Goal: Task Accomplishment & Management: Use online tool/utility

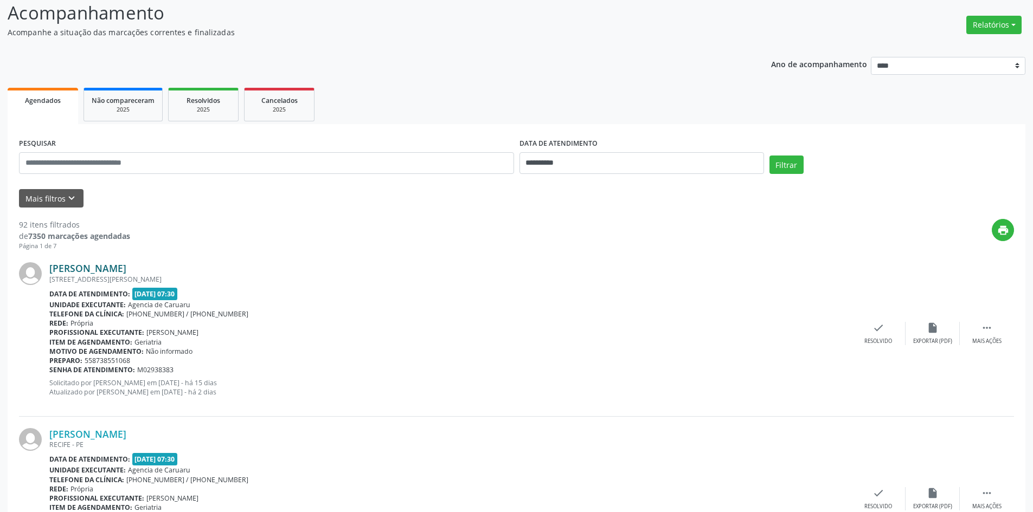
scroll to position [108, 0]
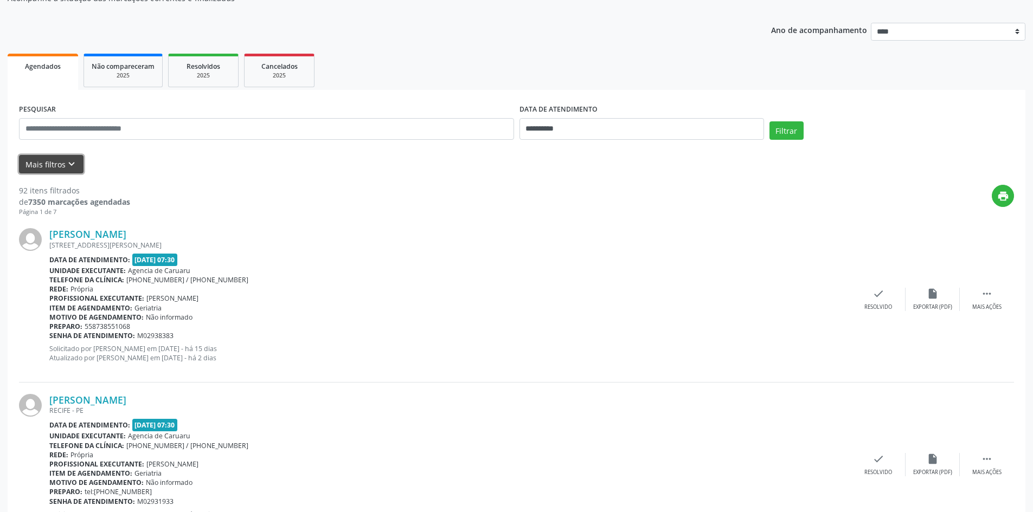
click at [67, 161] on icon "keyboard_arrow_down" at bounding box center [72, 164] width 12 height 12
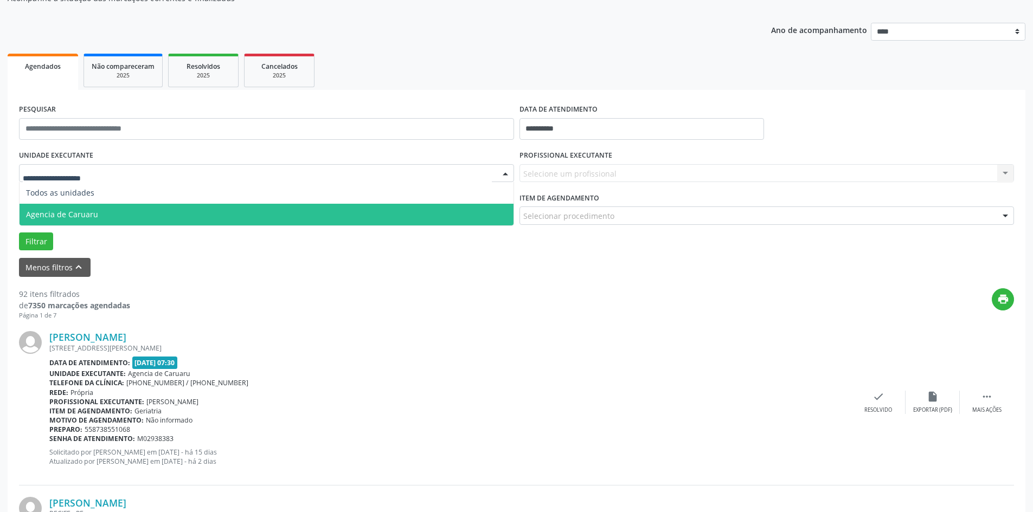
click at [63, 209] on span "Agencia de Caruaru" at bounding box center [62, 214] width 72 height 10
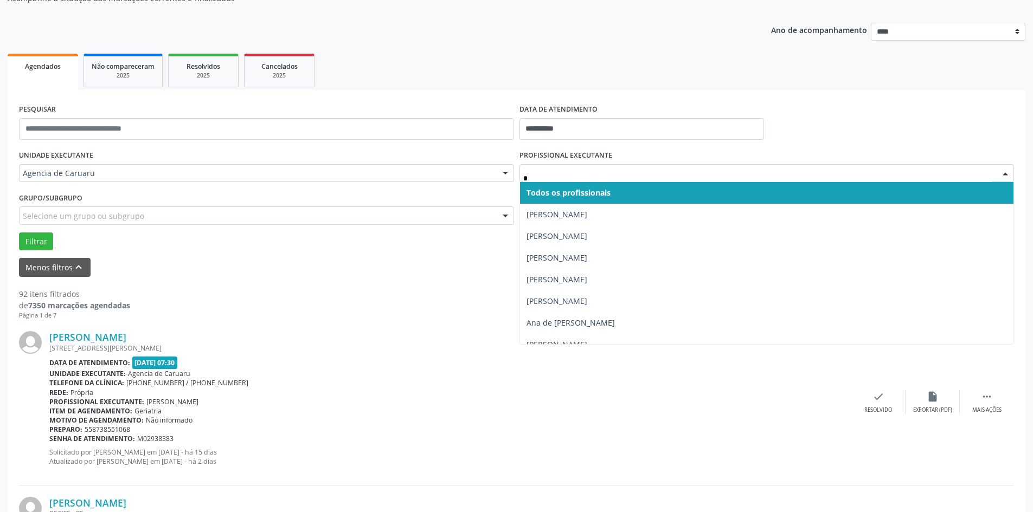
type input "**"
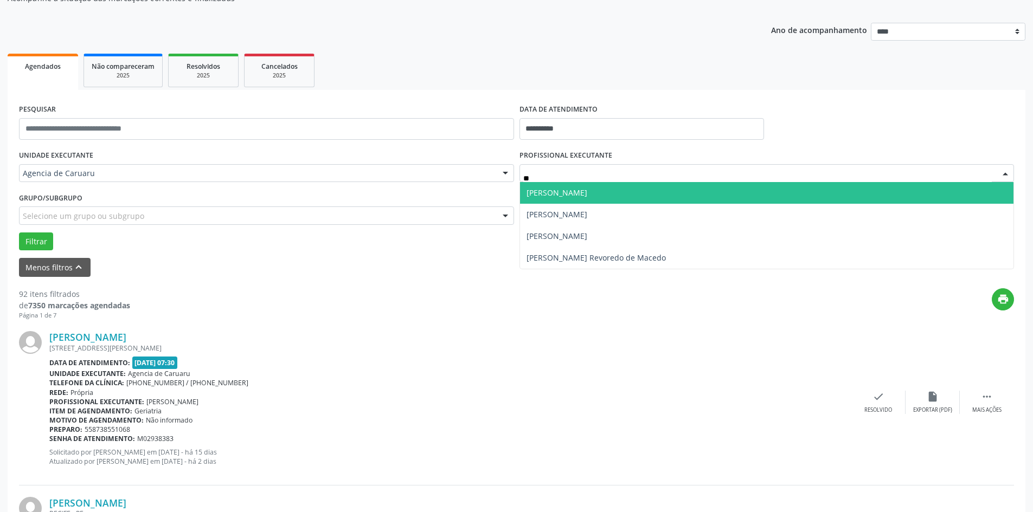
click at [544, 194] on span "[PERSON_NAME]" at bounding box center [557, 193] width 61 height 10
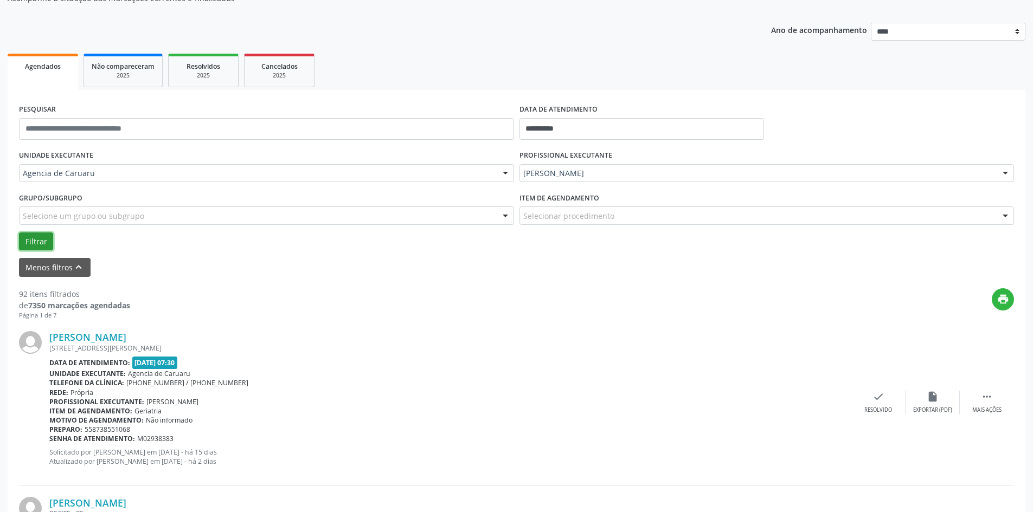
click at [32, 240] on button "Filtrar" at bounding box center [36, 242] width 34 height 18
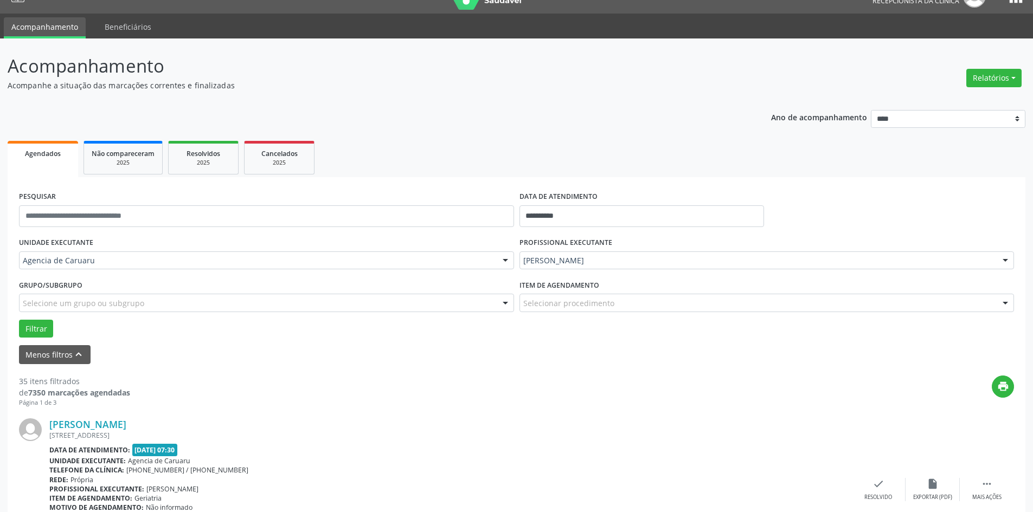
scroll to position [54, 0]
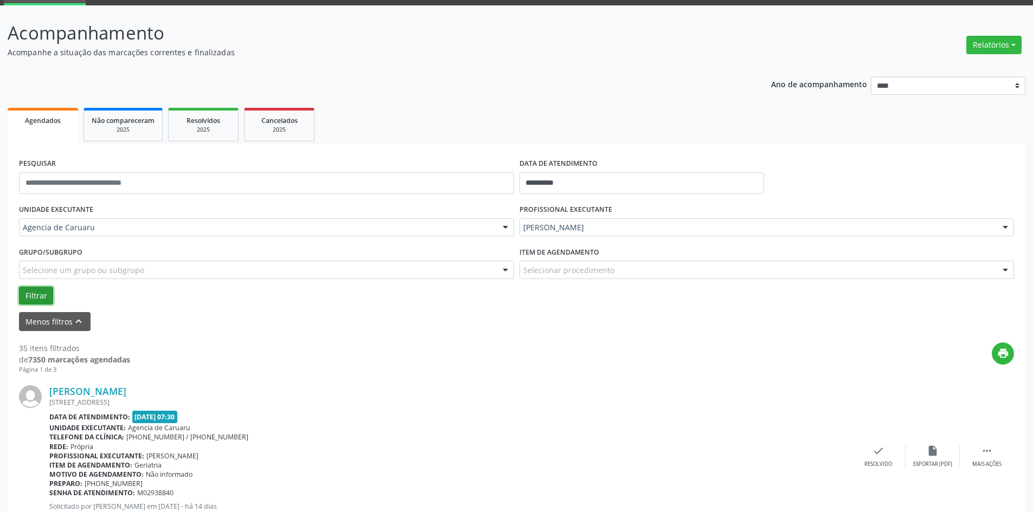
click at [41, 290] on button "Filtrar" at bounding box center [36, 296] width 34 height 18
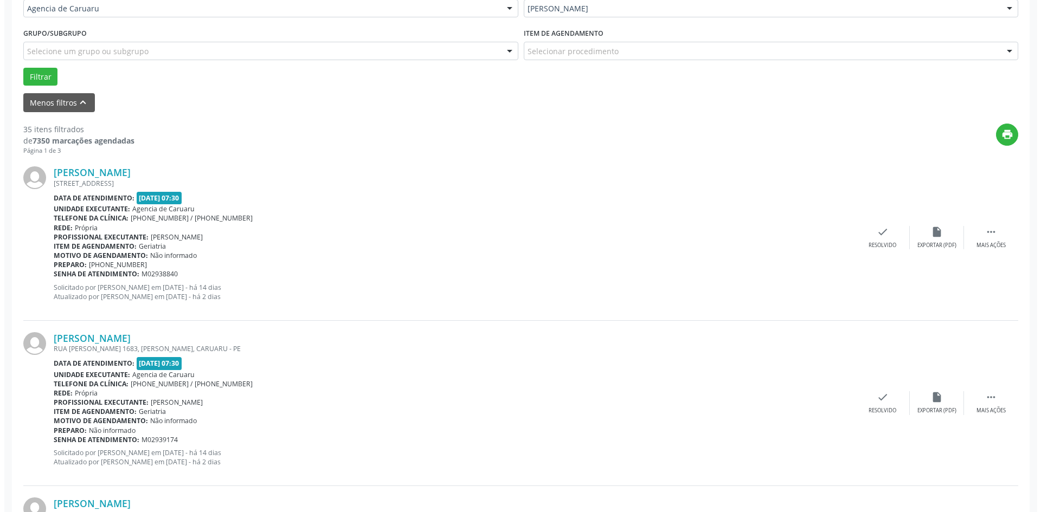
scroll to position [271, 0]
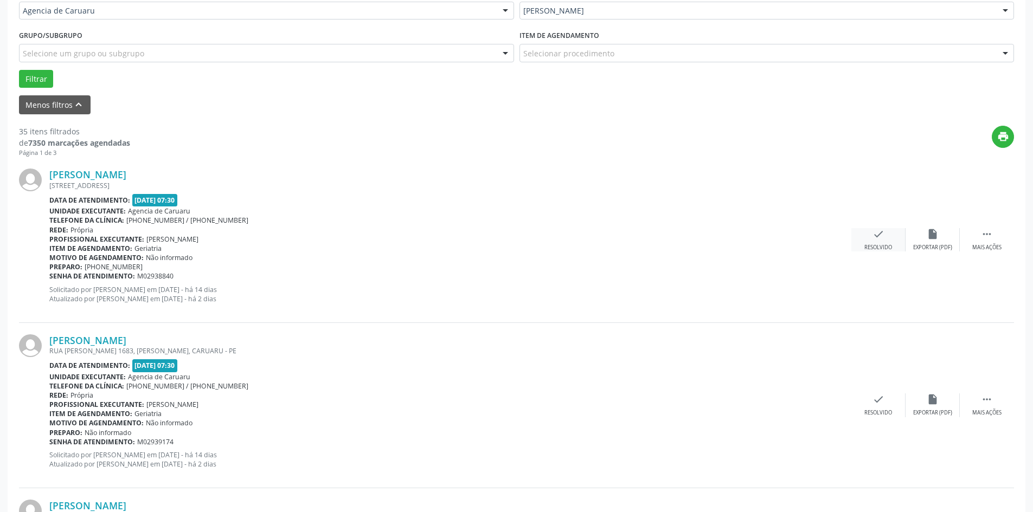
click at [877, 238] on icon "check" at bounding box center [878, 234] width 12 height 12
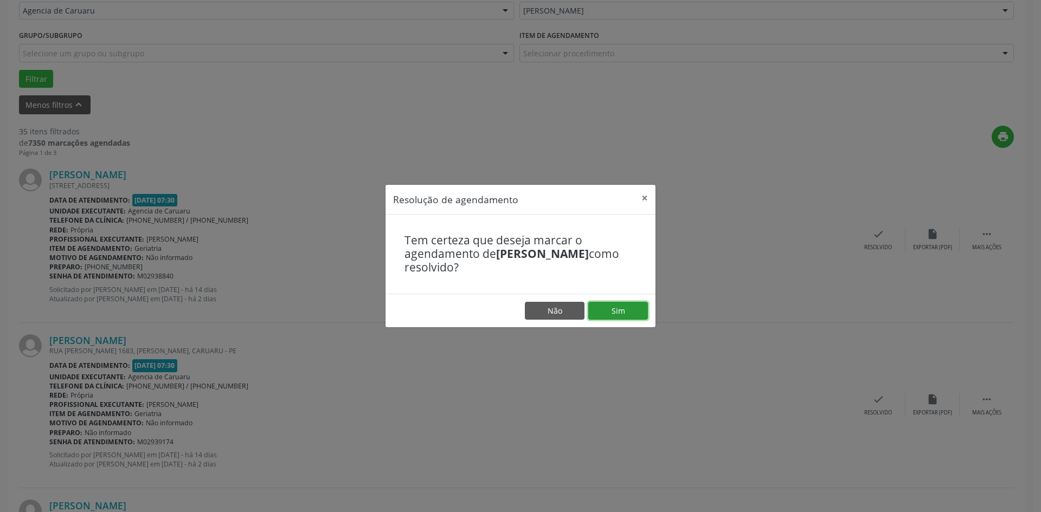
click at [629, 311] on button "Sim" at bounding box center [618, 311] width 60 height 18
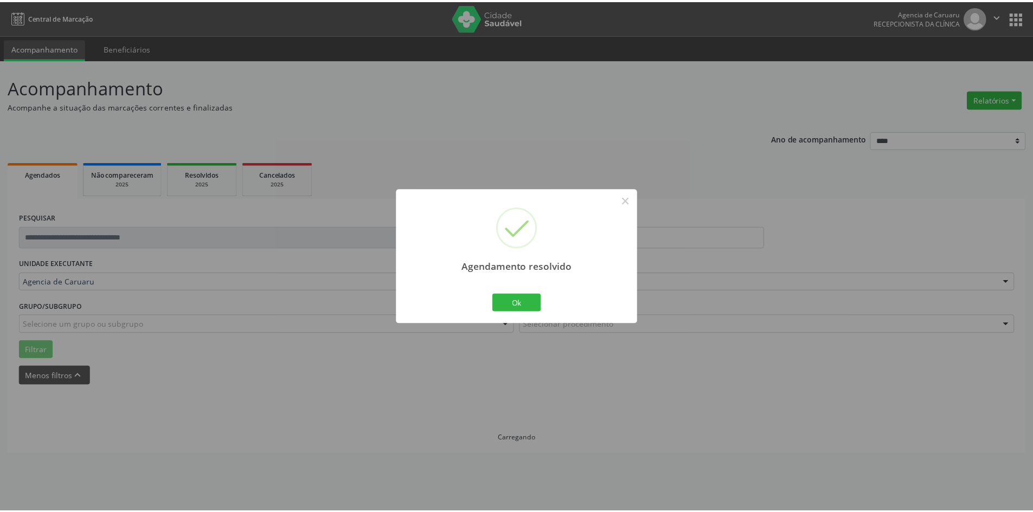
scroll to position [0, 0]
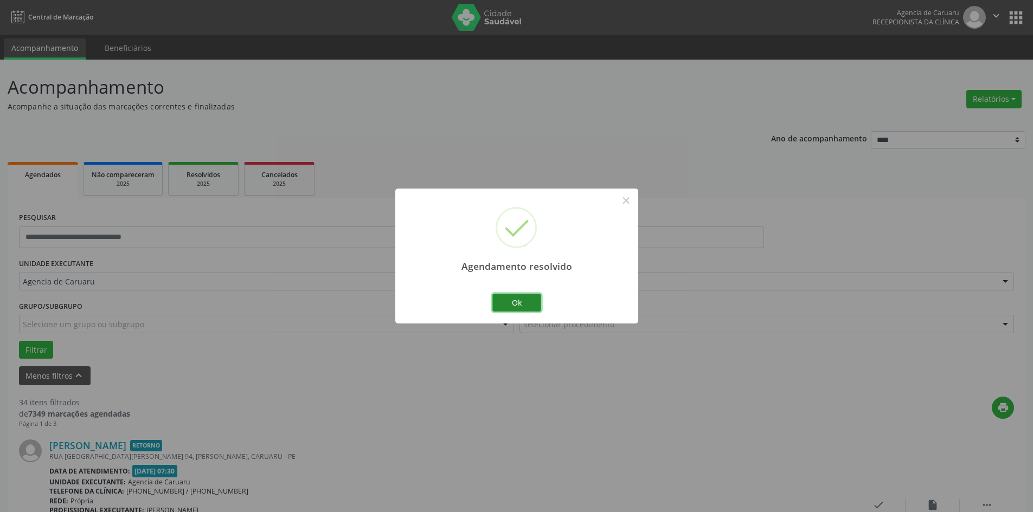
click at [509, 305] on button "Ok" at bounding box center [516, 303] width 49 height 18
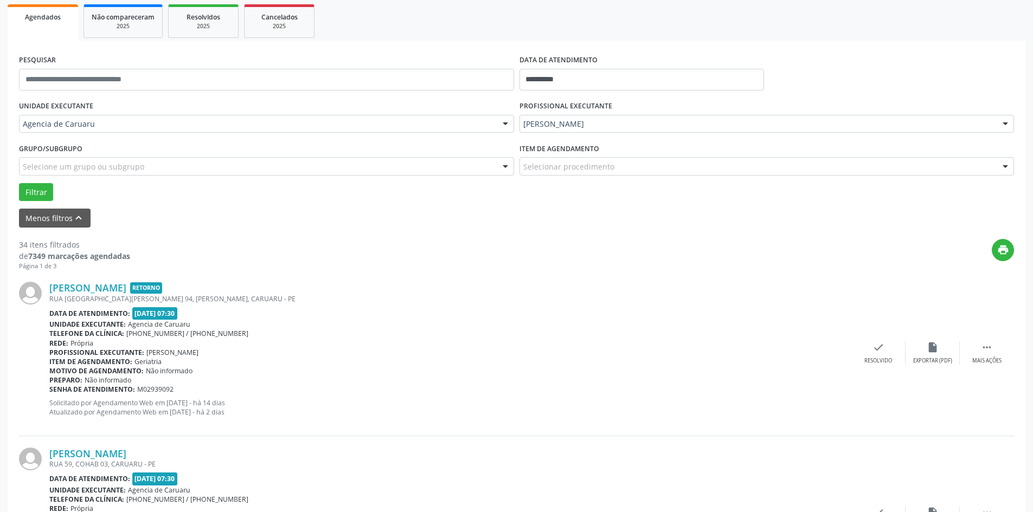
scroll to position [163, 0]
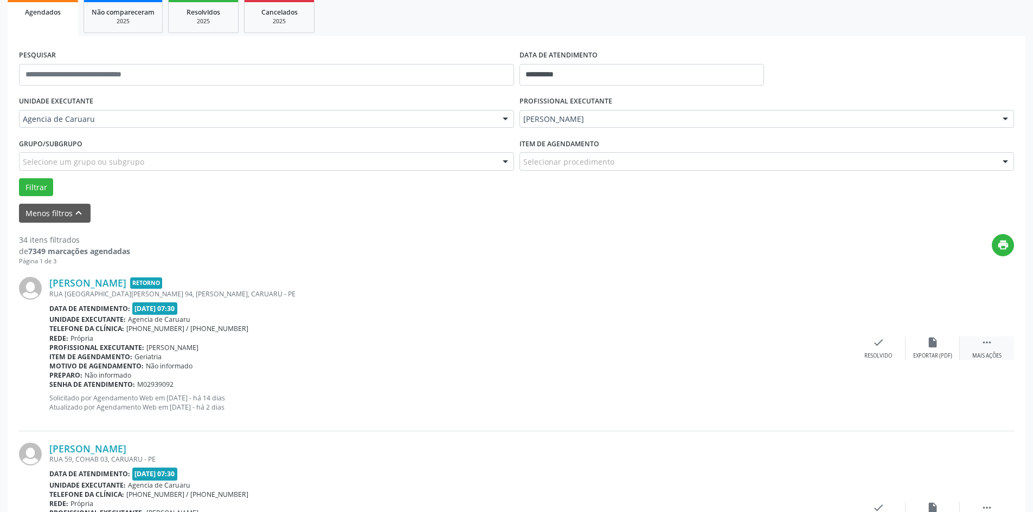
click at [989, 339] on icon "" at bounding box center [987, 343] width 12 height 12
click at [936, 351] on div "alarm_off Não compareceu" at bounding box center [933, 348] width 54 height 23
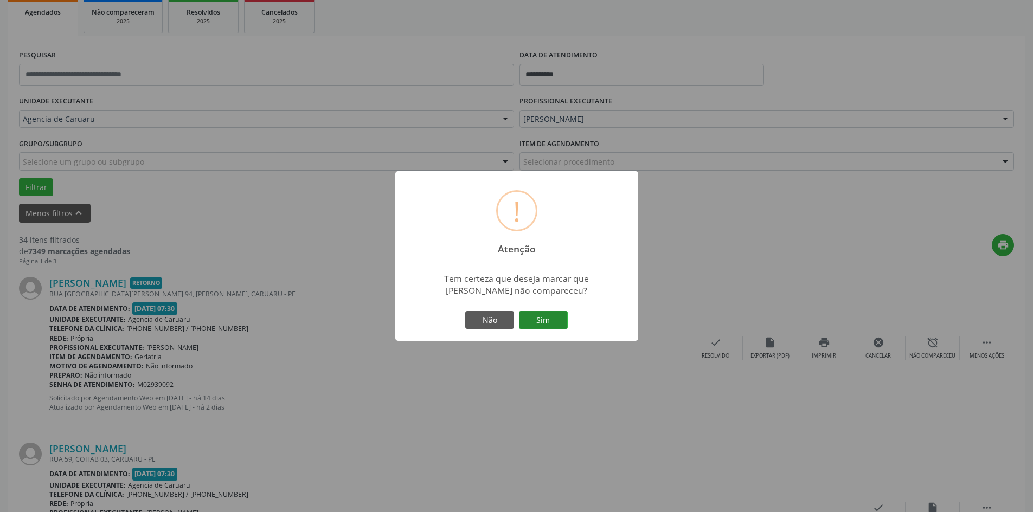
click at [543, 320] on button "Sim" at bounding box center [543, 320] width 49 height 18
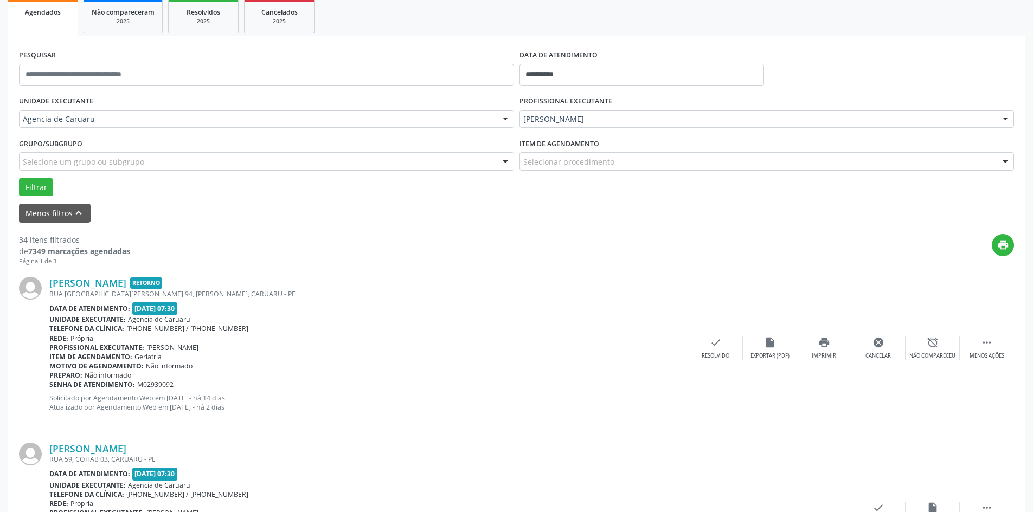
scroll to position [0, 0]
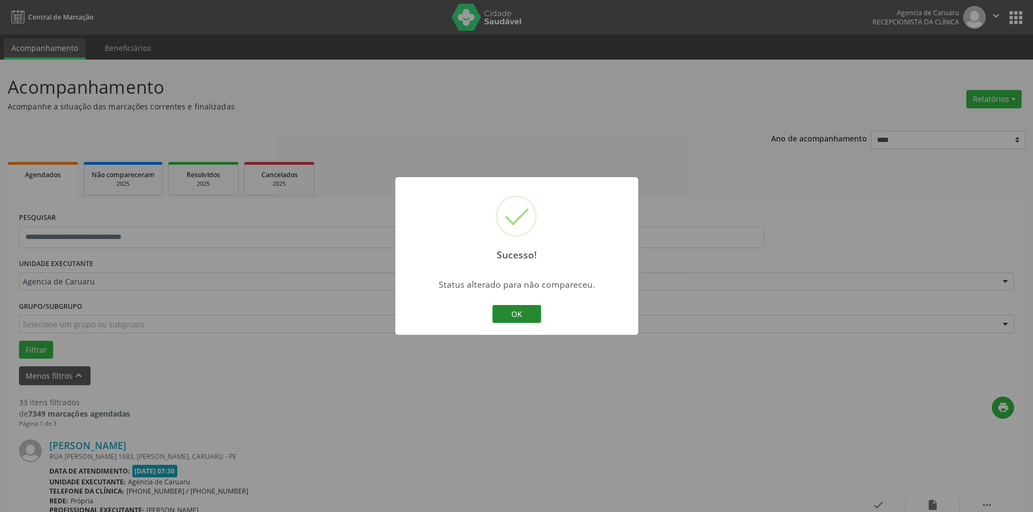
click at [520, 320] on button "OK" at bounding box center [516, 314] width 49 height 18
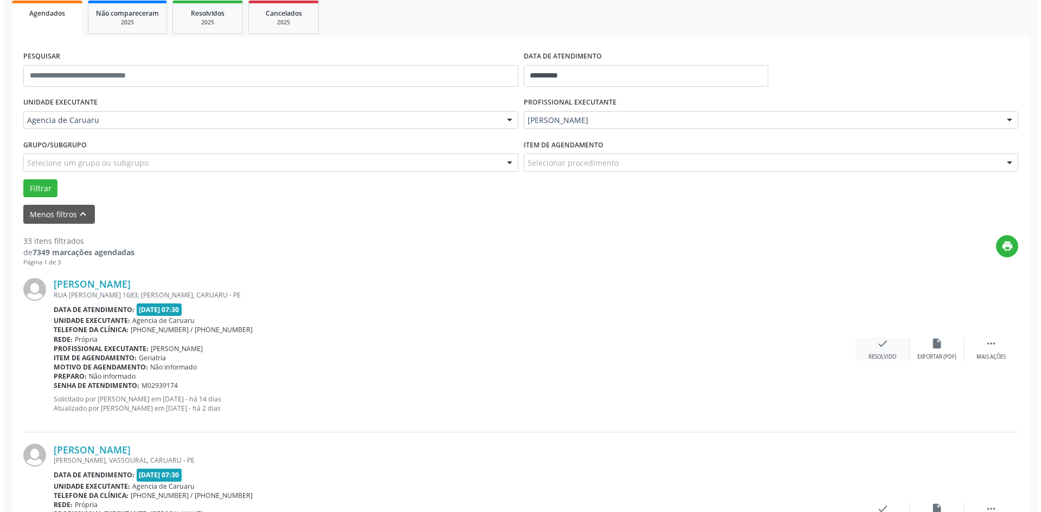
scroll to position [163, 0]
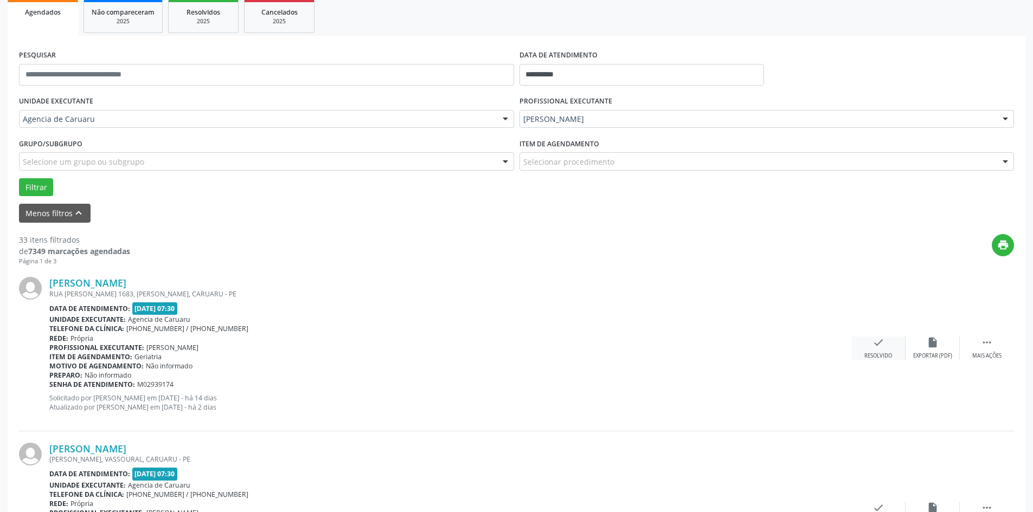
click at [870, 349] on div "check Resolvido" at bounding box center [878, 348] width 54 height 23
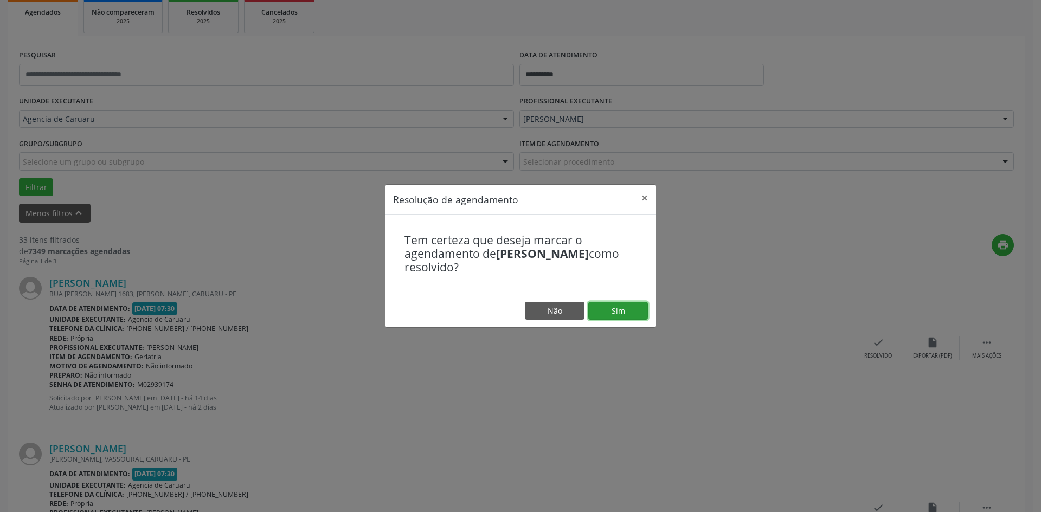
click at [633, 312] on button "Sim" at bounding box center [618, 311] width 60 height 18
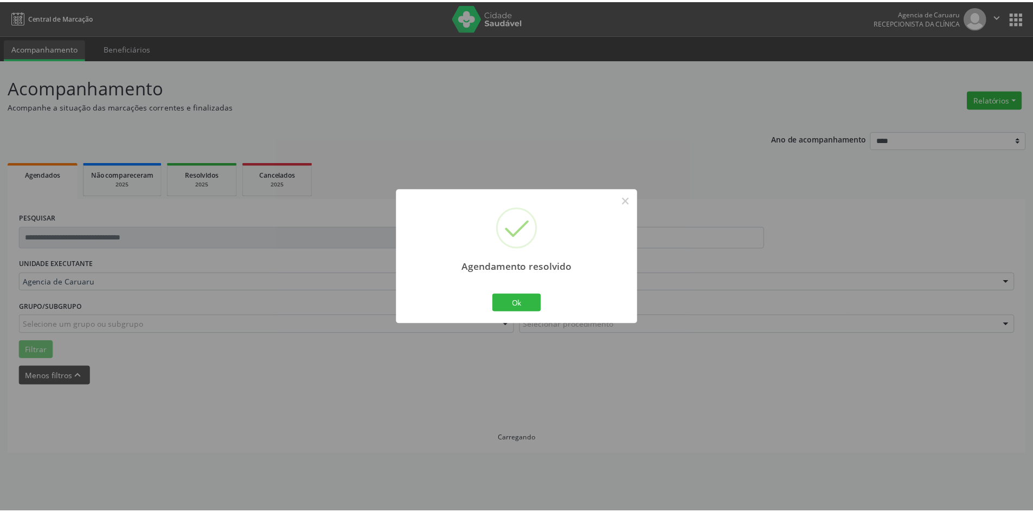
scroll to position [0, 0]
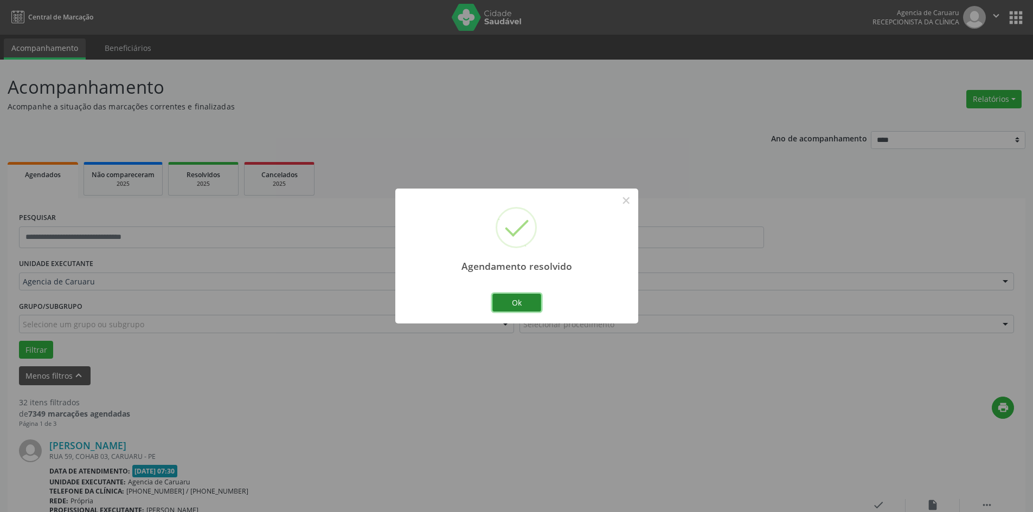
click at [527, 304] on button "Ok" at bounding box center [516, 303] width 49 height 18
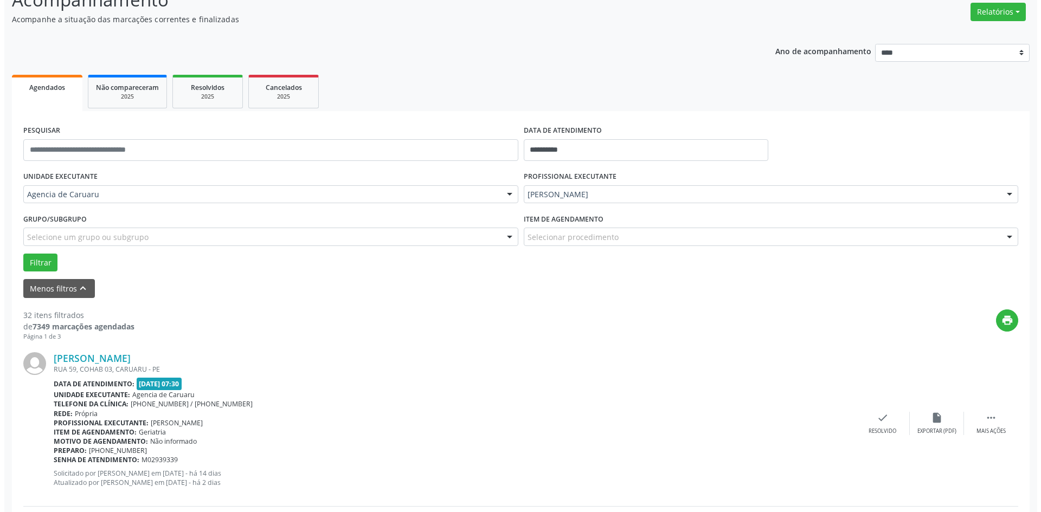
scroll to position [108, 0]
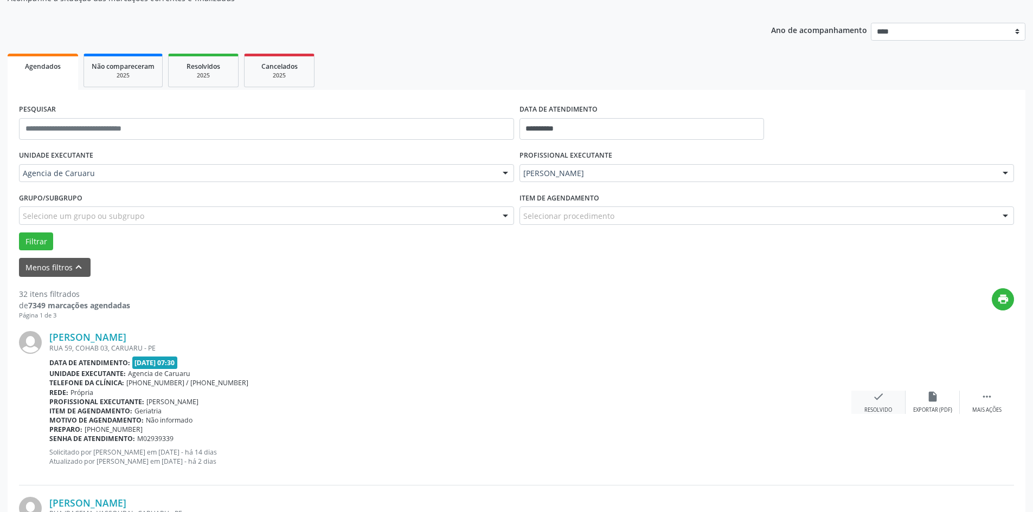
click at [872, 395] on icon "check" at bounding box center [878, 397] width 12 height 12
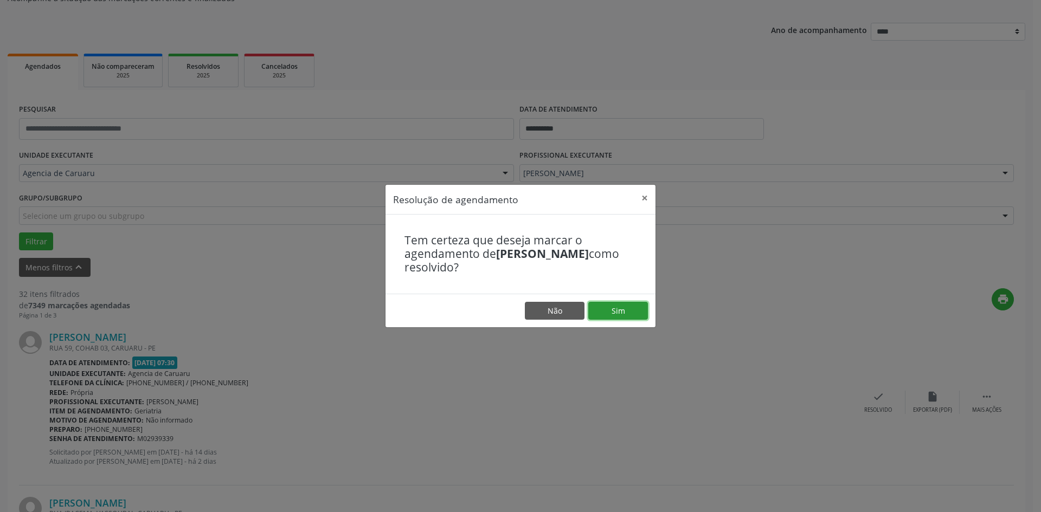
click at [636, 315] on button "Sim" at bounding box center [618, 311] width 60 height 18
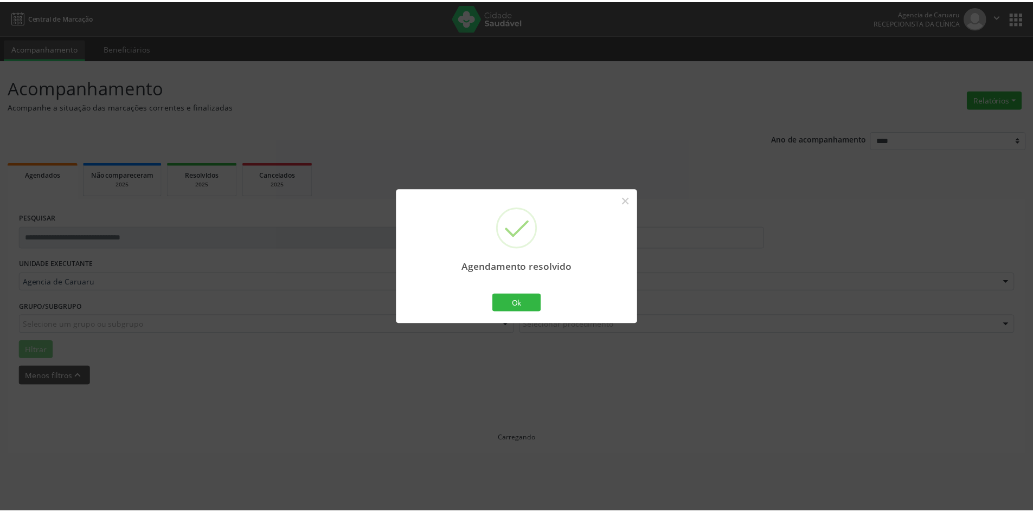
scroll to position [0, 0]
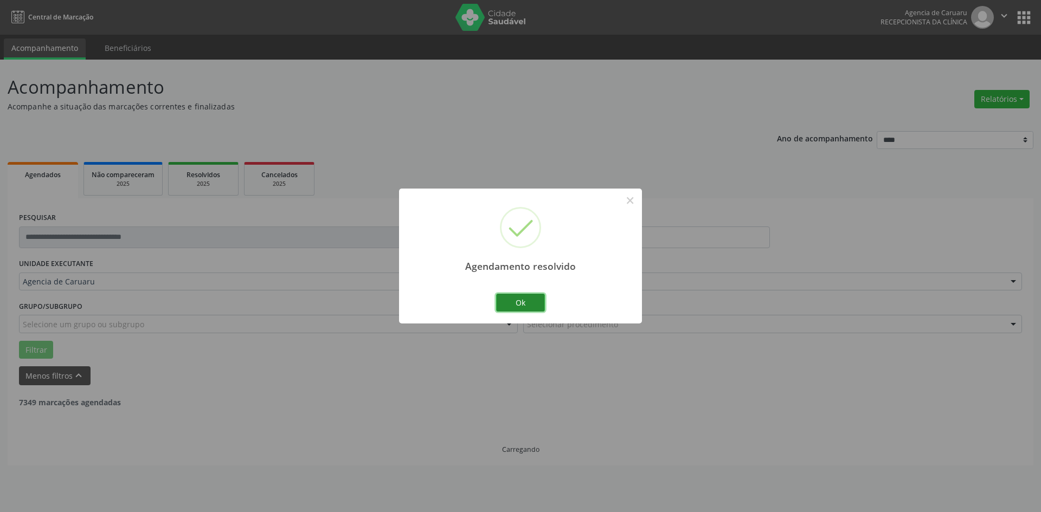
click at [531, 300] on button "Ok" at bounding box center [520, 303] width 49 height 18
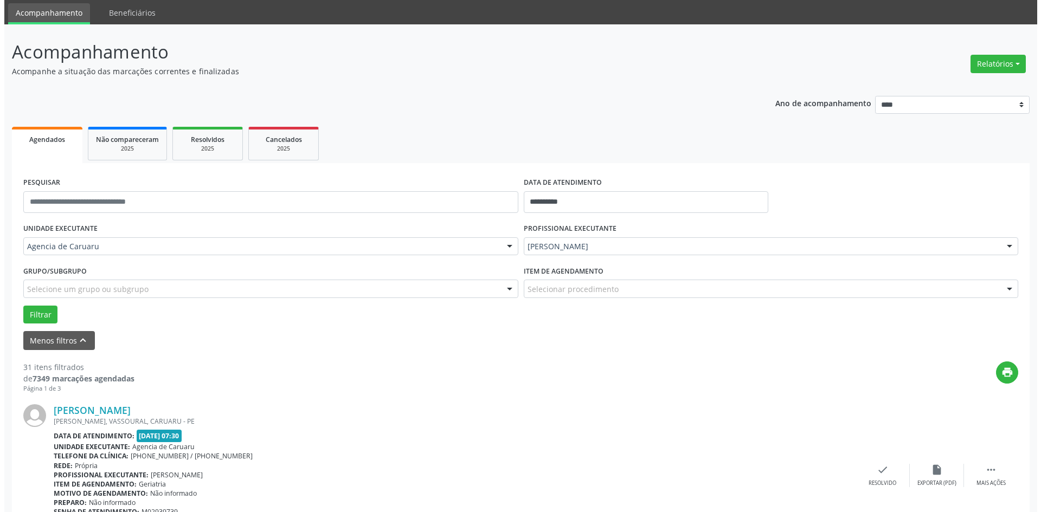
scroll to position [108, 0]
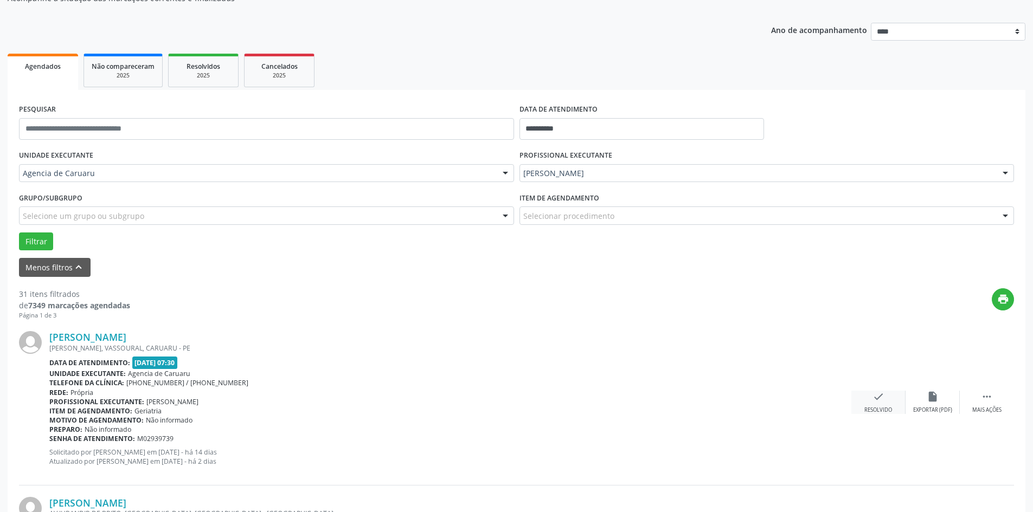
click at [877, 402] on icon "check" at bounding box center [878, 397] width 12 height 12
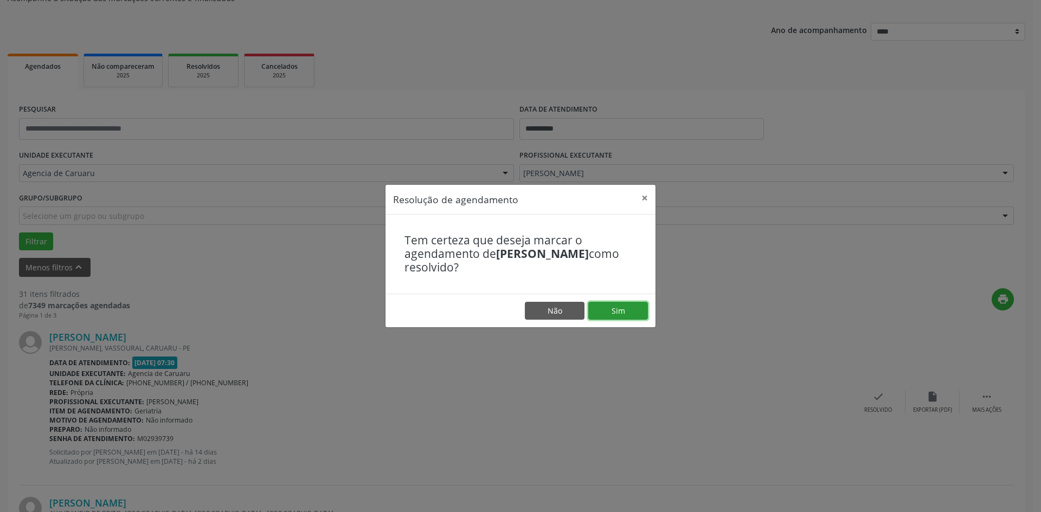
click at [627, 313] on button "Sim" at bounding box center [618, 311] width 60 height 18
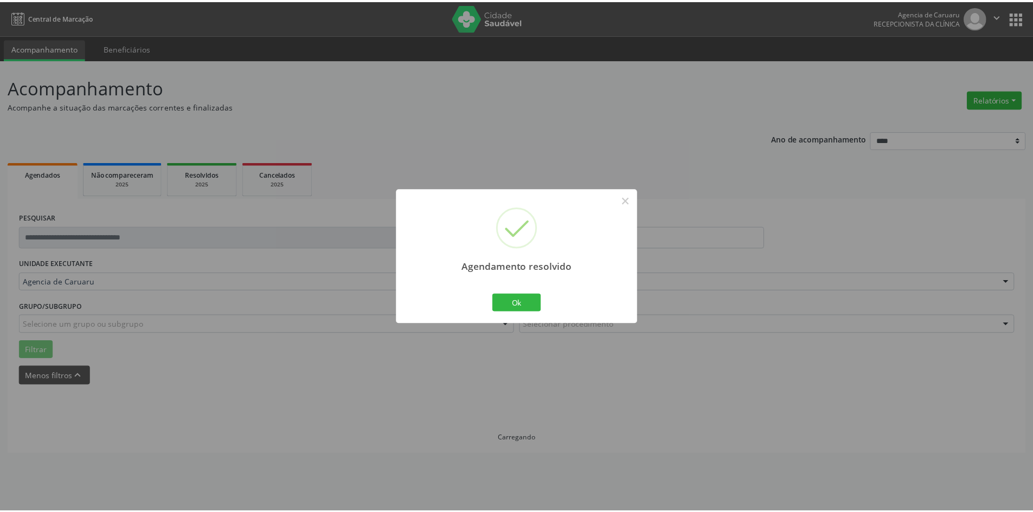
scroll to position [0, 0]
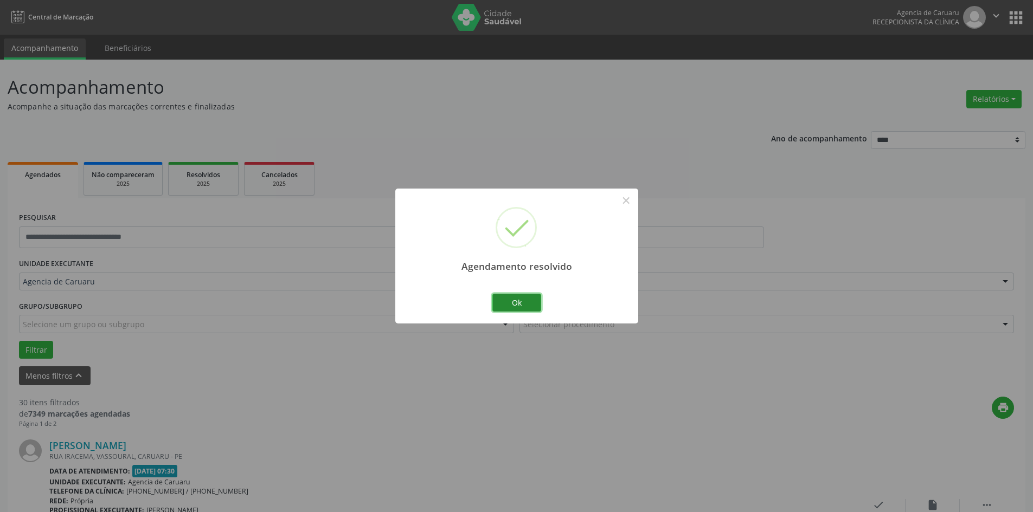
click at [526, 306] on button "Ok" at bounding box center [516, 303] width 49 height 18
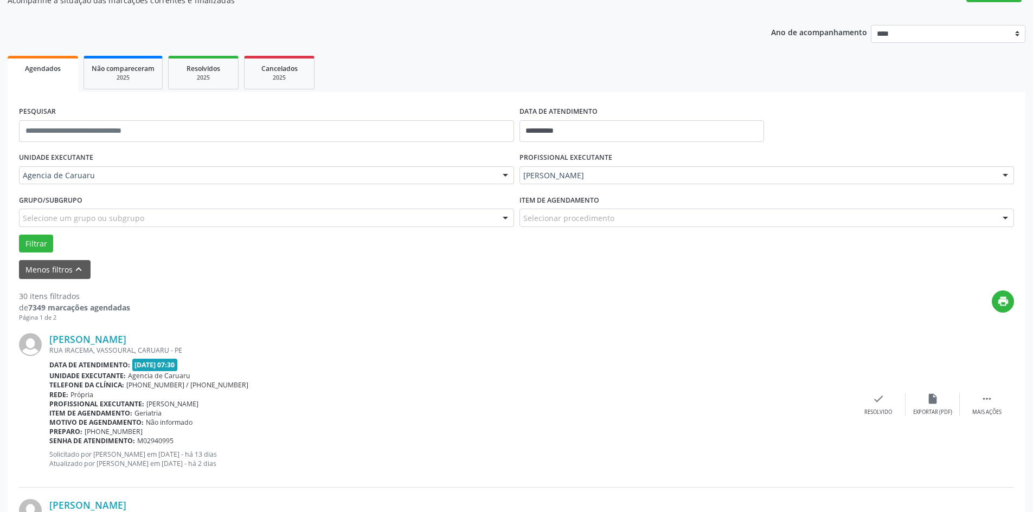
scroll to position [108, 0]
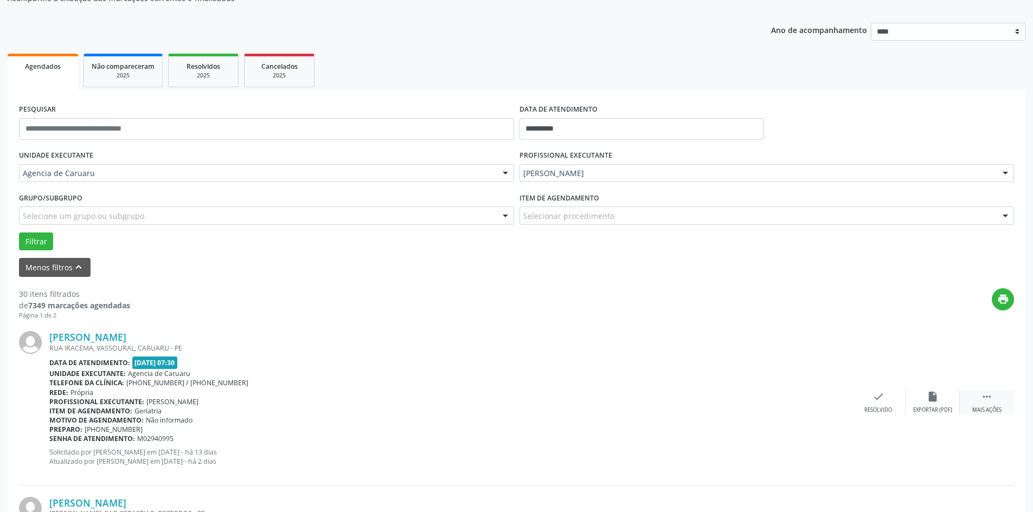
click at [999, 394] on div " Mais ações" at bounding box center [987, 402] width 54 height 23
click at [939, 402] on div "alarm_off Não compareceu" at bounding box center [933, 402] width 54 height 23
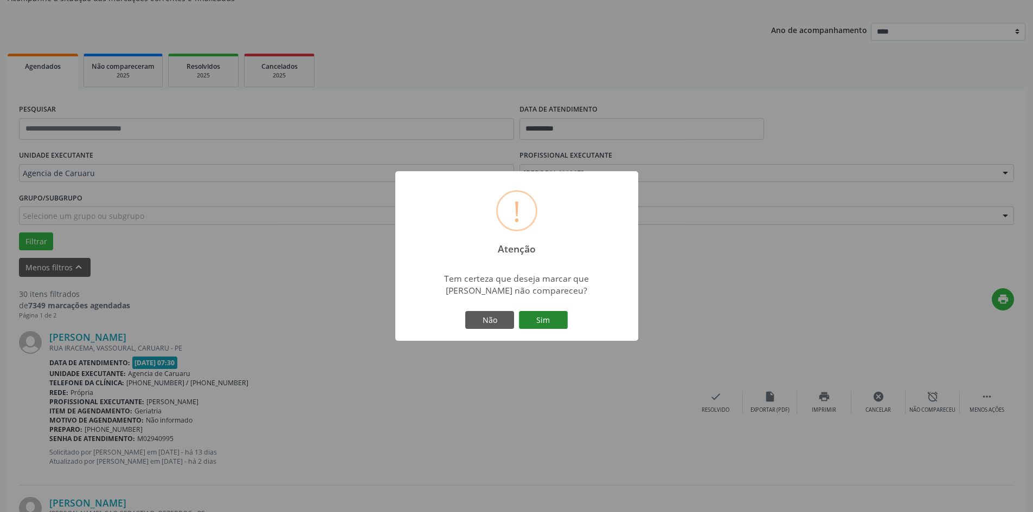
click at [547, 329] on button "Sim" at bounding box center [543, 320] width 49 height 18
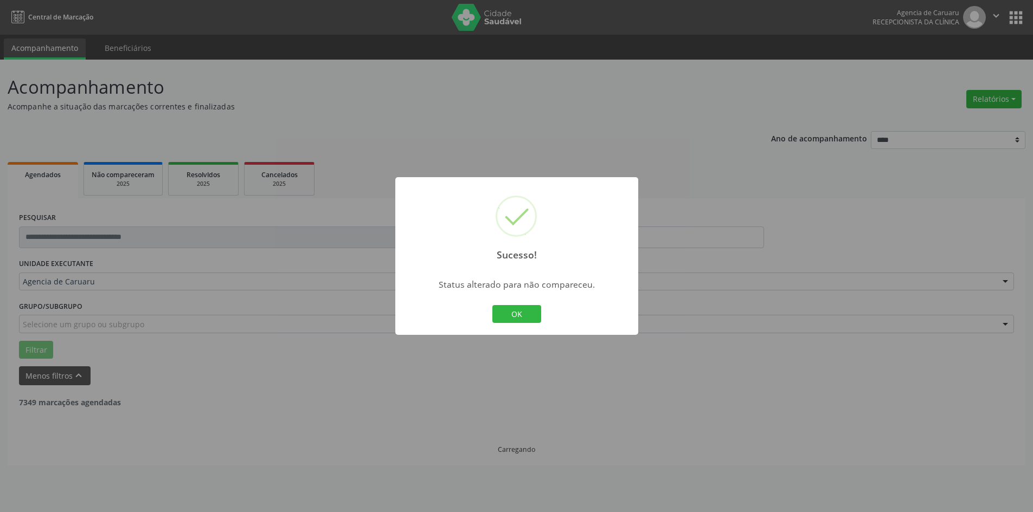
scroll to position [0, 0]
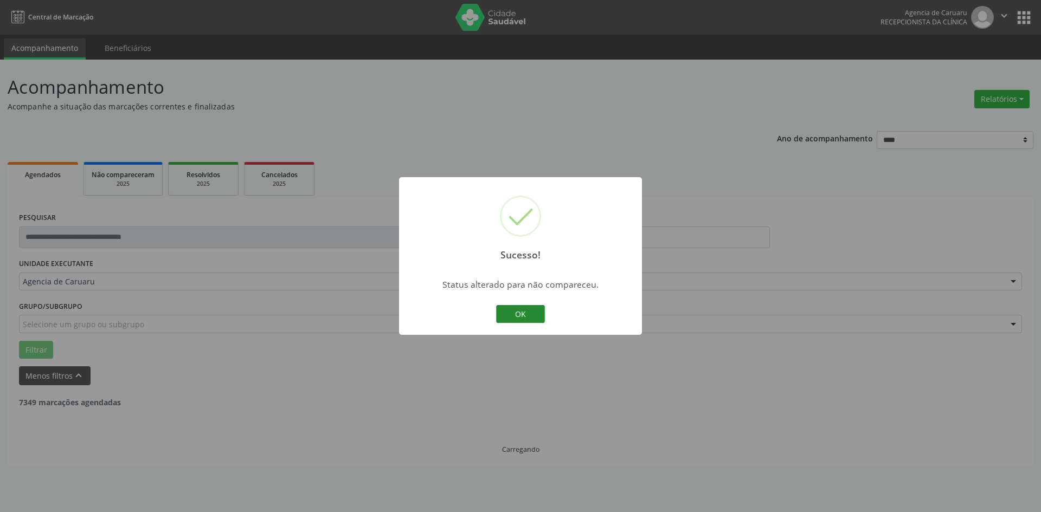
click at [539, 317] on button "OK" at bounding box center [520, 314] width 49 height 18
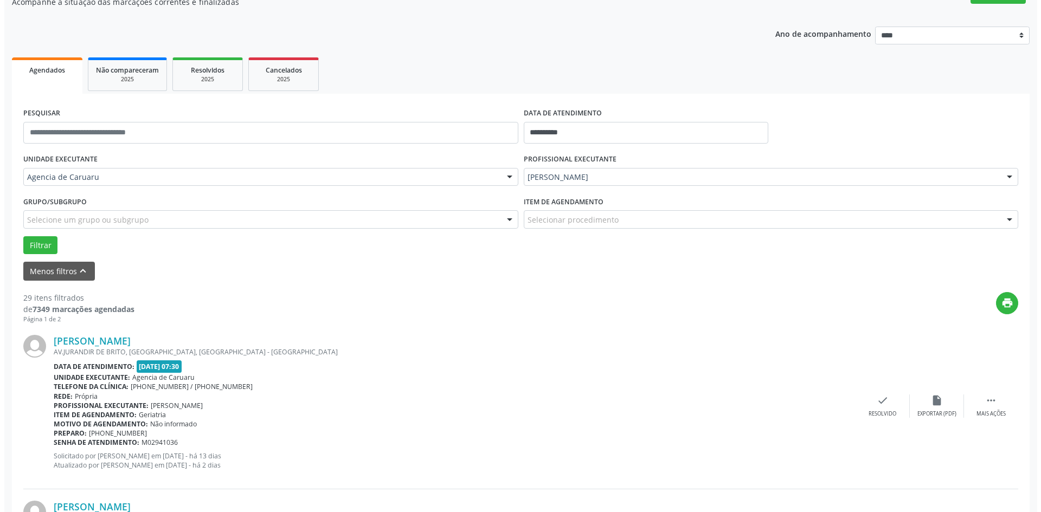
scroll to position [108, 0]
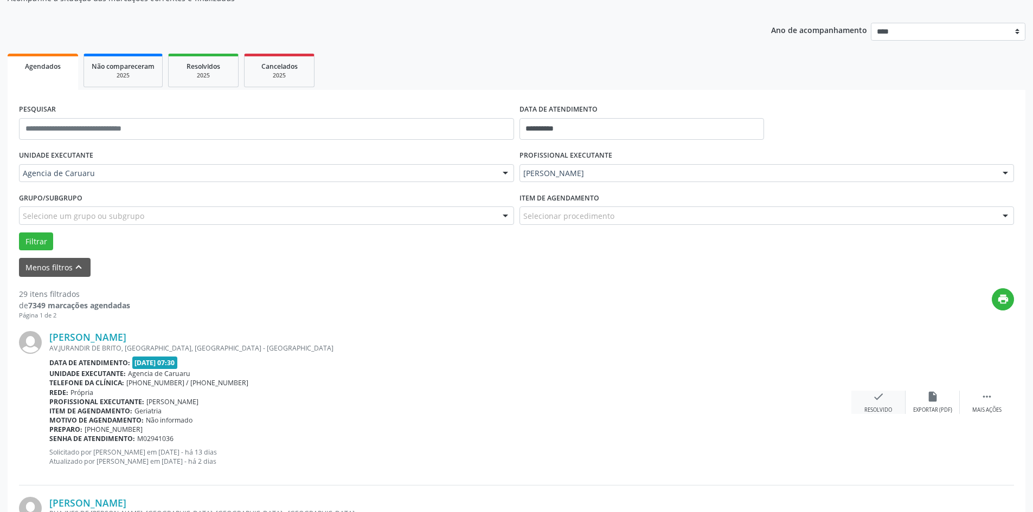
click at [880, 408] on div "Resolvido" at bounding box center [878, 411] width 28 height 8
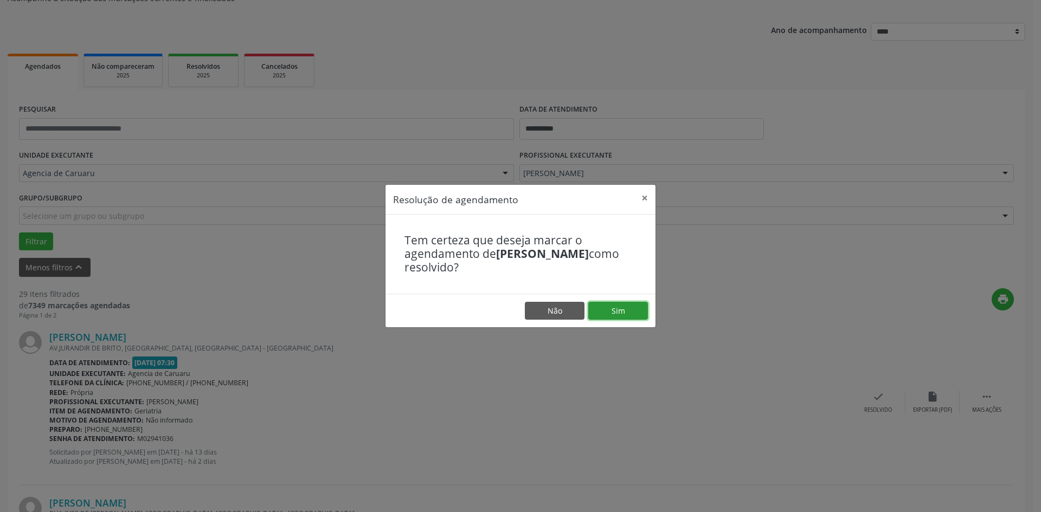
click at [627, 315] on button "Sim" at bounding box center [618, 311] width 60 height 18
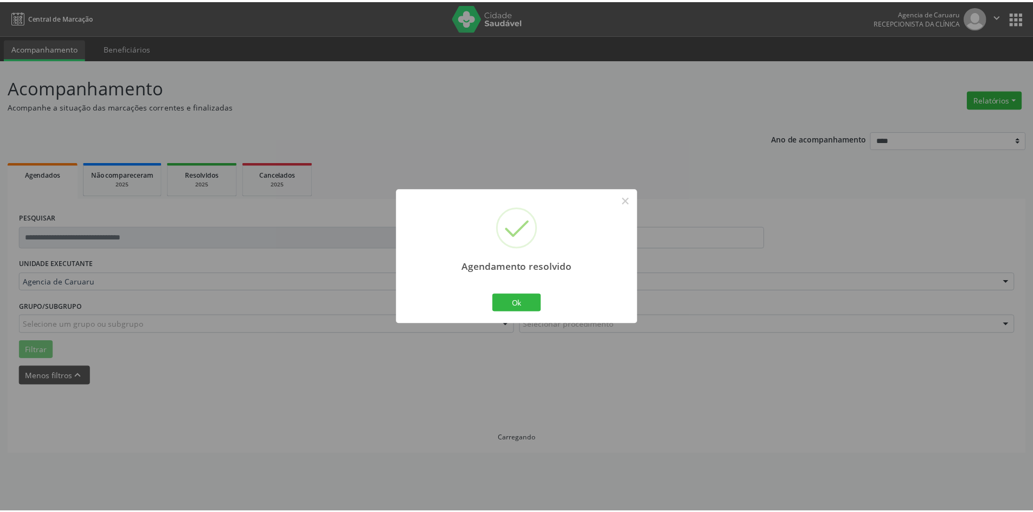
scroll to position [0, 0]
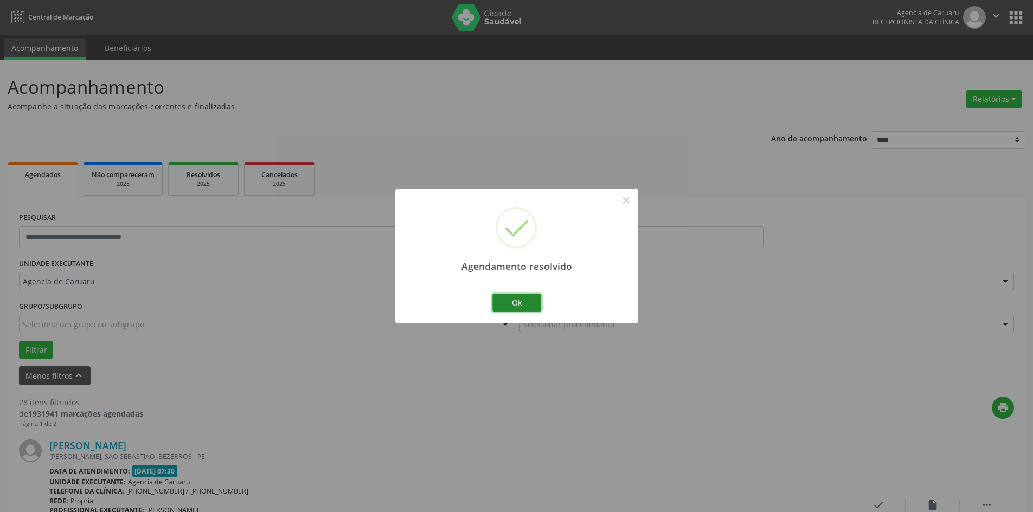
click at [519, 305] on button "Ok" at bounding box center [516, 303] width 49 height 18
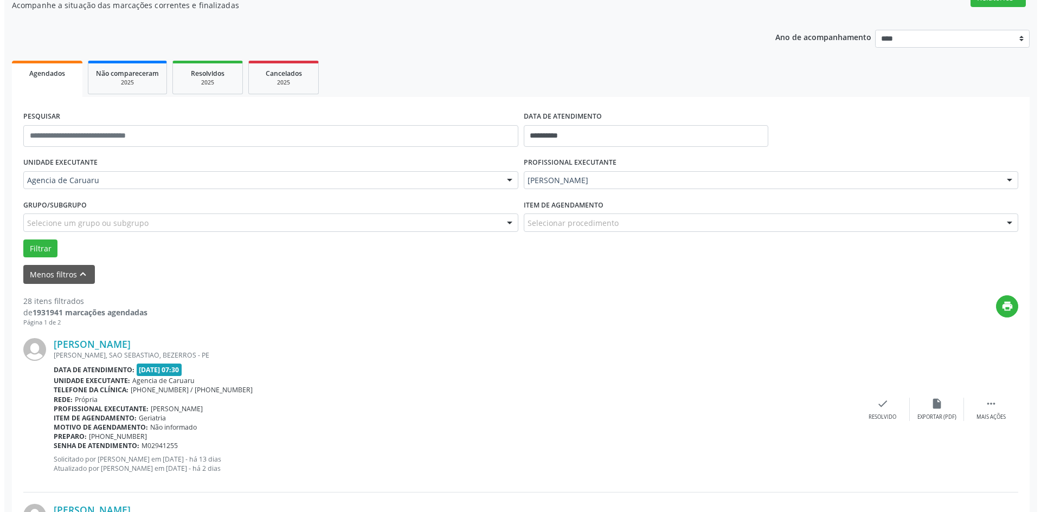
scroll to position [163, 0]
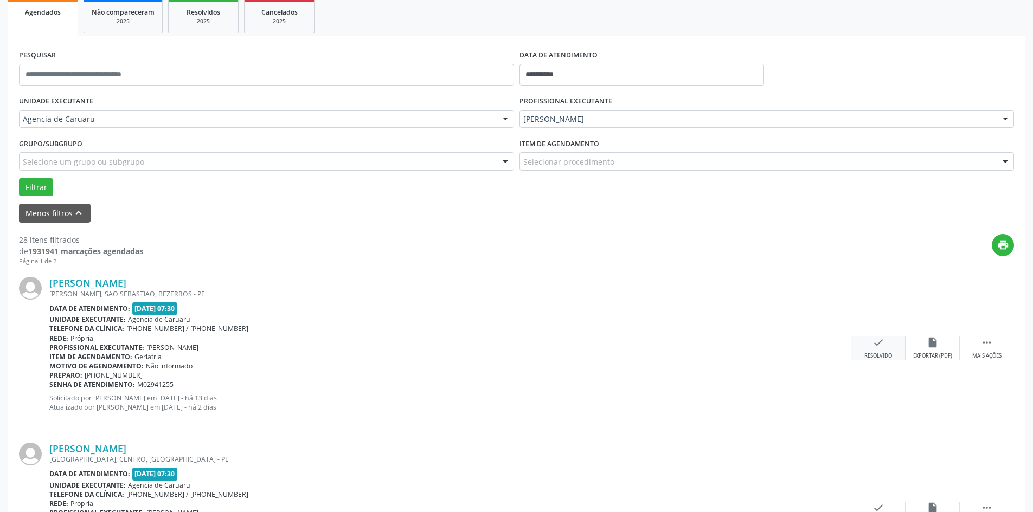
click at [876, 344] on icon "check" at bounding box center [878, 343] width 12 height 12
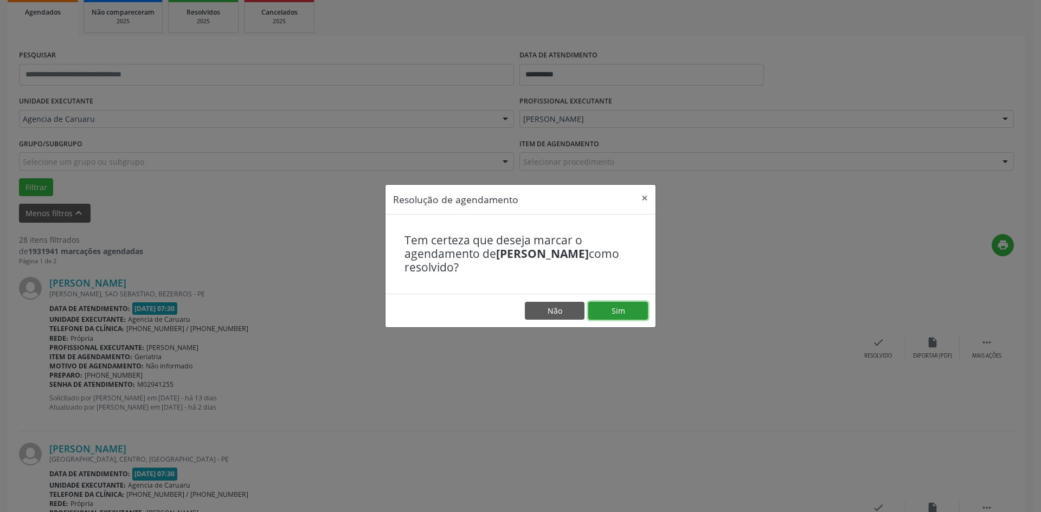
click at [606, 311] on button "Sim" at bounding box center [618, 311] width 60 height 18
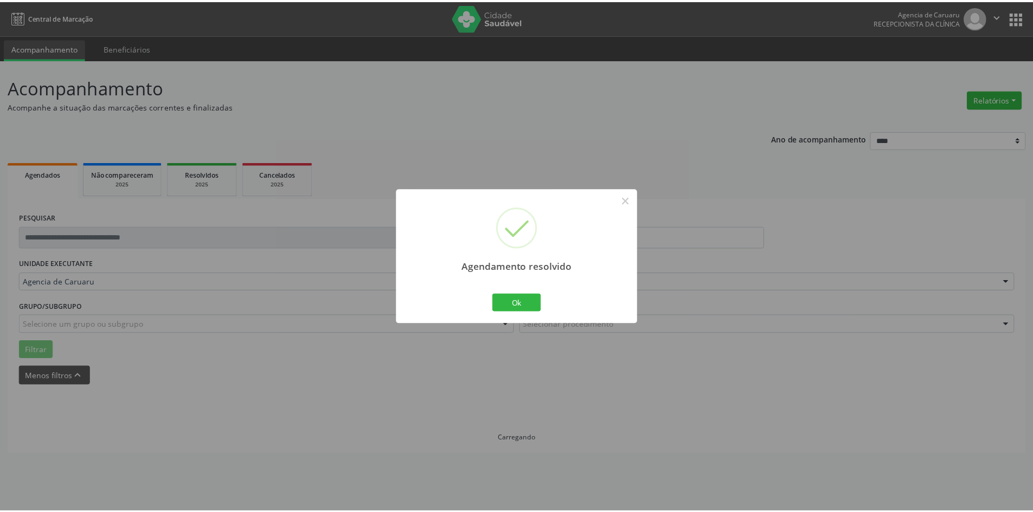
scroll to position [0, 0]
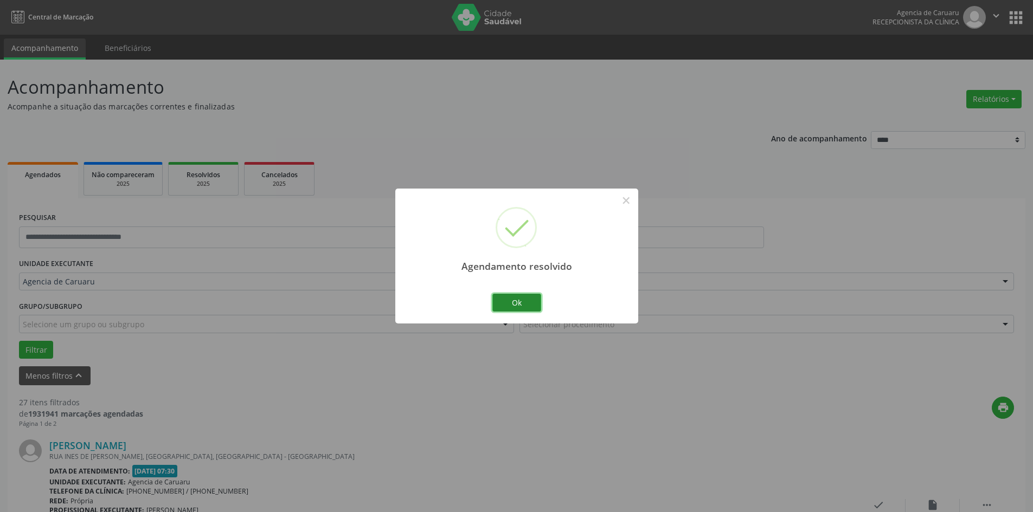
click at [527, 304] on button "Ok" at bounding box center [516, 303] width 49 height 18
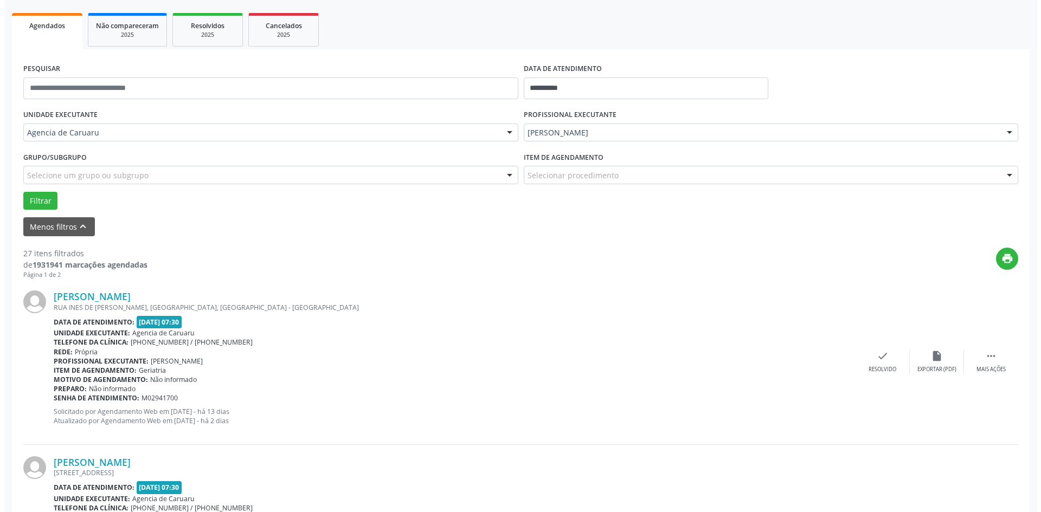
scroll to position [163, 0]
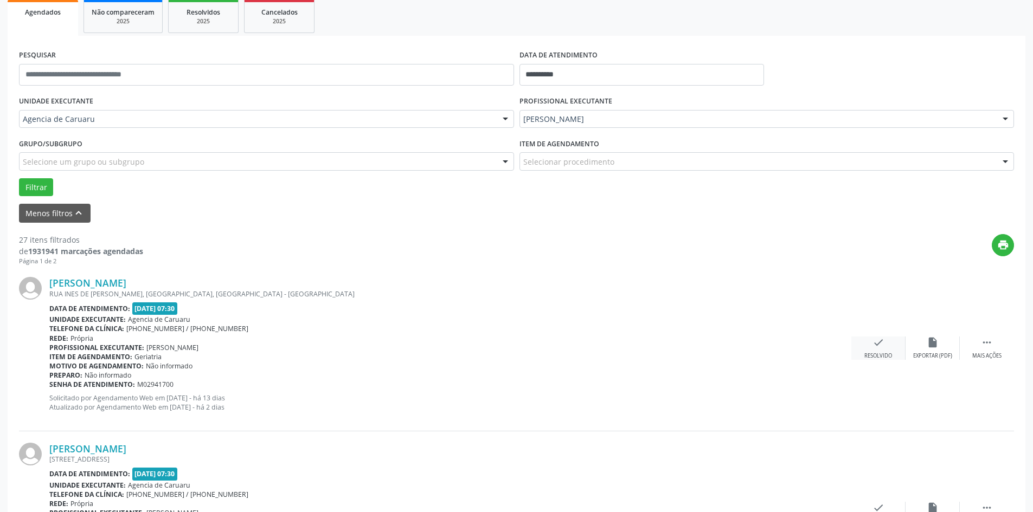
click at [888, 351] on div "check Resolvido" at bounding box center [878, 348] width 54 height 23
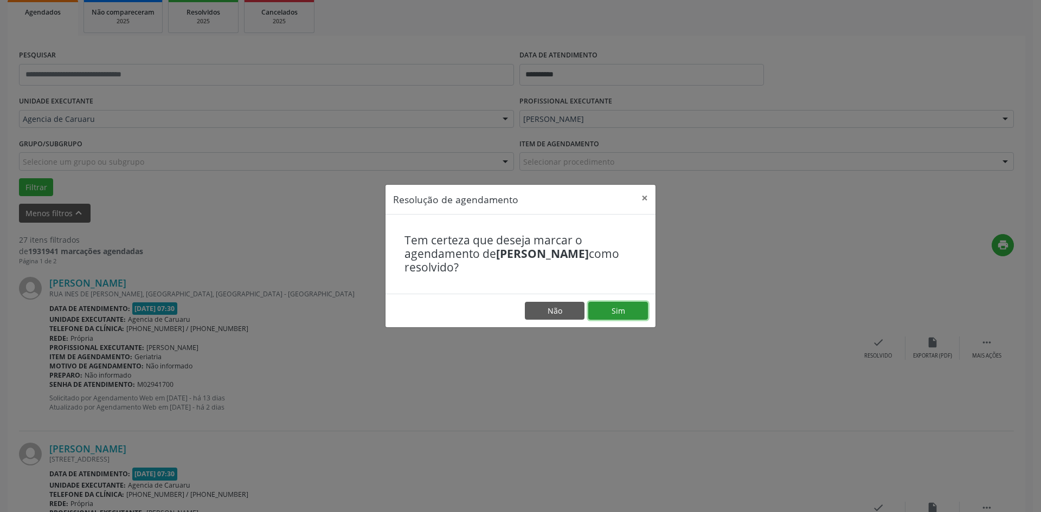
click at [624, 312] on button "Sim" at bounding box center [618, 311] width 60 height 18
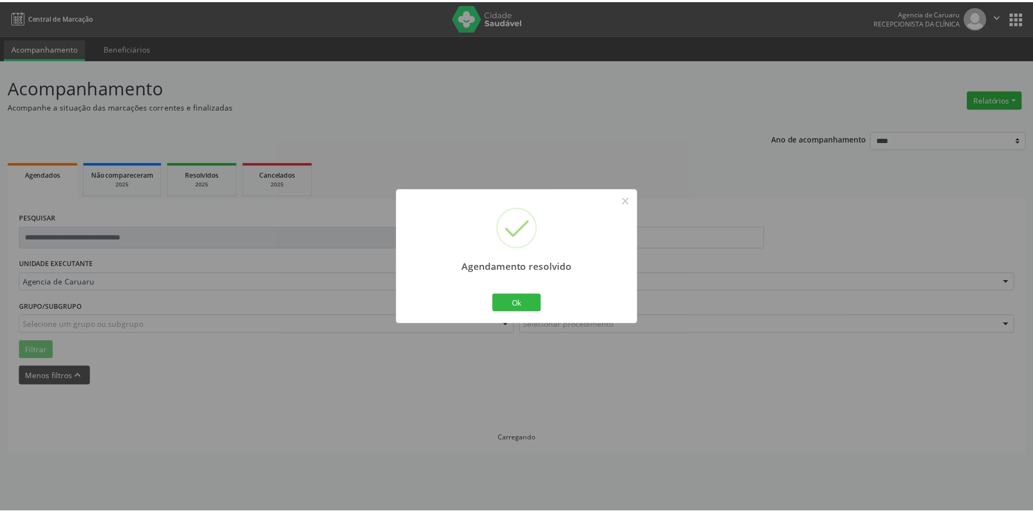
scroll to position [0, 0]
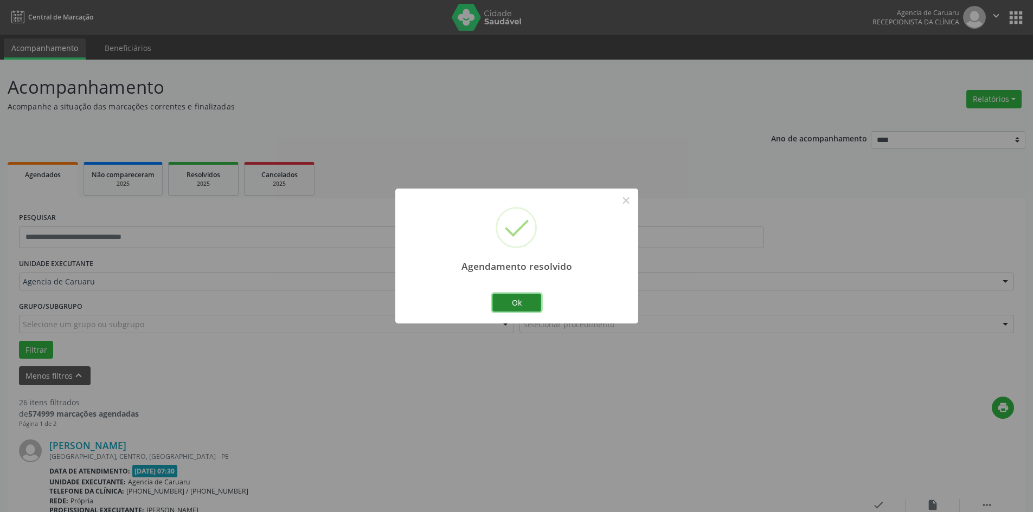
click at [529, 301] on button "Ok" at bounding box center [516, 303] width 49 height 18
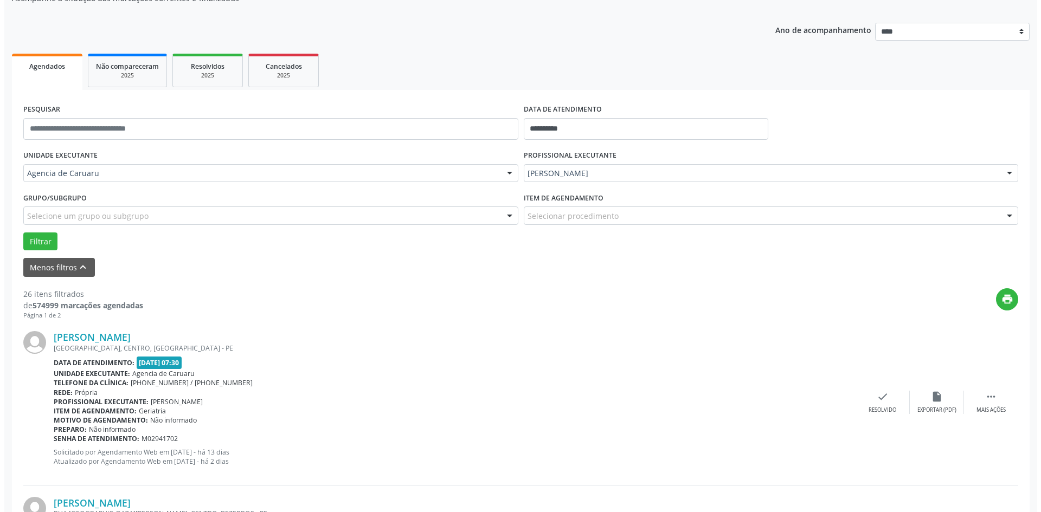
scroll to position [163, 0]
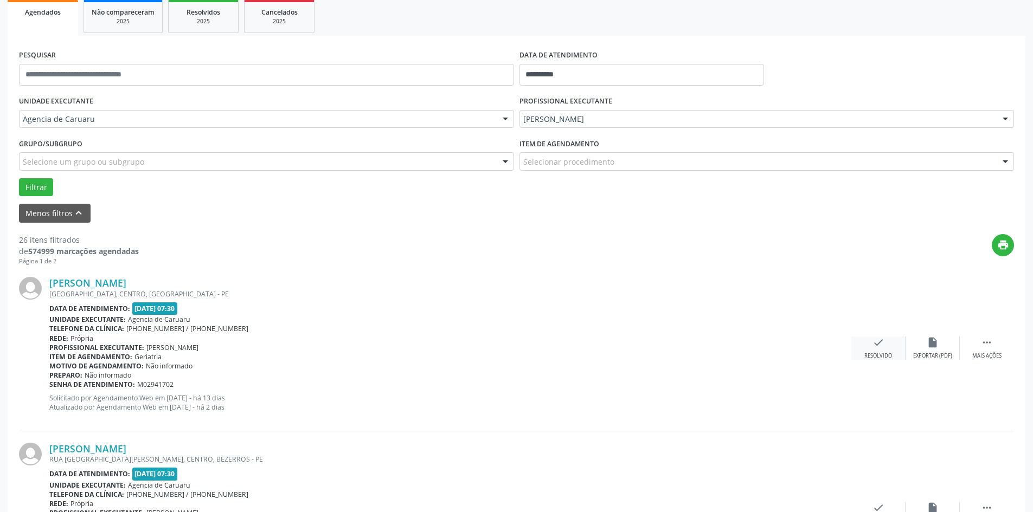
click at [861, 351] on div "check Resolvido" at bounding box center [878, 348] width 54 height 23
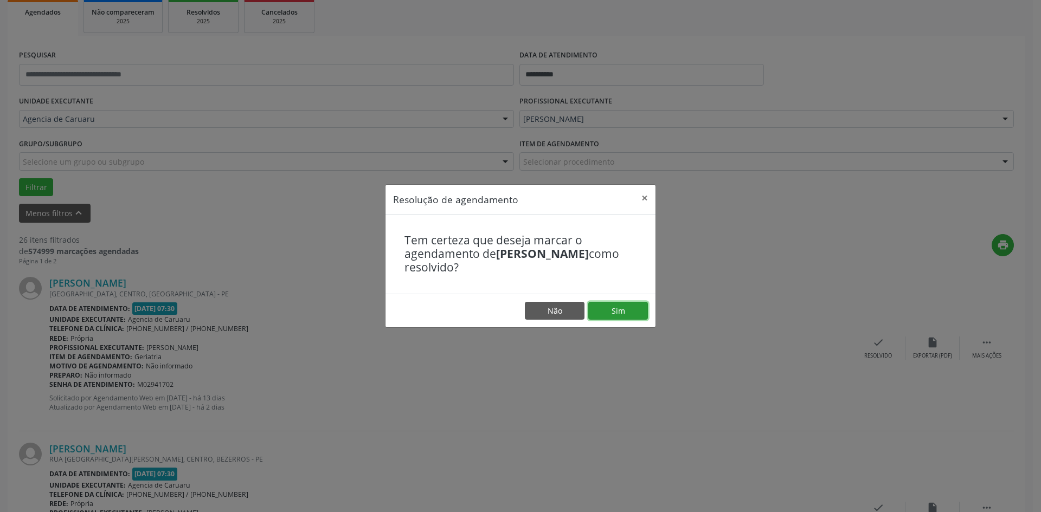
click at [615, 308] on button "Sim" at bounding box center [618, 311] width 60 height 18
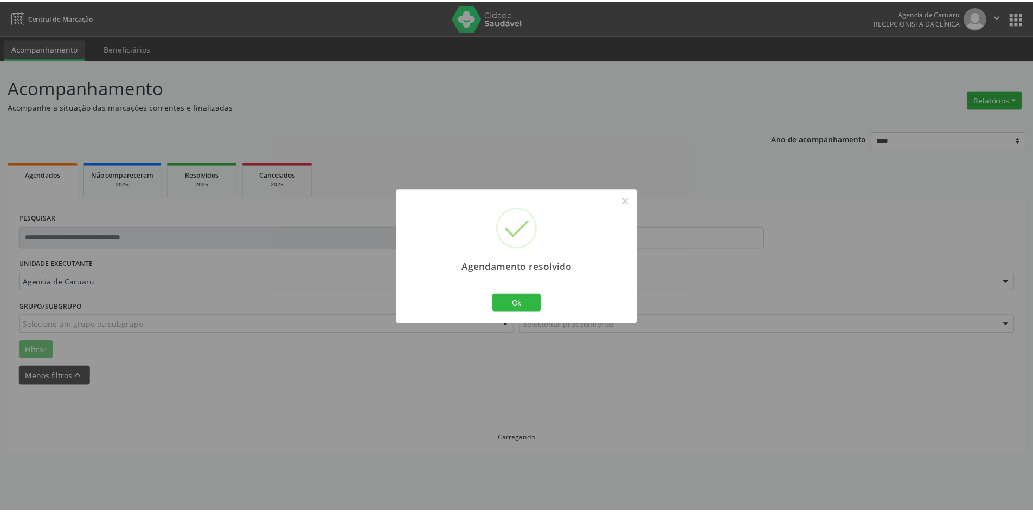
scroll to position [0, 0]
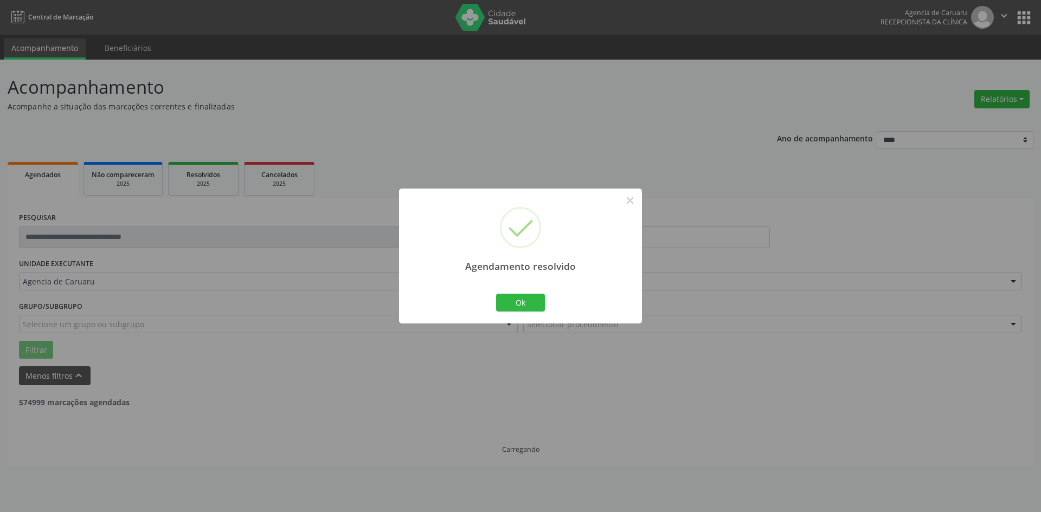
click at [525, 293] on div "Ok Cancel" at bounding box center [521, 302] width 54 height 23
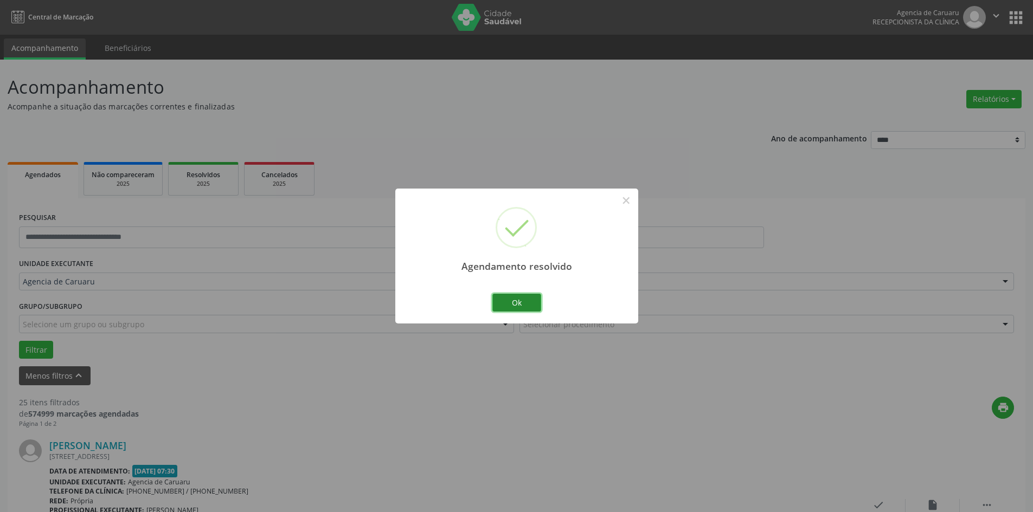
click at [523, 301] on button "Ok" at bounding box center [516, 303] width 49 height 18
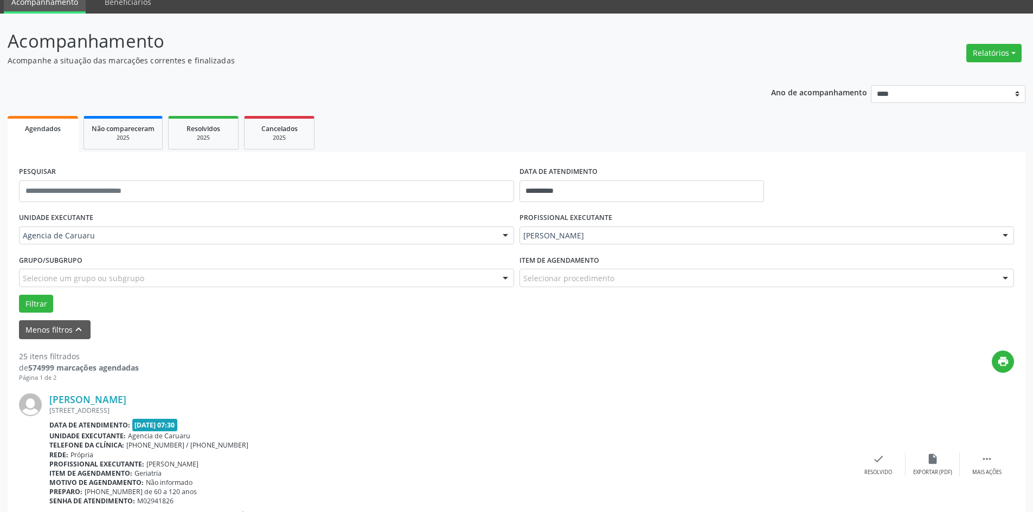
scroll to position [163, 0]
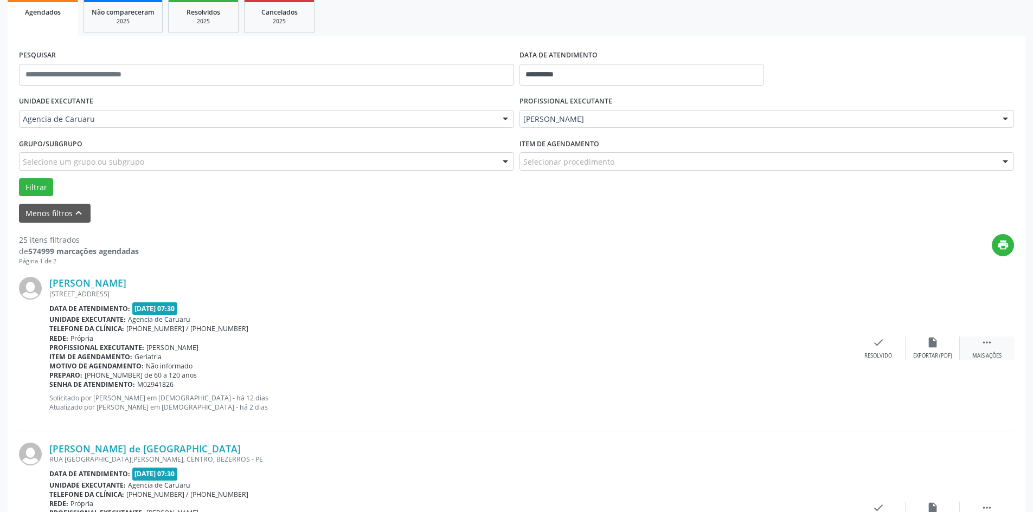
click at [991, 347] on icon "" at bounding box center [987, 343] width 12 height 12
click at [931, 354] on div "Não compareceu" at bounding box center [932, 356] width 46 height 8
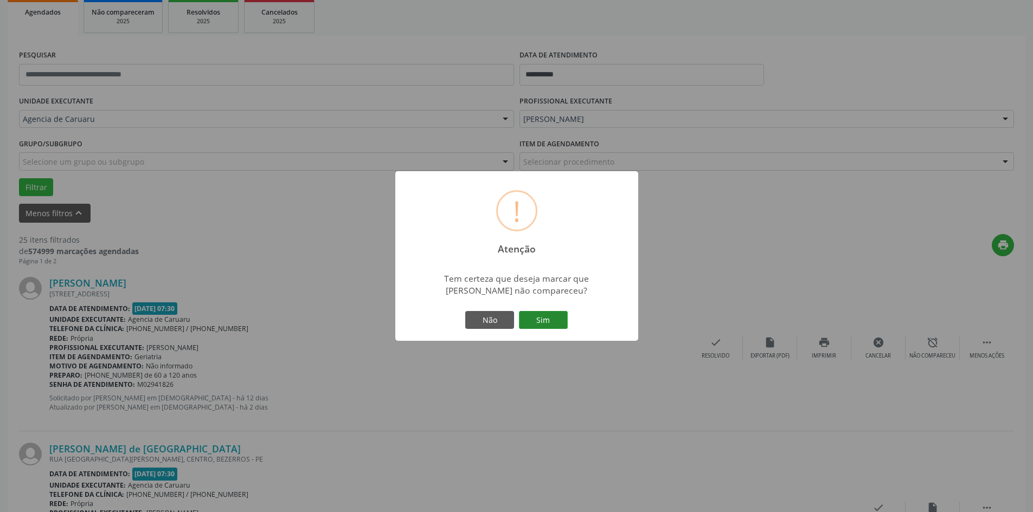
click at [554, 329] on button "Sim" at bounding box center [543, 320] width 49 height 18
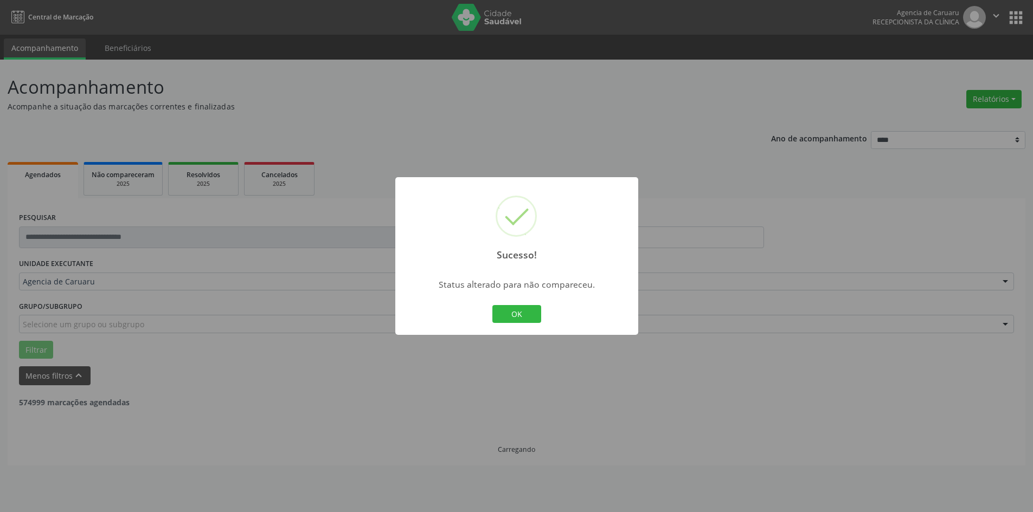
scroll to position [0, 0]
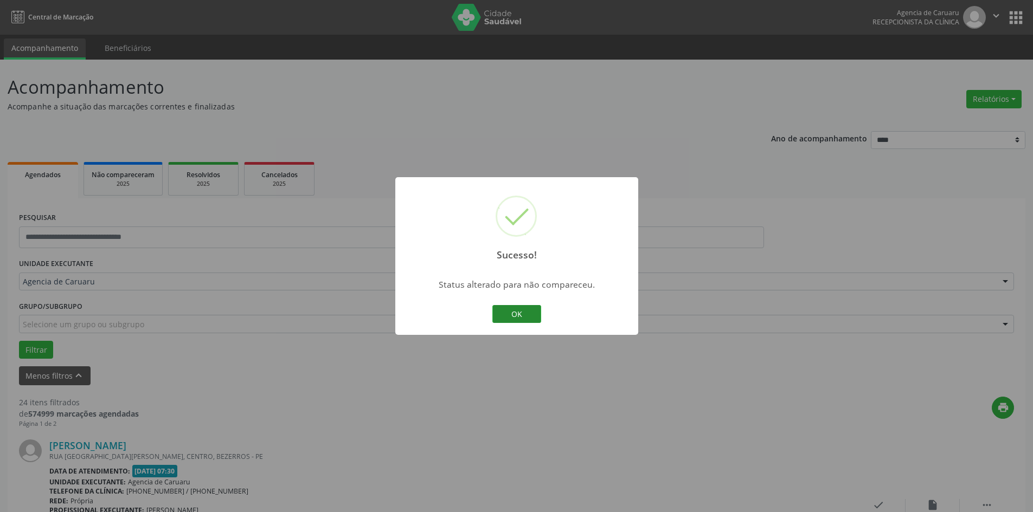
click at [522, 317] on button "OK" at bounding box center [516, 314] width 49 height 18
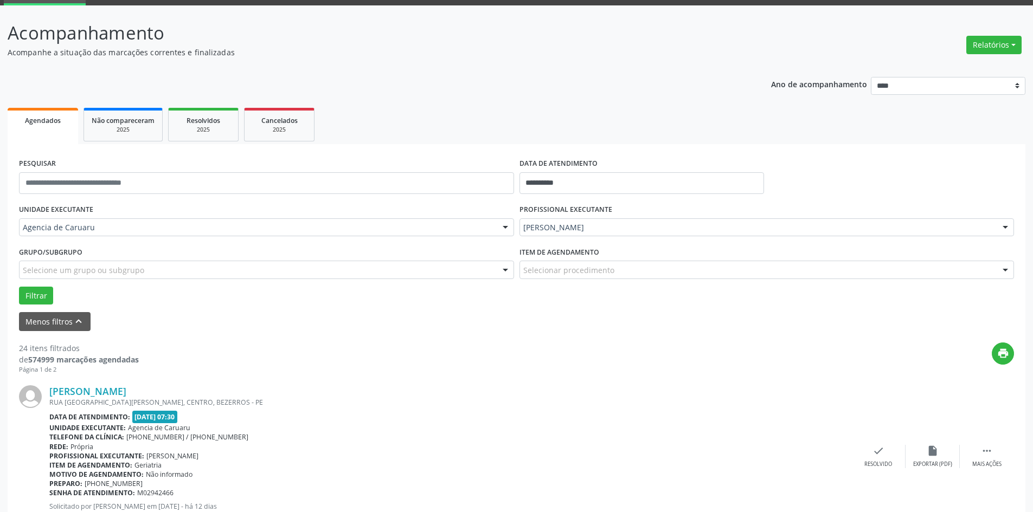
scroll to position [108, 0]
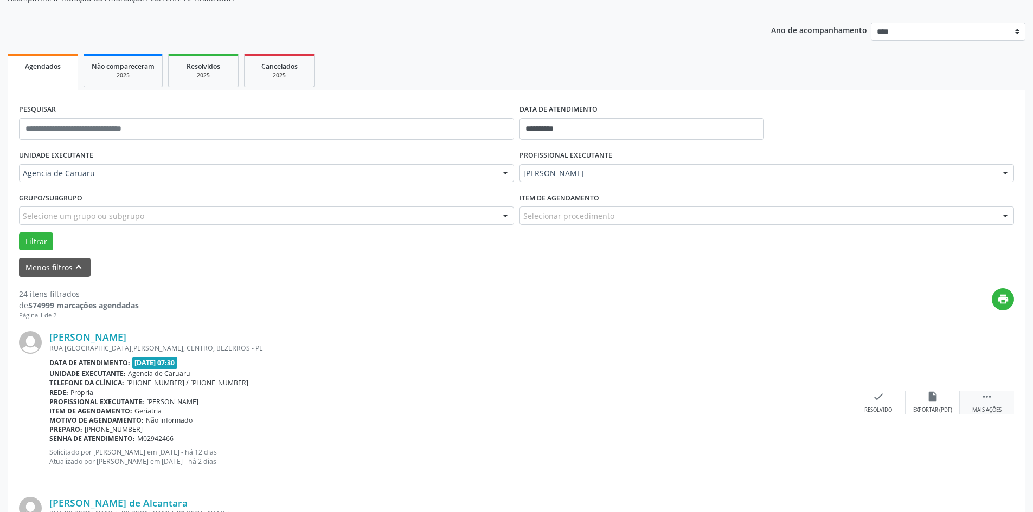
click at [988, 393] on icon "" at bounding box center [987, 397] width 12 height 12
click at [938, 409] on div "Não compareceu" at bounding box center [932, 411] width 46 height 8
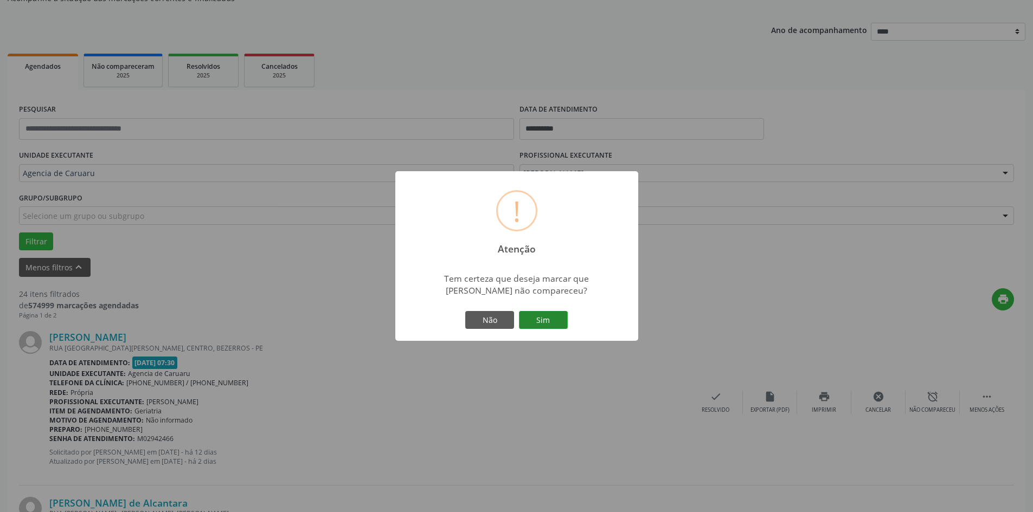
click at [546, 320] on button "Sim" at bounding box center [543, 320] width 49 height 18
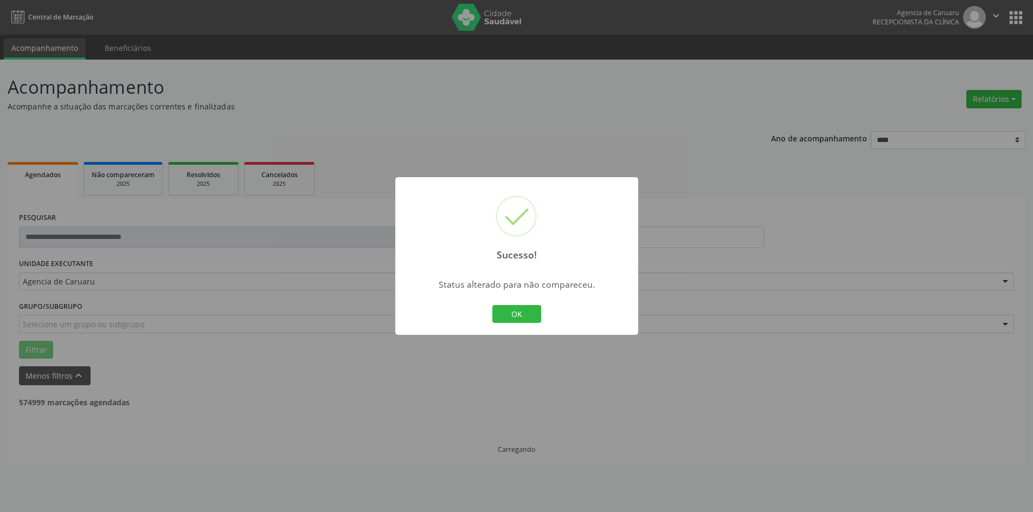
scroll to position [0, 0]
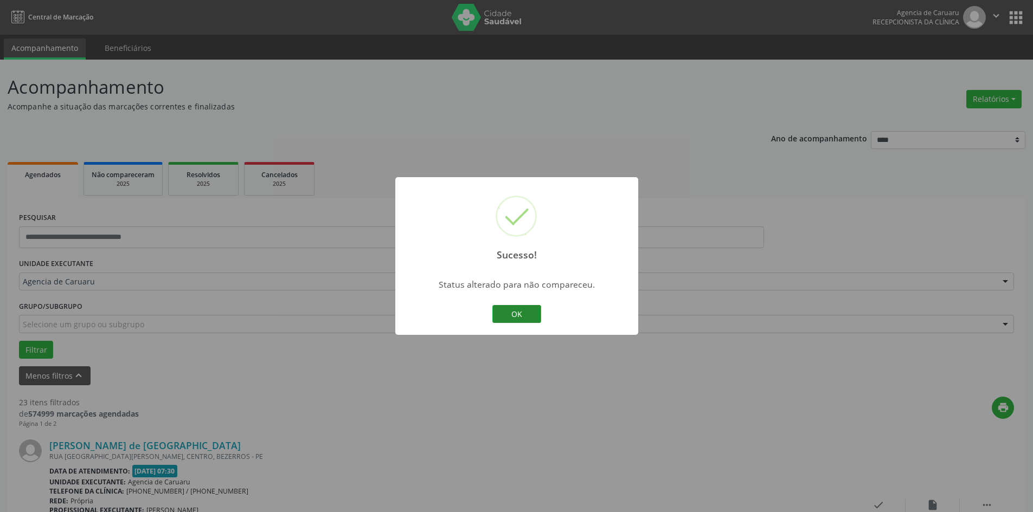
click at [515, 315] on button "OK" at bounding box center [516, 314] width 49 height 18
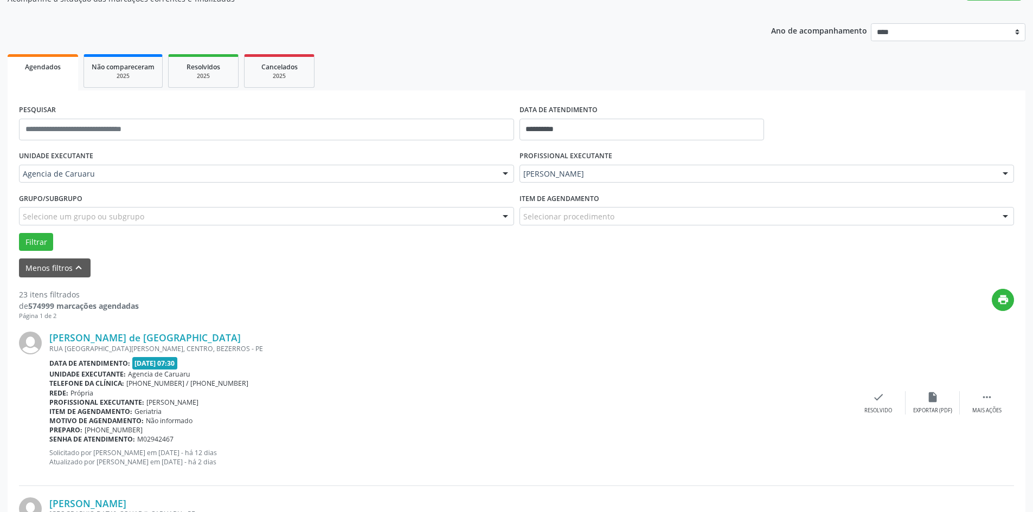
scroll to position [108, 0]
click at [984, 406] on div " Mais ações" at bounding box center [987, 402] width 54 height 23
click at [937, 403] on icon "alarm_off" at bounding box center [933, 397] width 12 height 12
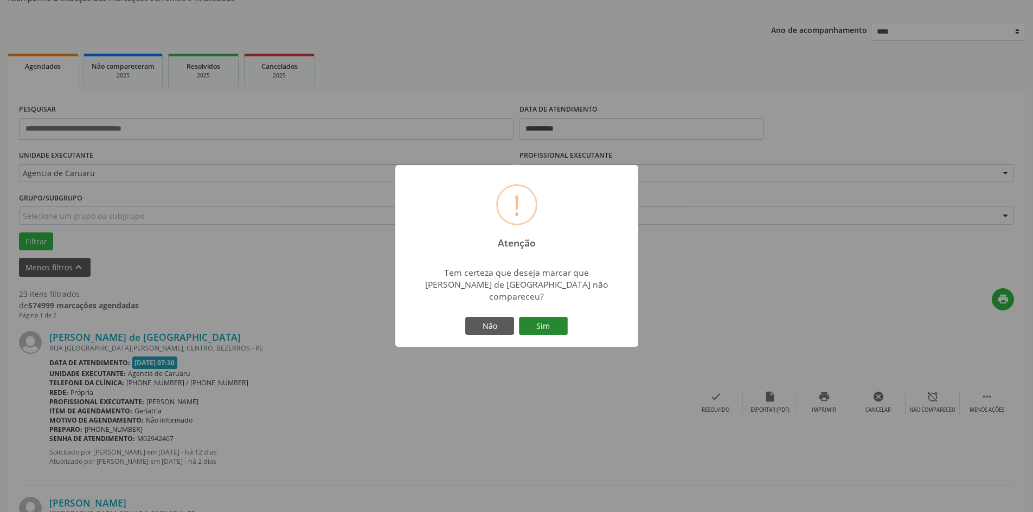
click at [555, 324] on button "Sim" at bounding box center [543, 326] width 49 height 18
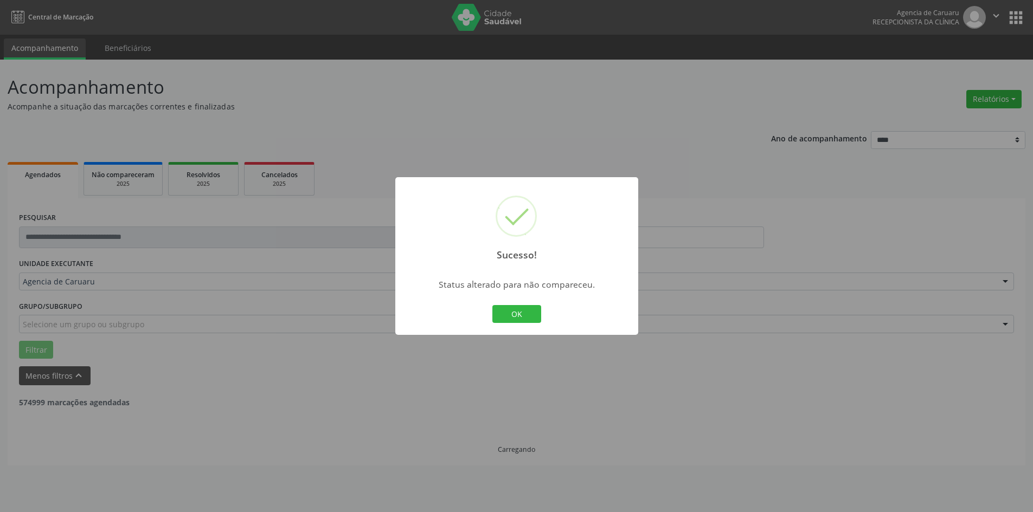
scroll to position [0, 0]
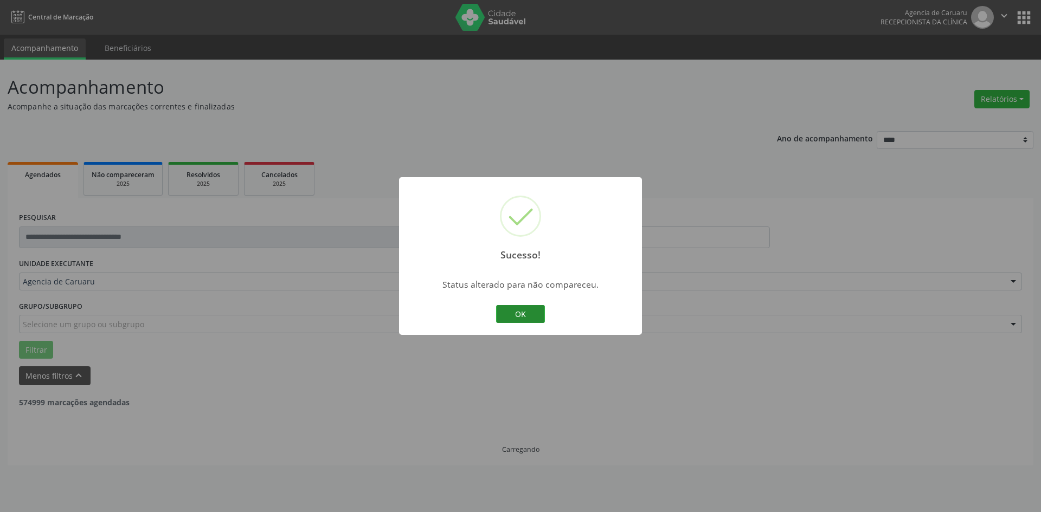
click at [533, 310] on button "OK" at bounding box center [520, 314] width 49 height 18
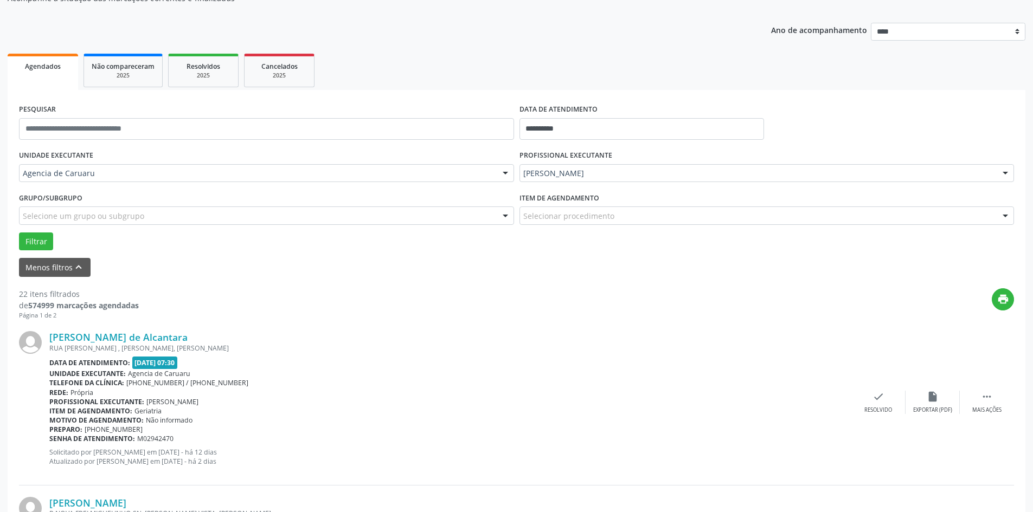
scroll to position [163, 0]
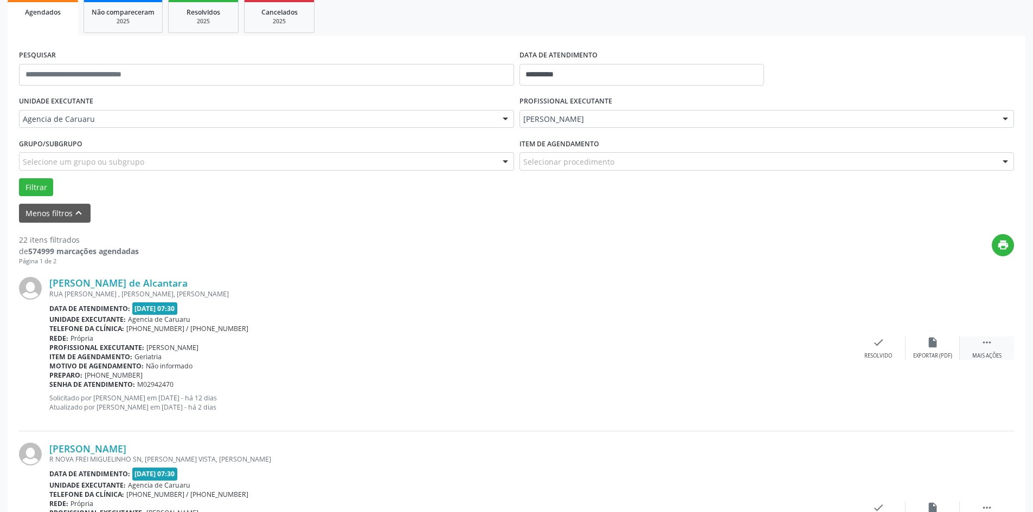
click at [995, 347] on div " Mais ações" at bounding box center [987, 348] width 54 height 23
click at [933, 349] on div "alarm_off Não compareceu" at bounding box center [933, 348] width 54 height 23
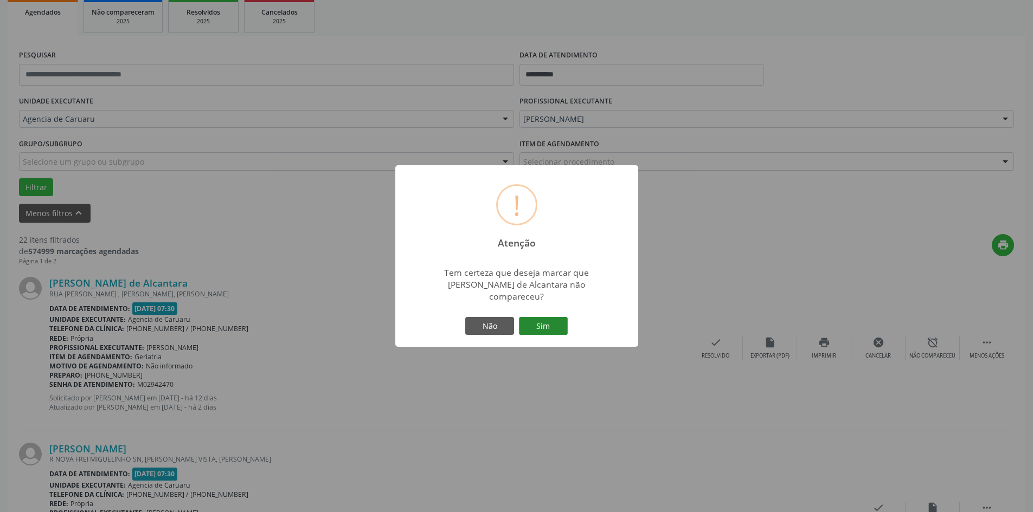
click at [546, 320] on button "Sim" at bounding box center [543, 326] width 49 height 18
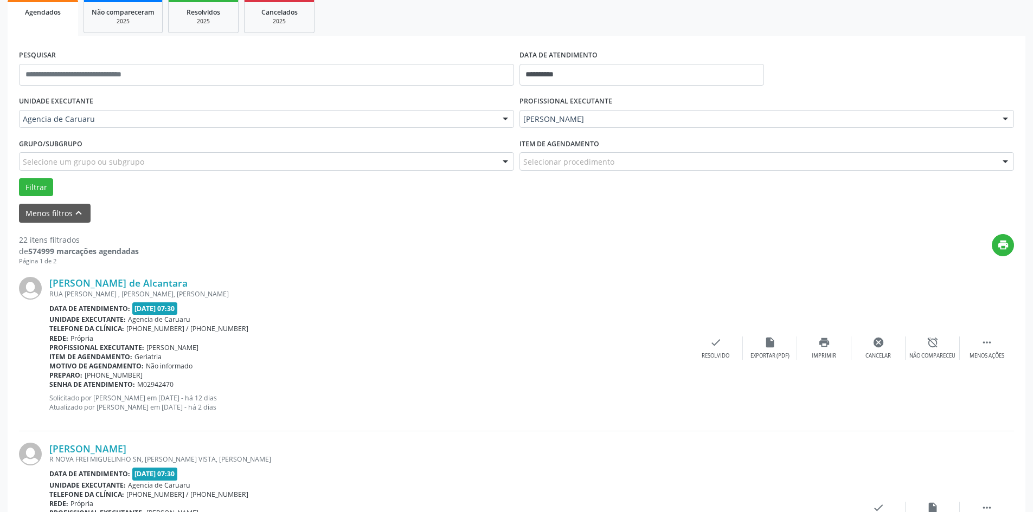
scroll to position [0, 0]
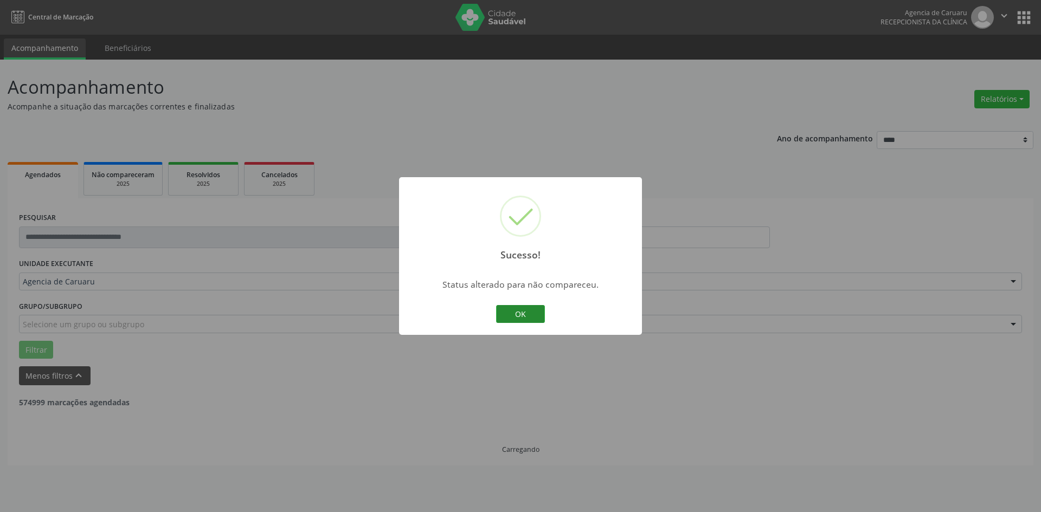
click at [516, 307] on button "OK" at bounding box center [520, 314] width 49 height 18
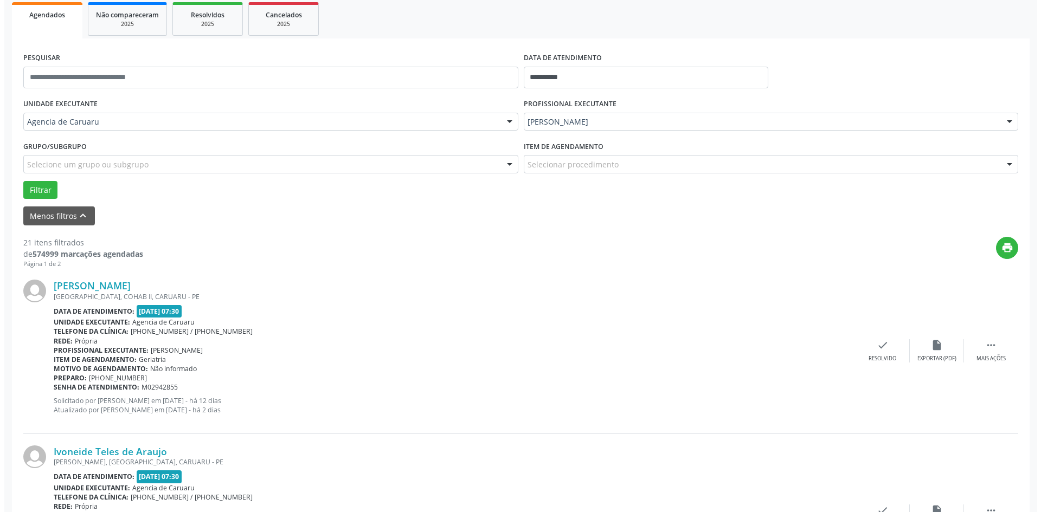
scroll to position [163, 0]
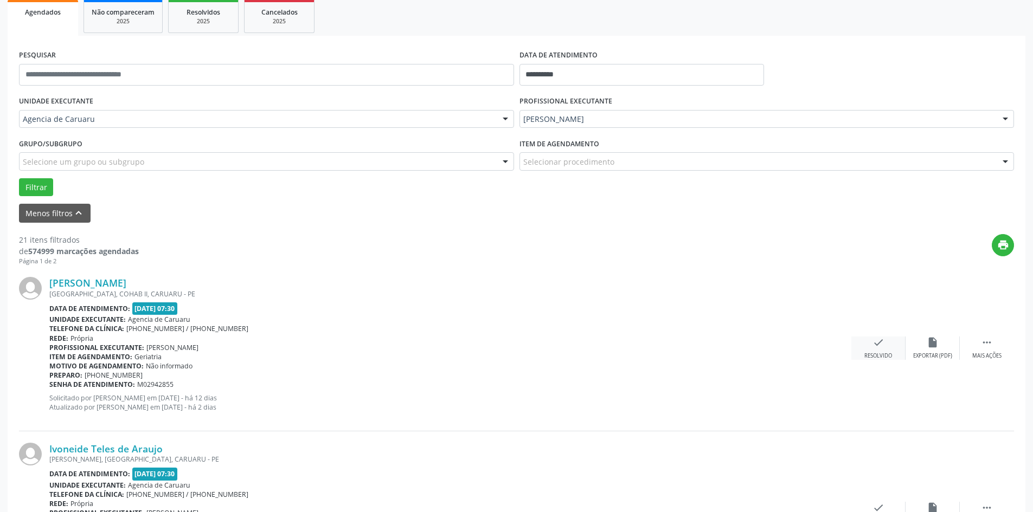
click at [872, 345] on icon "check" at bounding box center [878, 343] width 12 height 12
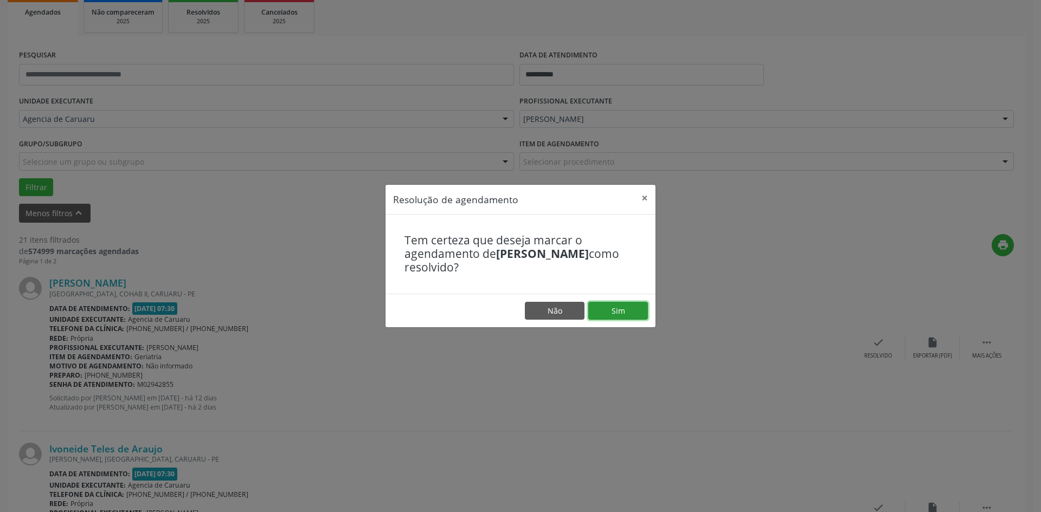
click at [618, 311] on button "Sim" at bounding box center [618, 311] width 60 height 18
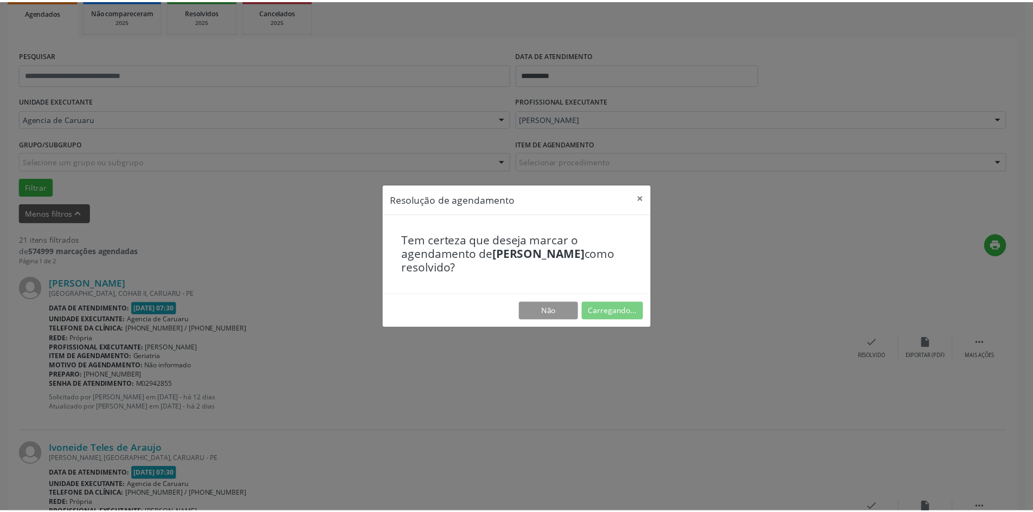
scroll to position [0, 0]
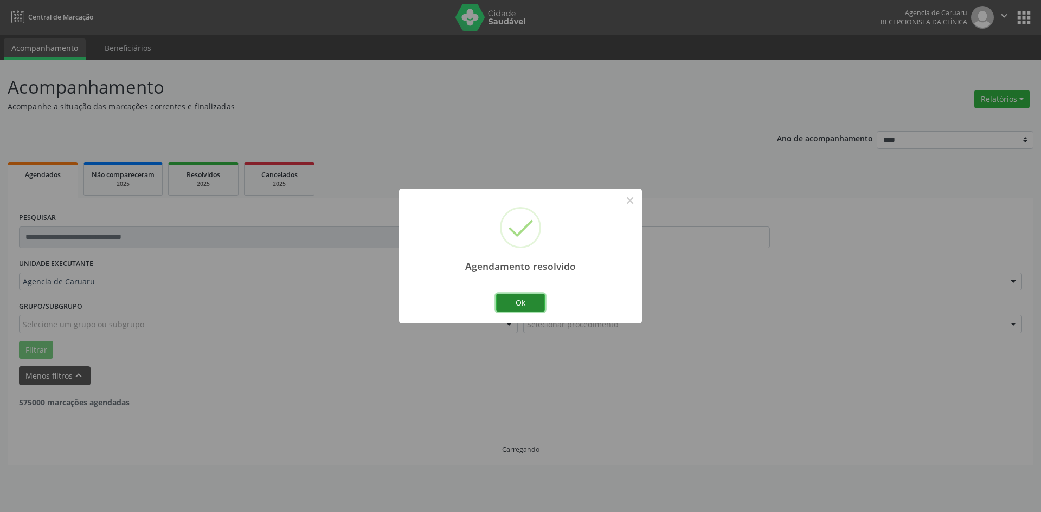
click at [516, 302] on button "Ok" at bounding box center [520, 303] width 49 height 18
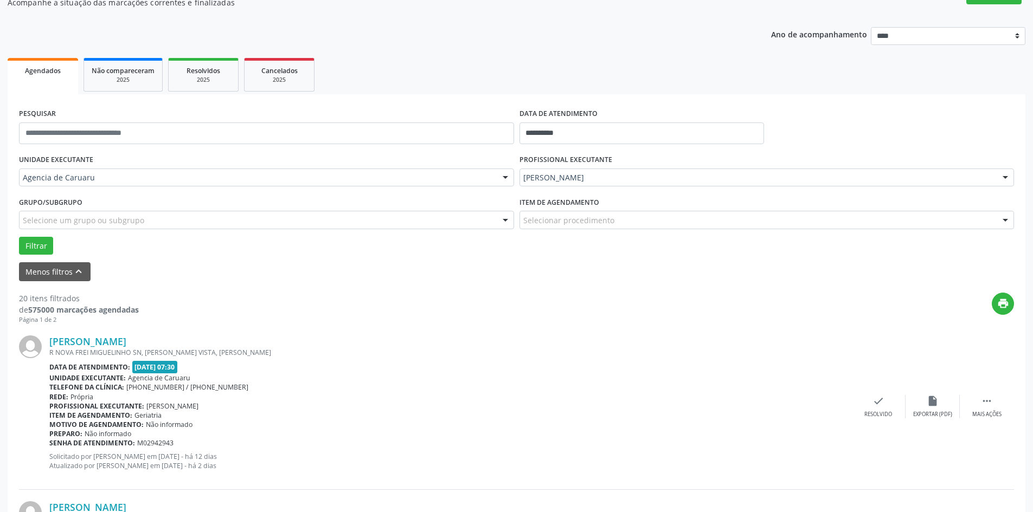
scroll to position [108, 0]
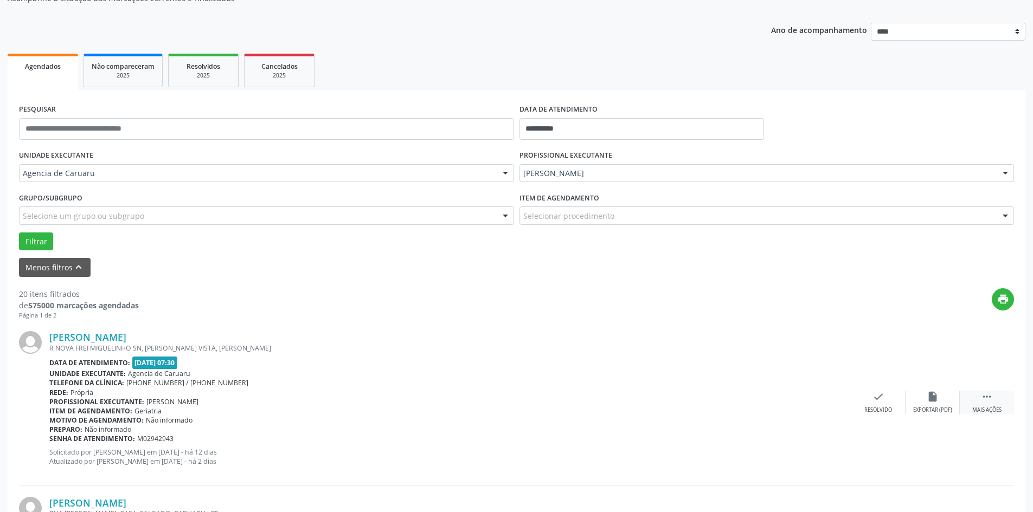
click at [995, 394] on div " Mais ações" at bounding box center [987, 402] width 54 height 23
click at [938, 398] on icon "alarm_off" at bounding box center [933, 397] width 12 height 12
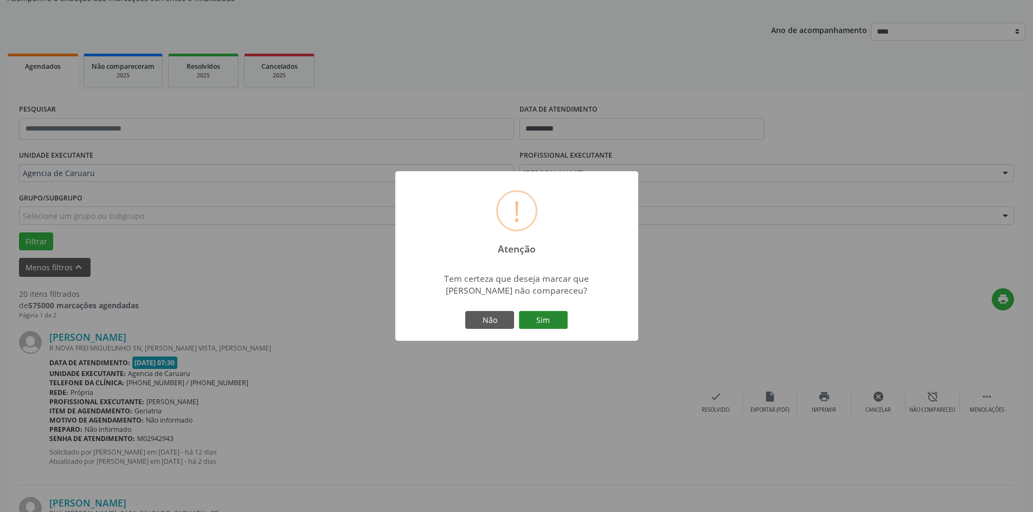
click at [560, 317] on button "Sim" at bounding box center [543, 320] width 49 height 18
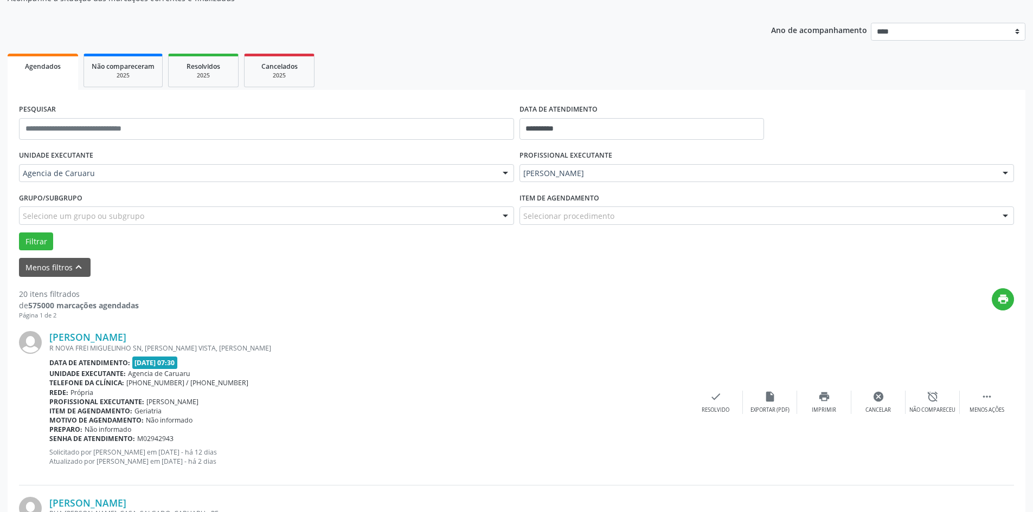
scroll to position [0, 0]
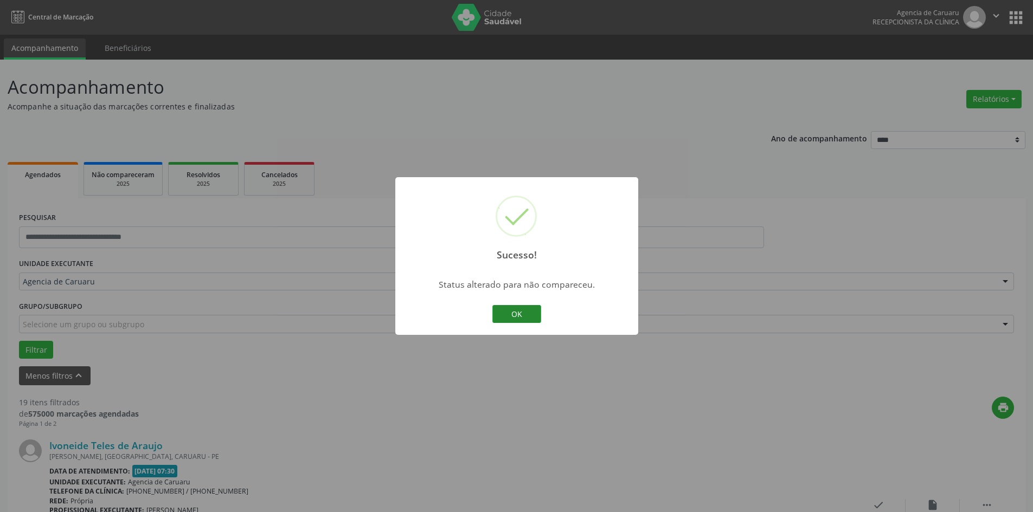
click at [524, 310] on button "OK" at bounding box center [516, 314] width 49 height 18
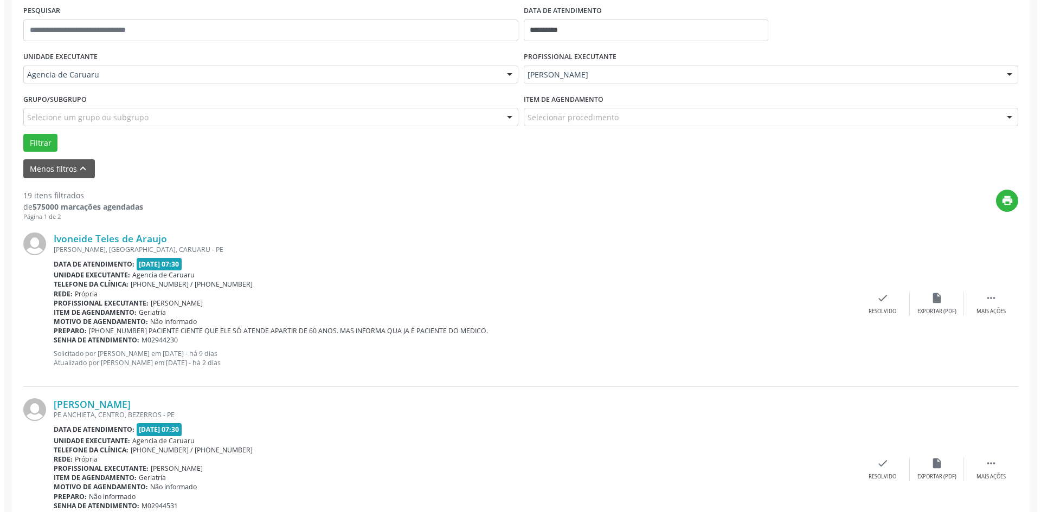
scroll to position [217, 0]
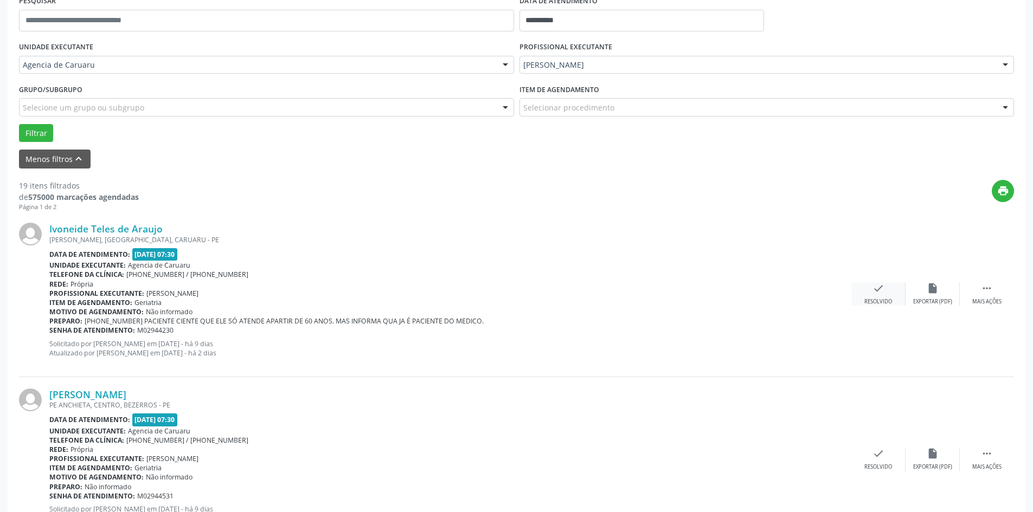
click at [870, 291] on div "check Resolvido" at bounding box center [878, 294] width 54 height 23
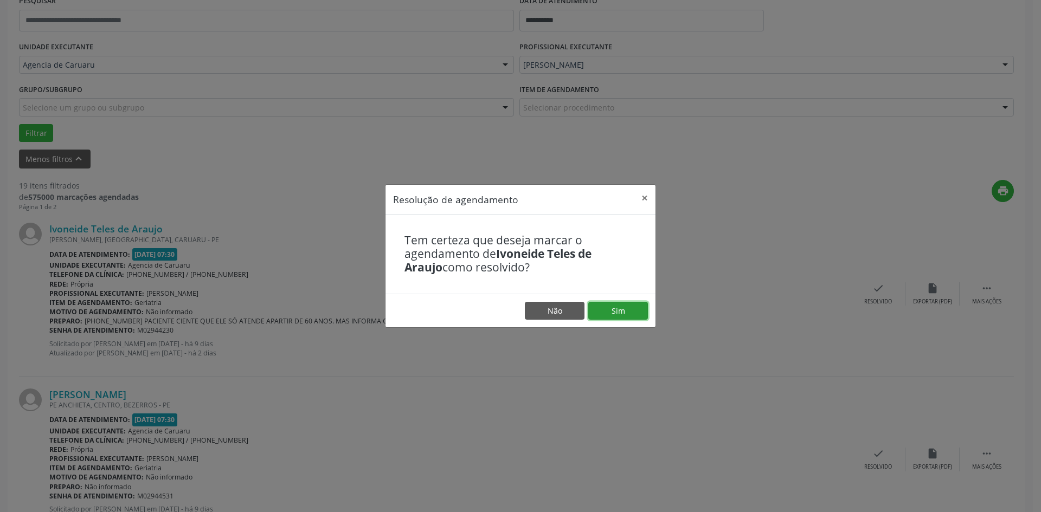
click at [617, 309] on button "Sim" at bounding box center [618, 311] width 60 height 18
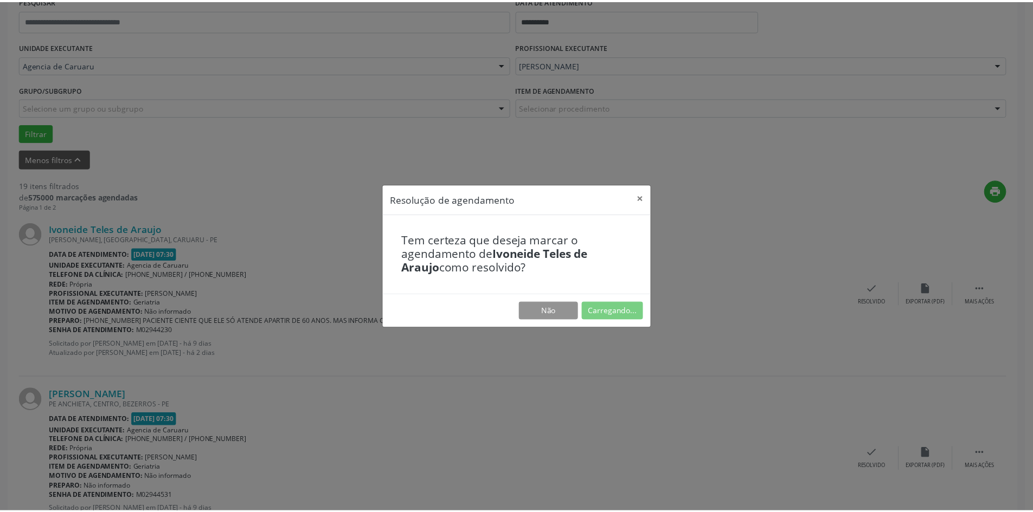
scroll to position [0, 0]
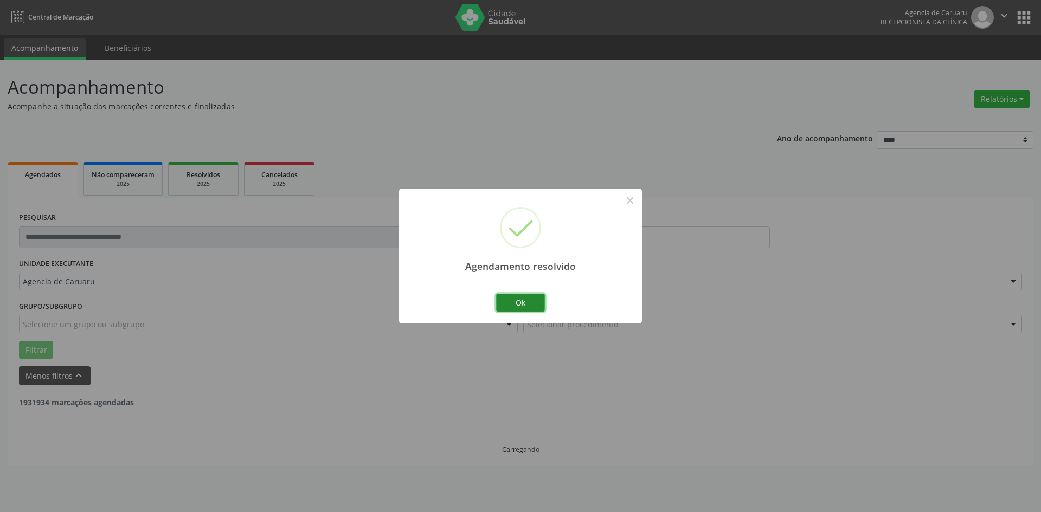
click at [517, 303] on button "Ok" at bounding box center [520, 303] width 49 height 18
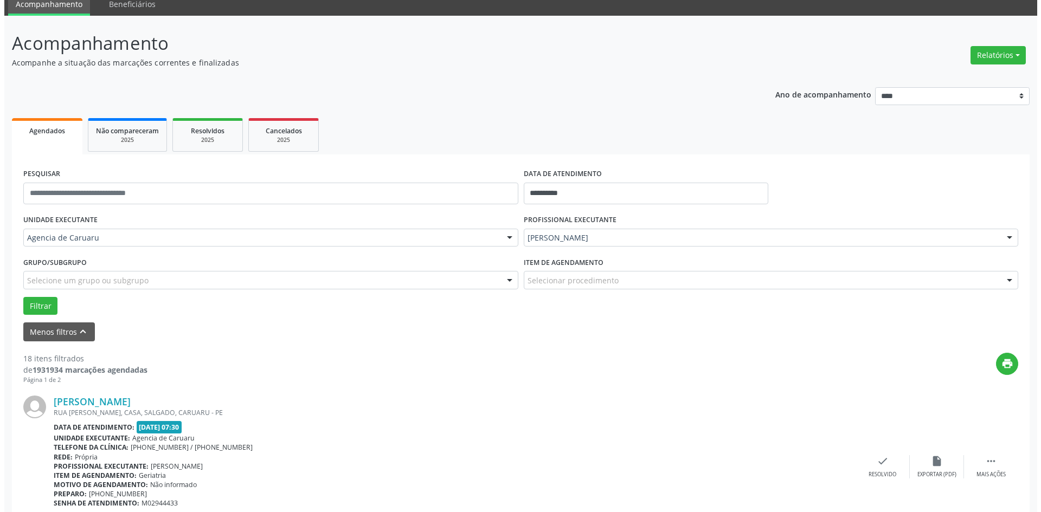
scroll to position [108, 0]
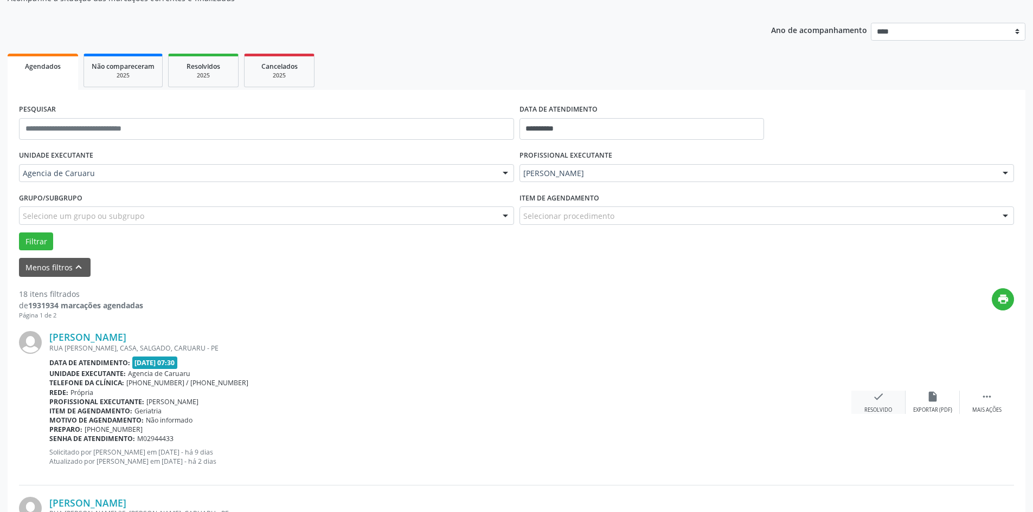
click at [871, 405] on div "check Resolvido" at bounding box center [878, 402] width 54 height 23
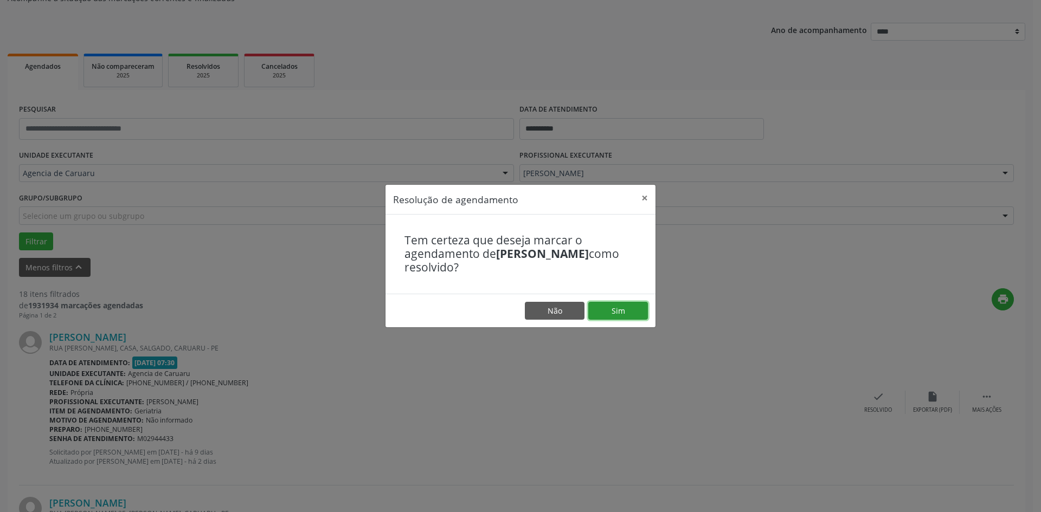
click at [633, 316] on button "Sim" at bounding box center [618, 311] width 60 height 18
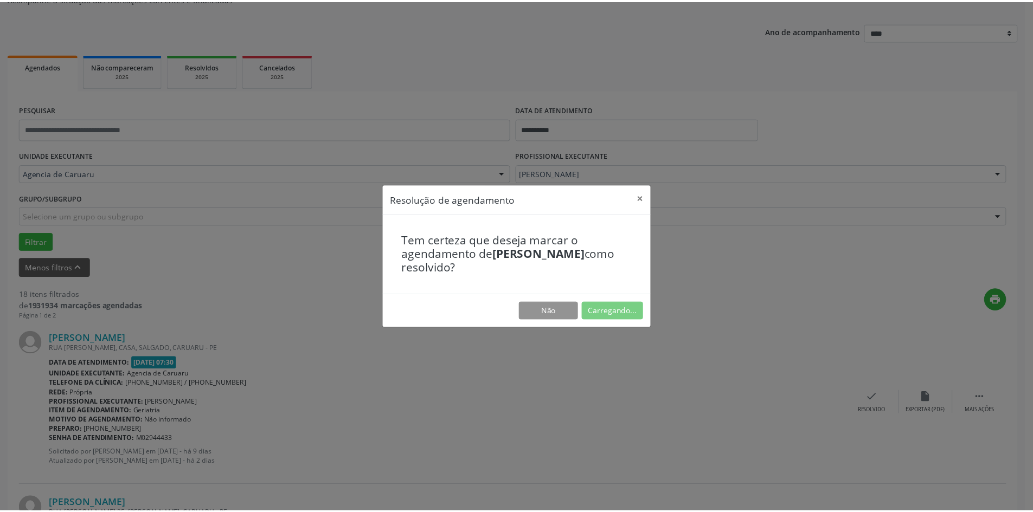
scroll to position [0, 0]
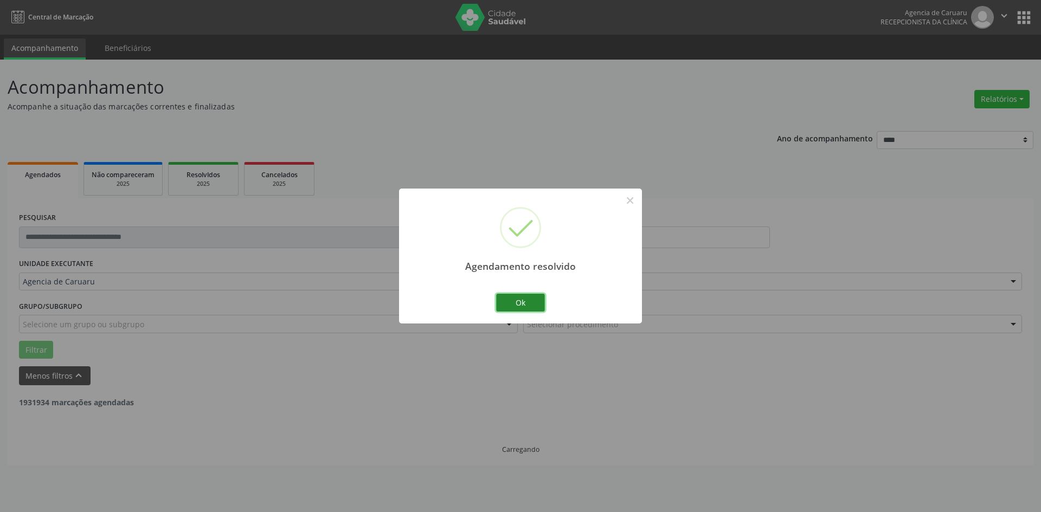
click at [531, 308] on button "Ok" at bounding box center [520, 303] width 49 height 18
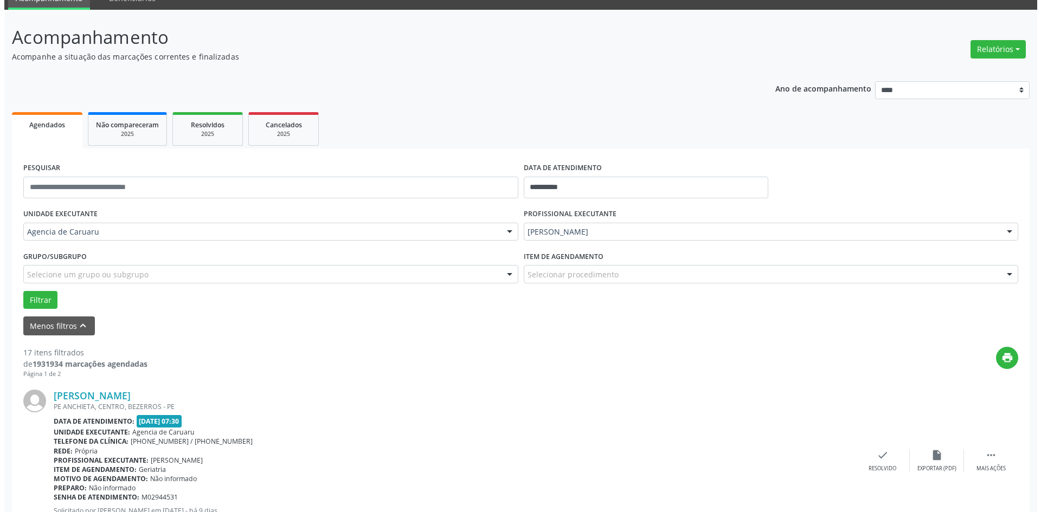
scroll to position [108, 0]
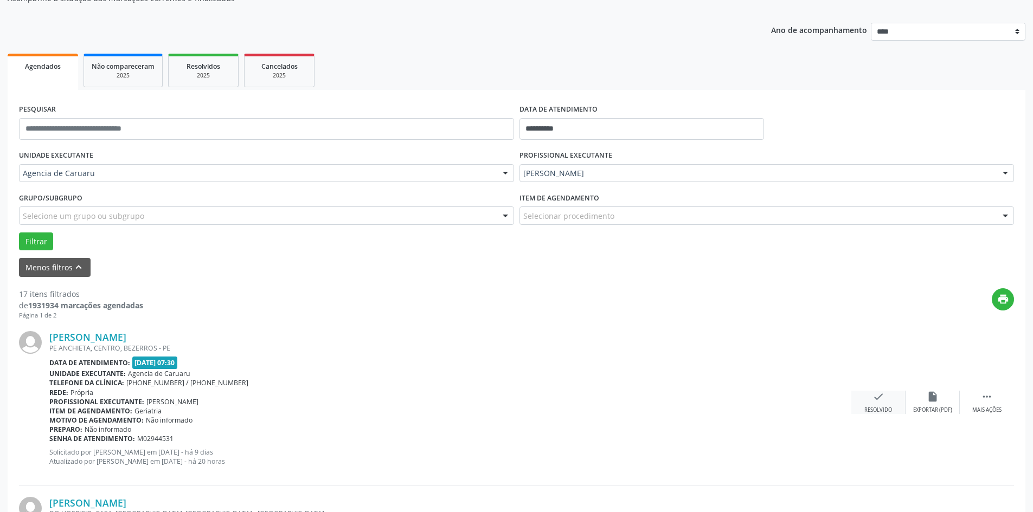
click at [880, 409] on div "Resolvido" at bounding box center [878, 411] width 28 height 8
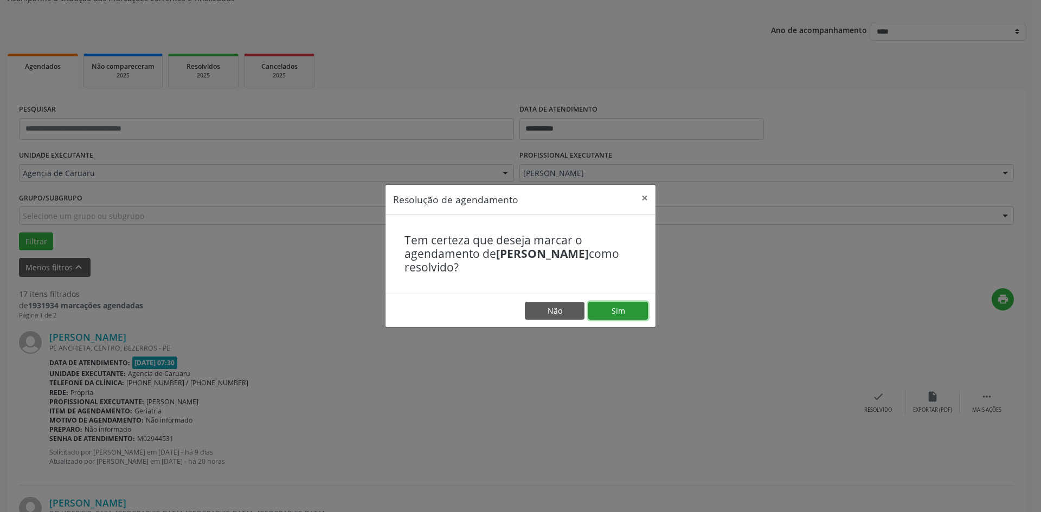
click at [603, 311] on button "Sim" at bounding box center [618, 311] width 60 height 18
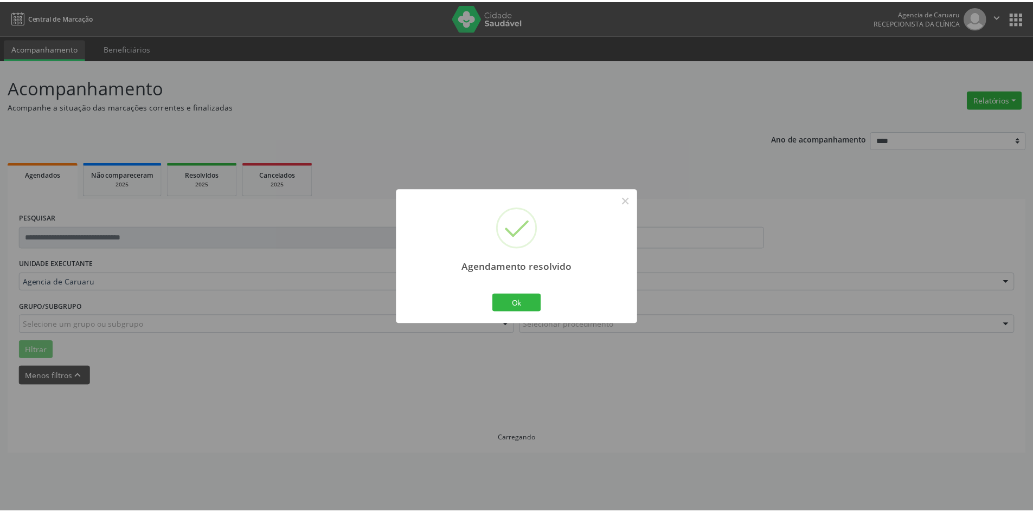
scroll to position [0, 0]
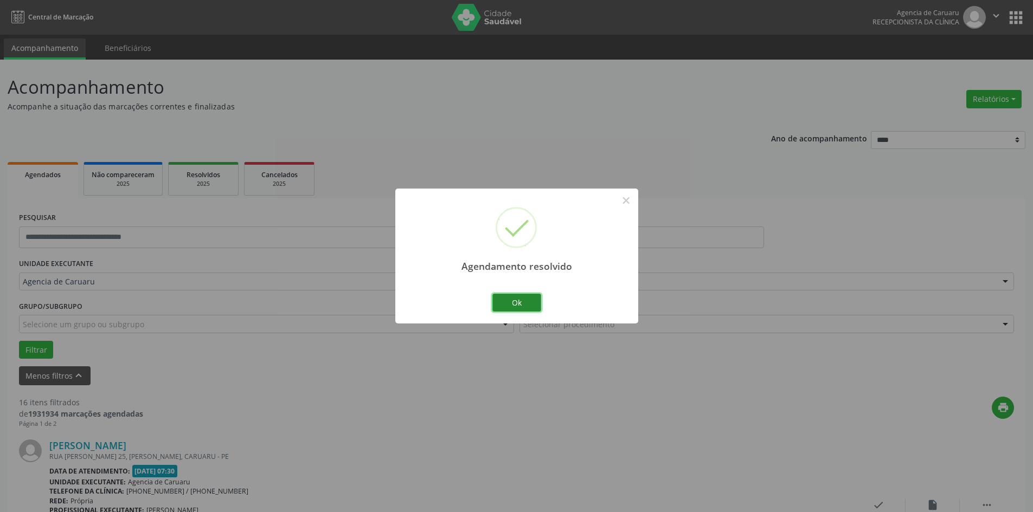
click at [498, 298] on button "Ok" at bounding box center [516, 303] width 49 height 18
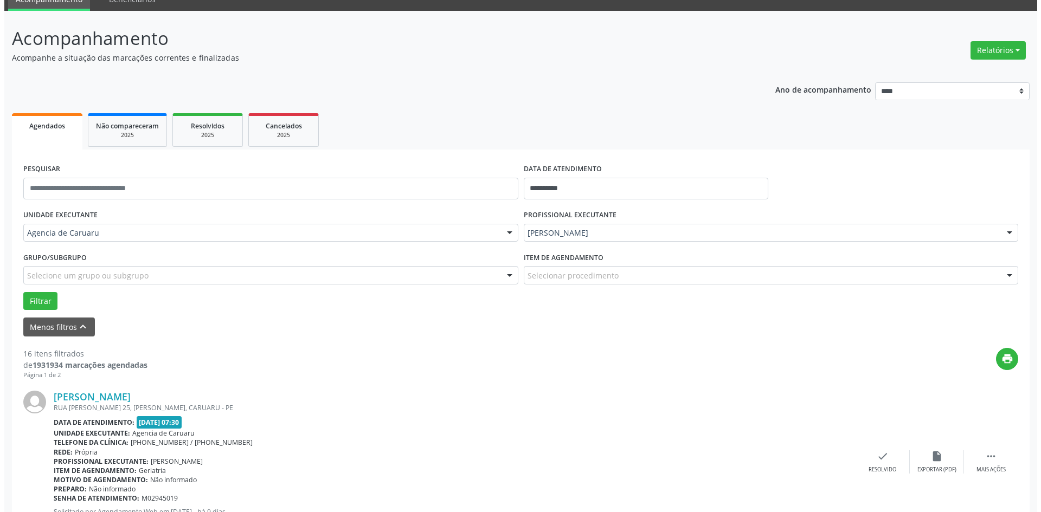
scroll to position [108, 0]
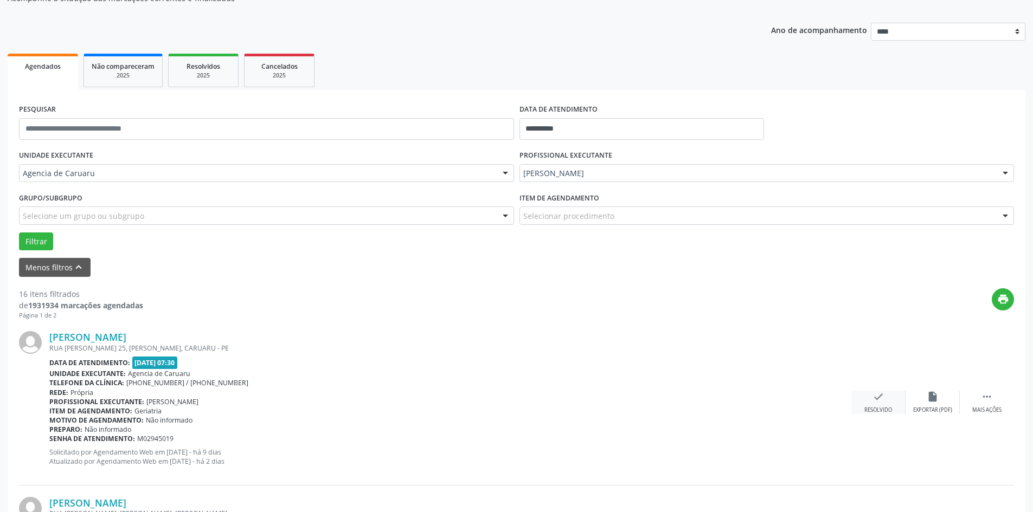
click at [884, 400] on icon "check" at bounding box center [878, 397] width 12 height 12
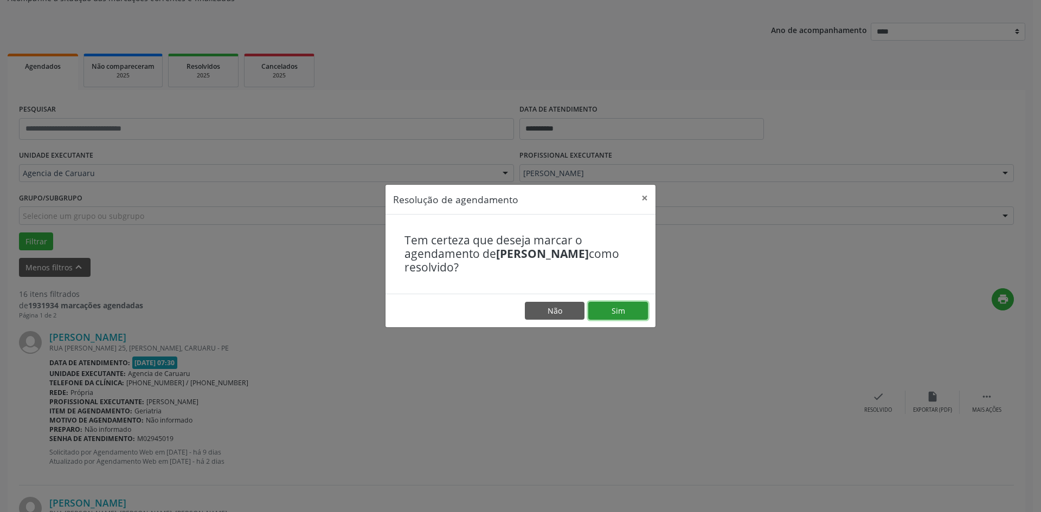
click at [609, 310] on button "Sim" at bounding box center [618, 311] width 60 height 18
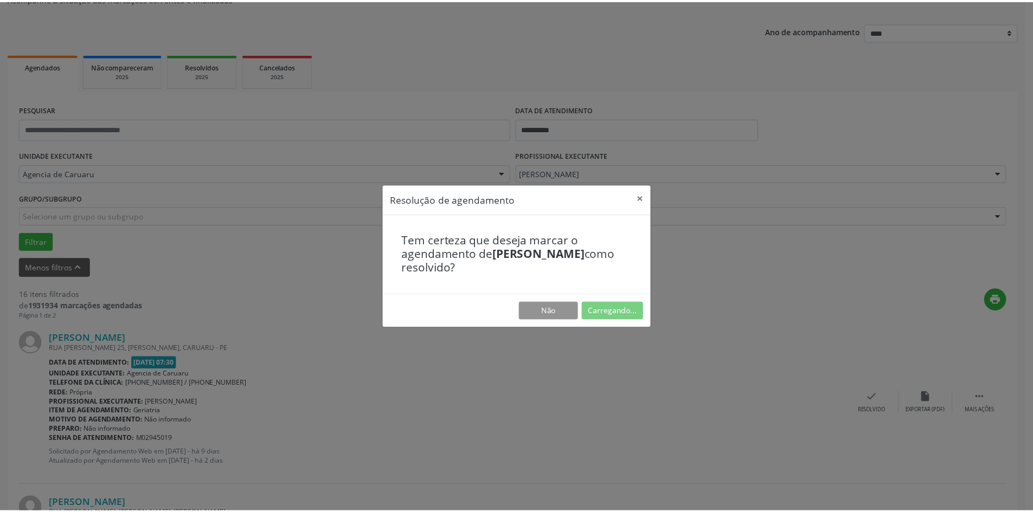
scroll to position [0, 0]
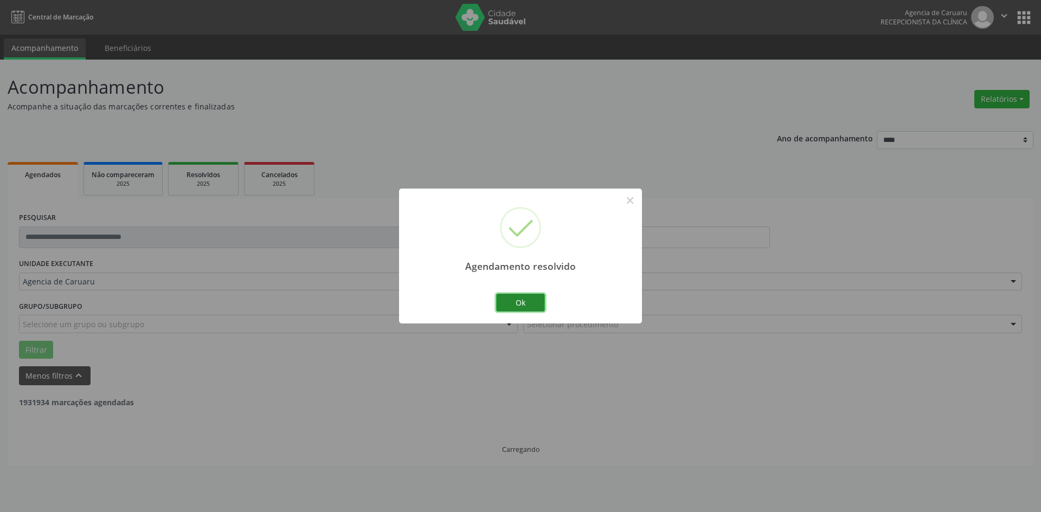
click at [532, 306] on button "Ok" at bounding box center [520, 303] width 49 height 18
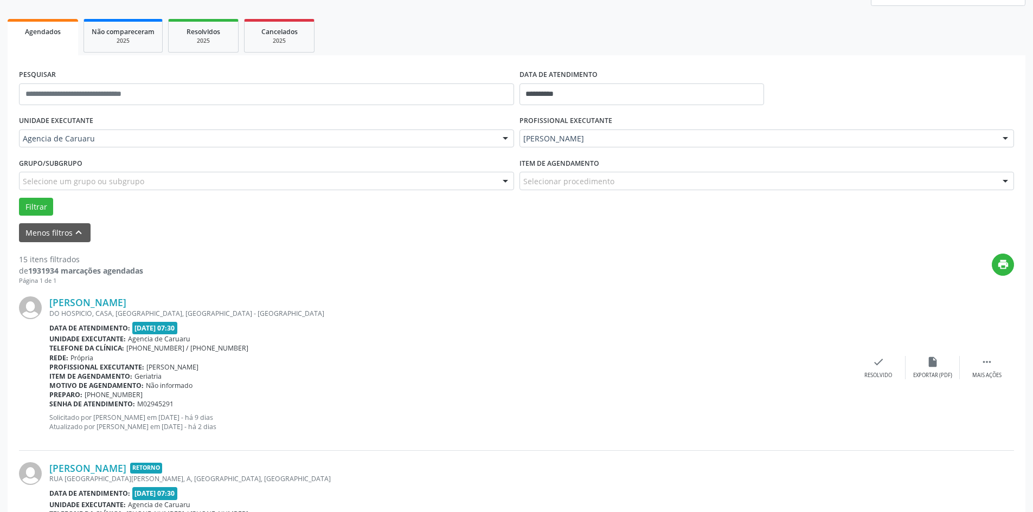
scroll to position [163, 0]
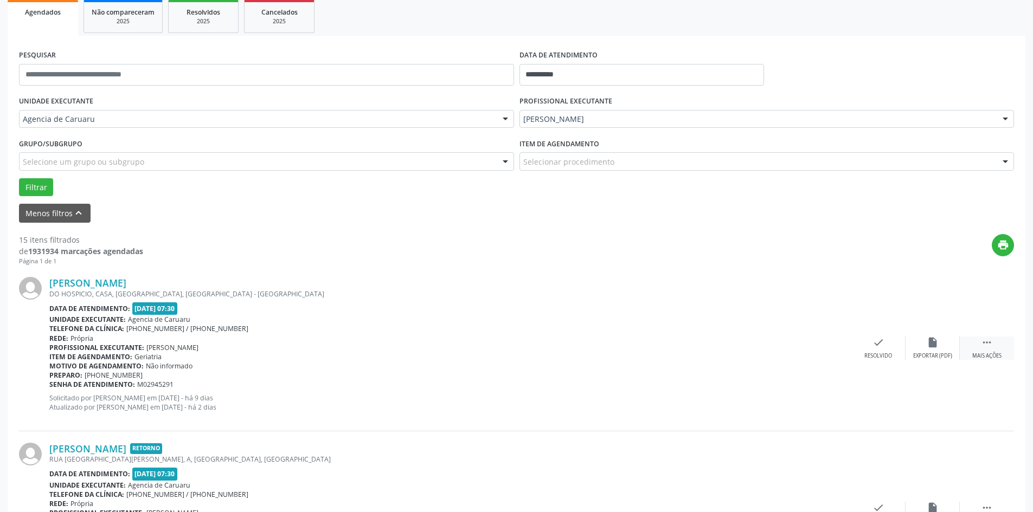
click at [1002, 344] on div " Mais ações" at bounding box center [987, 348] width 54 height 23
click at [945, 355] on div "Não compareceu" at bounding box center [932, 356] width 46 height 8
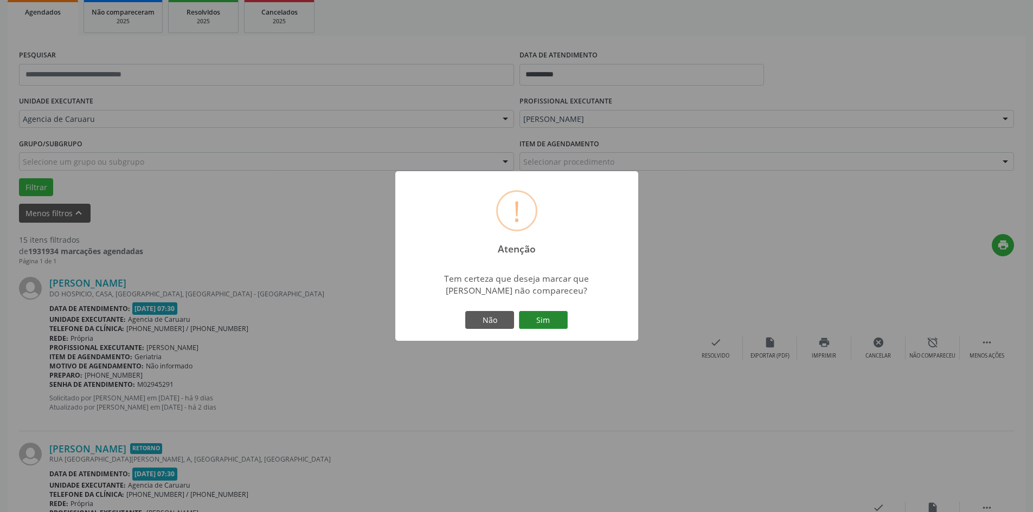
click at [557, 330] on button "Sim" at bounding box center [543, 320] width 49 height 18
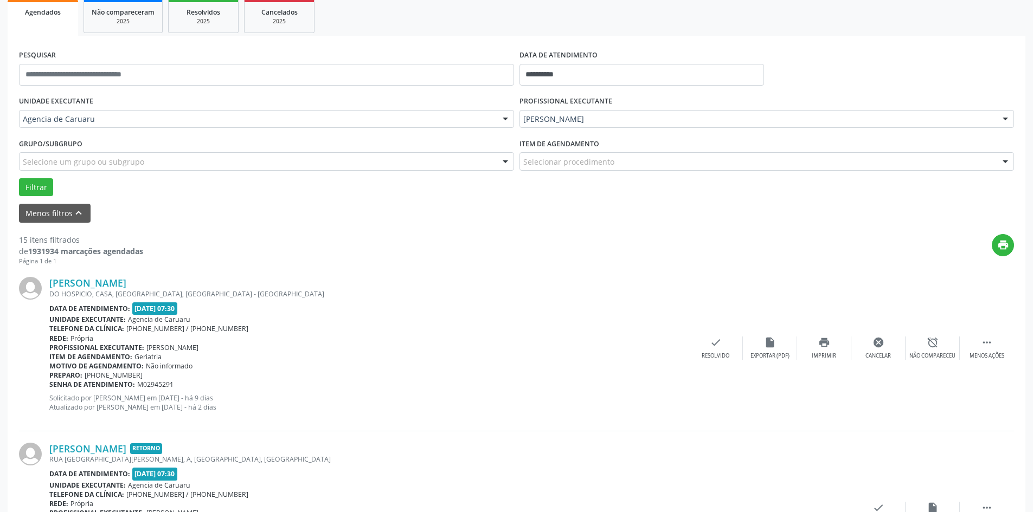
scroll to position [0, 0]
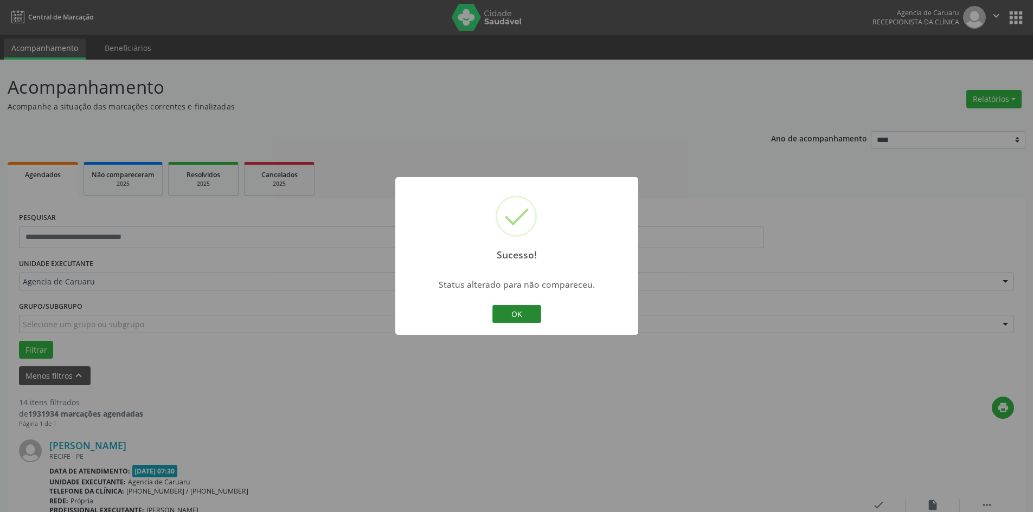
click at [520, 312] on button "OK" at bounding box center [516, 314] width 49 height 18
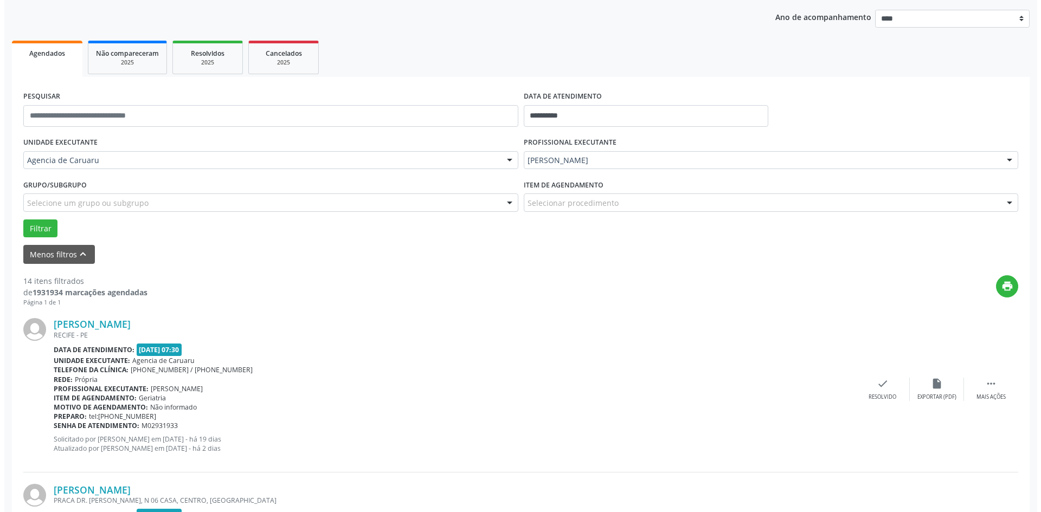
scroll to position [163, 0]
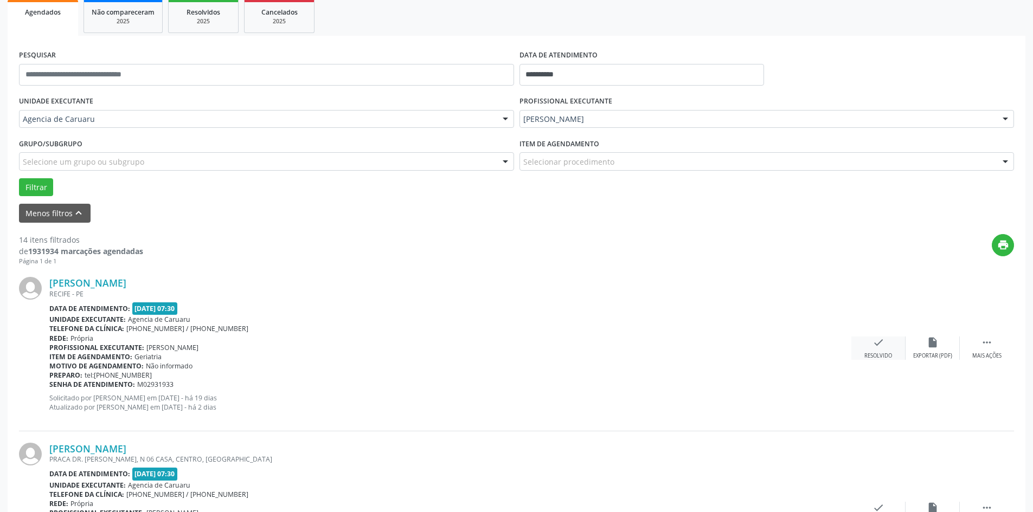
click at [868, 352] on div "check Resolvido" at bounding box center [878, 348] width 54 height 23
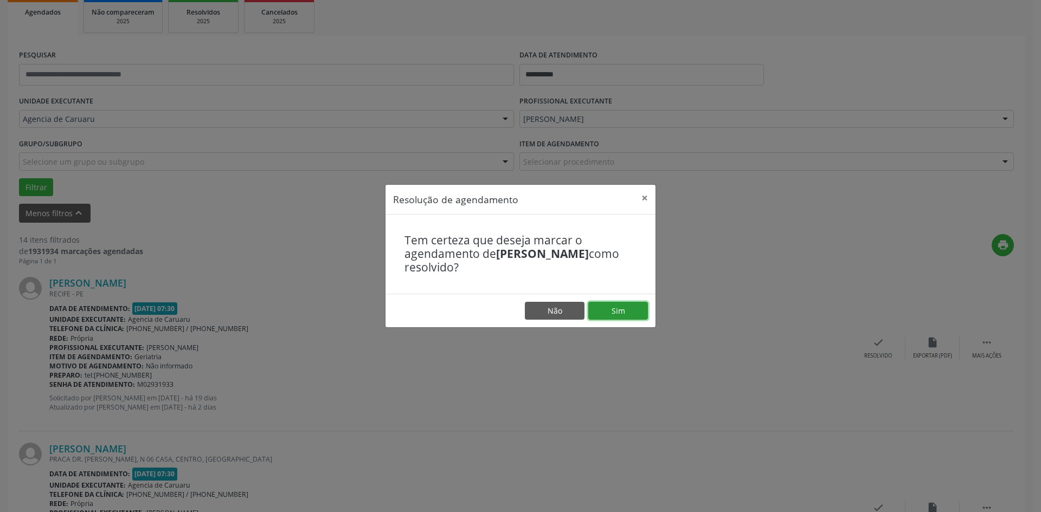
click at [633, 316] on button "Sim" at bounding box center [618, 311] width 60 height 18
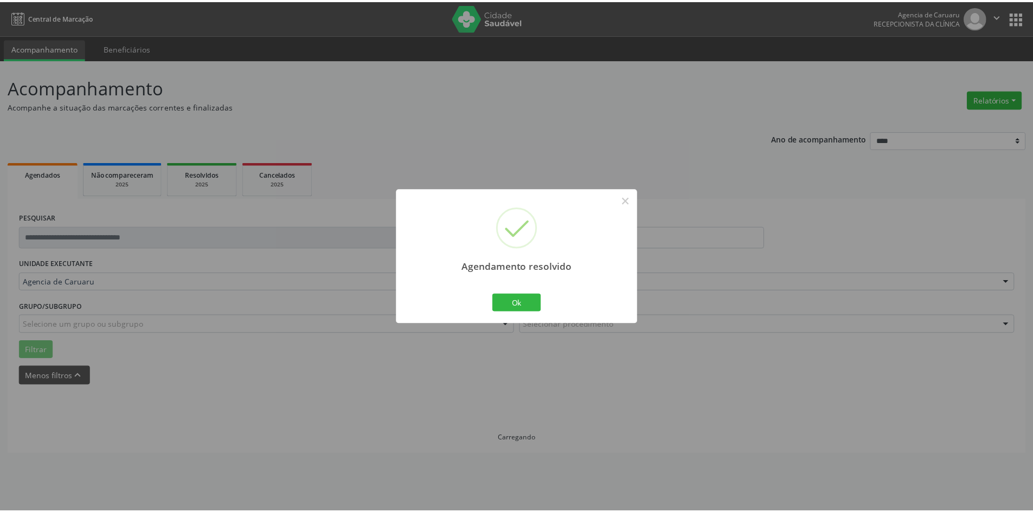
scroll to position [0, 0]
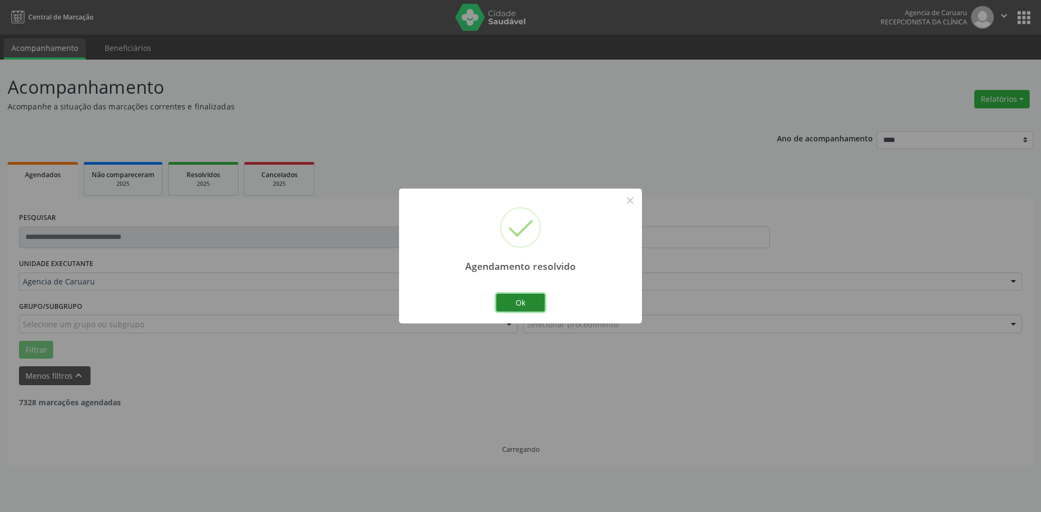
click at [522, 303] on button "Ok" at bounding box center [520, 303] width 49 height 18
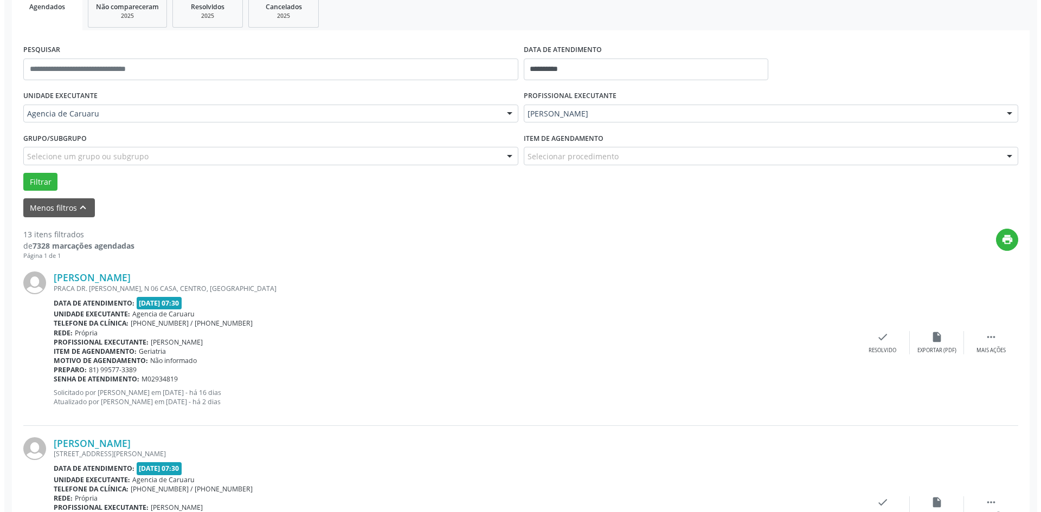
scroll to position [217, 0]
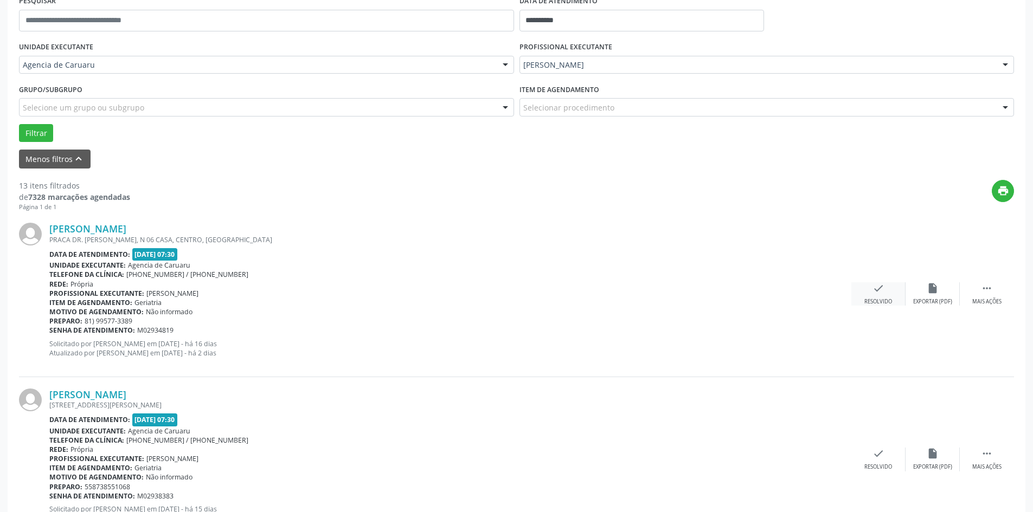
click at [881, 297] on div "check Resolvido" at bounding box center [878, 294] width 54 height 23
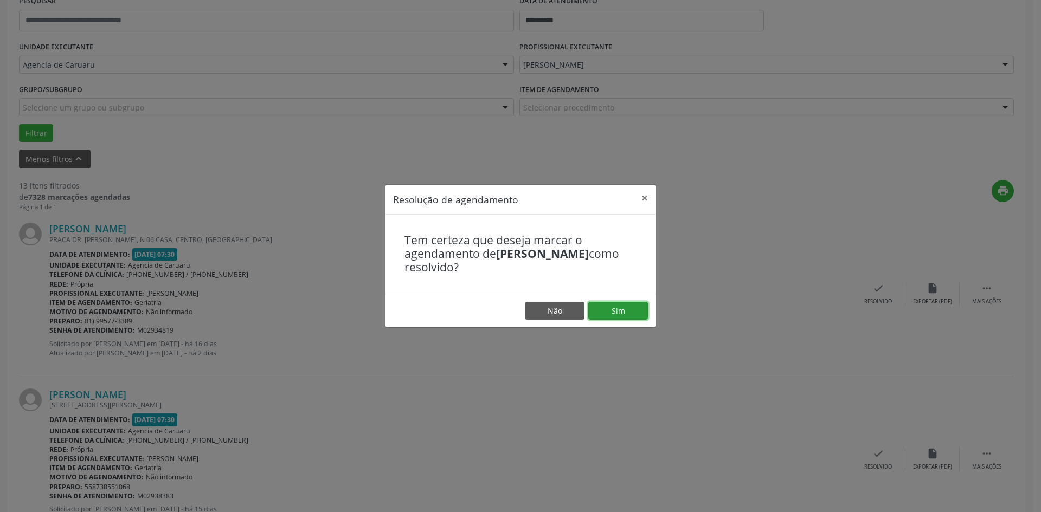
click at [636, 319] on button "Sim" at bounding box center [618, 311] width 60 height 18
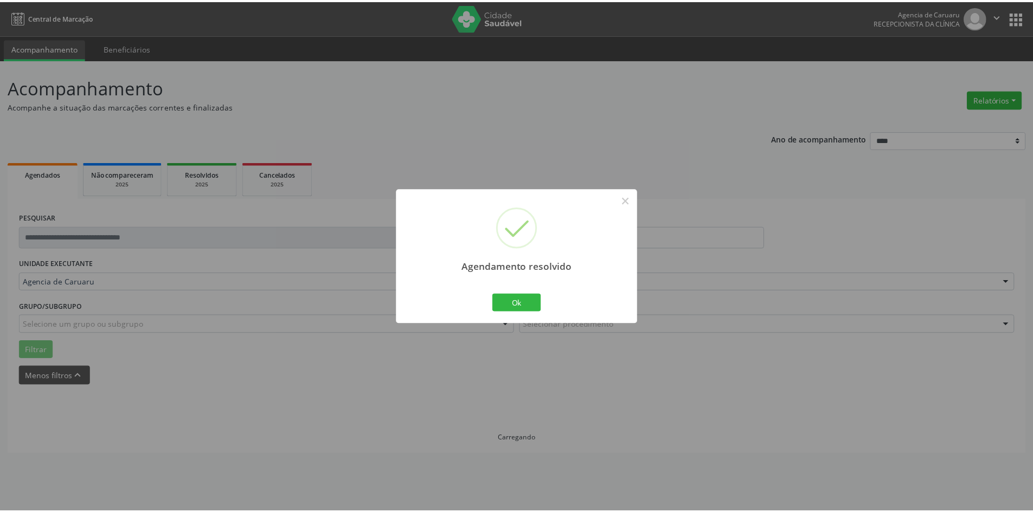
scroll to position [0, 0]
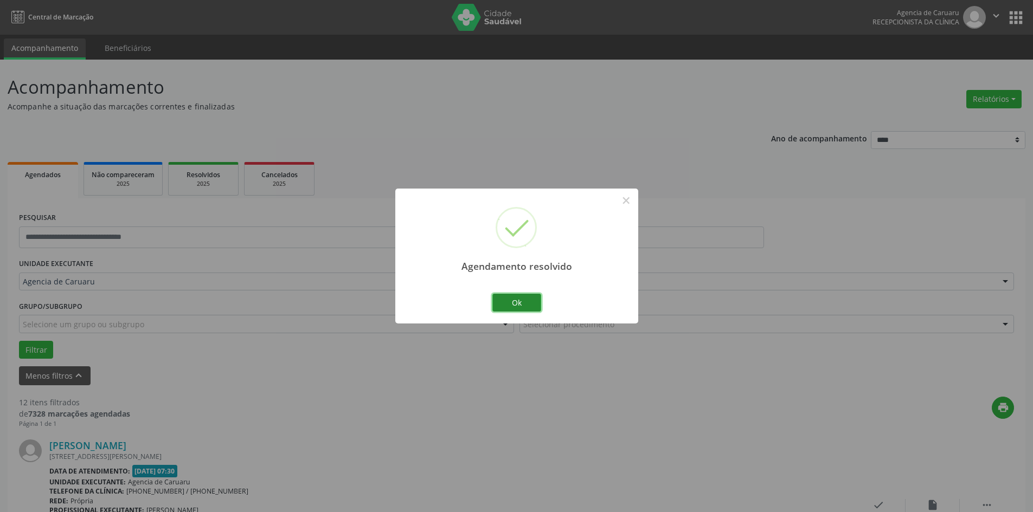
click at [531, 300] on button "Ok" at bounding box center [516, 303] width 49 height 18
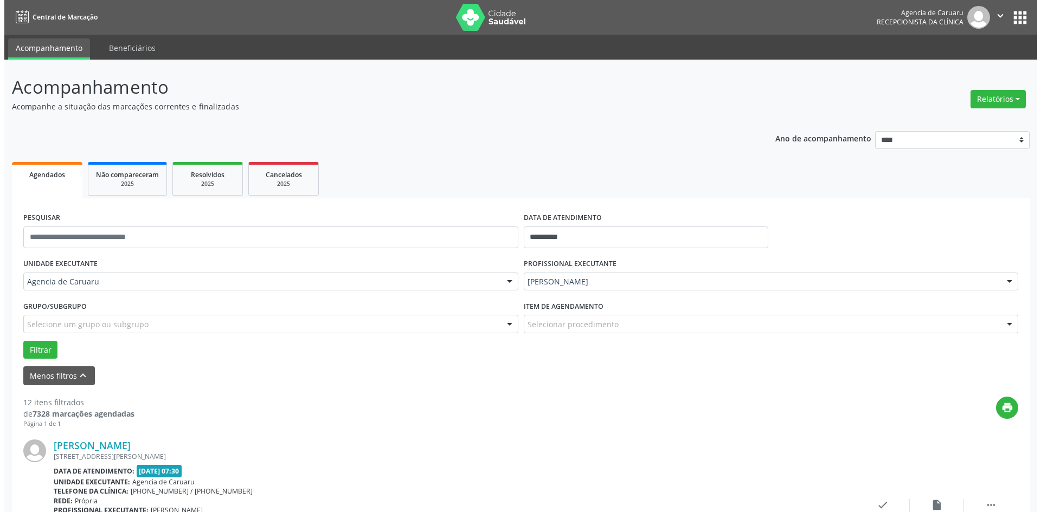
scroll to position [163, 0]
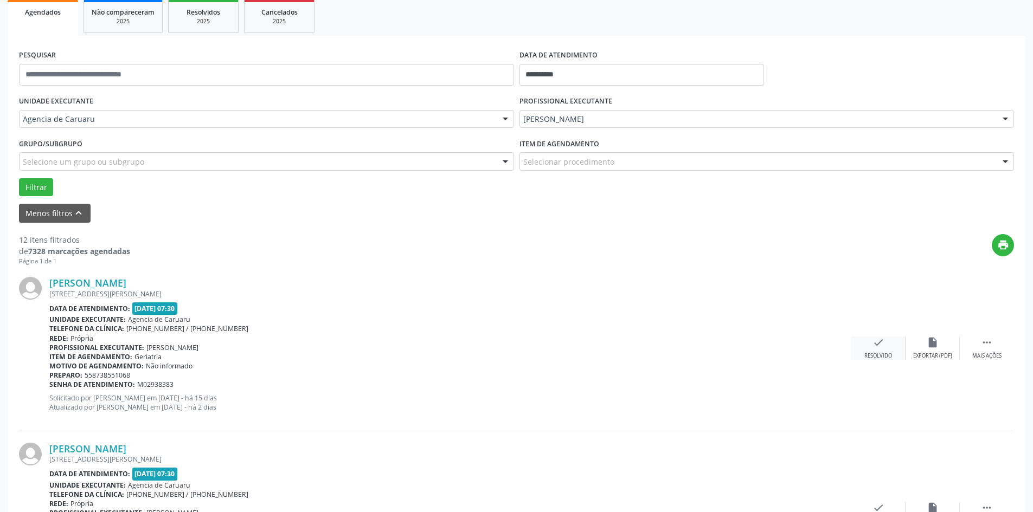
click at [894, 348] on div "check Resolvido" at bounding box center [878, 348] width 54 height 23
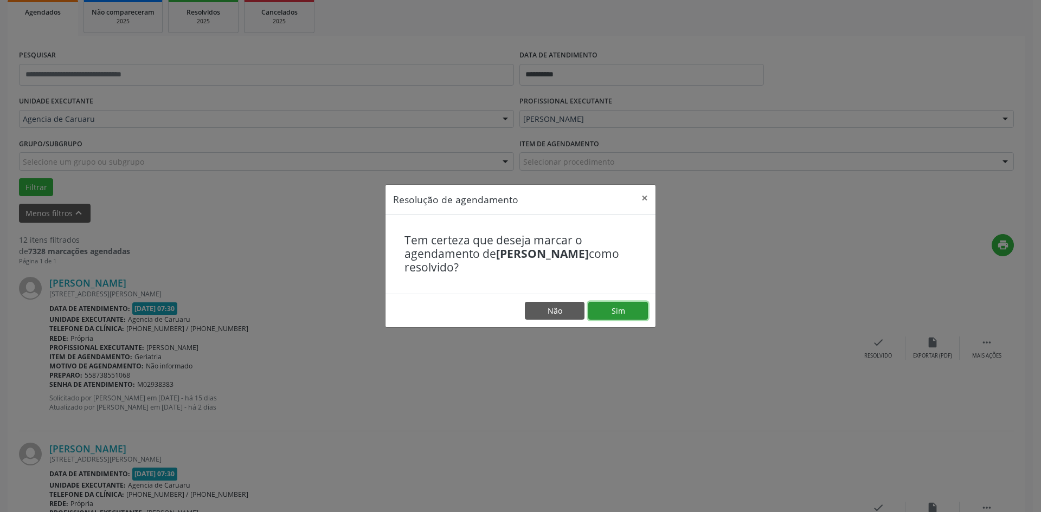
click at [615, 312] on button "Sim" at bounding box center [618, 311] width 60 height 18
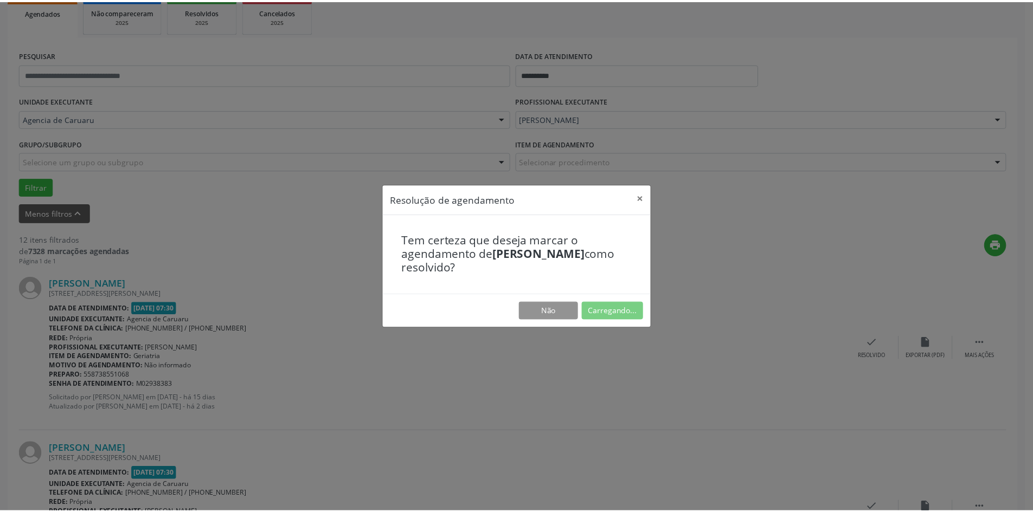
scroll to position [0, 0]
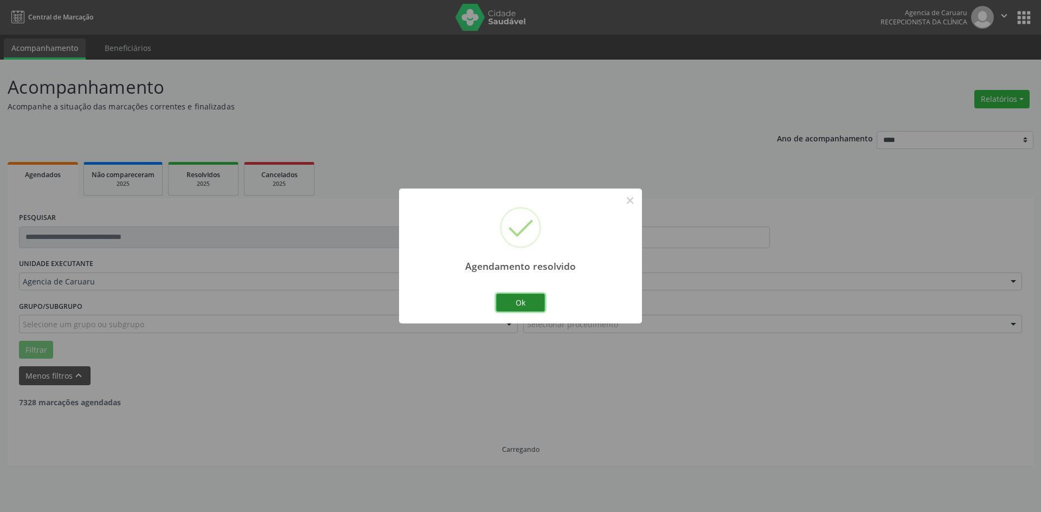
click at [531, 302] on button "Ok" at bounding box center [520, 303] width 49 height 18
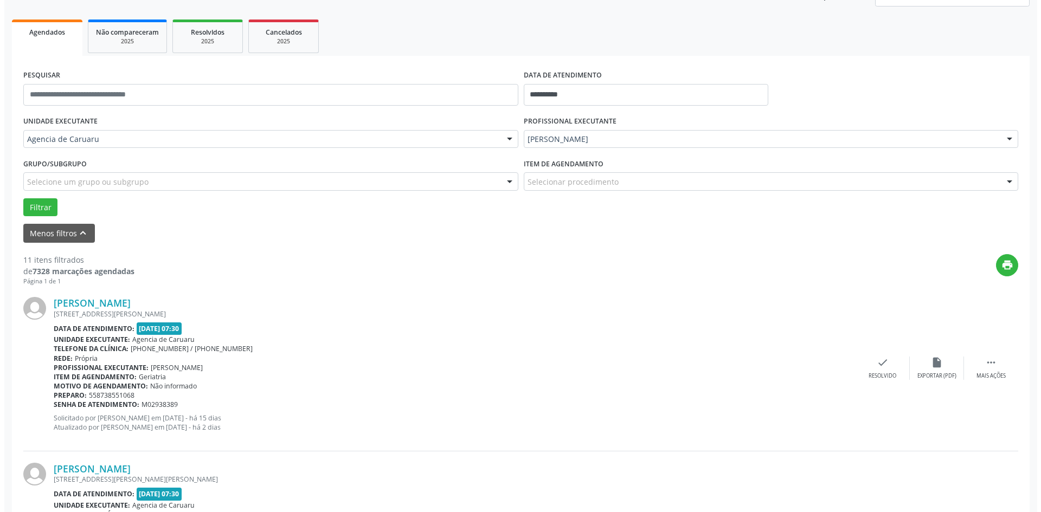
scroll to position [163, 0]
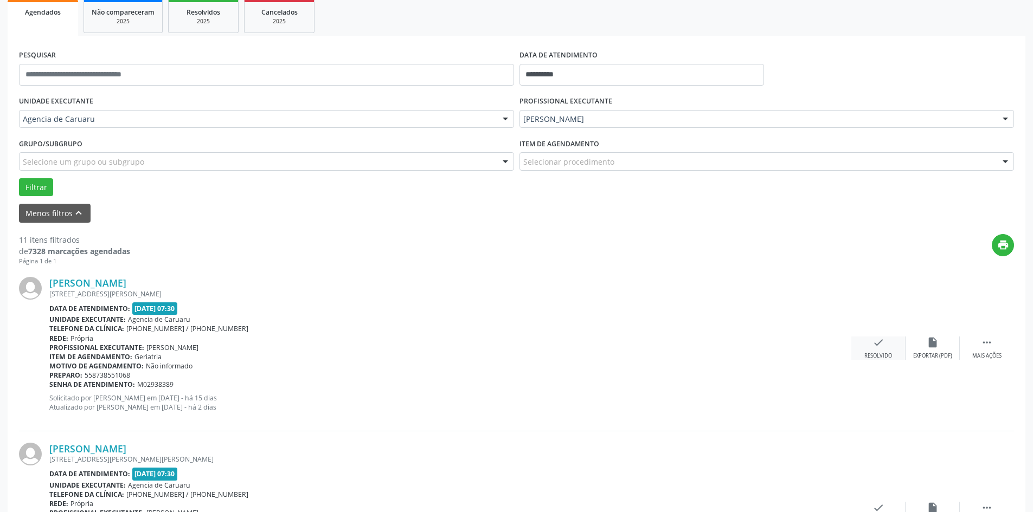
click at [880, 348] on icon "check" at bounding box center [878, 343] width 12 height 12
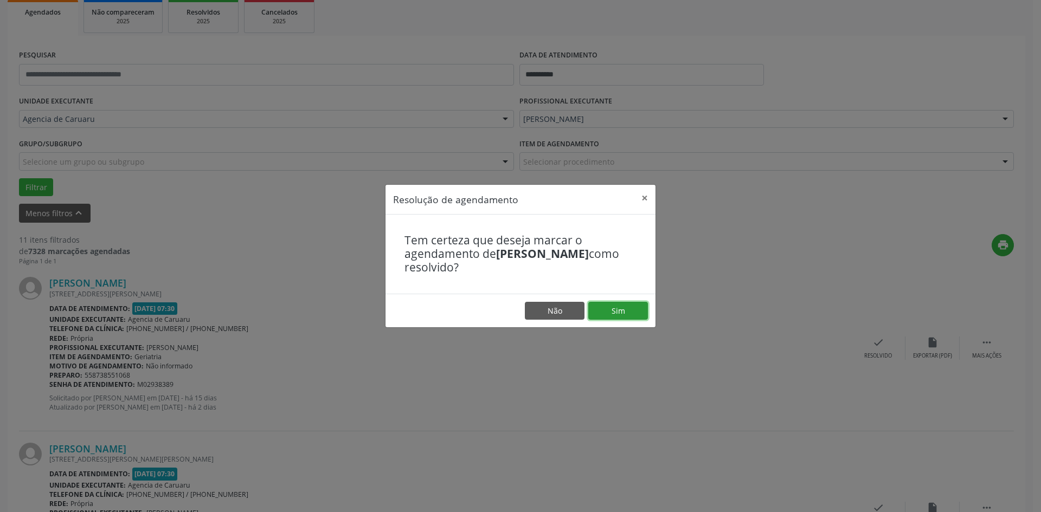
click at [621, 311] on button "Sim" at bounding box center [618, 311] width 60 height 18
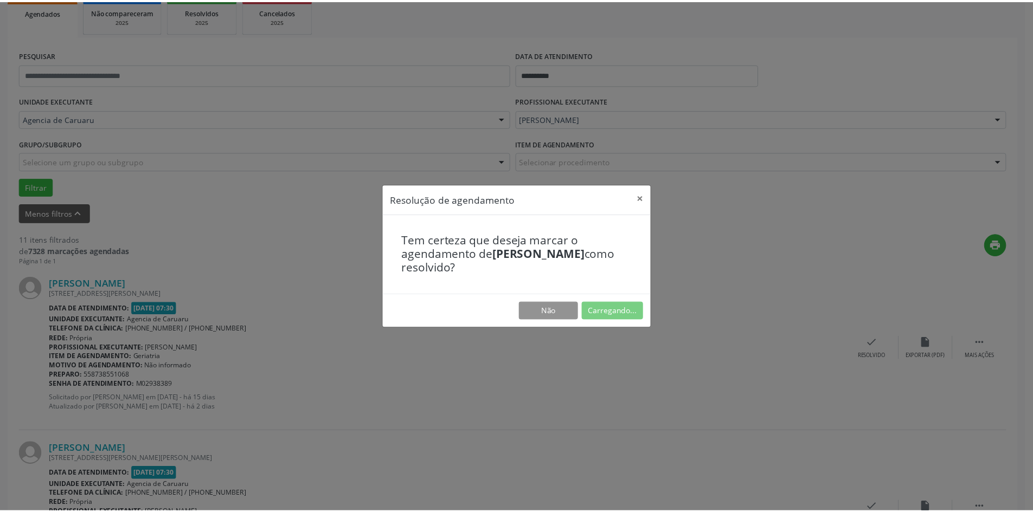
scroll to position [0, 0]
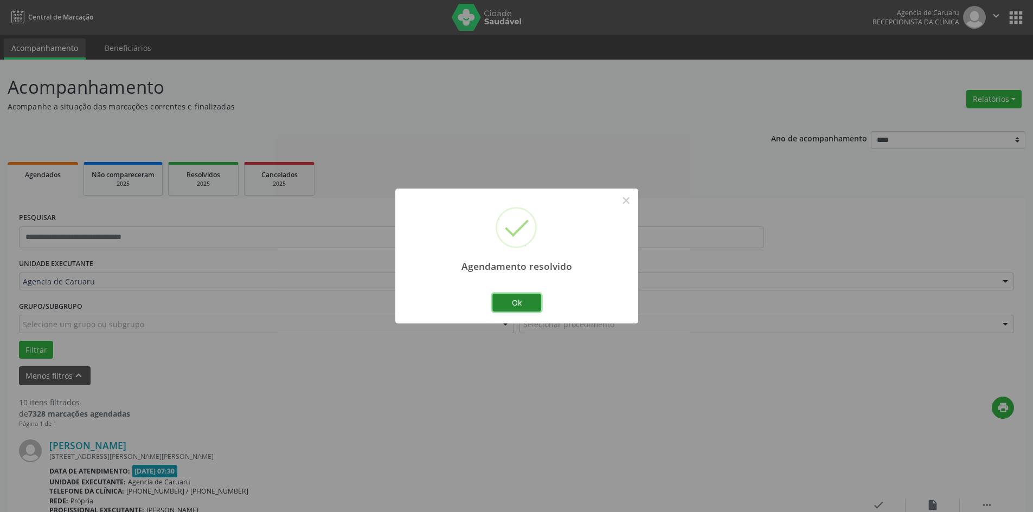
click at [525, 301] on button "Ok" at bounding box center [516, 303] width 49 height 18
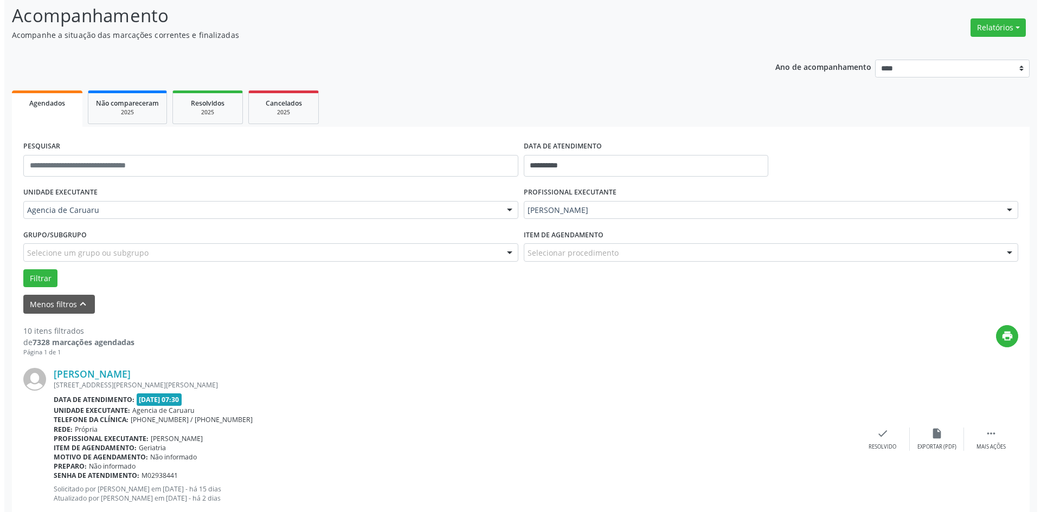
scroll to position [108, 0]
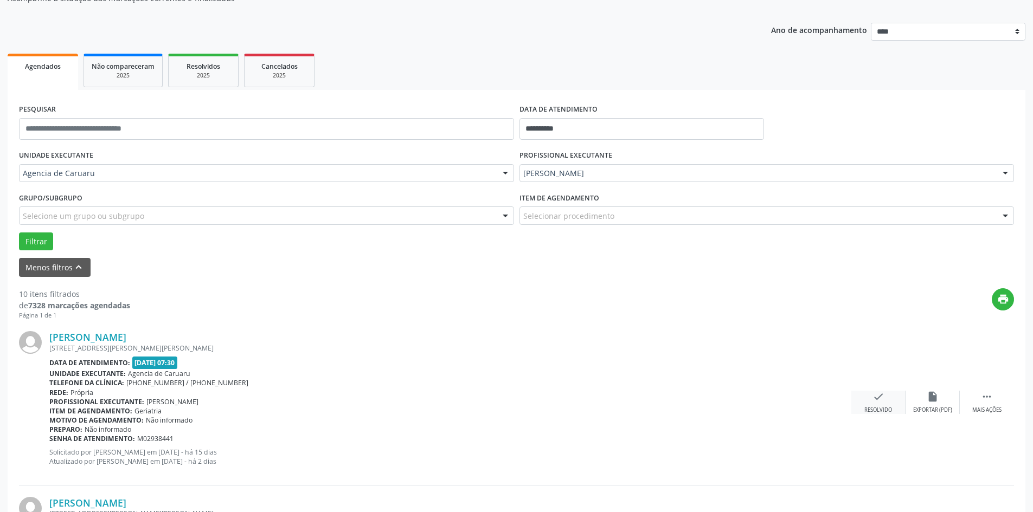
click at [880, 404] on div "check Resolvido" at bounding box center [878, 402] width 54 height 23
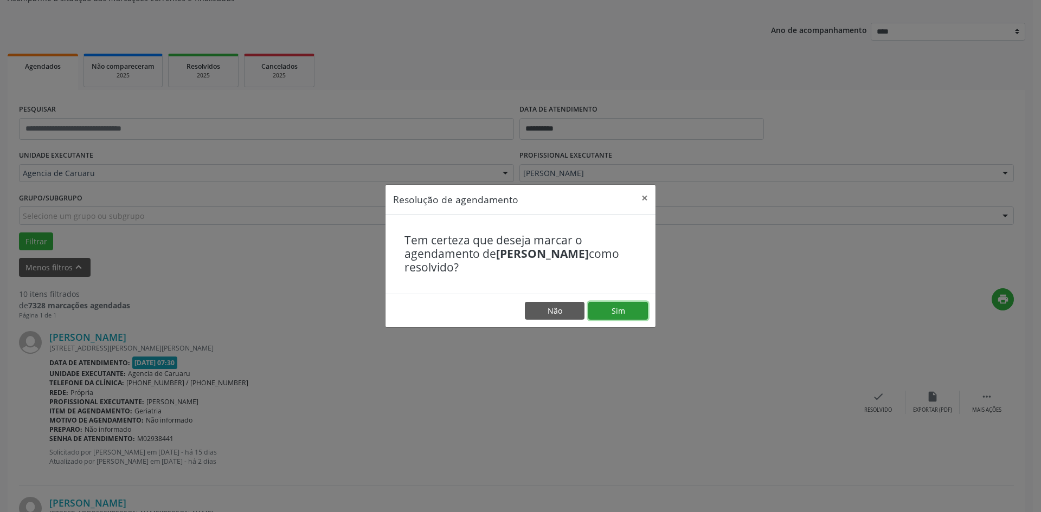
click at [627, 311] on button "Sim" at bounding box center [618, 311] width 60 height 18
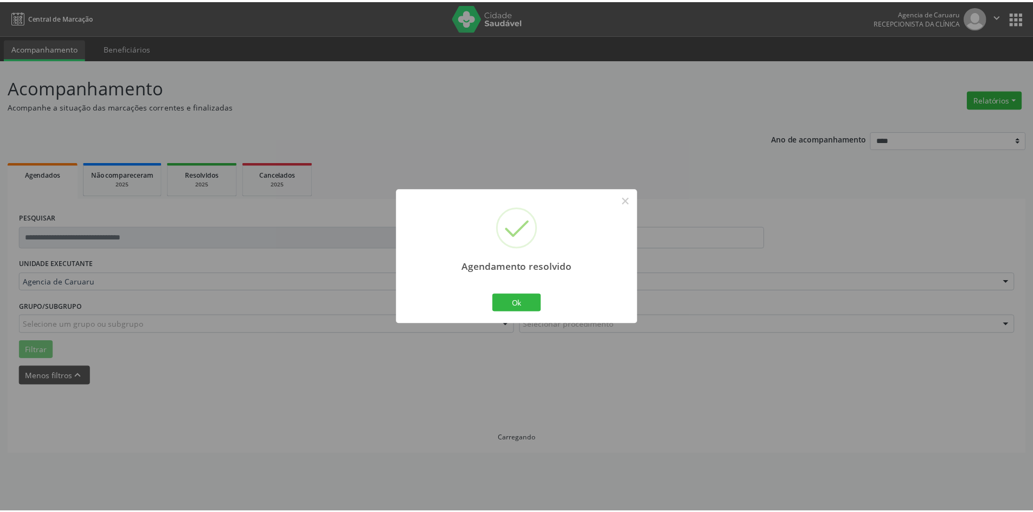
scroll to position [0, 0]
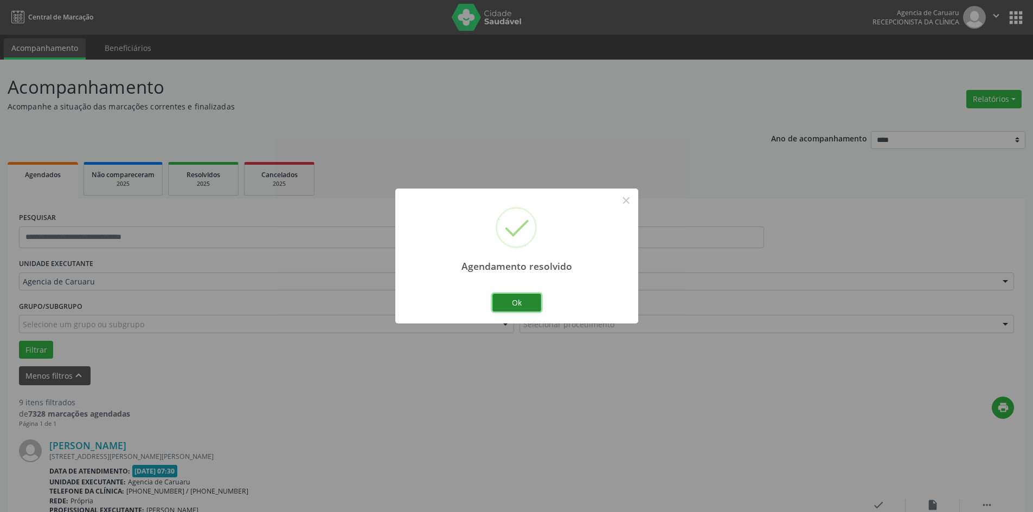
click at [523, 299] on button "Ok" at bounding box center [516, 303] width 49 height 18
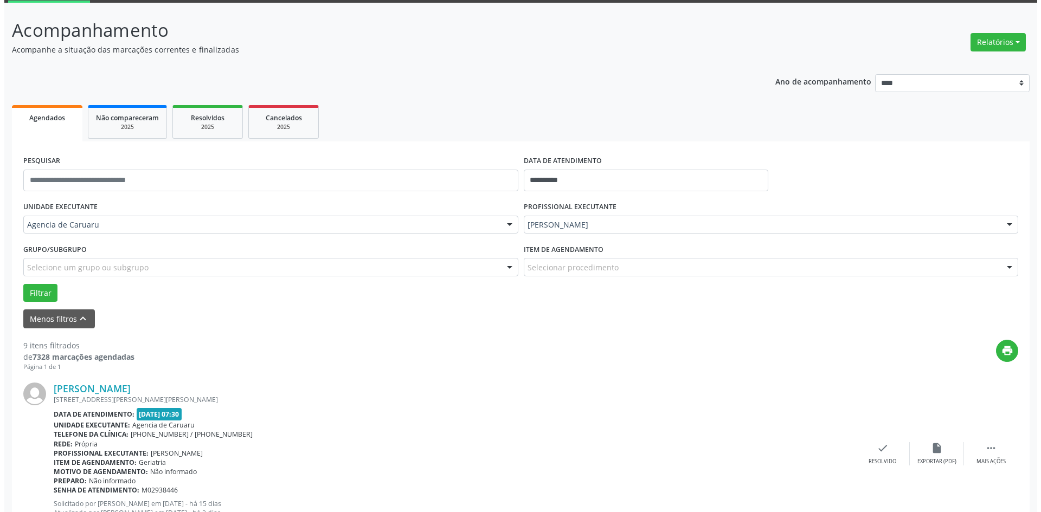
scroll to position [108, 0]
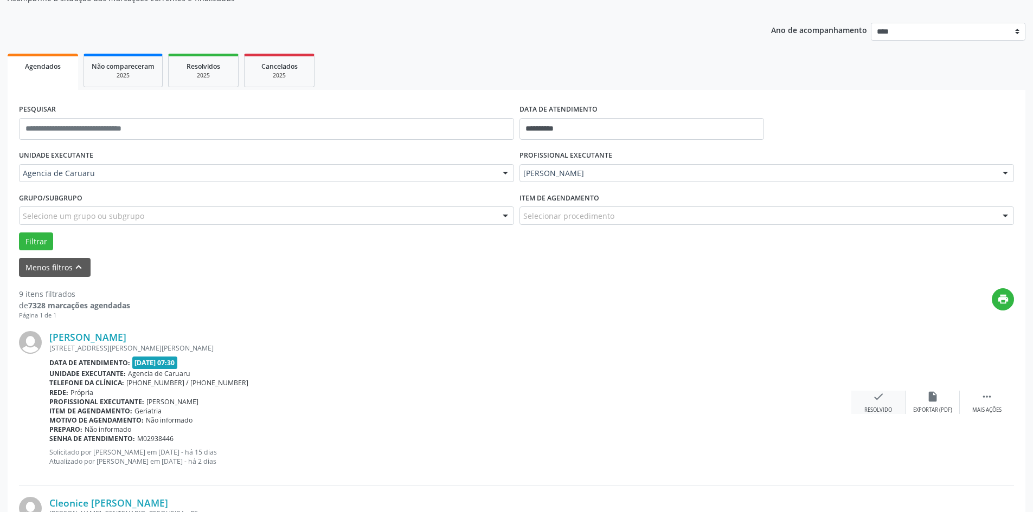
click at [882, 403] on icon "check" at bounding box center [878, 397] width 12 height 12
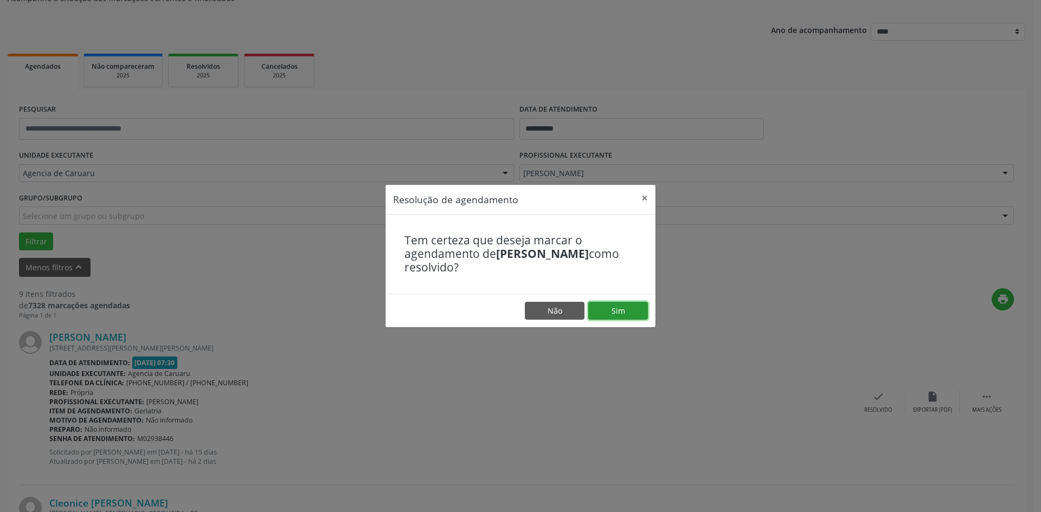
click at [620, 310] on button "Sim" at bounding box center [618, 311] width 60 height 18
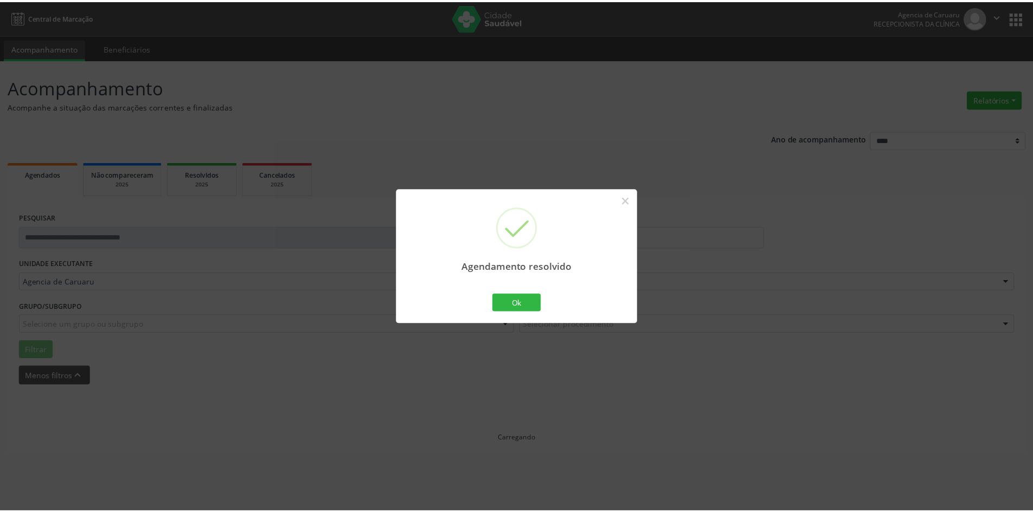
scroll to position [0, 0]
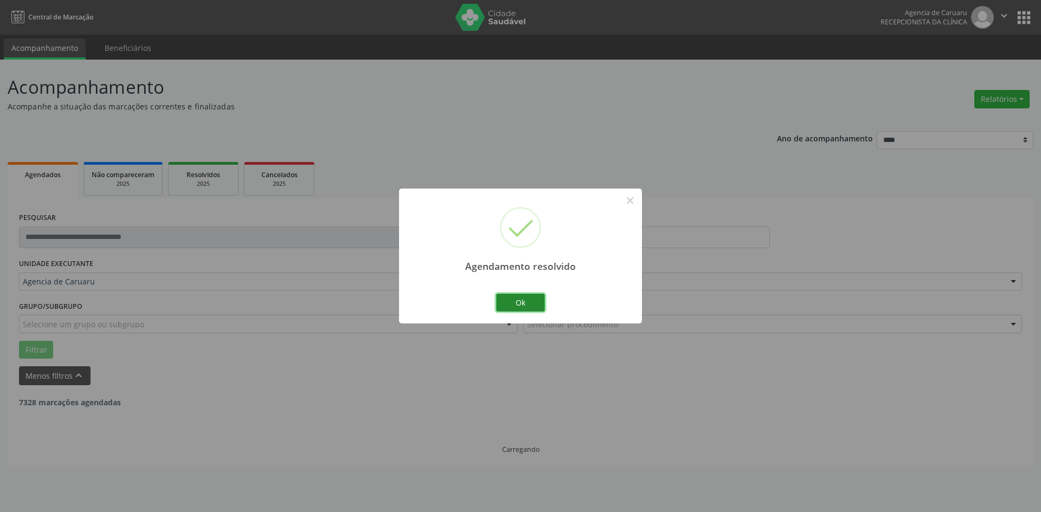
click at [531, 307] on button "Ok" at bounding box center [520, 303] width 49 height 18
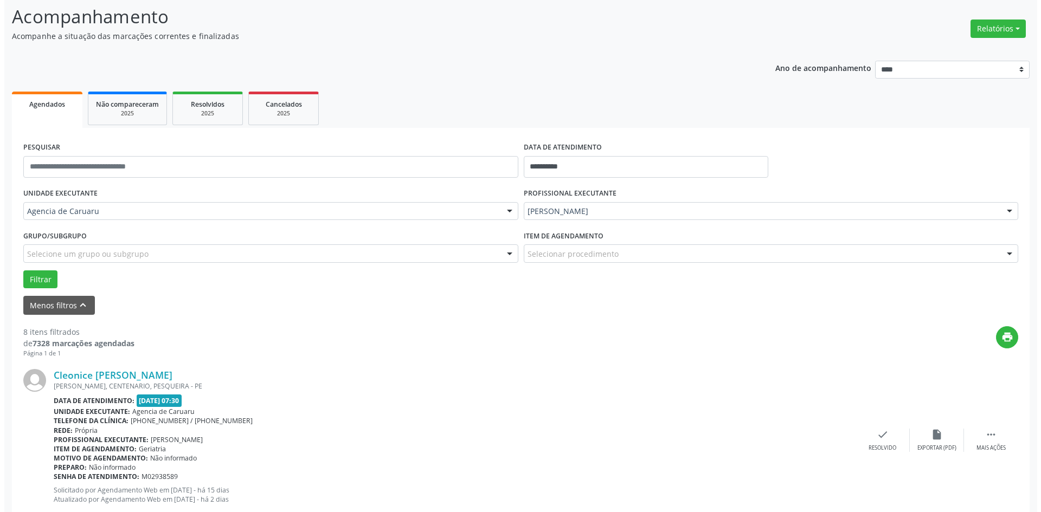
scroll to position [163, 0]
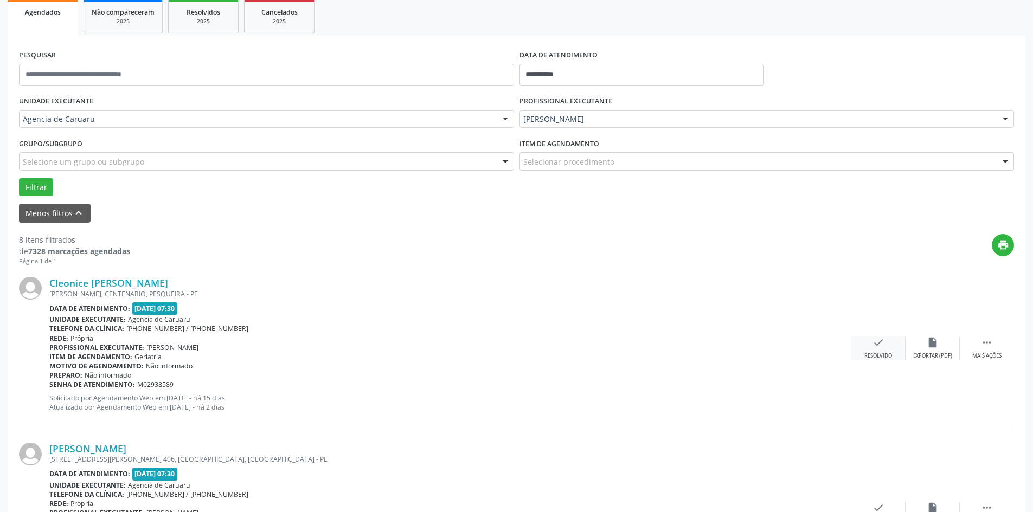
click at [873, 350] on div "check Resolvido" at bounding box center [878, 348] width 54 height 23
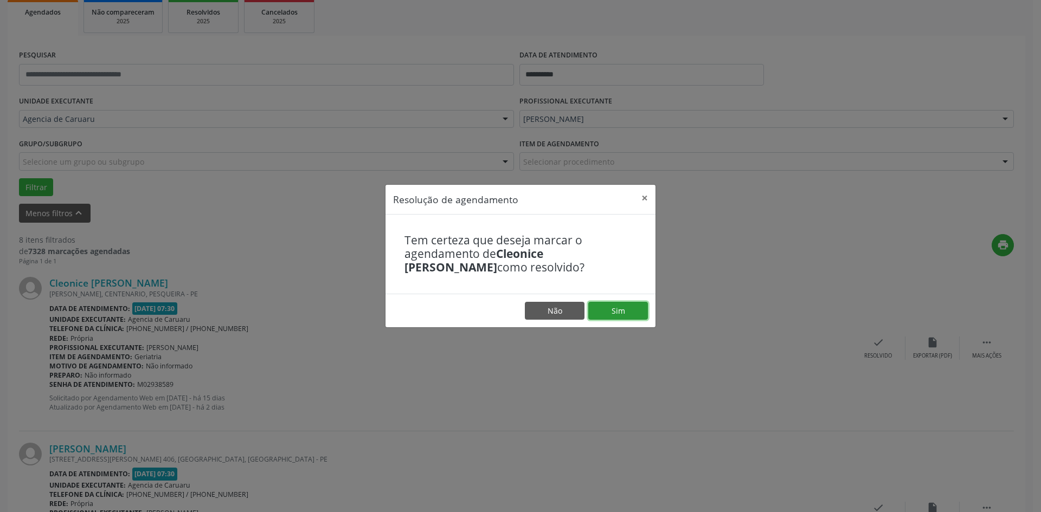
click at [633, 315] on button "Sim" at bounding box center [618, 311] width 60 height 18
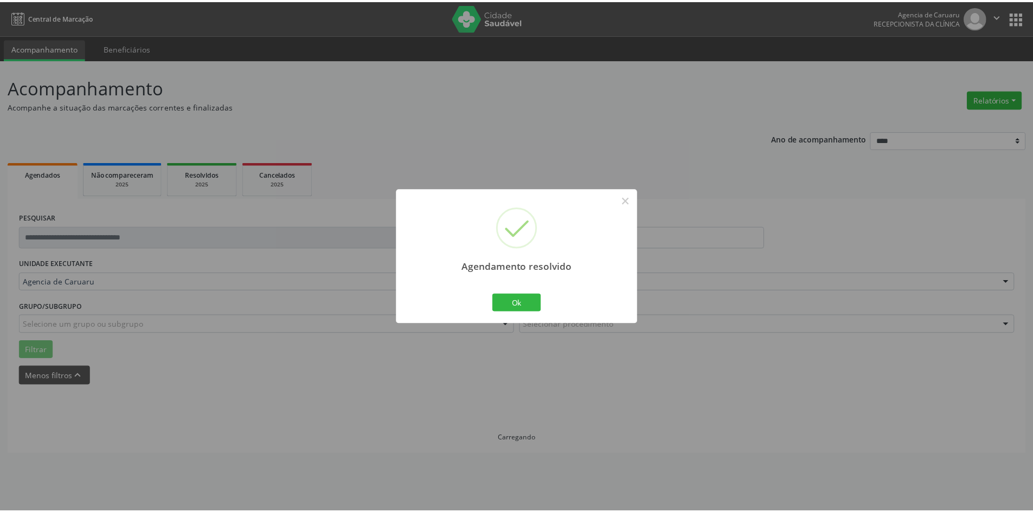
scroll to position [0, 0]
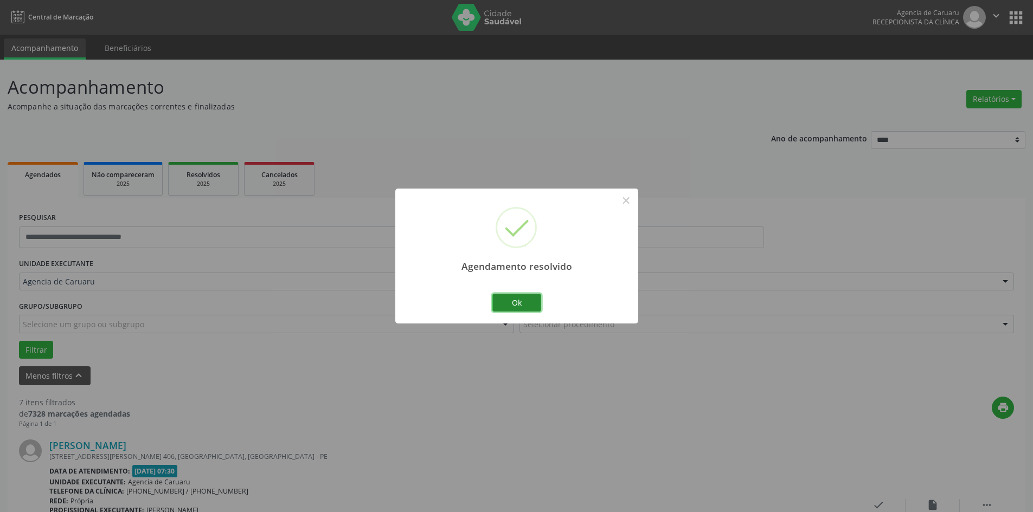
click at [513, 300] on button "Ok" at bounding box center [516, 303] width 49 height 18
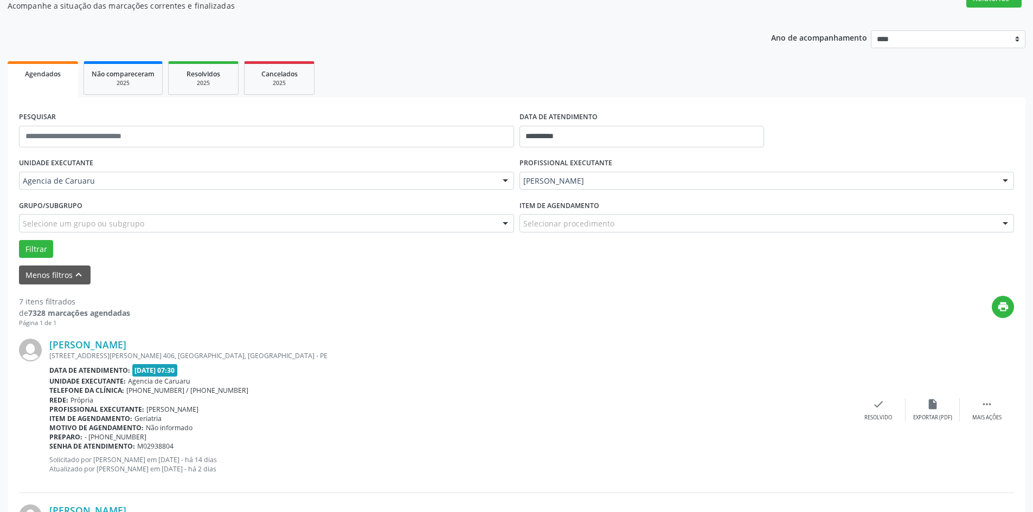
scroll to position [108, 0]
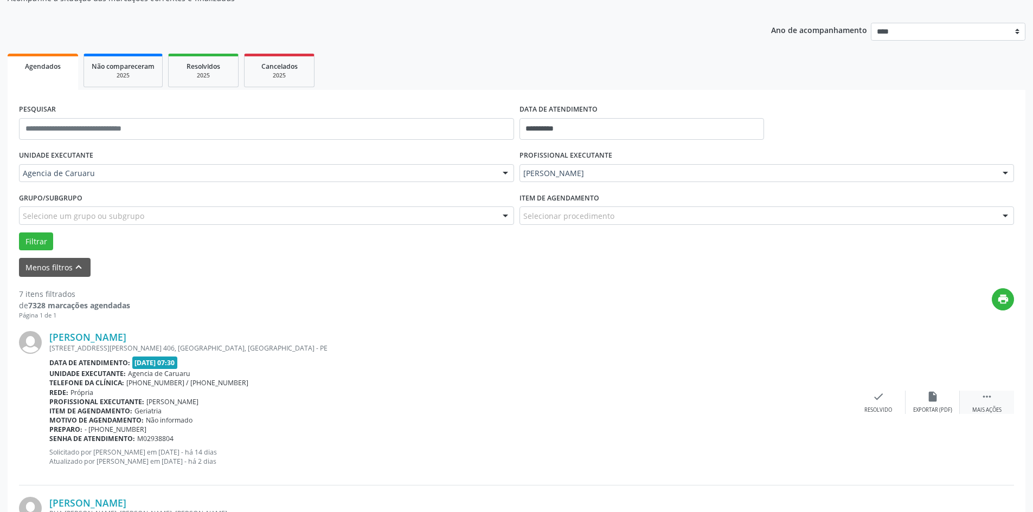
click at [986, 398] on icon "" at bounding box center [987, 397] width 12 height 12
click at [947, 410] on div "Não compareceu" at bounding box center [932, 411] width 46 height 8
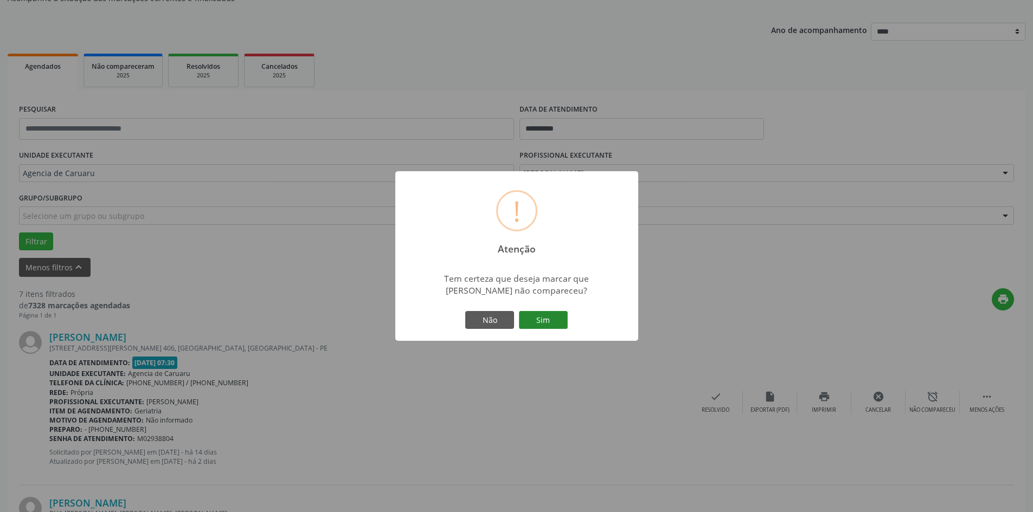
click at [548, 328] on button "Sim" at bounding box center [543, 320] width 49 height 18
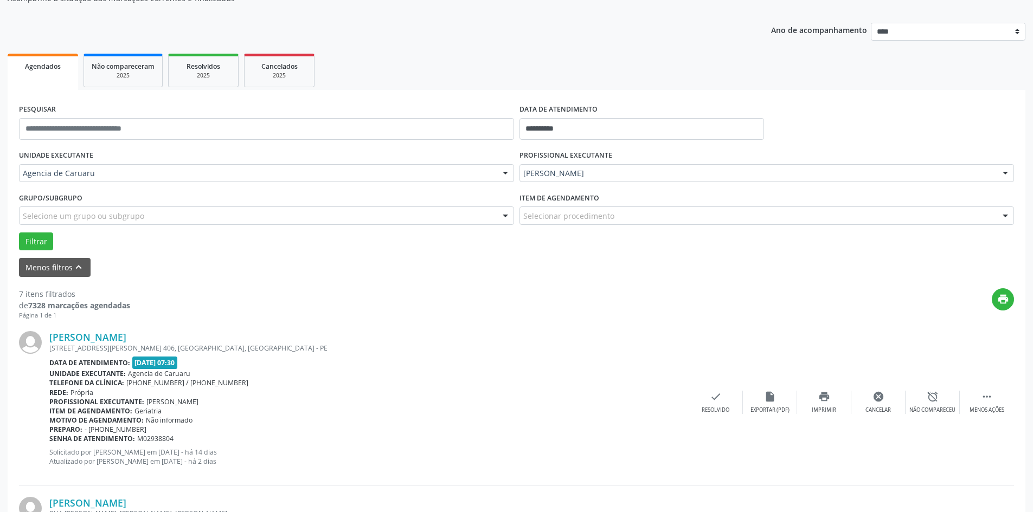
scroll to position [0, 0]
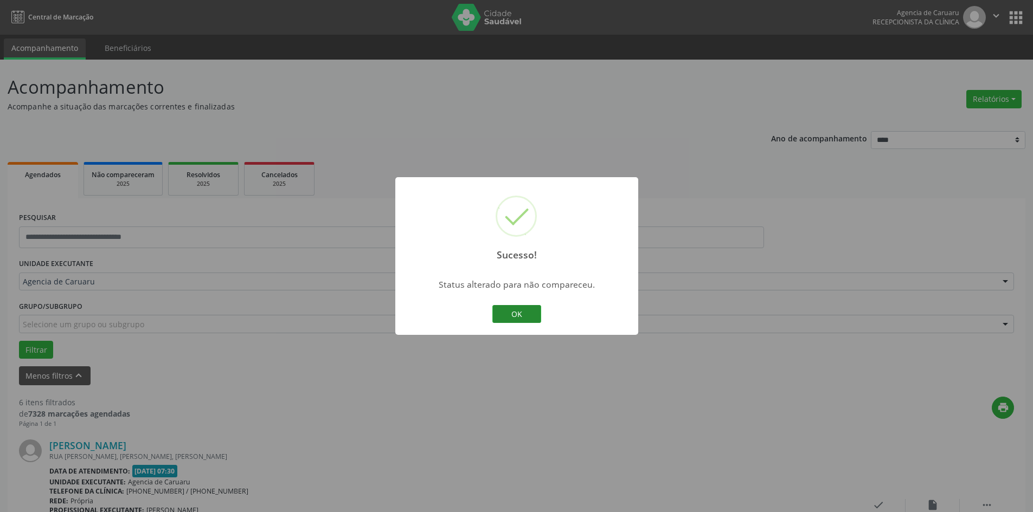
click at [530, 318] on button "OK" at bounding box center [516, 314] width 49 height 18
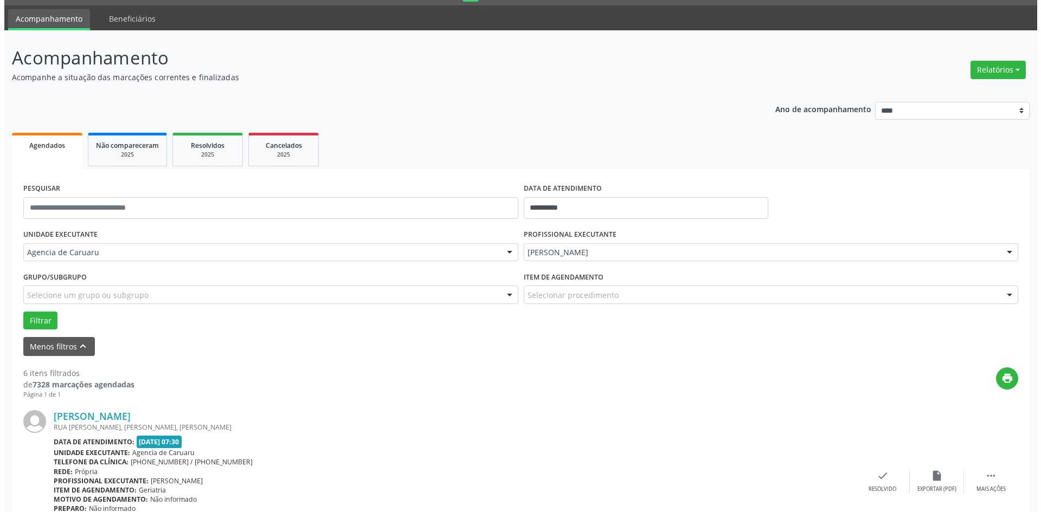
scroll to position [54, 0]
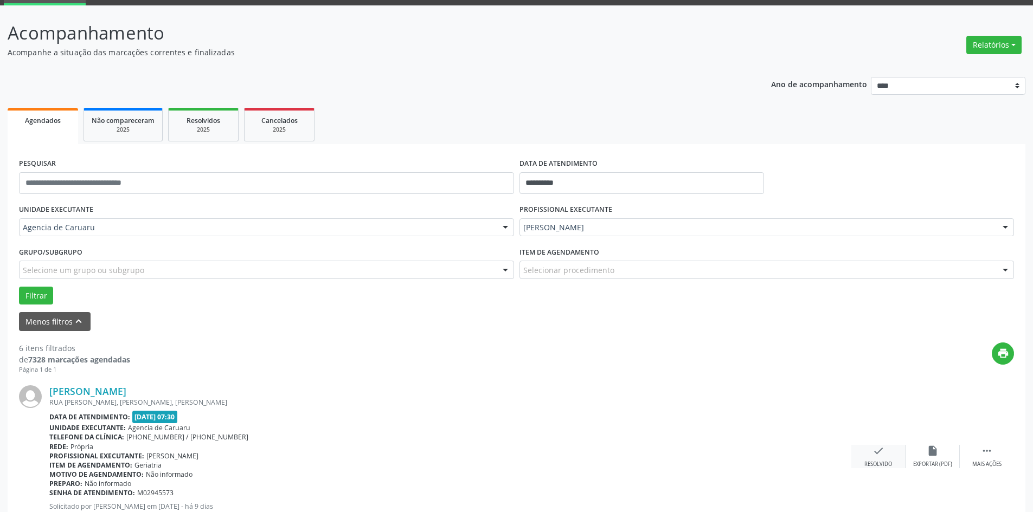
click at [865, 457] on div "check Resolvido" at bounding box center [878, 456] width 54 height 23
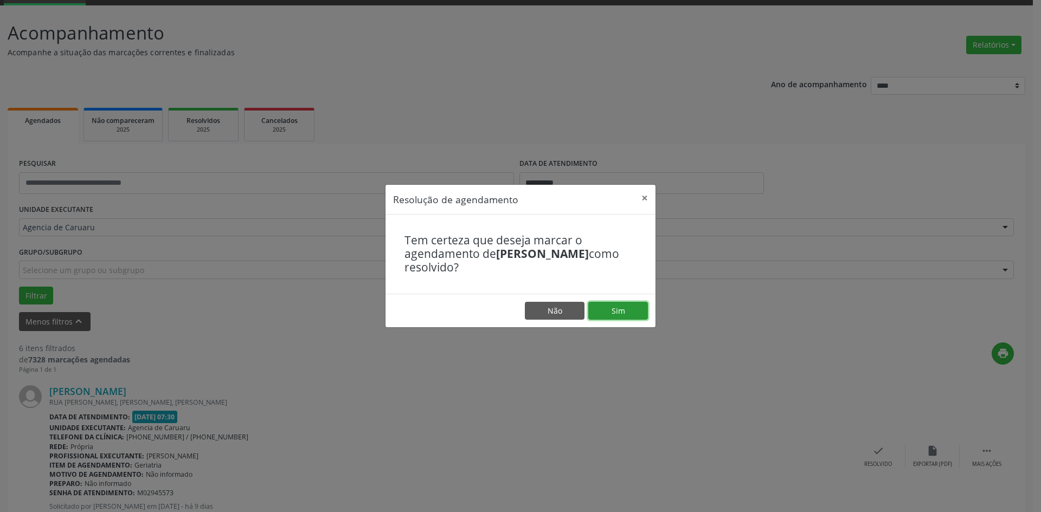
click at [626, 312] on button "Sim" at bounding box center [618, 311] width 60 height 18
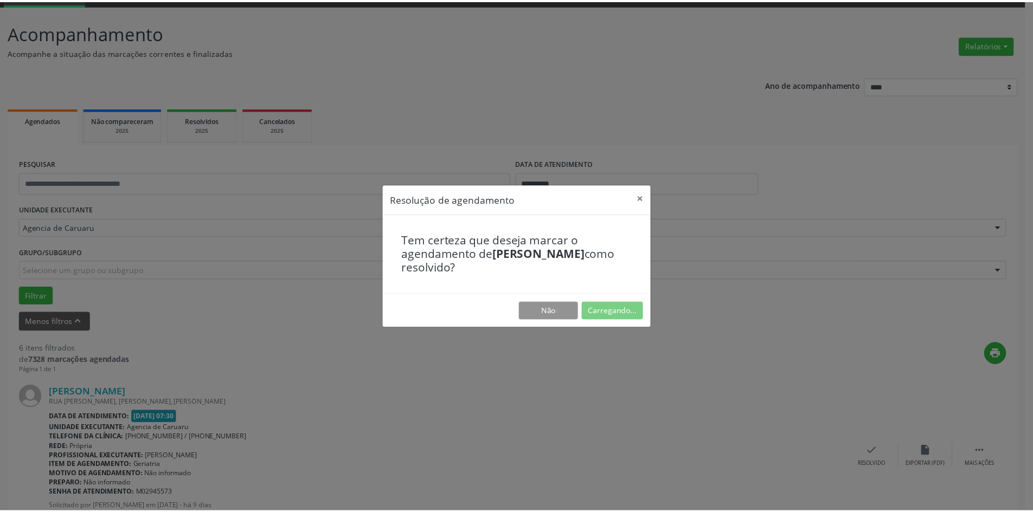
scroll to position [0, 0]
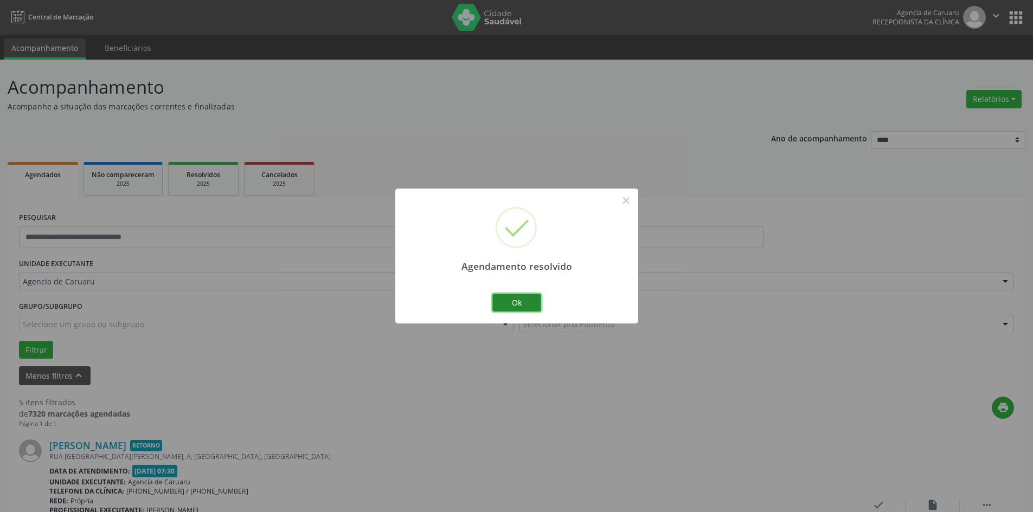
click at [528, 301] on button "Ok" at bounding box center [516, 303] width 49 height 18
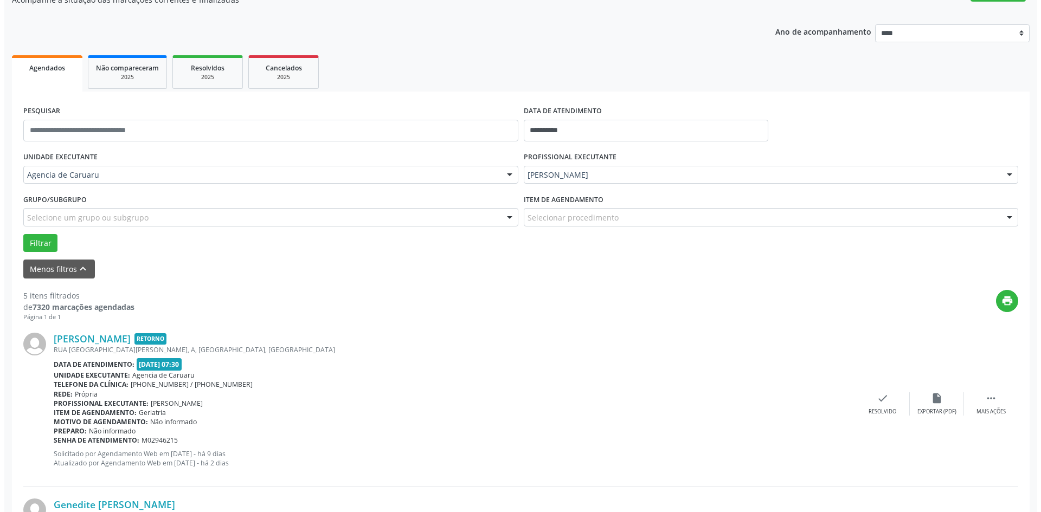
scroll to position [108, 0]
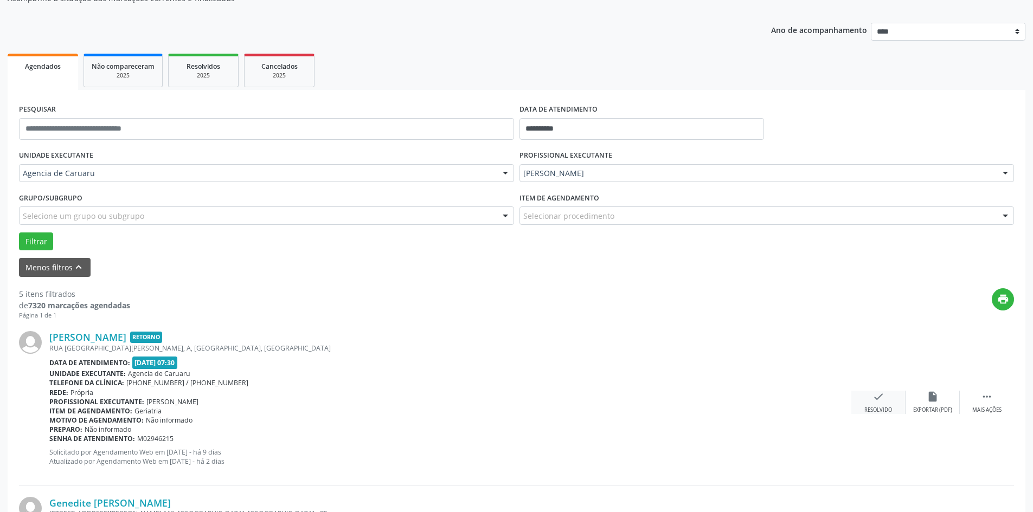
click at [877, 396] on icon "check" at bounding box center [878, 397] width 12 height 12
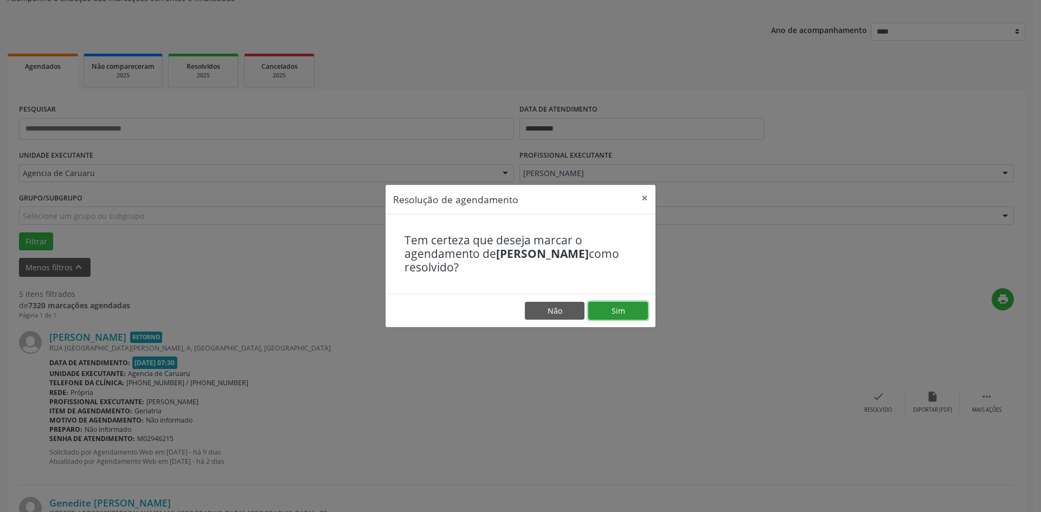
click at [608, 310] on button "Sim" at bounding box center [618, 311] width 60 height 18
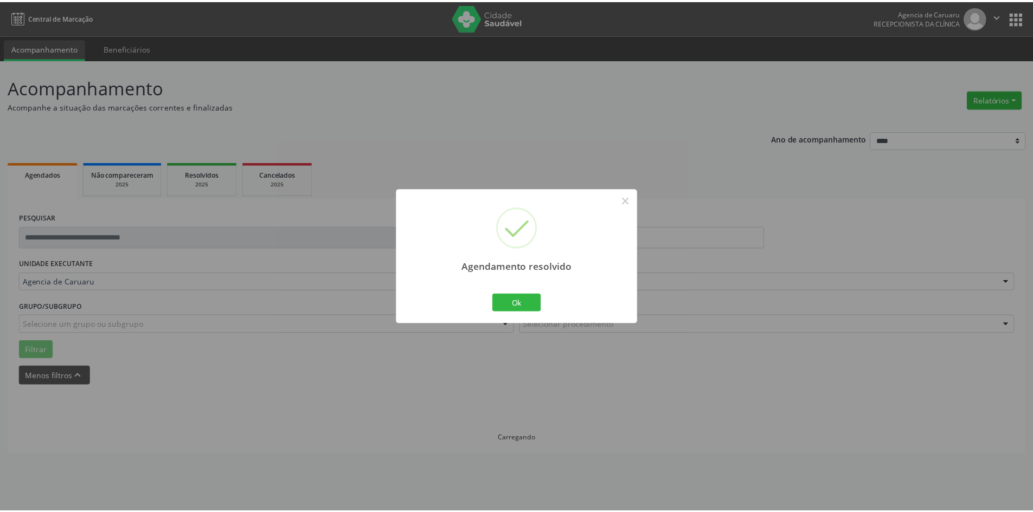
scroll to position [0, 0]
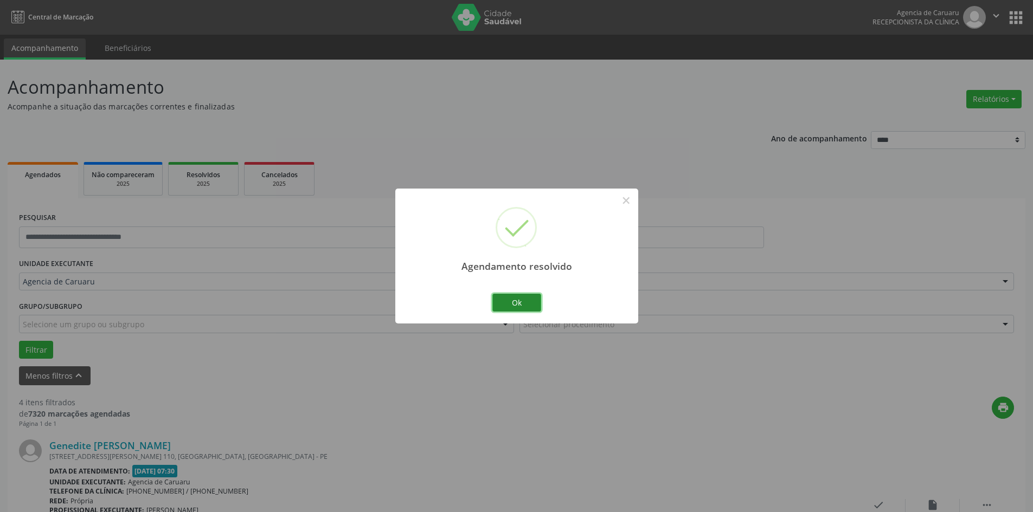
click at [514, 301] on button "Ok" at bounding box center [516, 303] width 49 height 18
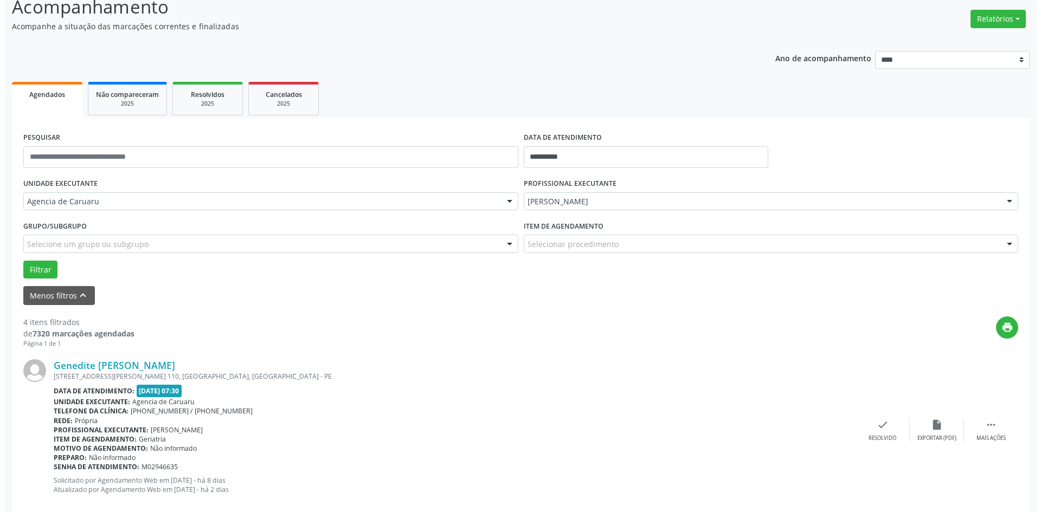
scroll to position [108, 0]
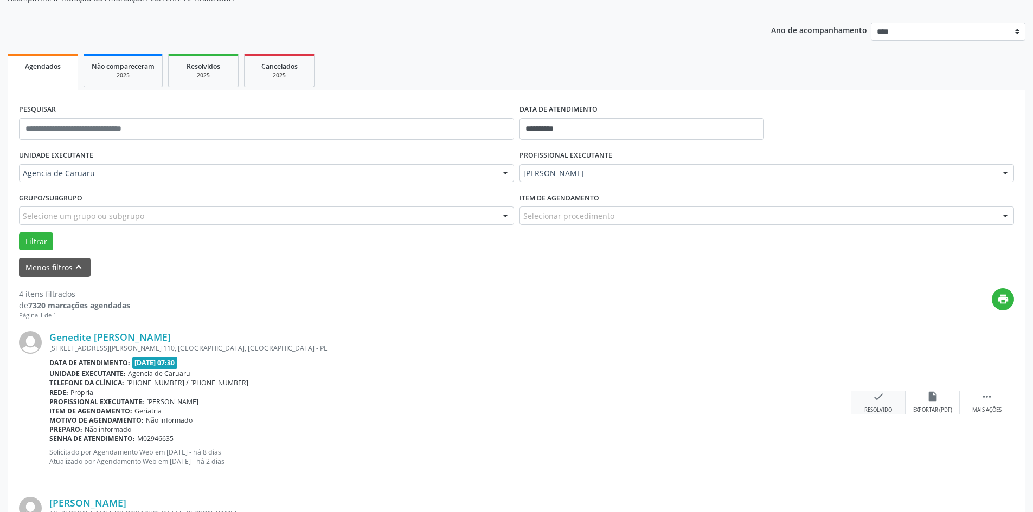
click at [878, 403] on icon "check" at bounding box center [878, 397] width 12 height 12
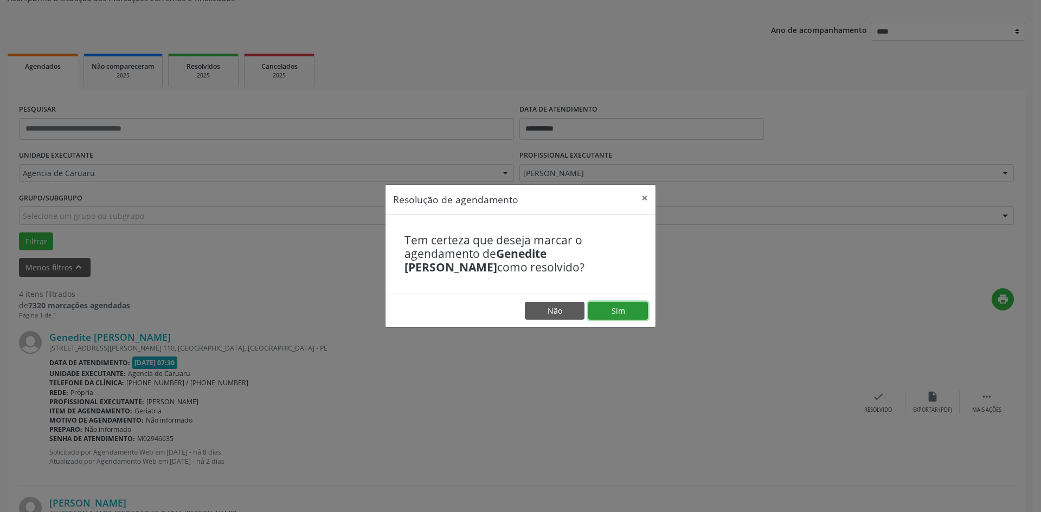
click at [610, 316] on button "Sim" at bounding box center [618, 311] width 60 height 18
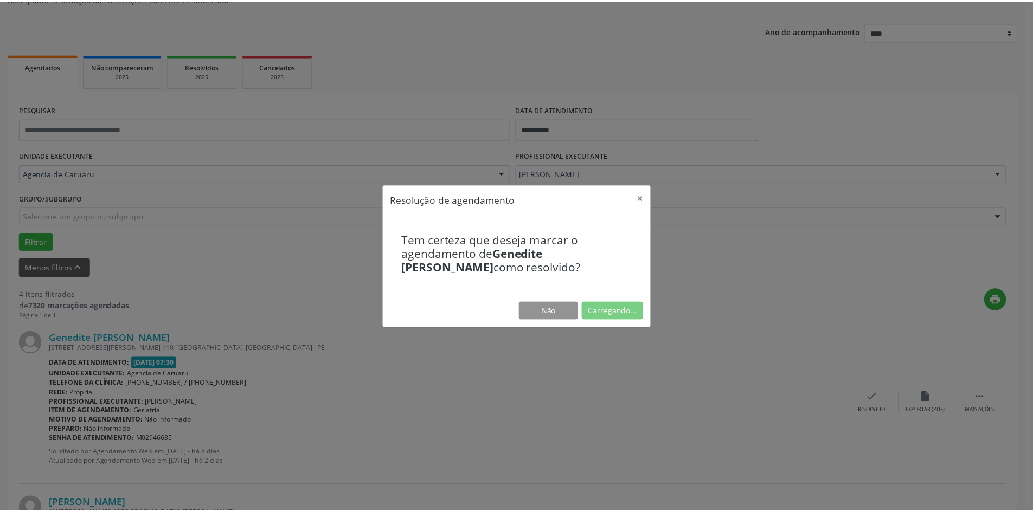
scroll to position [0, 0]
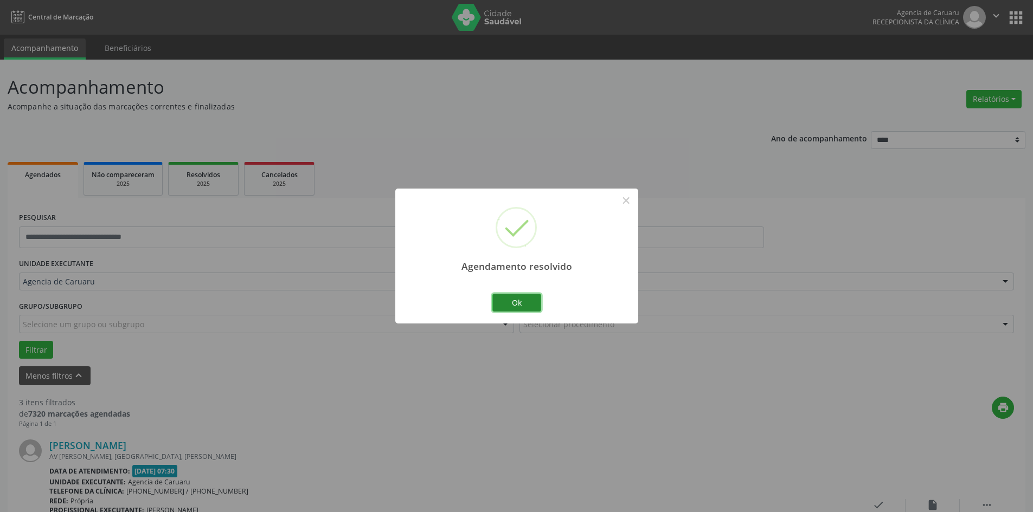
click at [518, 303] on button "Ok" at bounding box center [516, 303] width 49 height 18
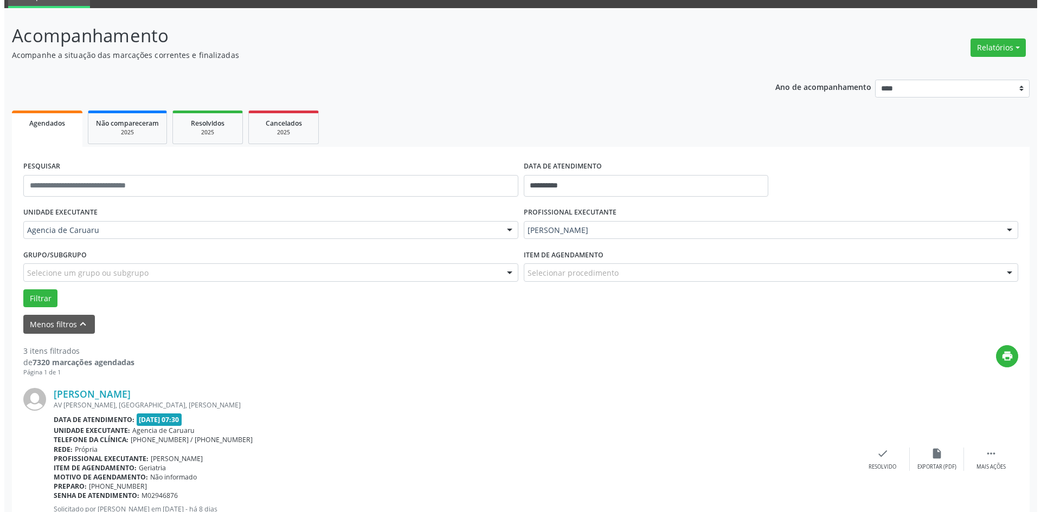
scroll to position [54, 0]
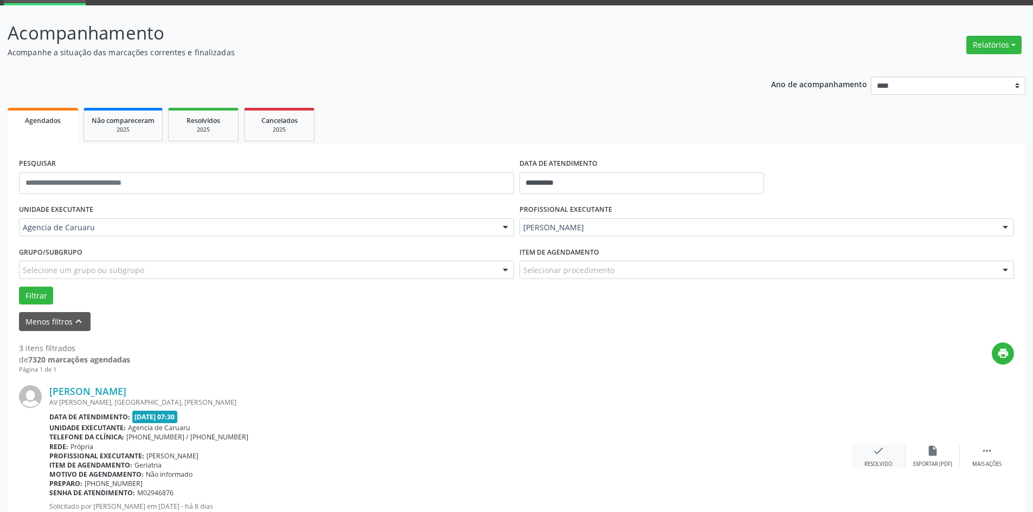
click at [884, 451] on icon "check" at bounding box center [878, 451] width 12 height 12
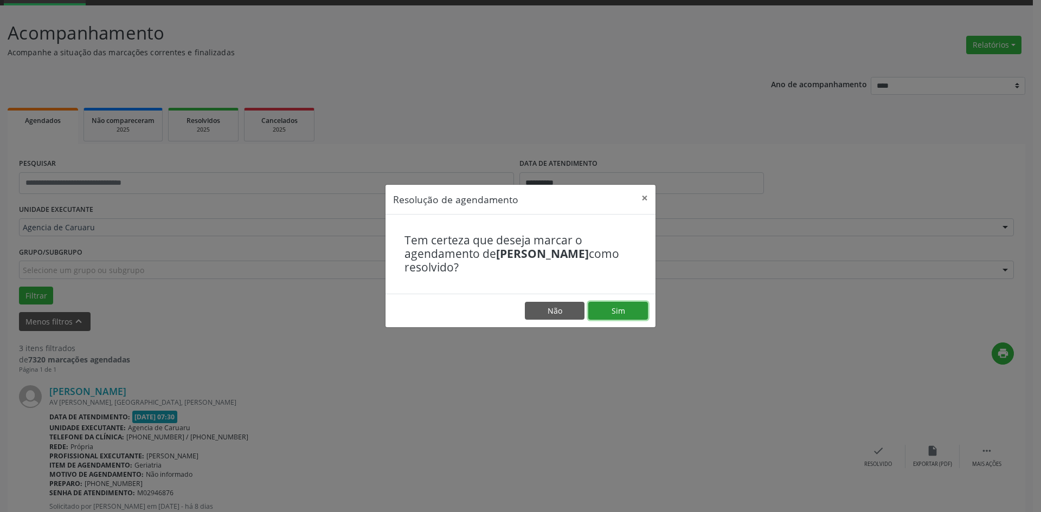
click at [630, 316] on button "Sim" at bounding box center [618, 311] width 60 height 18
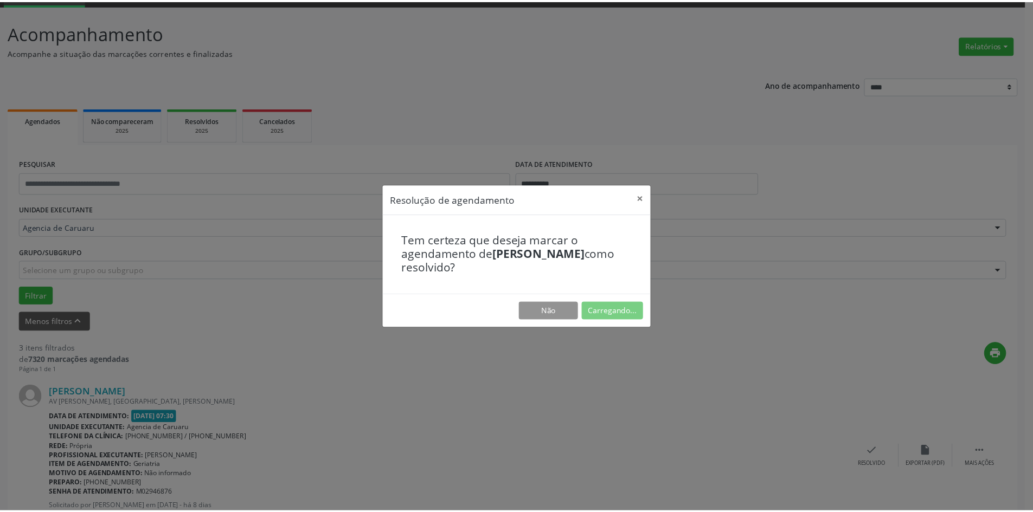
scroll to position [0, 0]
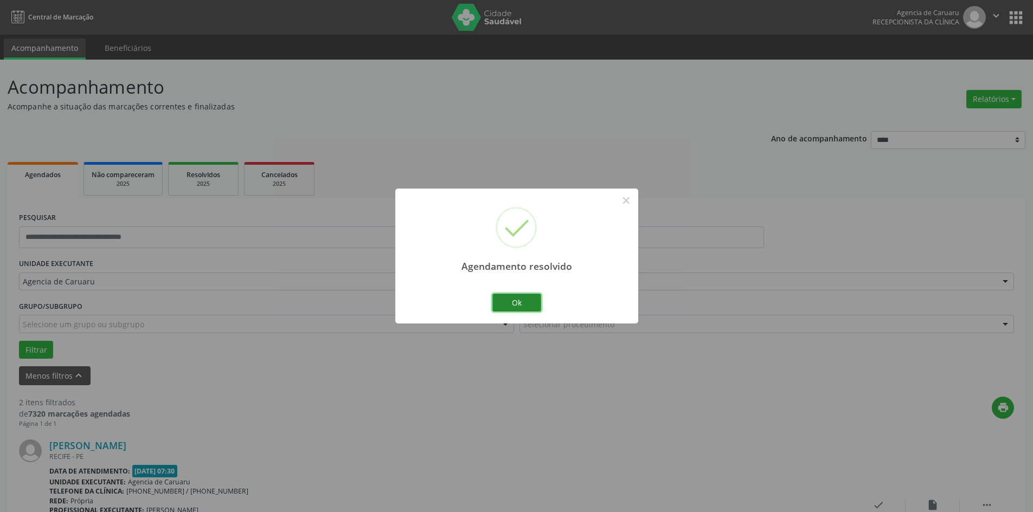
click at [516, 301] on button "Ok" at bounding box center [516, 303] width 49 height 18
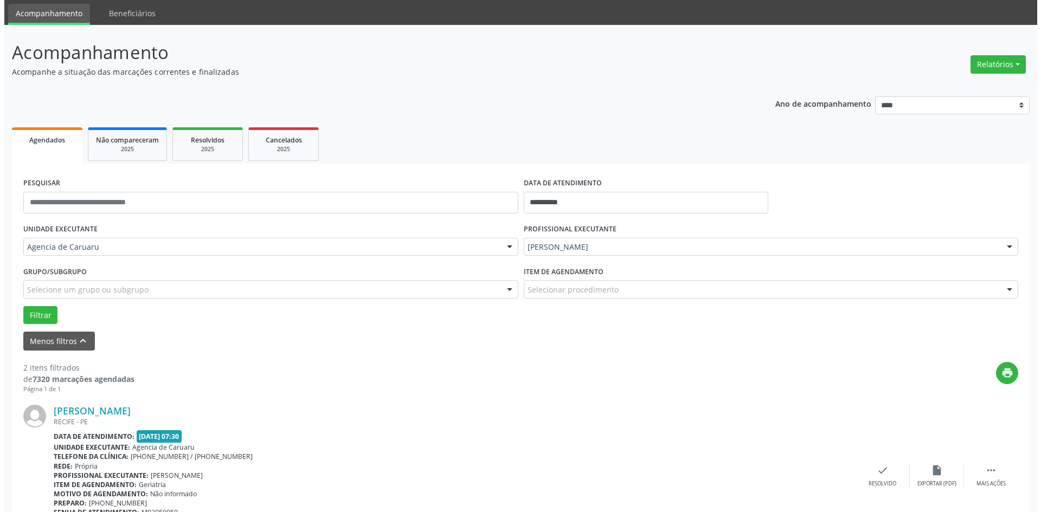
scroll to position [54, 0]
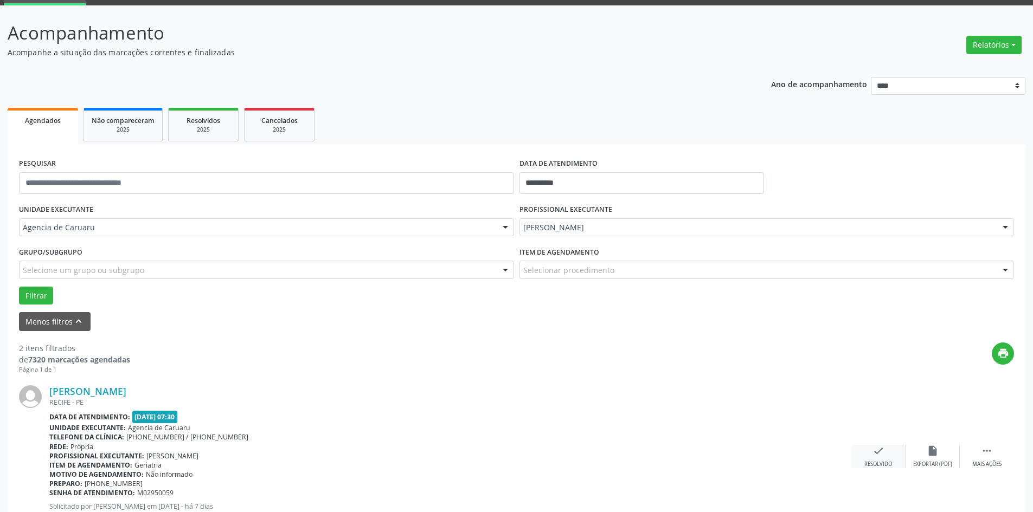
click at [875, 457] on icon "check" at bounding box center [878, 451] width 12 height 12
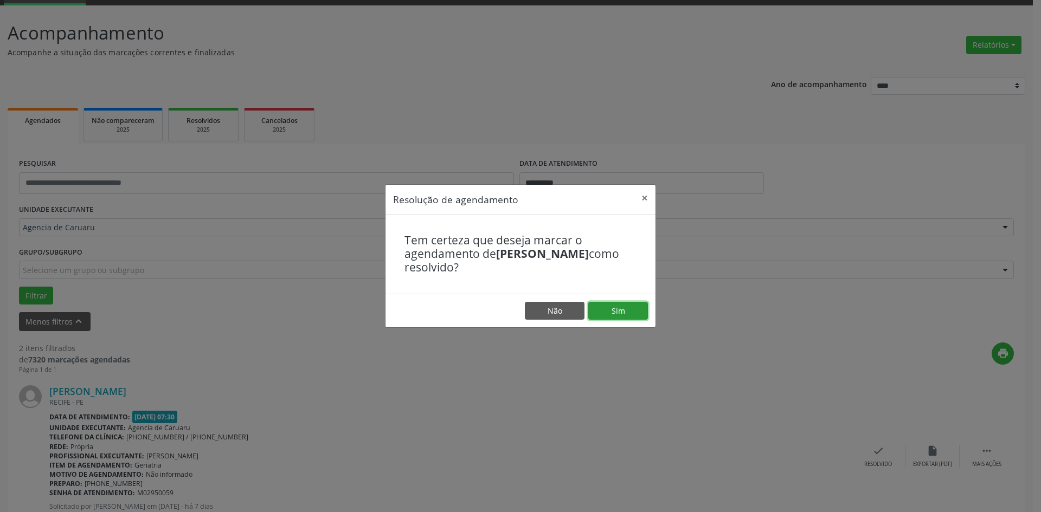
click at [626, 310] on button "Sim" at bounding box center [618, 311] width 60 height 18
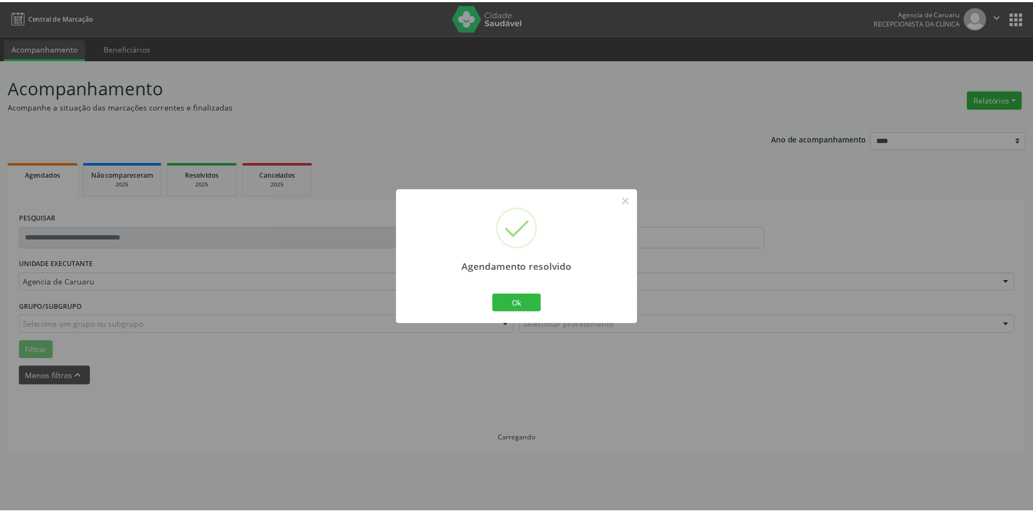
scroll to position [0, 0]
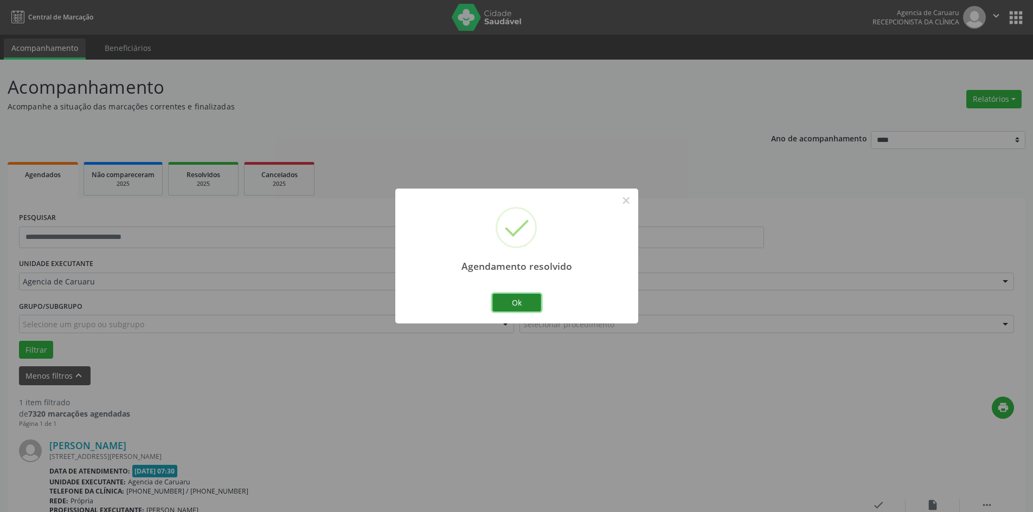
click at [507, 301] on button "Ok" at bounding box center [516, 303] width 49 height 18
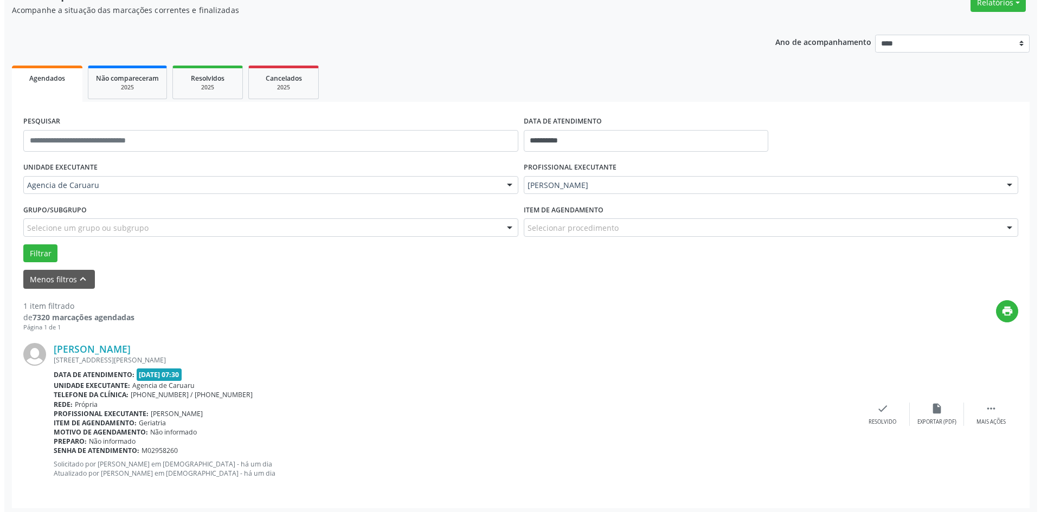
scroll to position [100, 0]
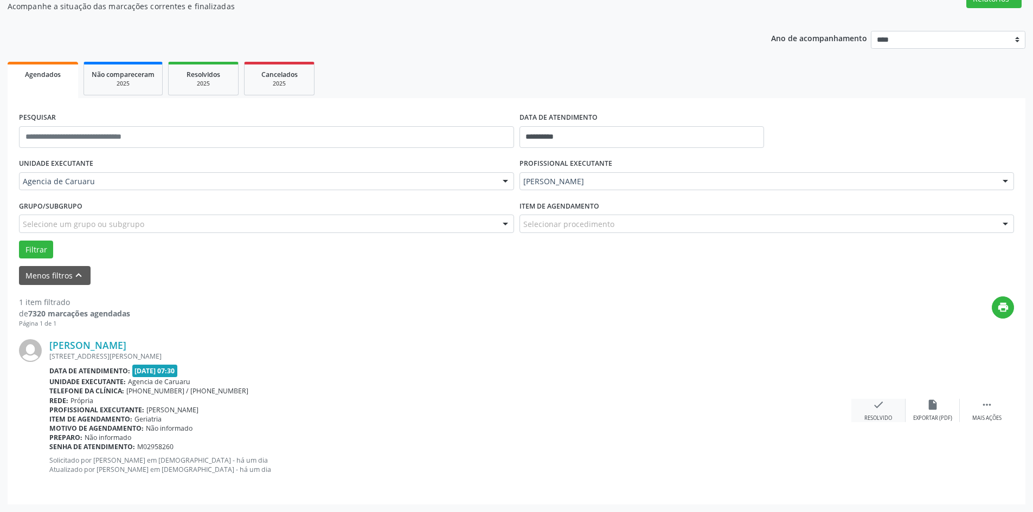
click at [869, 409] on div "check Resolvido" at bounding box center [878, 410] width 54 height 23
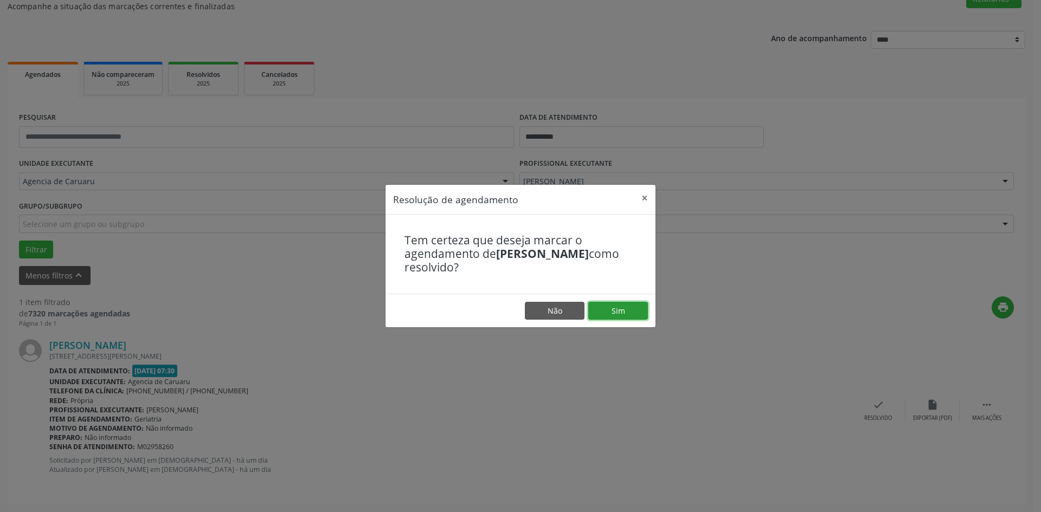
click at [622, 310] on button "Sim" at bounding box center [618, 311] width 60 height 18
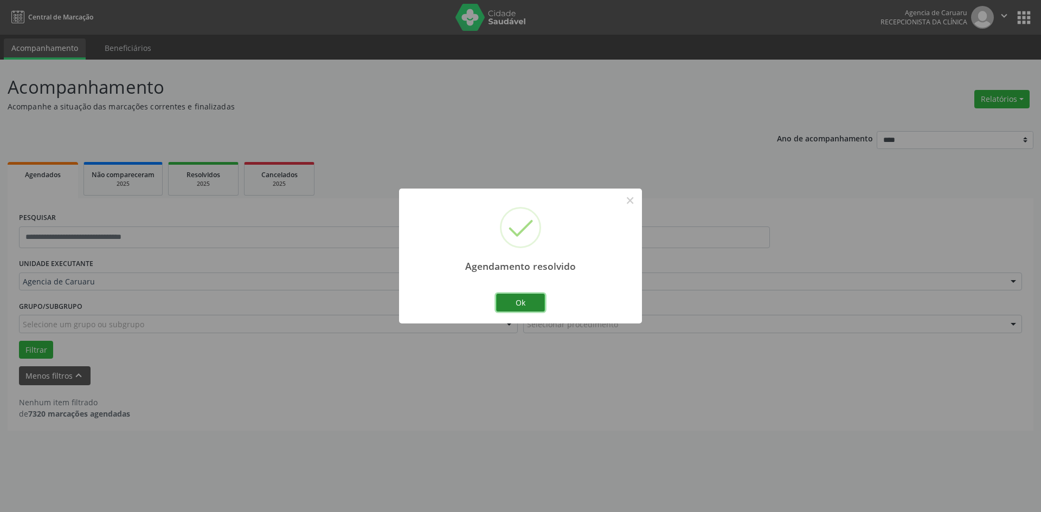
click at [530, 307] on button "Ok" at bounding box center [520, 303] width 49 height 18
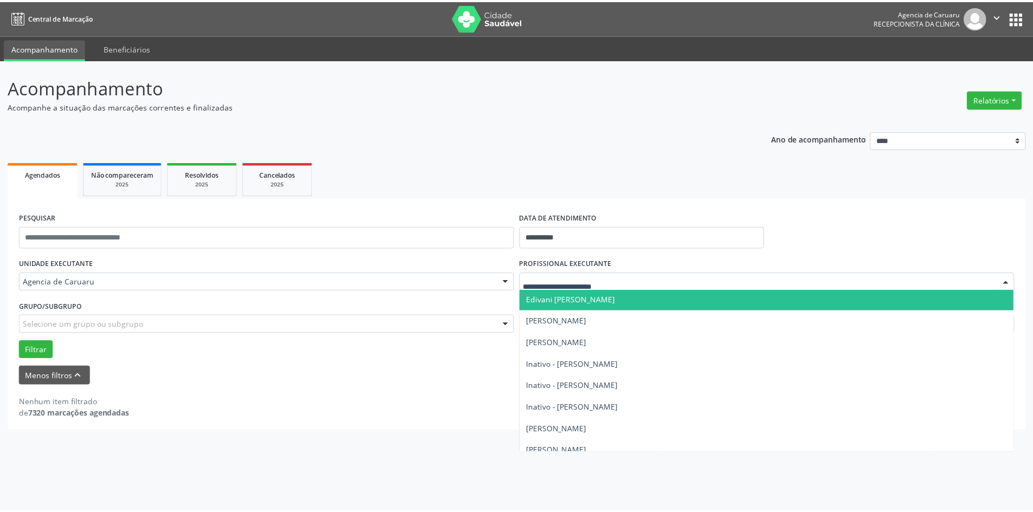
scroll to position [271, 0]
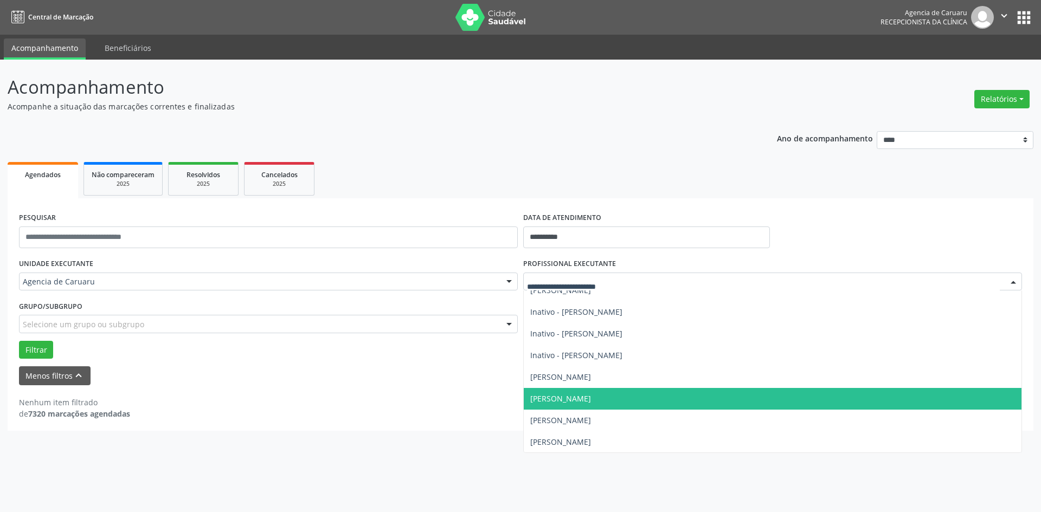
click at [591, 400] on span "[PERSON_NAME]" at bounding box center [560, 399] width 61 height 10
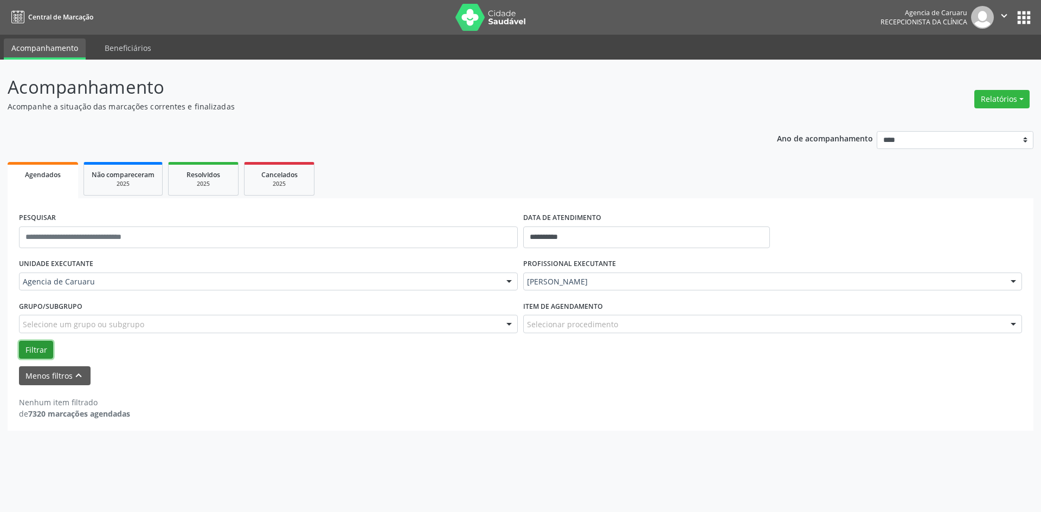
click at [23, 351] on button "Filtrar" at bounding box center [36, 350] width 34 height 18
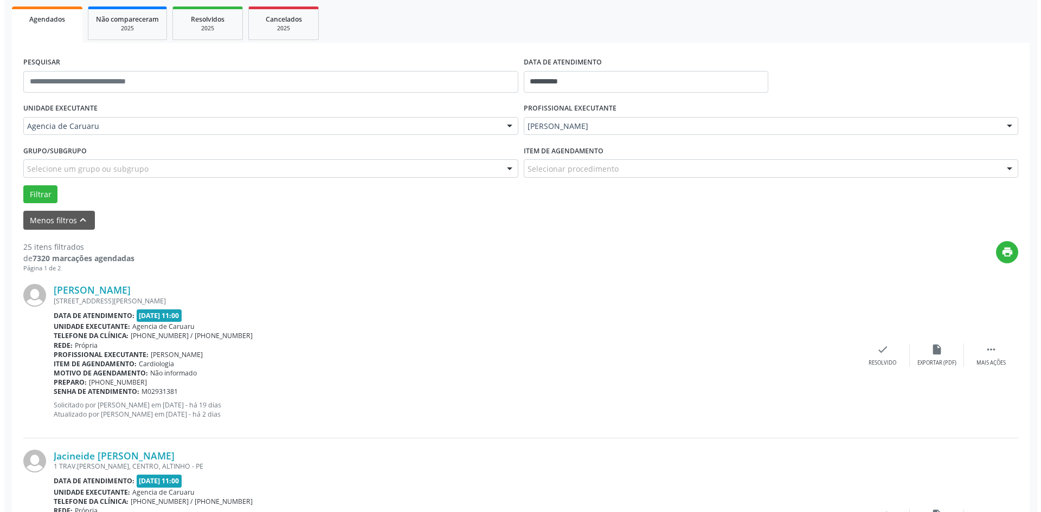
scroll to position [163, 0]
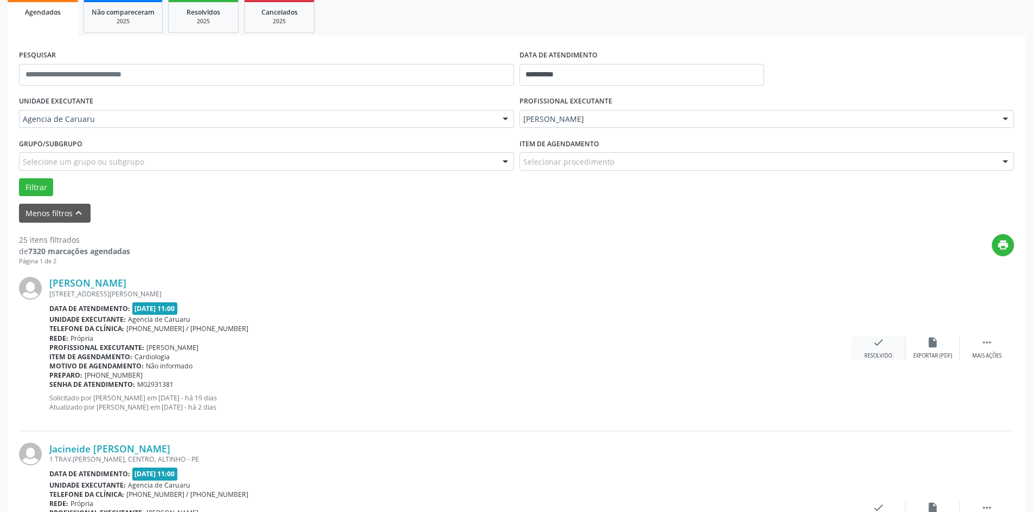
click at [883, 348] on icon "check" at bounding box center [878, 343] width 12 height 12
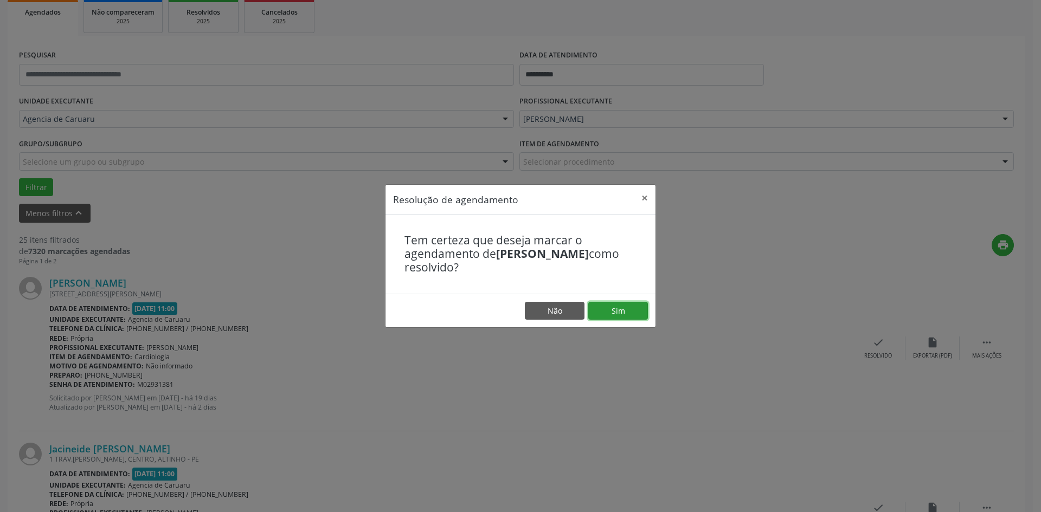
click at [624, 311] on button "Sim" at bounding box center [618, 311] width 60 height 18
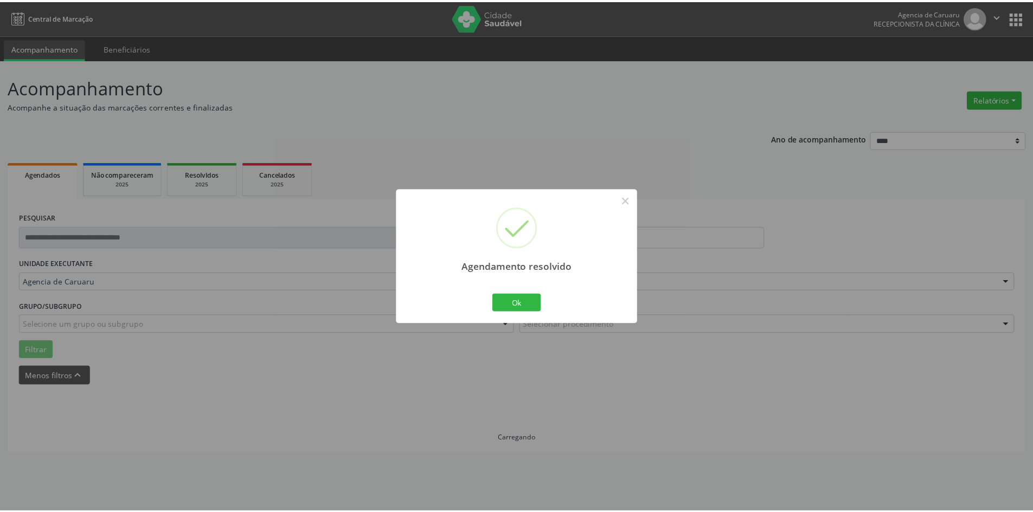
scroll to position [0, 0]
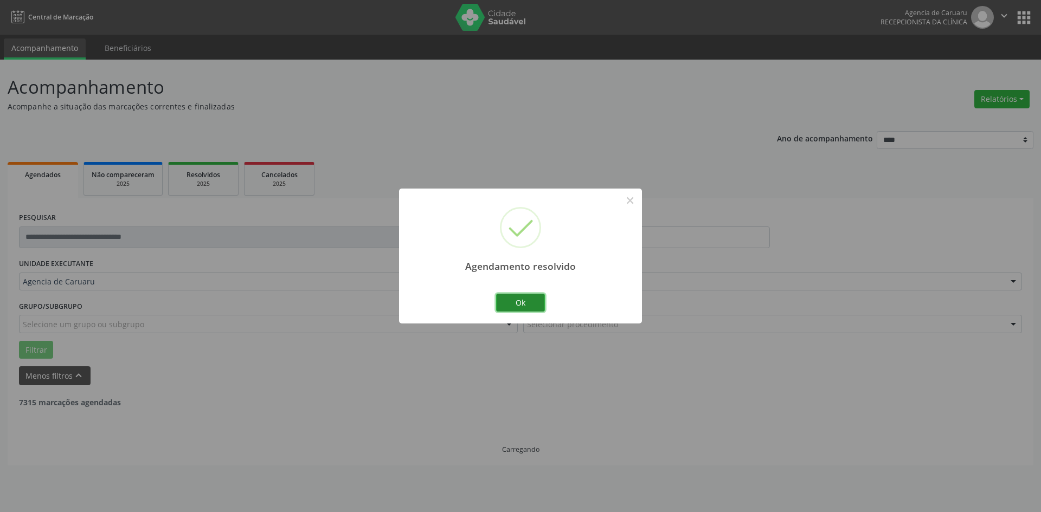
click at [528, 295] on button "Ok" at bounding box center [520, 303] width 49 height 18
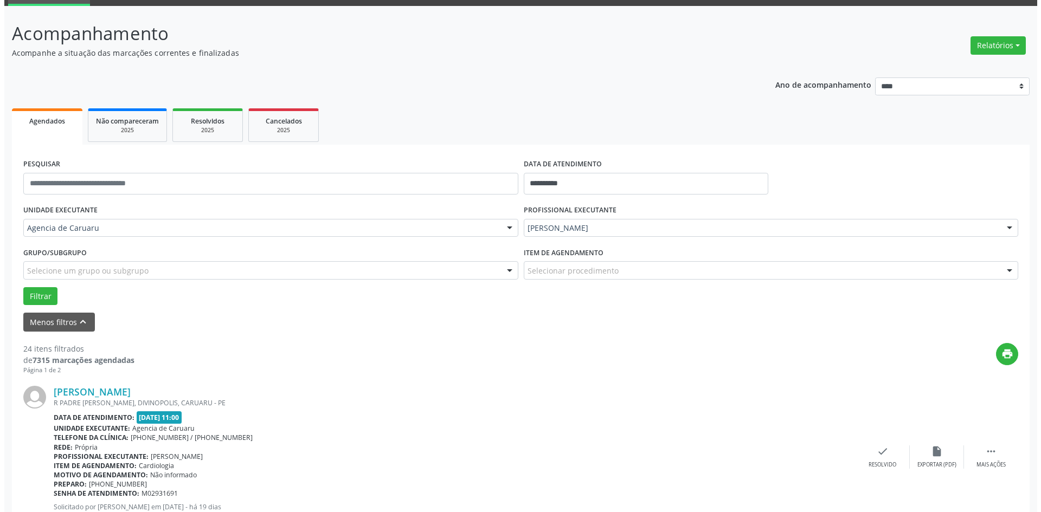
scroll to position [54, 0]
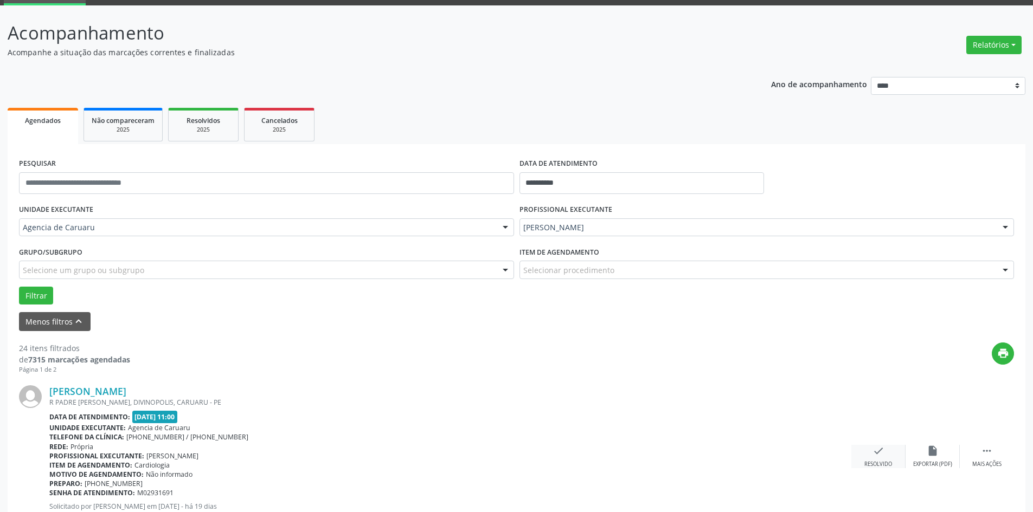
click at [867, 457] on div "check Resolvido" at bounding box center [878, 456] width 54 height 23
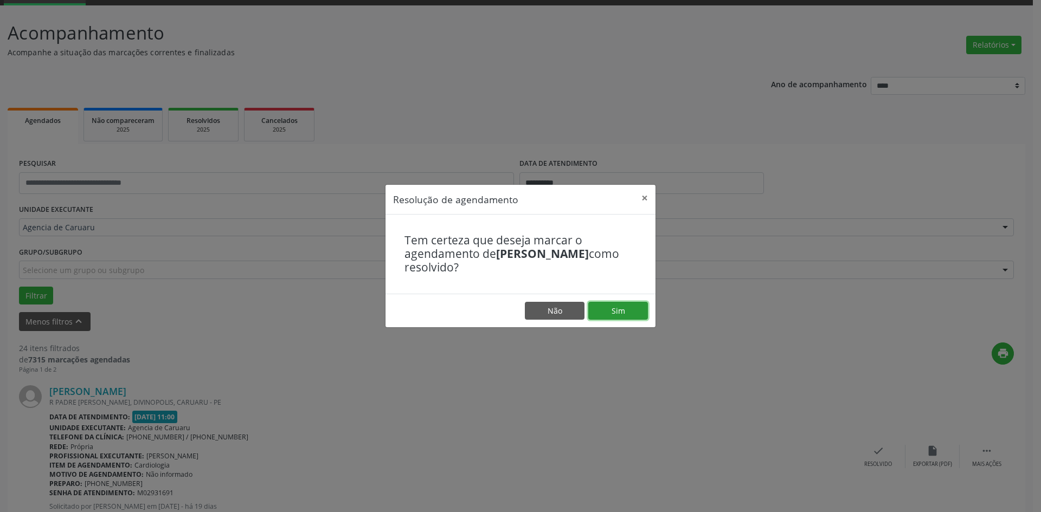
click at [634, 308] on button "Sim" at bounding box center [618, 311] width 60 height 18
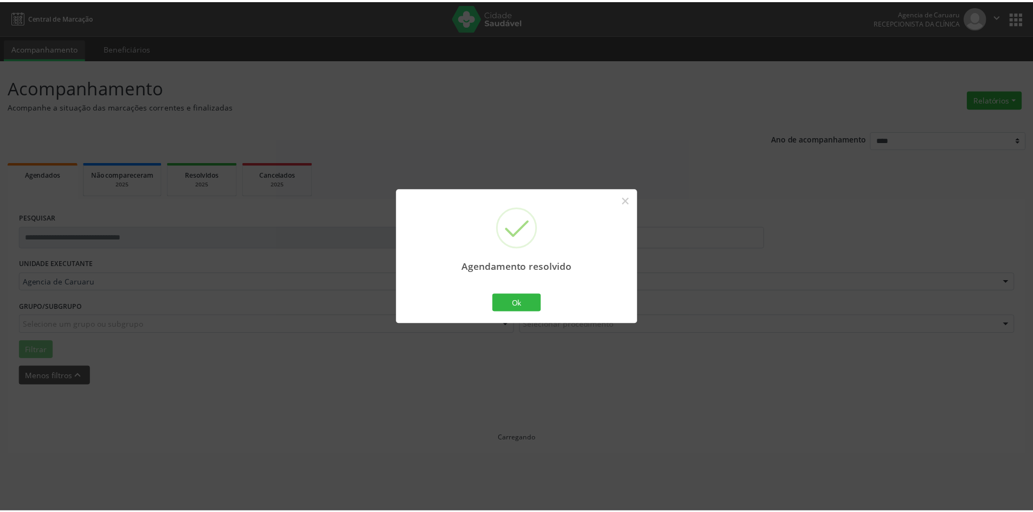
scroll to position [0, 0]
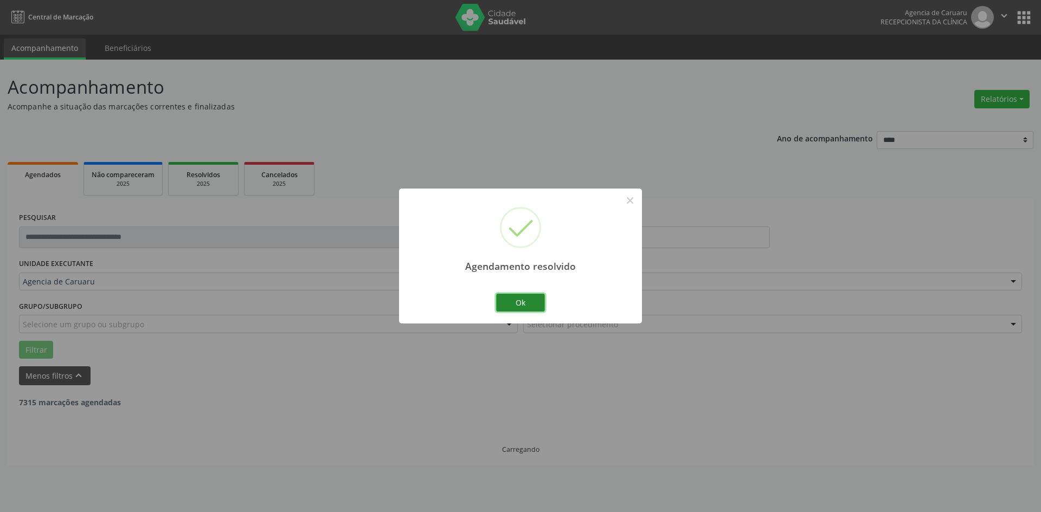
click at [514, 302] on button "Ok" at bounding box center [520, 303] width 49 height 18
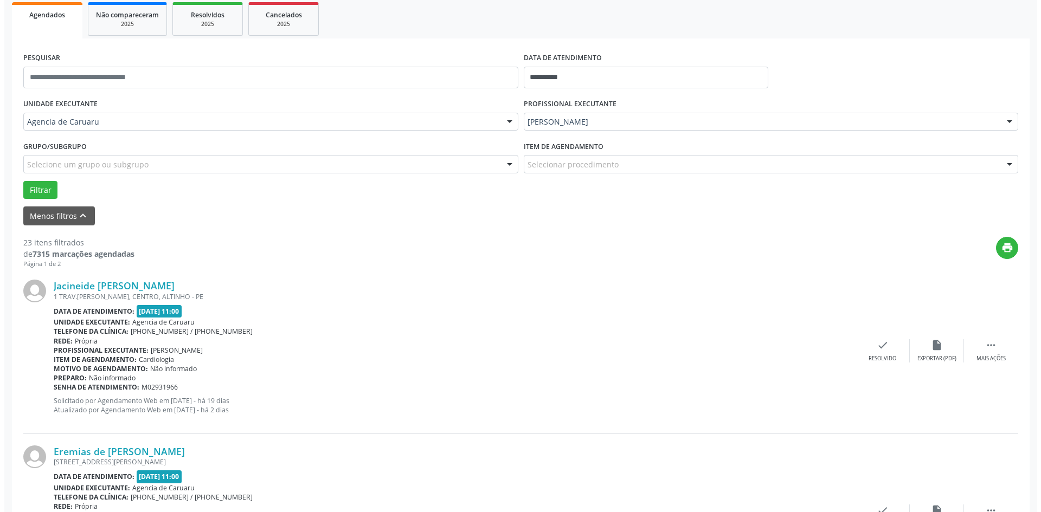
scroll to position [163, 0]
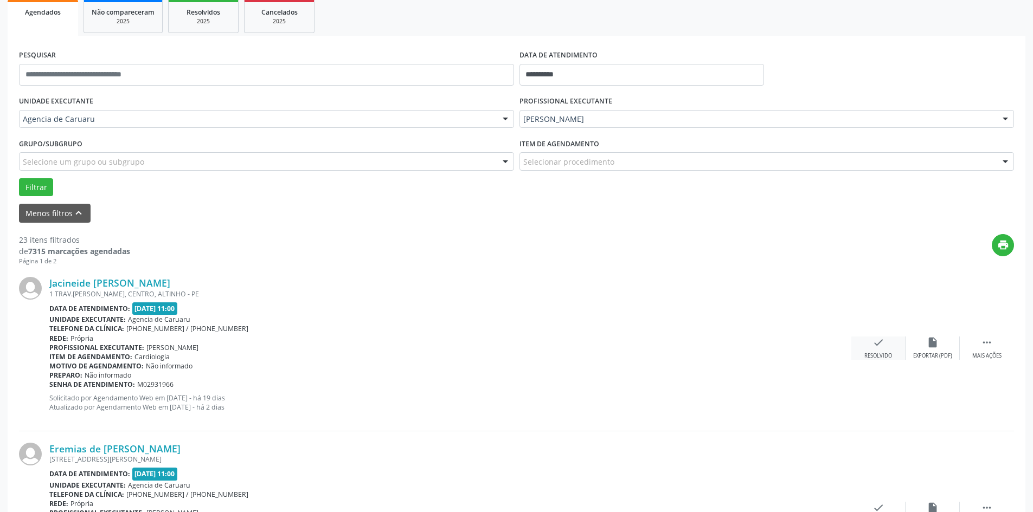
click at [862, 348] on div "check Resolvido" at bounding box center [878, 348] width 54 height 23
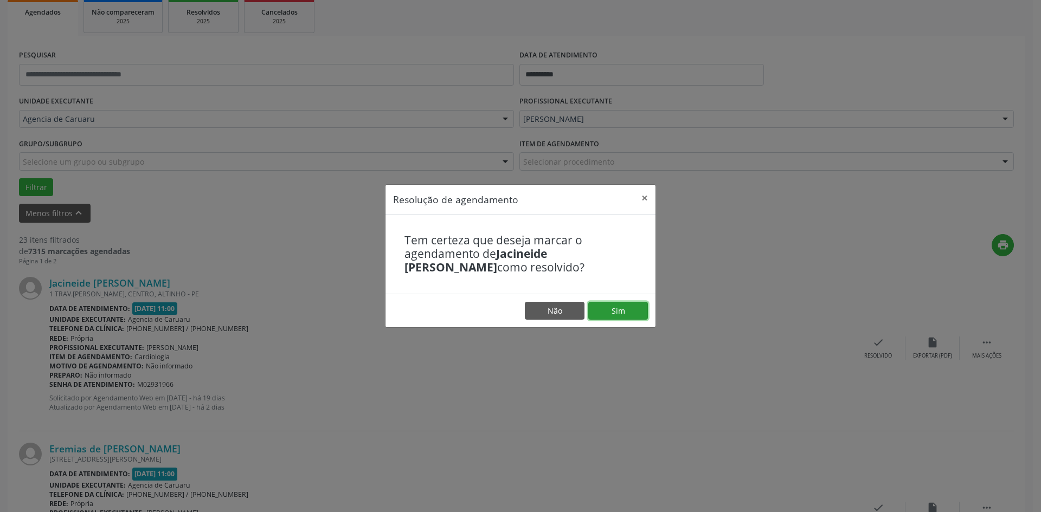
click at [623, 310] on button "Sim" at bounding box center [618, 311] width 60 height 18
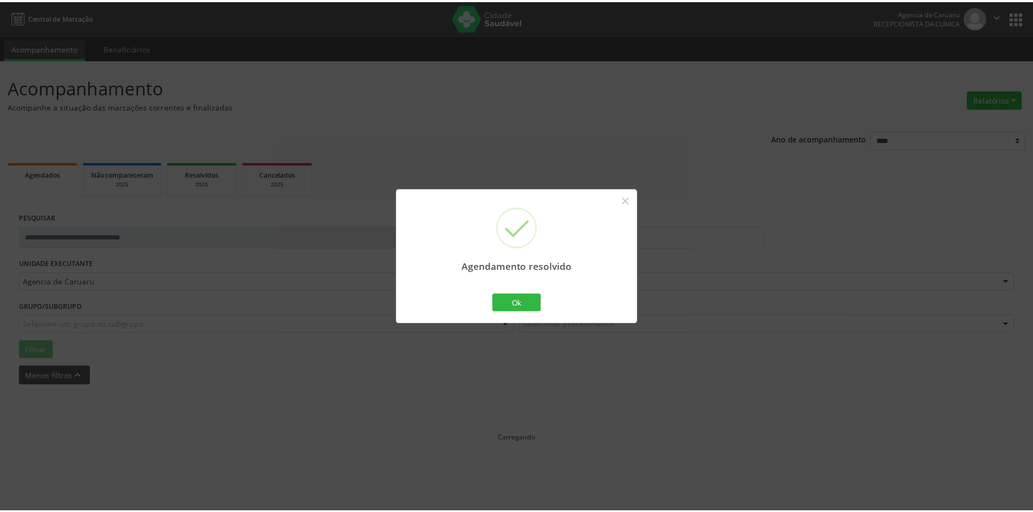
scroll to position [0, 0]
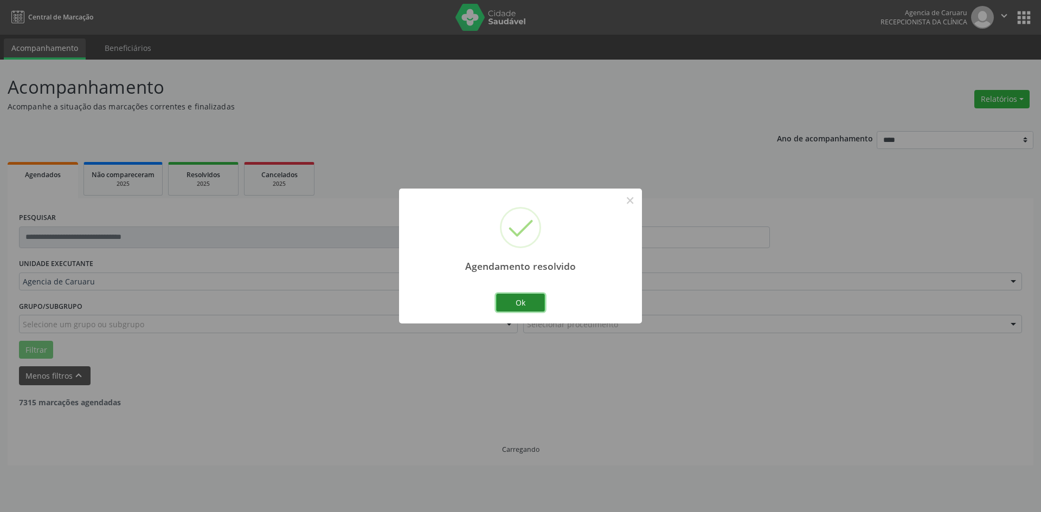
click at [528, 297] on button "Ok" at bounding box center [520, 303] width 49 height 18
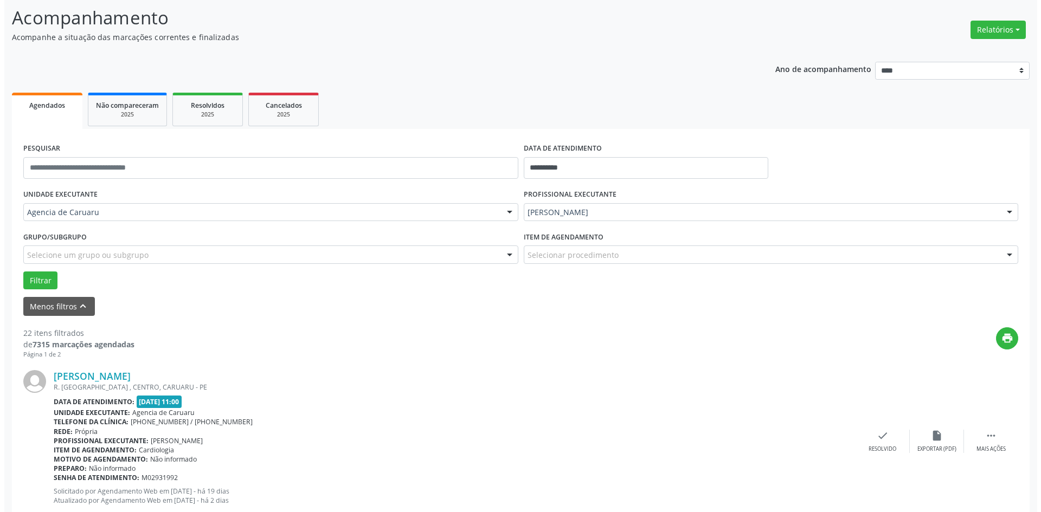
scroll to position [108, 0]
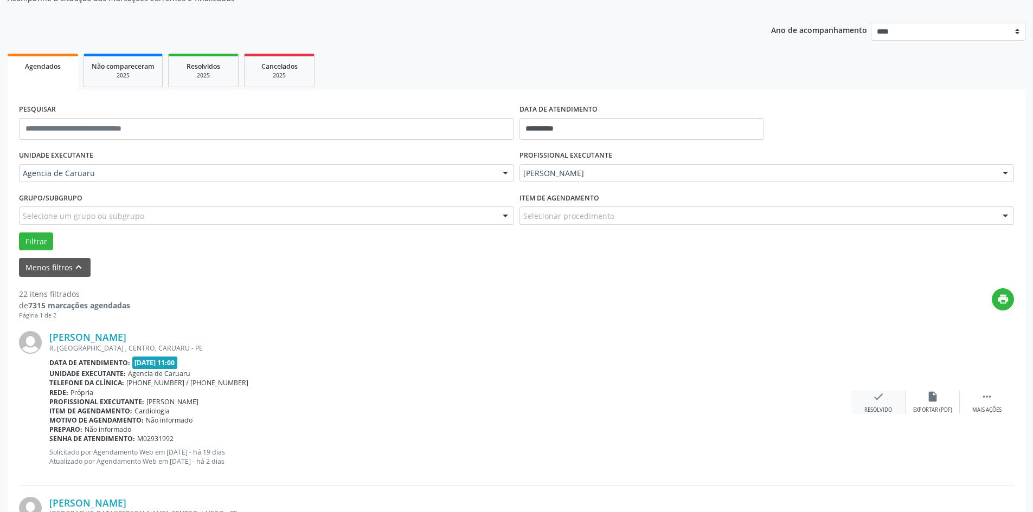
click at [880, 397] on icon "check" at bounding box center [878, 397] width 12 height 12
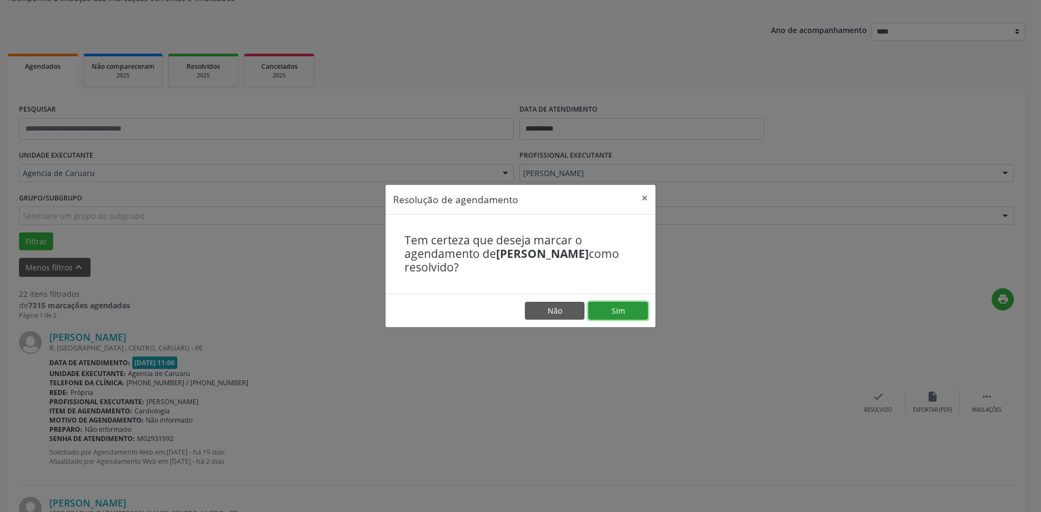
click at [612, 312] on button "Sim" at bounding box center [618, 311] width 60 height 18
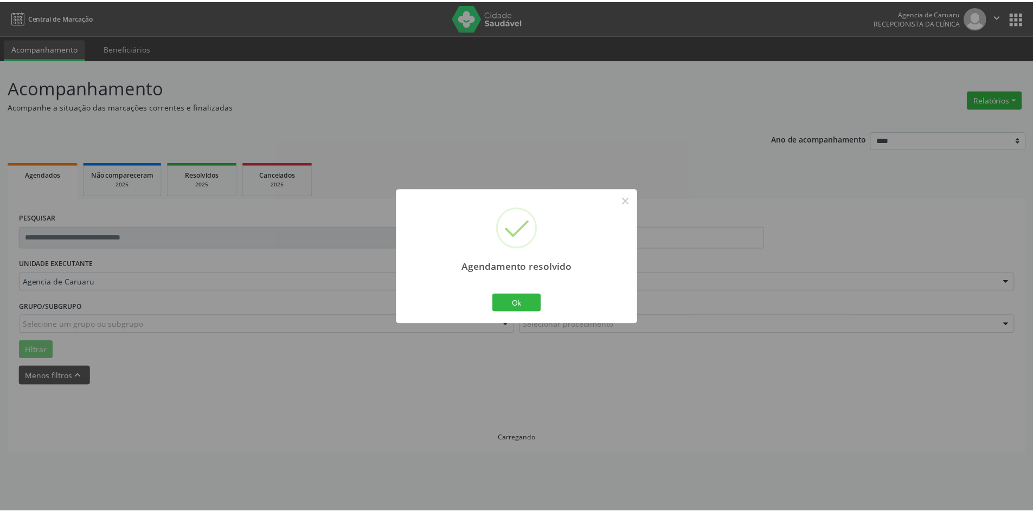
scroll to position [0, 0]
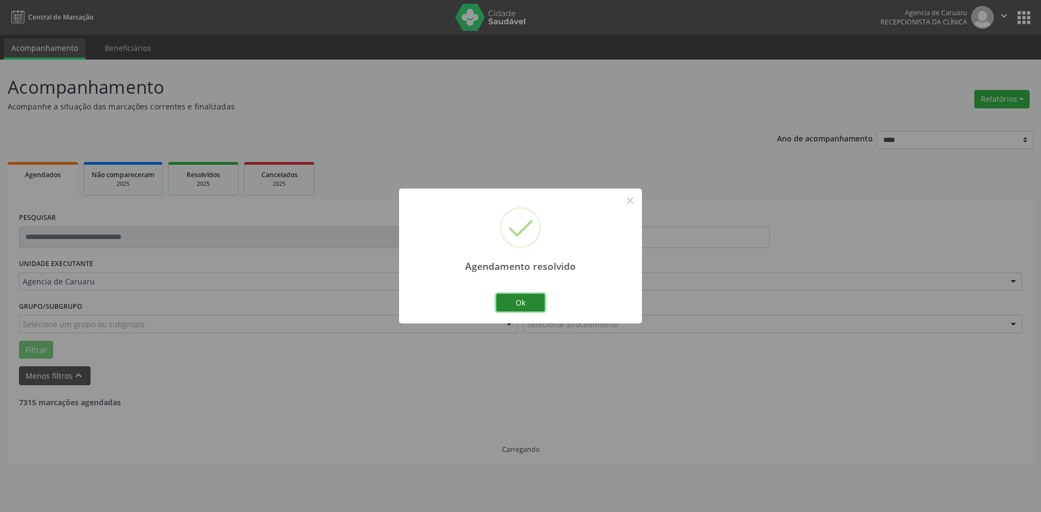
click at [511, 294] on button "Ok" at bounding box center [520, 303] width 49 height 18
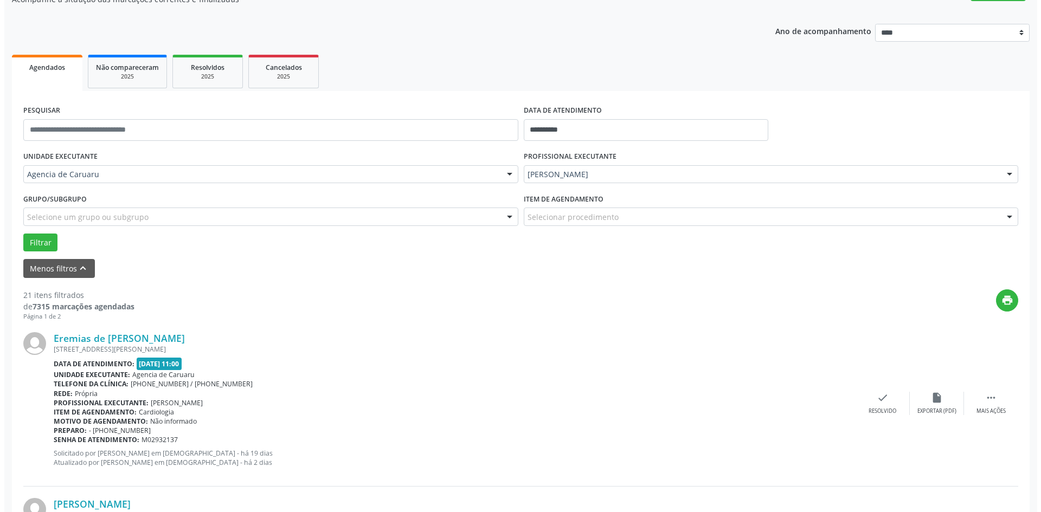
scroll to position [163, 0]
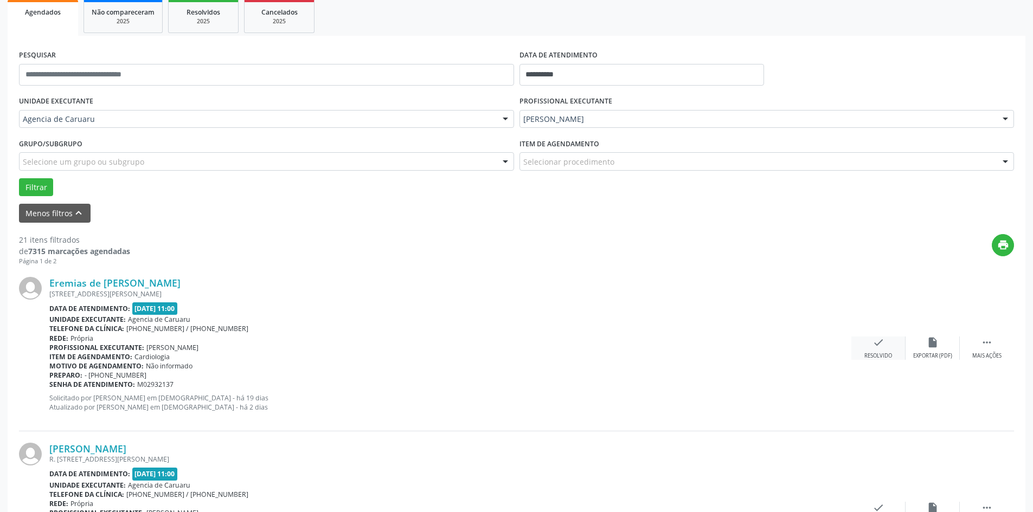
click at [882, 347] on icon "check" at bounding box center [878, 343] width 12 height 12
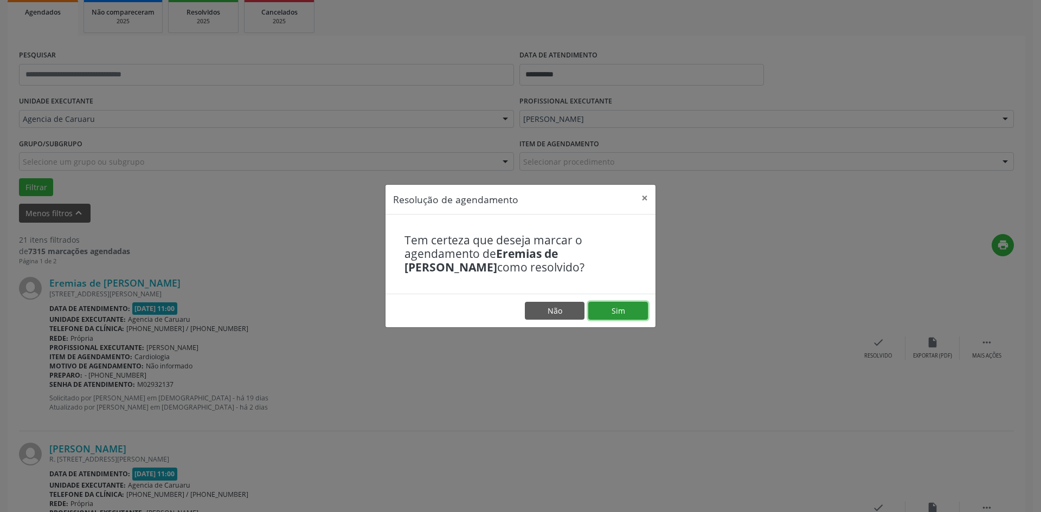
click at [593, 307] on button "Sim" at bounding box center [618, 311] width 60 height 18
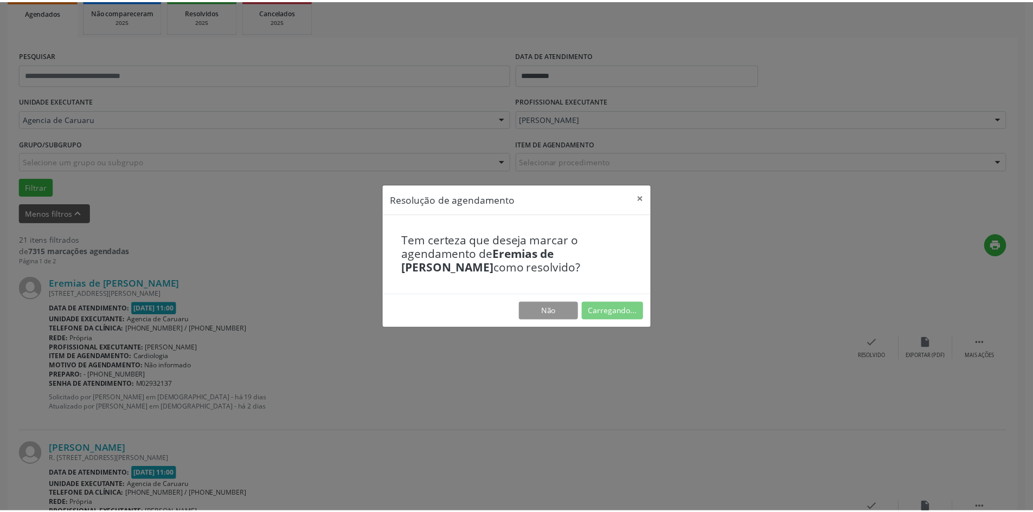
scroll to position [0, 0]
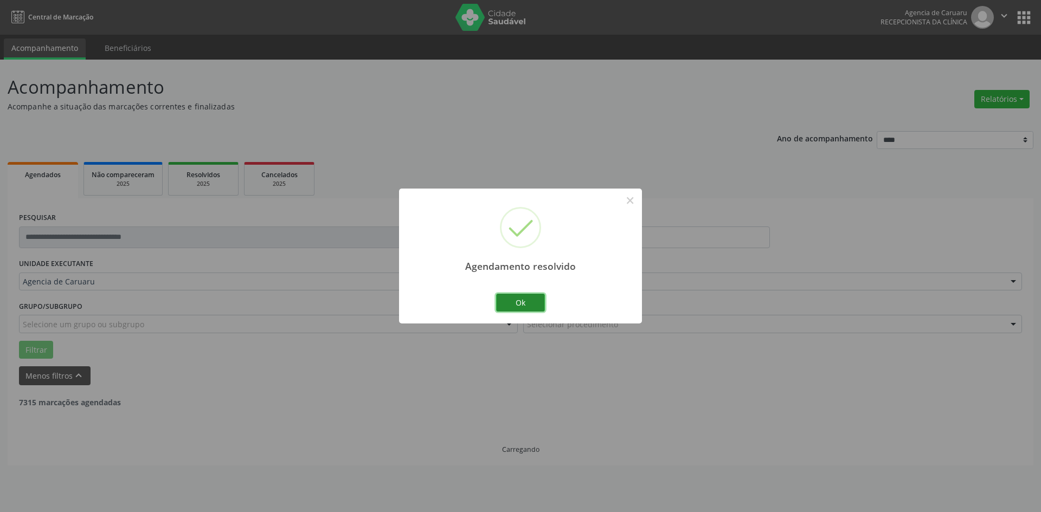
click at [516, 298] on button "Ok" at bounding box center [520, 303] width 49 height 18
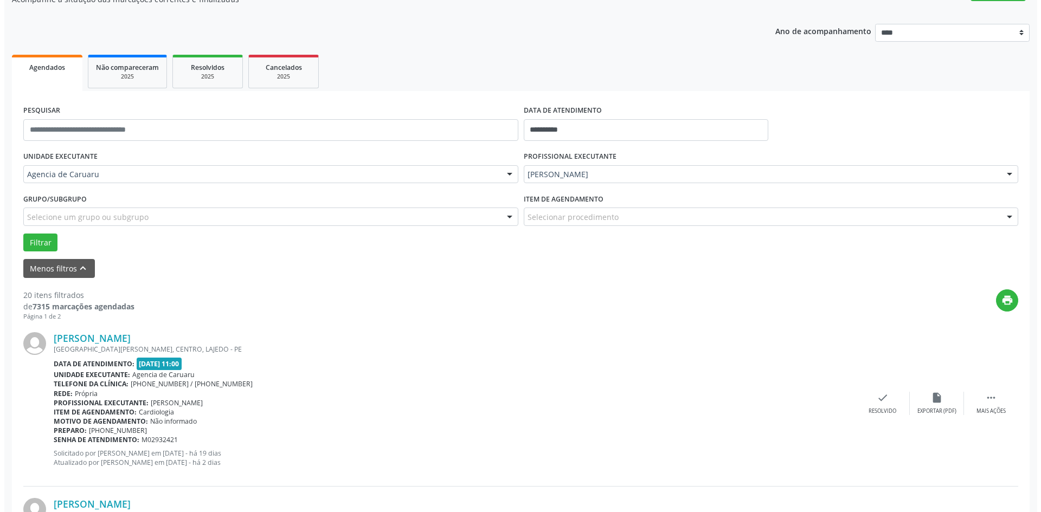
scroll to position [108, 0]
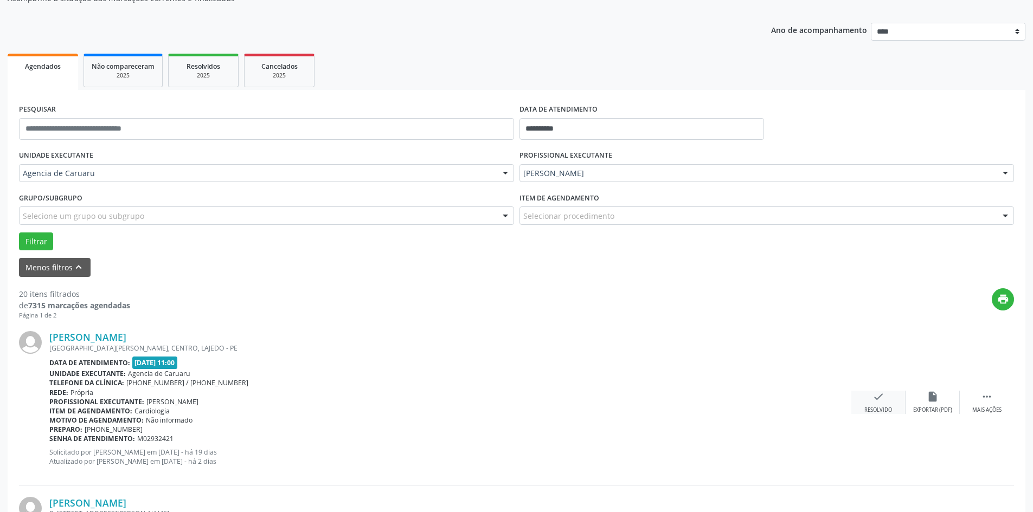
click at [870, 392] on div "check Resolvido" at bounding box center [878, 402] width 54 height 23
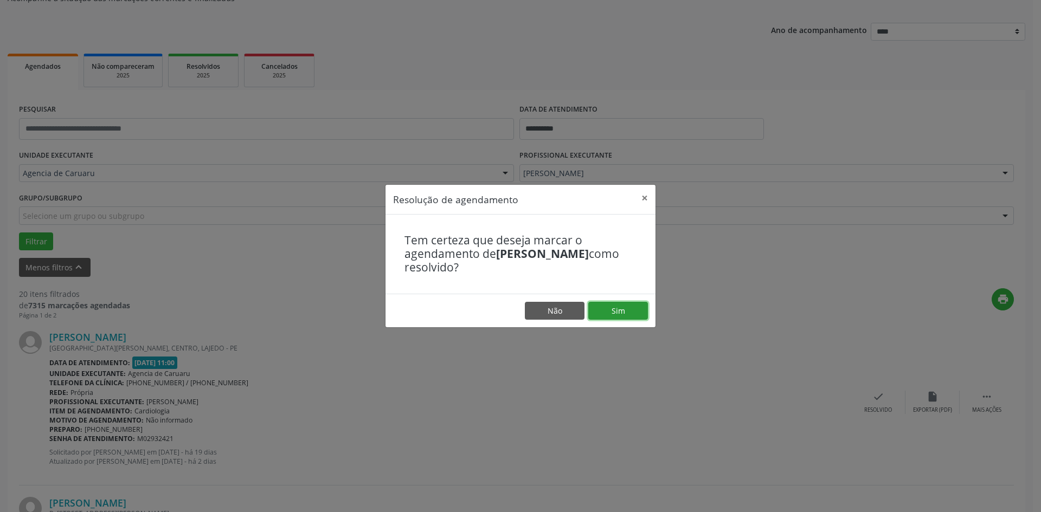
click at [632, 315] on button "Sim" at bounding box center [618, 311] width 60 height 18
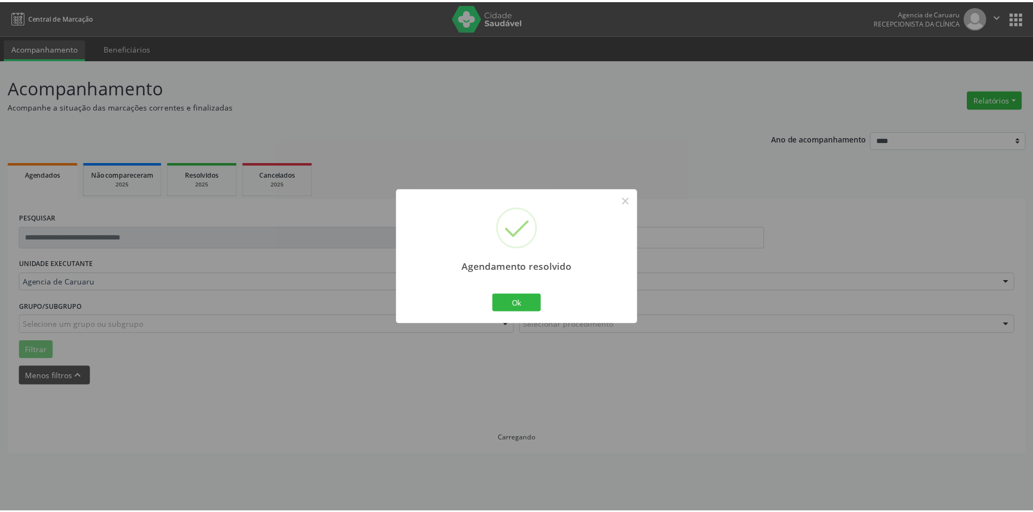
scroll to position [0, 0]
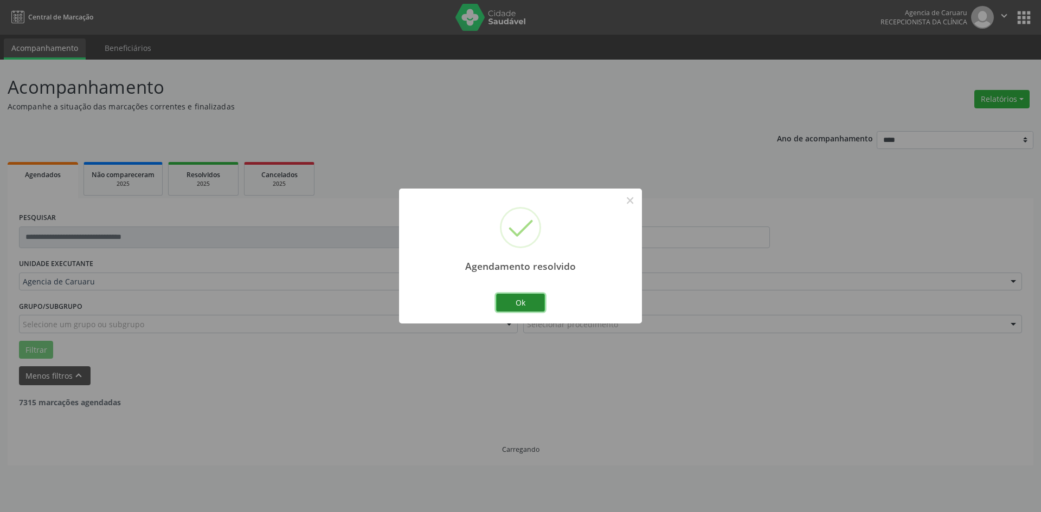
click at [531, 299] on button "Ok" at bounding box center [520, 303] width 49 height 18
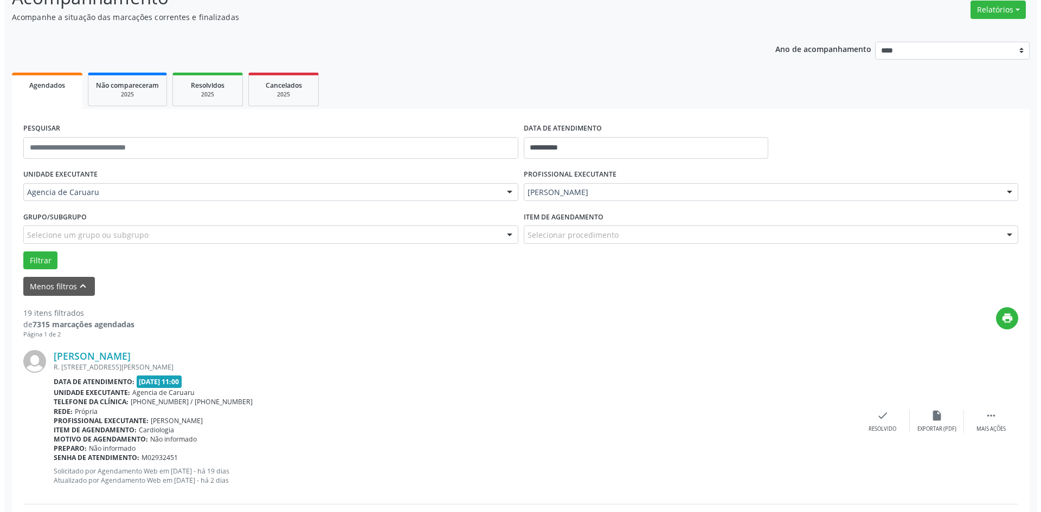
scroll to position [108, 0]
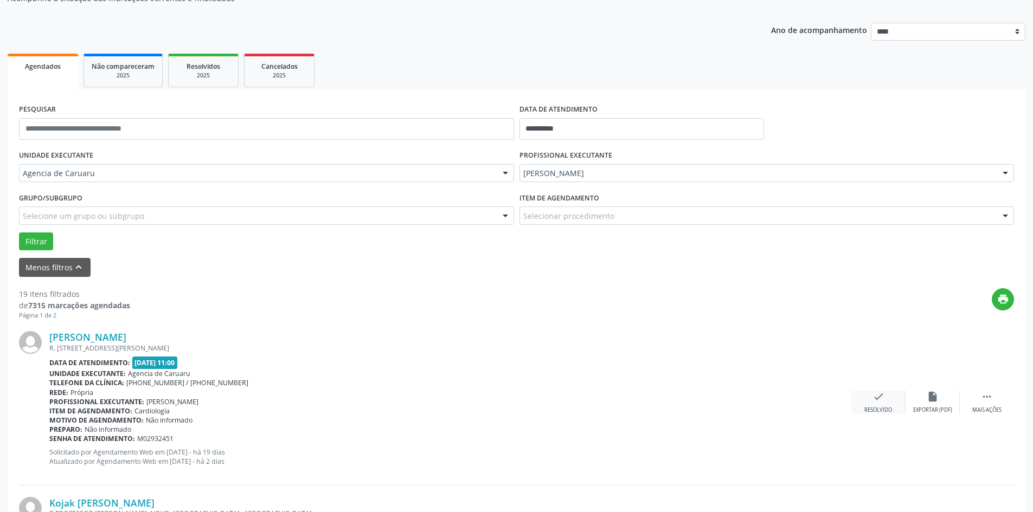
click at [888, 413] on div "Resolvido" at bounding box center [878, 411] width 28 height 8
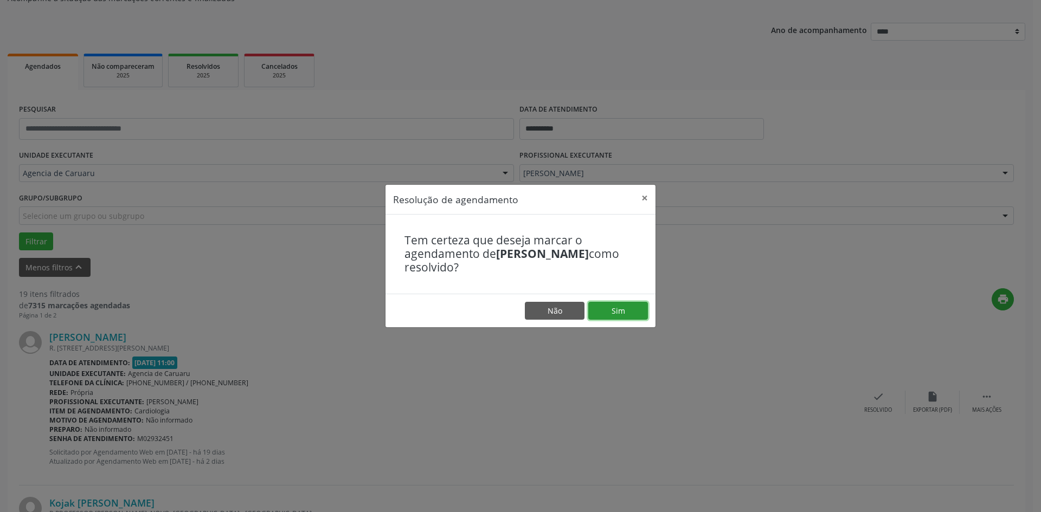
click at [632, 313] on button "Sim" at bounding box center [618, 311] width 60 height 18
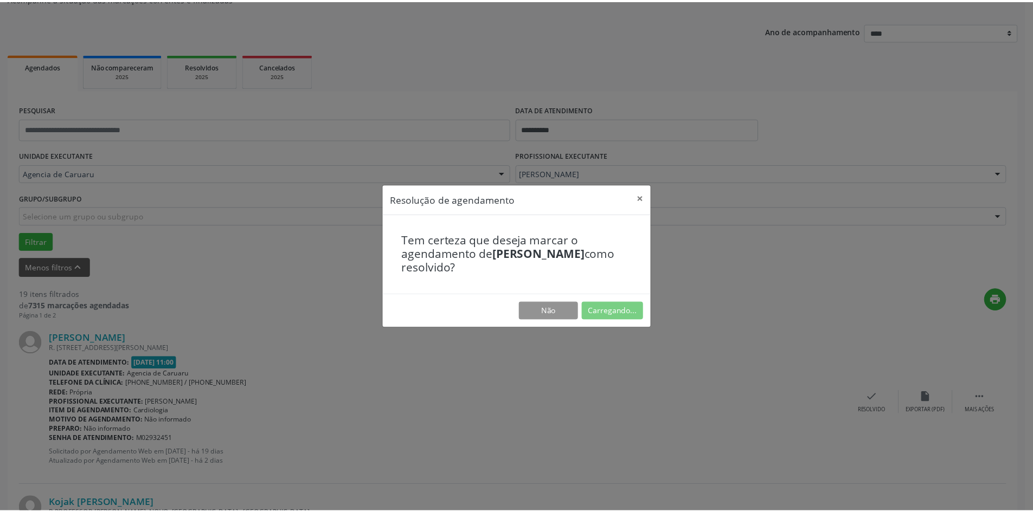
scroll to position [0, 0]
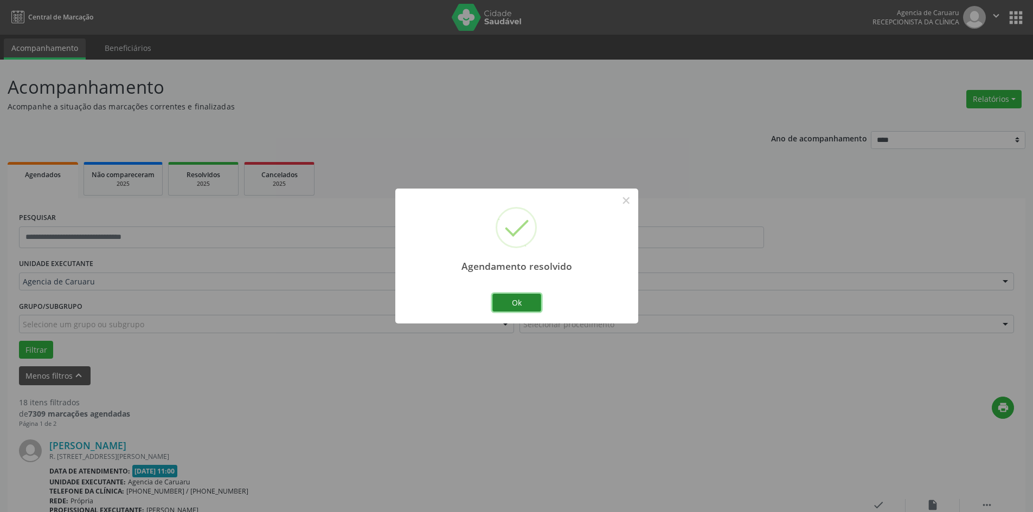
click at [512, 301] on button "Ok" at bounding box center [516, 303] width 49 height 18
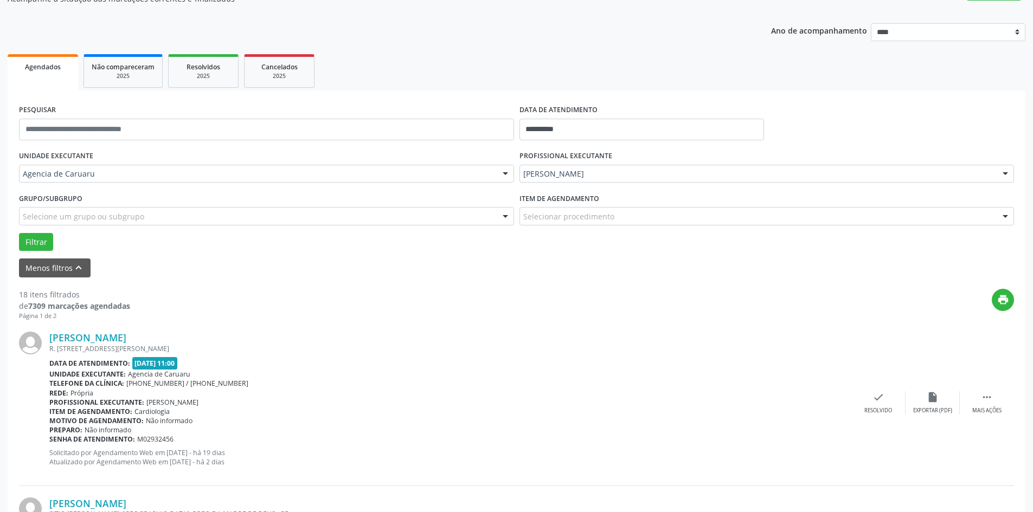
scroll to position [108, 0]
click at [981, 402] on icon "" at bounding box center [987, 397] width 12 height 12
click at [932, 399] on icon "alarm_off" at bounding box center [933, 397] width 12 height 12
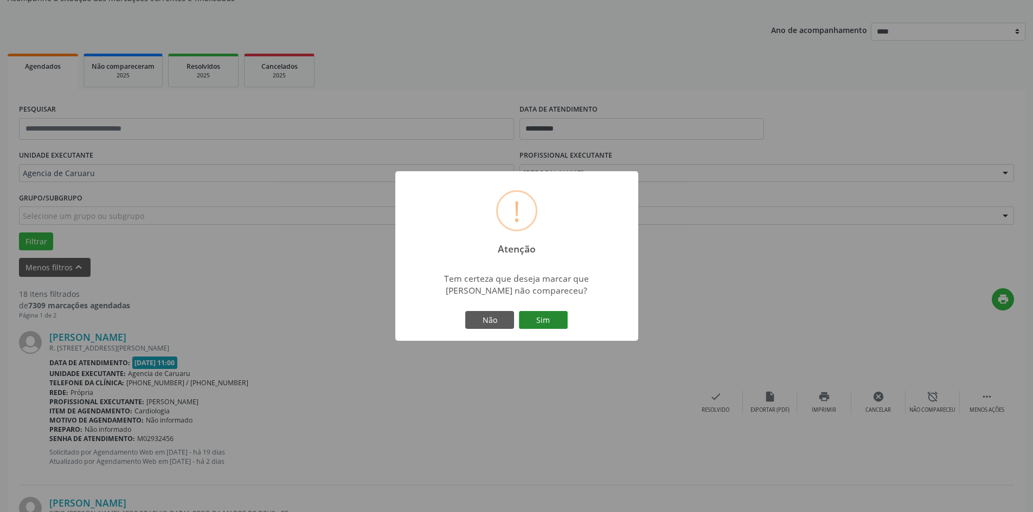
click at [551, 316] on button "Sim" at bounding box center [543, 320] width 49 height 18
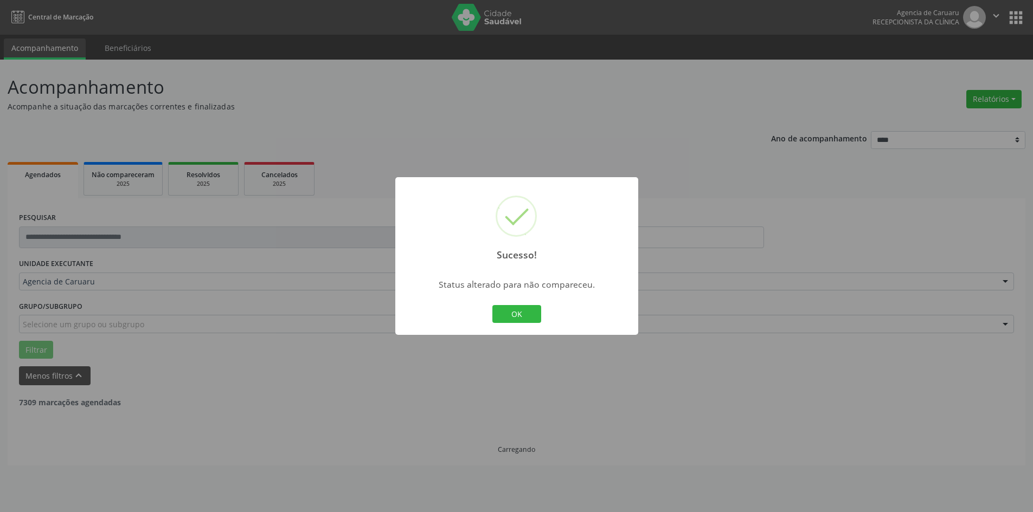
scroll to position [0, 0]
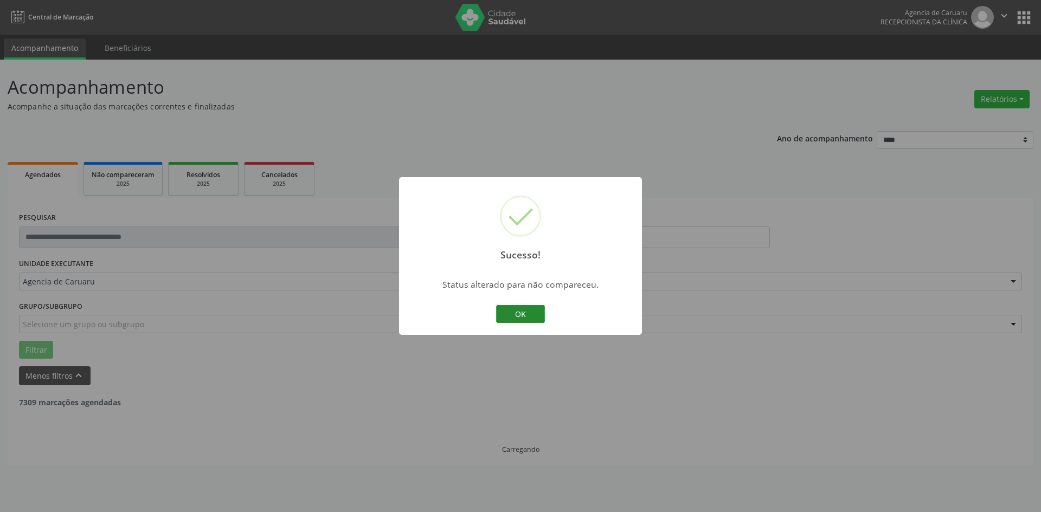
click at [515, 323] on button "OK" at bounding box center [520, 314] width 49 height 18
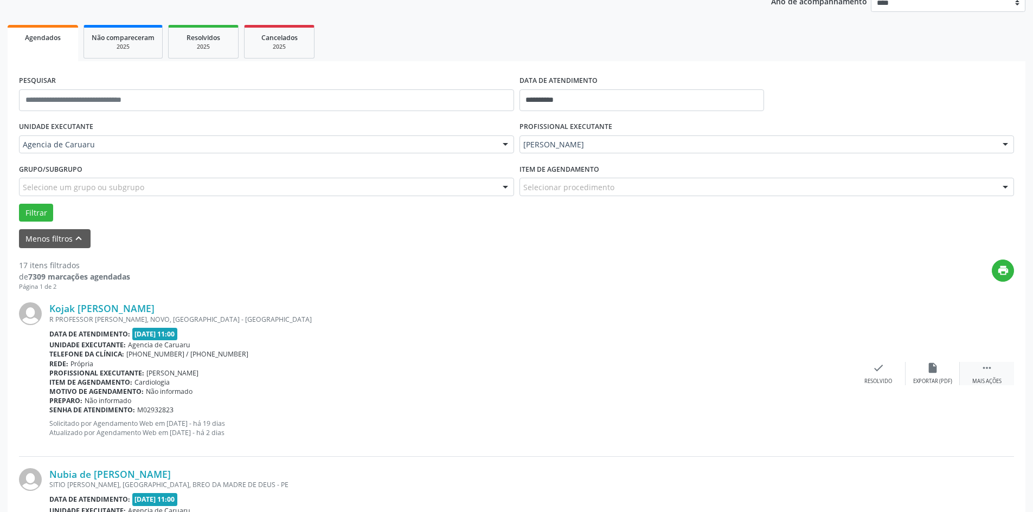
scroll to position [163, 0]
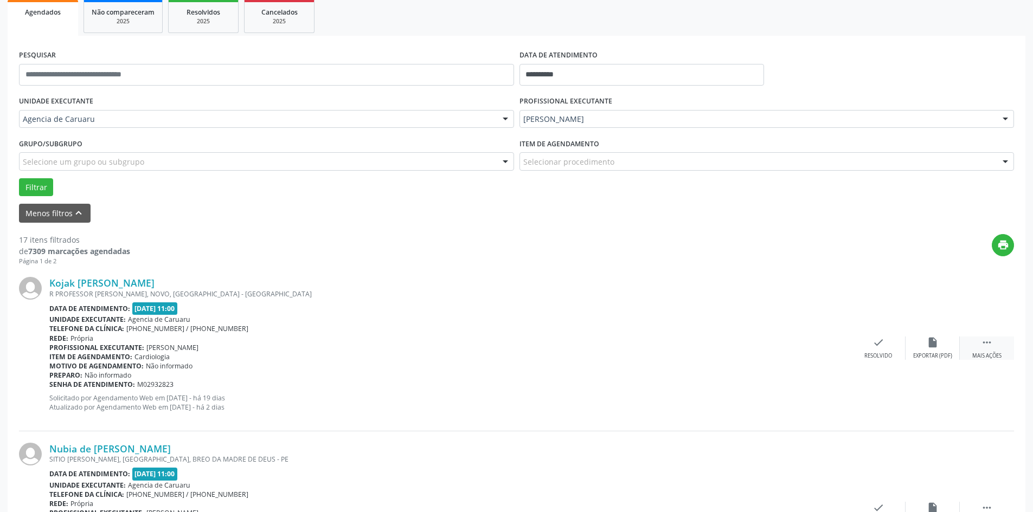
click at [996, 352] on div " Mais ações" at bounding box center [987, 348] width 54 height 23
click at [927, 347] on icon "alarm_off" at bounding box center [933, 343] width 12 height 12
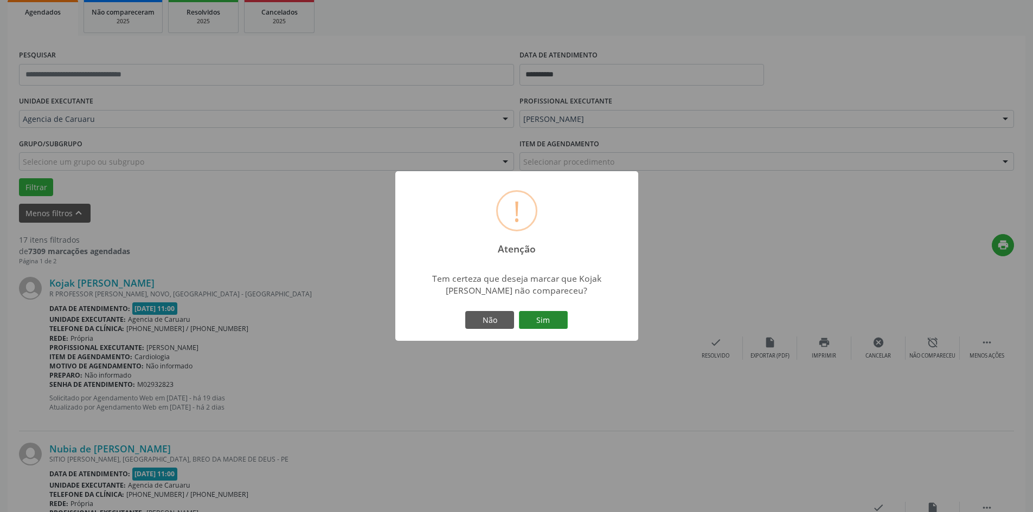
click at [549, 323] on button "Sim" at bounding box center [543, 320] width 49 height 18
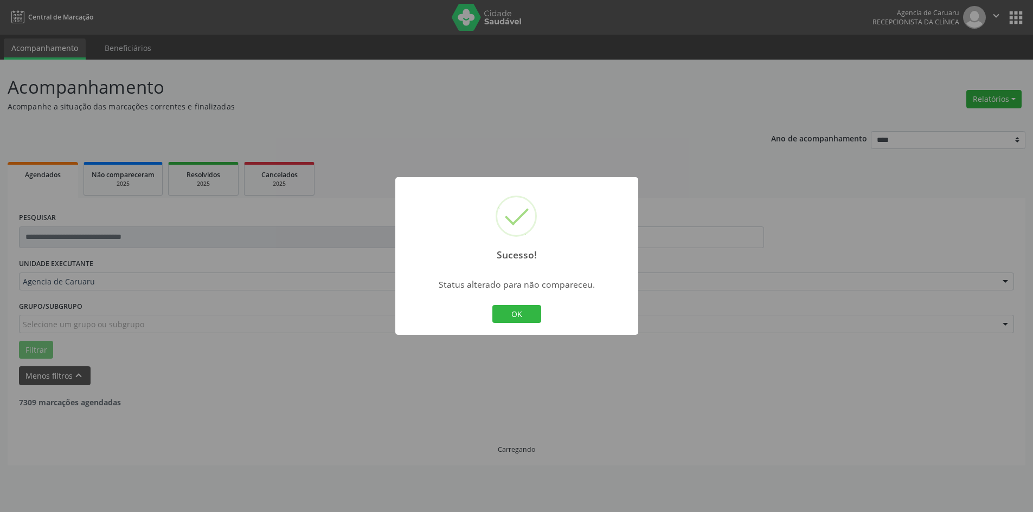
scroll to position [0, 0]
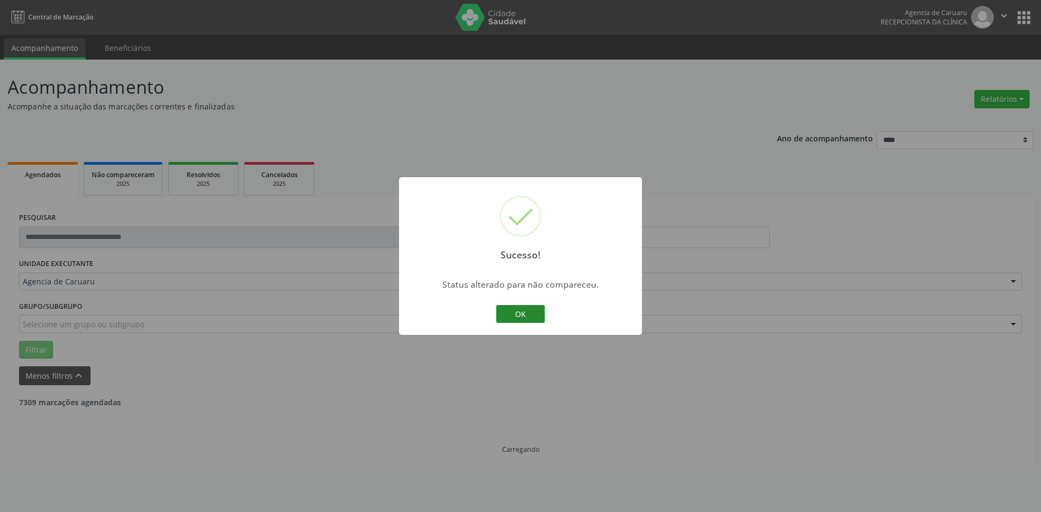
click at [516, 314] on button "OK" at bounding box center [520, 314] width 49 height 18
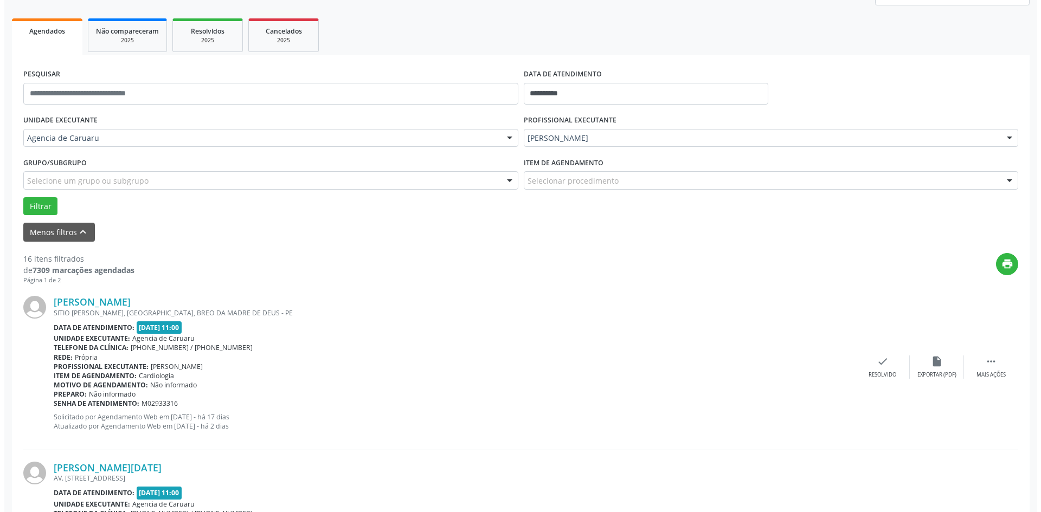
scroll to position [163, 0]
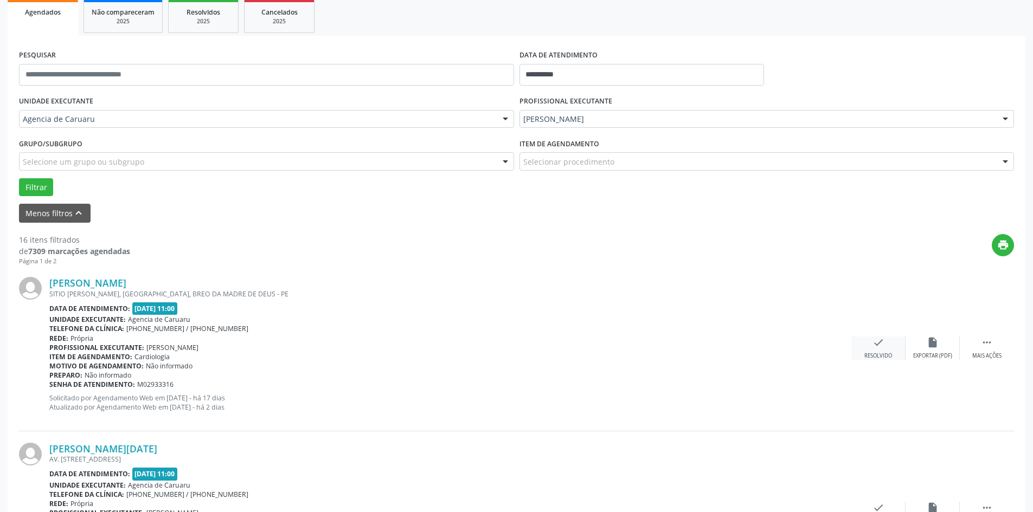
click at [863, 339] on div "check Resolvido" at bounding box center [878, 348] width 54 height 23
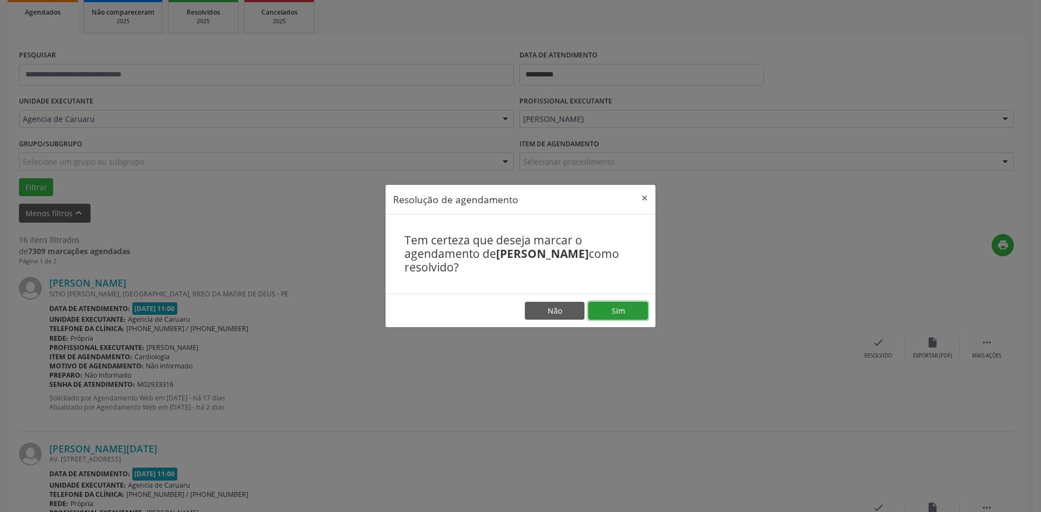
click at [628, 315] on button "Sim" at bounding box center [618, 311] width 60 height 18
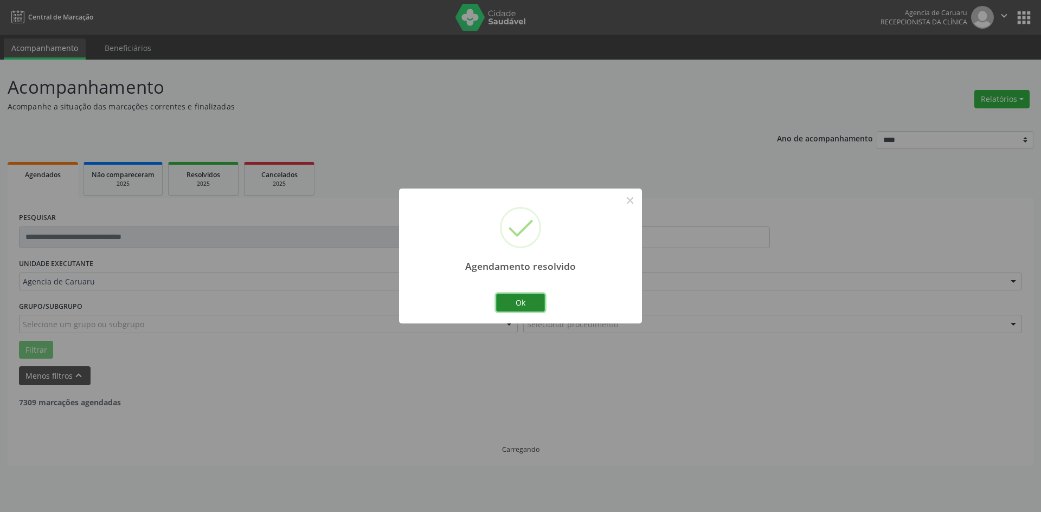
click at [510, 301] on button "Ok" at bounding box center [520, 303] width 49 height 18
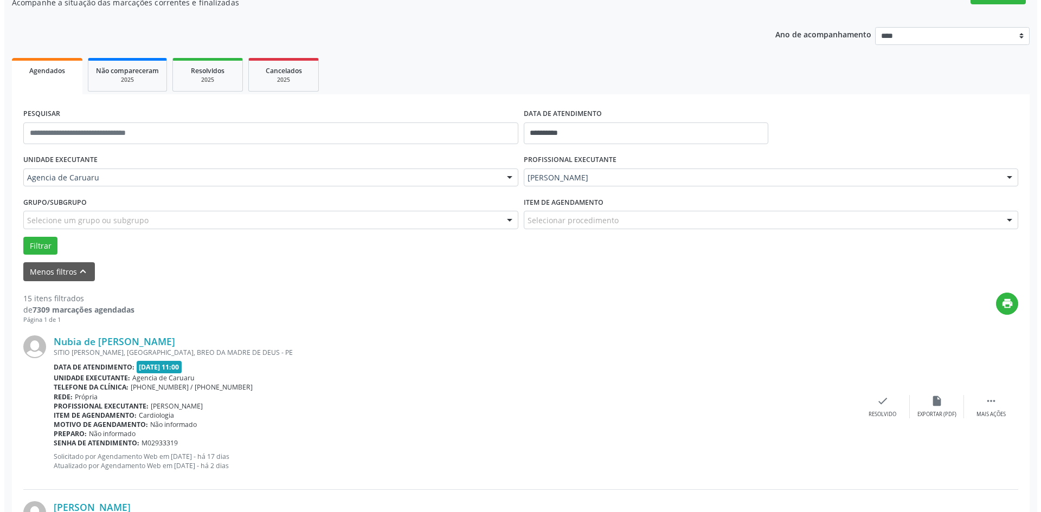
scroll to position [108, 0]
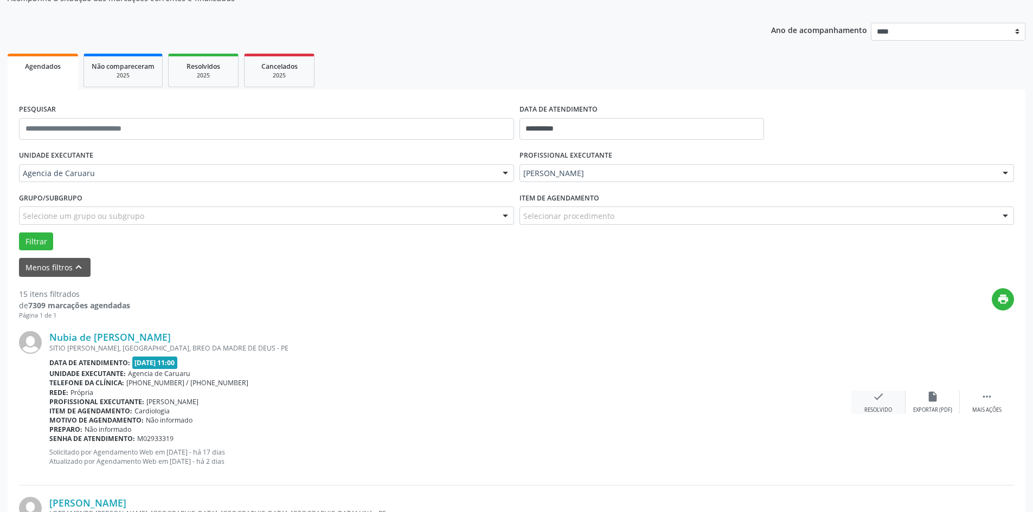
click at [857, 405] on div "check Resolvido" at bounding box center [878, 402] width 54 height 23
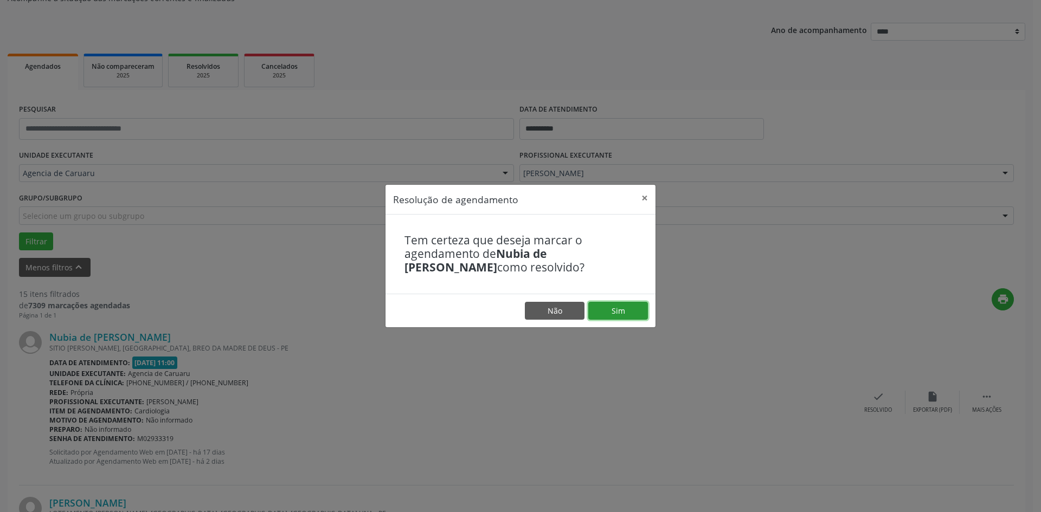
click at [620, 316] on button "Sim" at bounding box center [618, 311] width 60 height 18
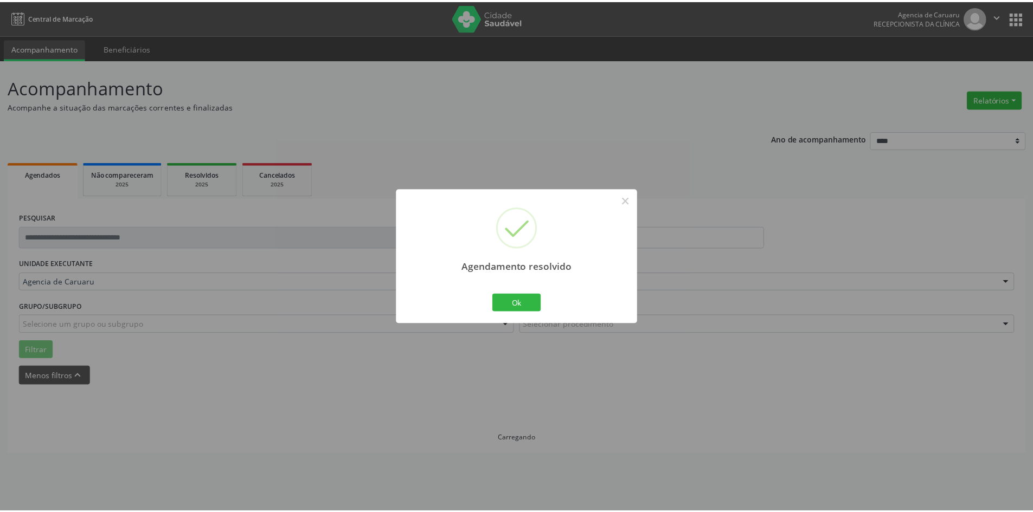
scroll to position [0, 0]
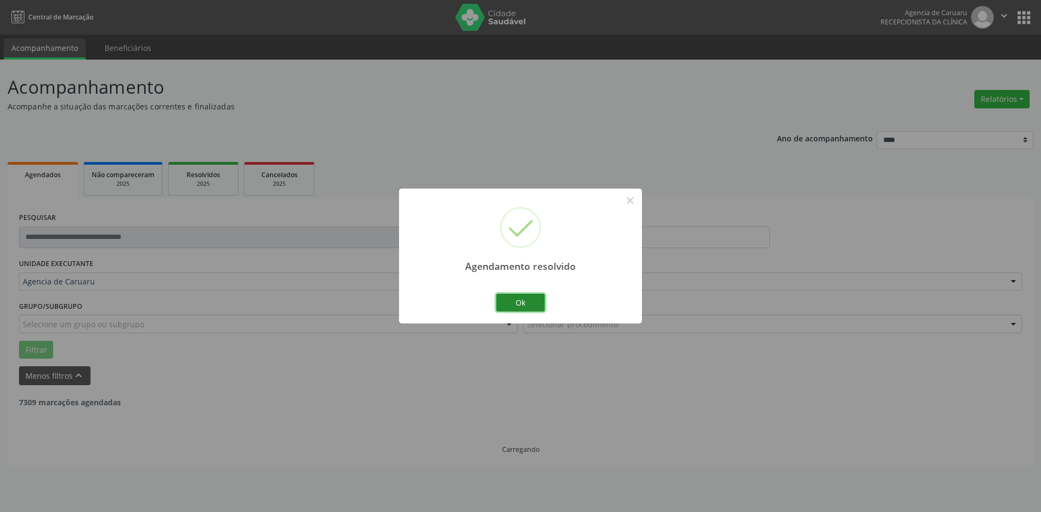
click at [515, 301] on button "Ok" at bounding box center [520, 303] width 49 height 18
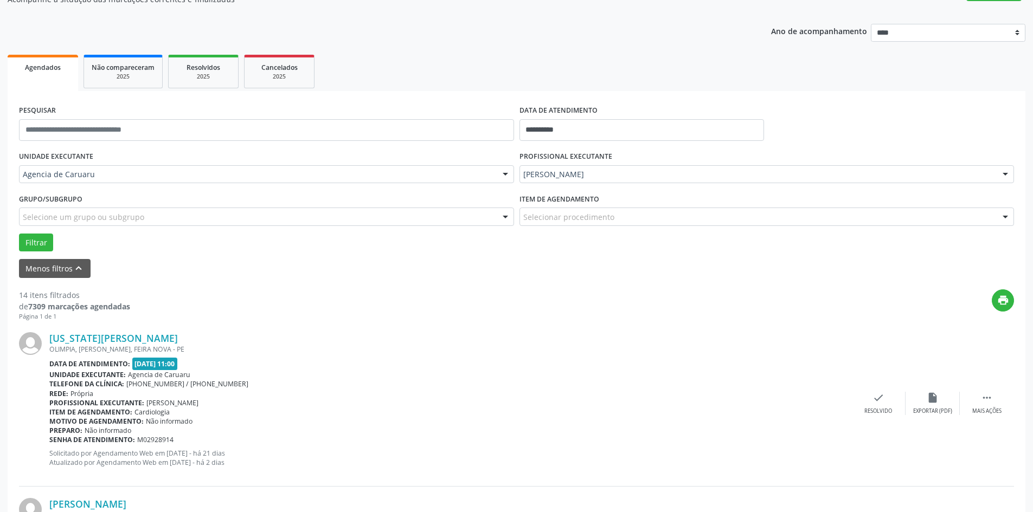
scroll to position [108, 0]
click at [1006, 403] on div " Mais ações" at bounding box center [987, 402] width 54 height 23
click at [938, 396] on icon "alarm_off" at bounding box center [933, 397] width 12 height 12
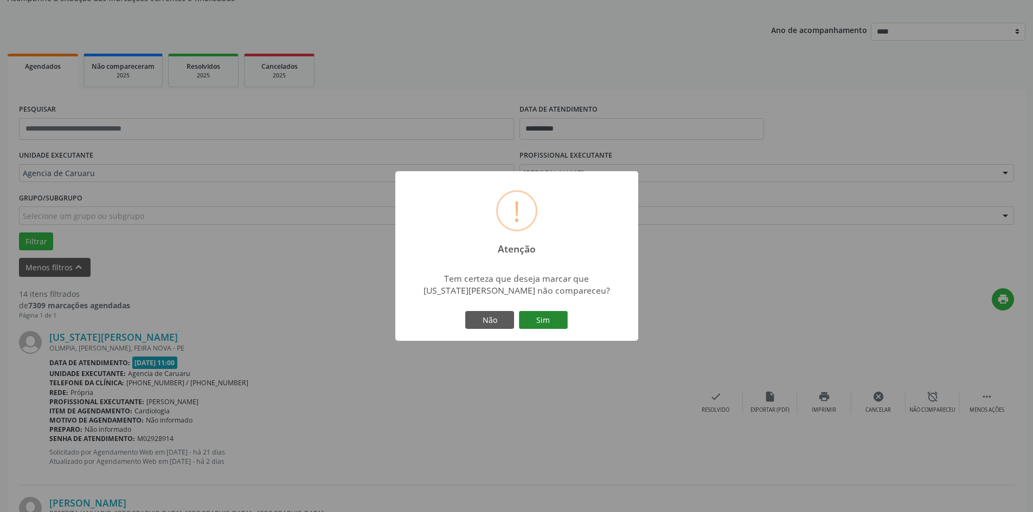
click at [567, 324] on button "Sim" at bounding box center [543, 320] width 49 height 18
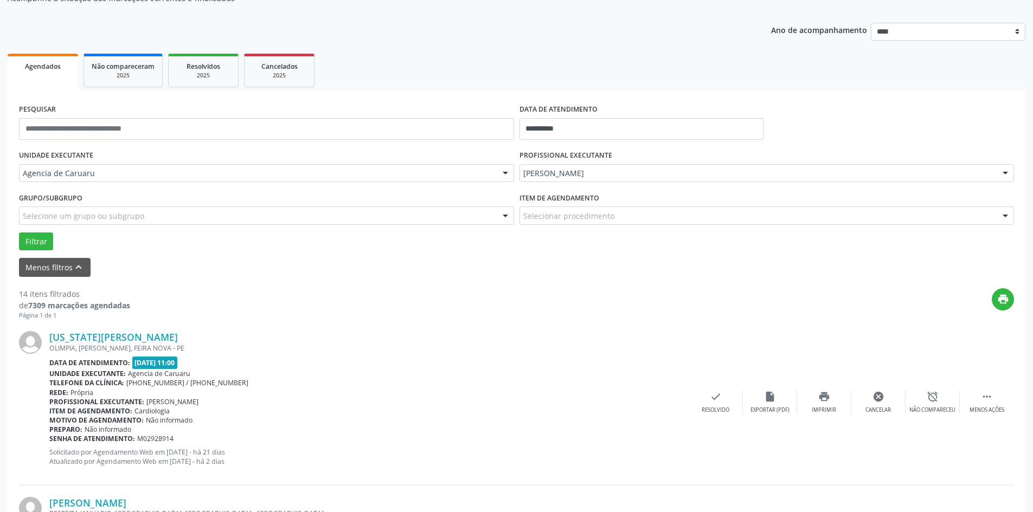
scroll to position [0, 0]
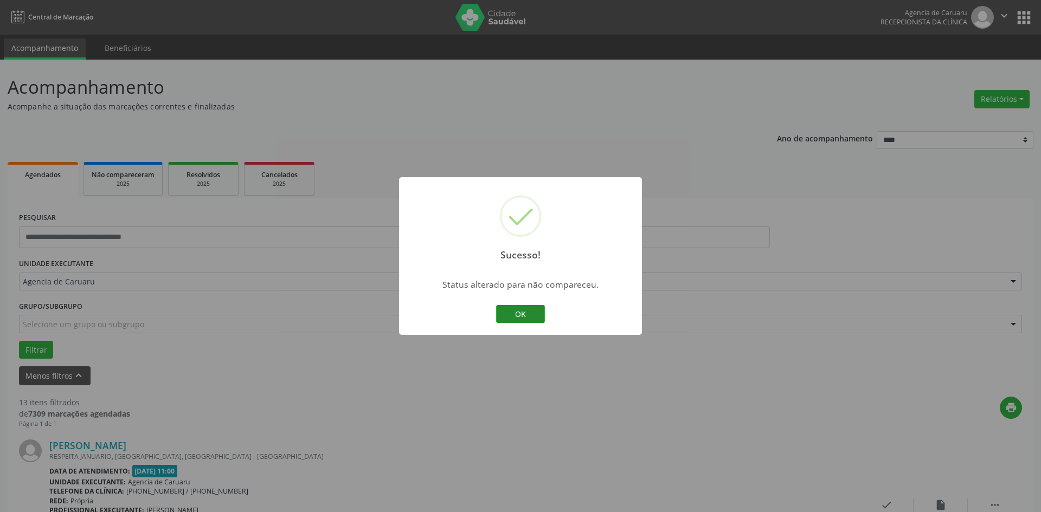
click at [533, 311] on button "OK" at bounding box center [520, 314] width 49 height 18
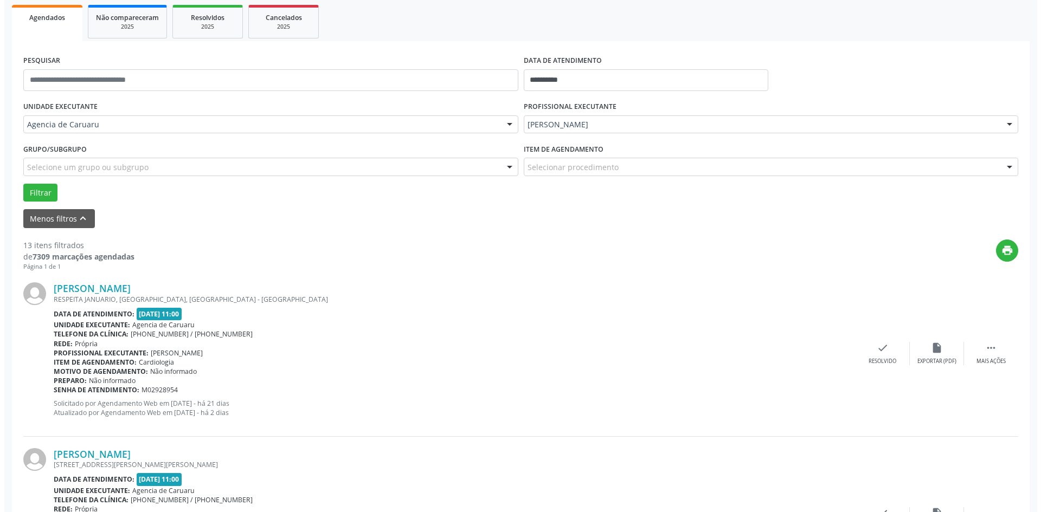
scroll to position [163, 0]
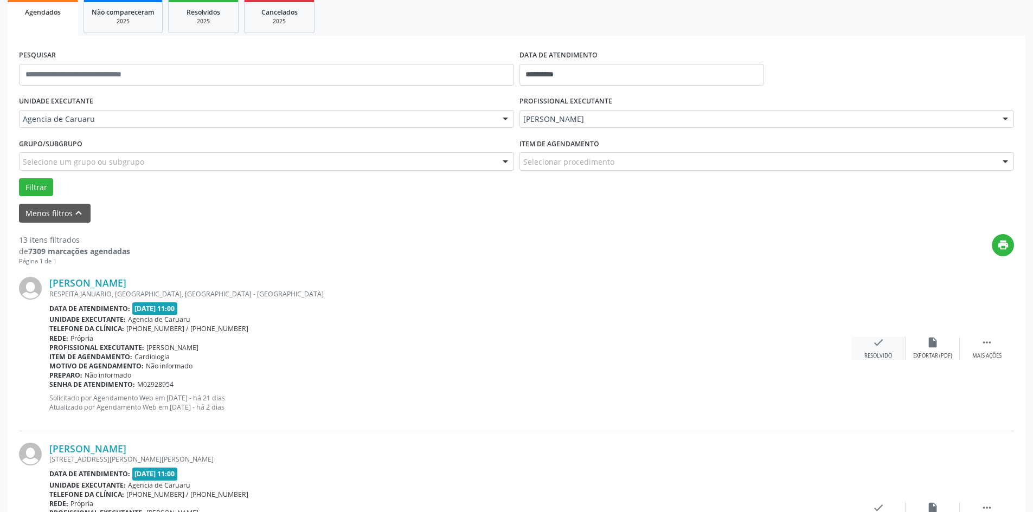
click at [867, 352] on div "check Resolvido" at bounding box center [878, 348] width 54 height 23
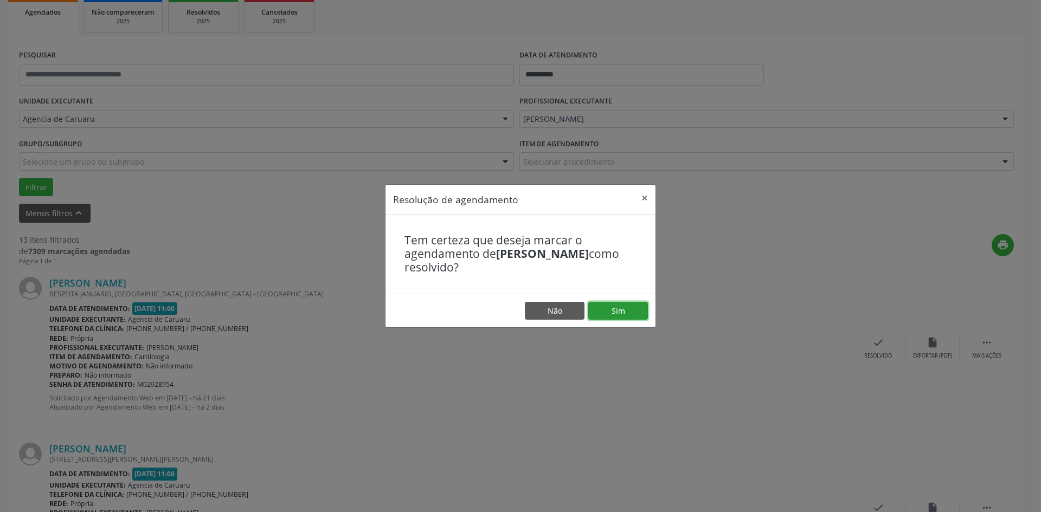
click at [639, 314] on button "Sim" at bounding box center [618, 311] width 60 height 18
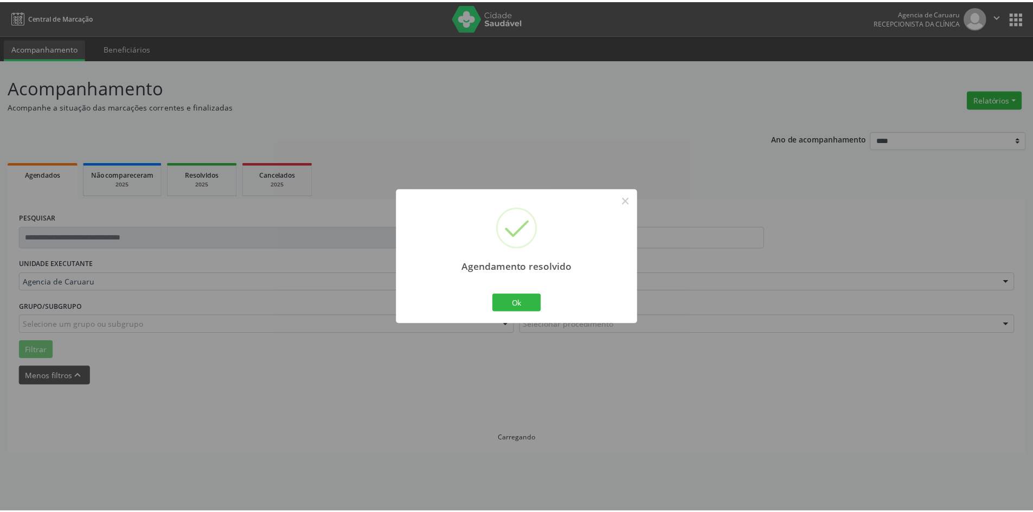
scroll to position [0, 0]
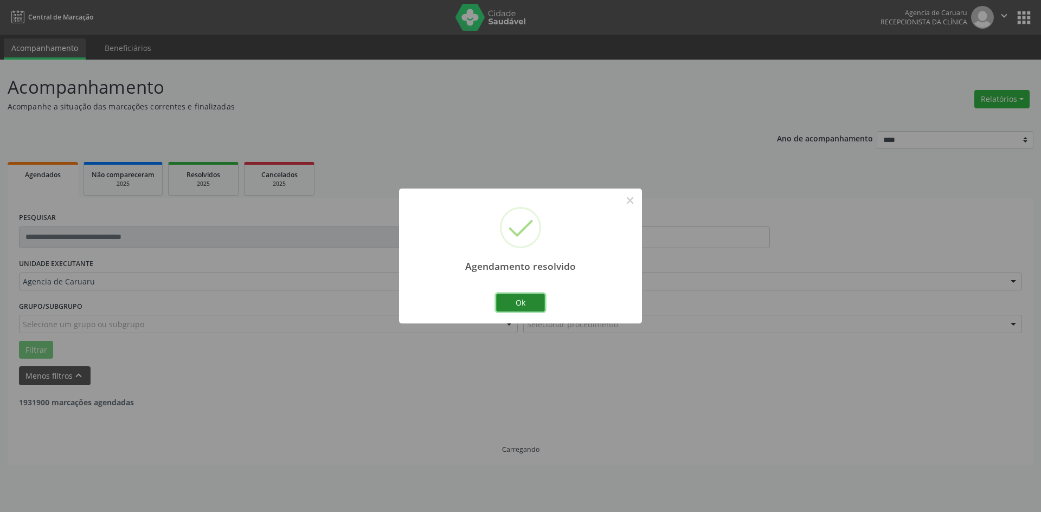
click at [511, 307] on button "Ok" at bounding box center [520, 303] width 49 height 18
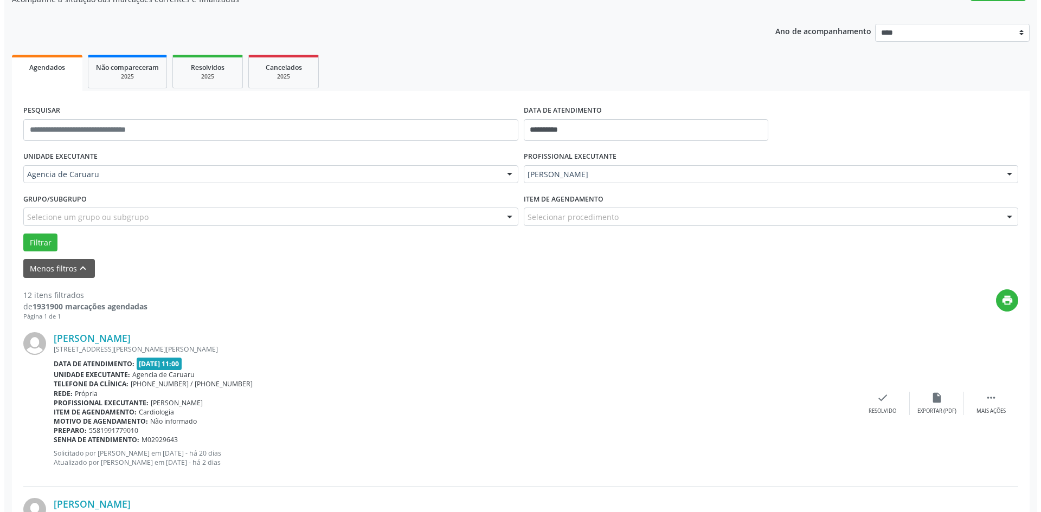
scroll to position [108, 0]
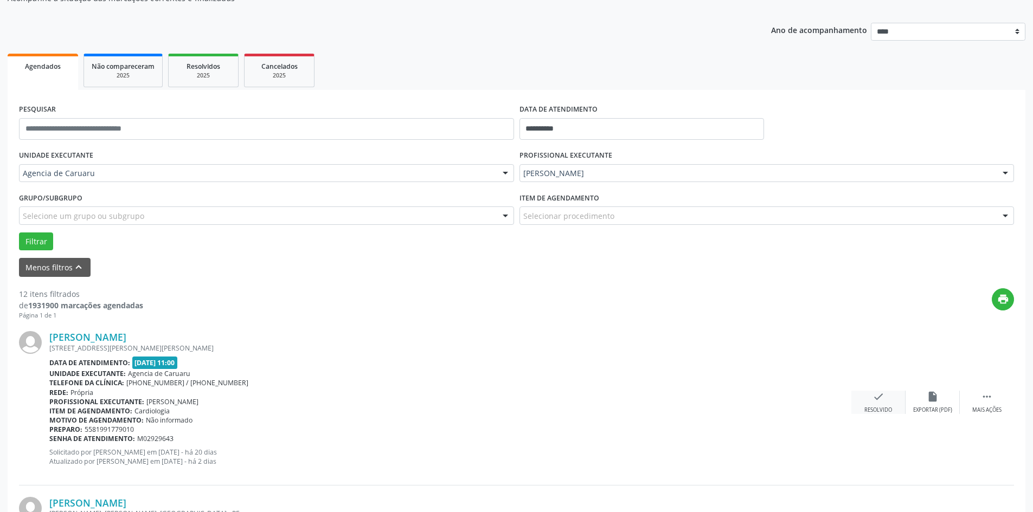
click at [878, 396] on icon "check" at bounding box center [878, 397] width 12 height 12
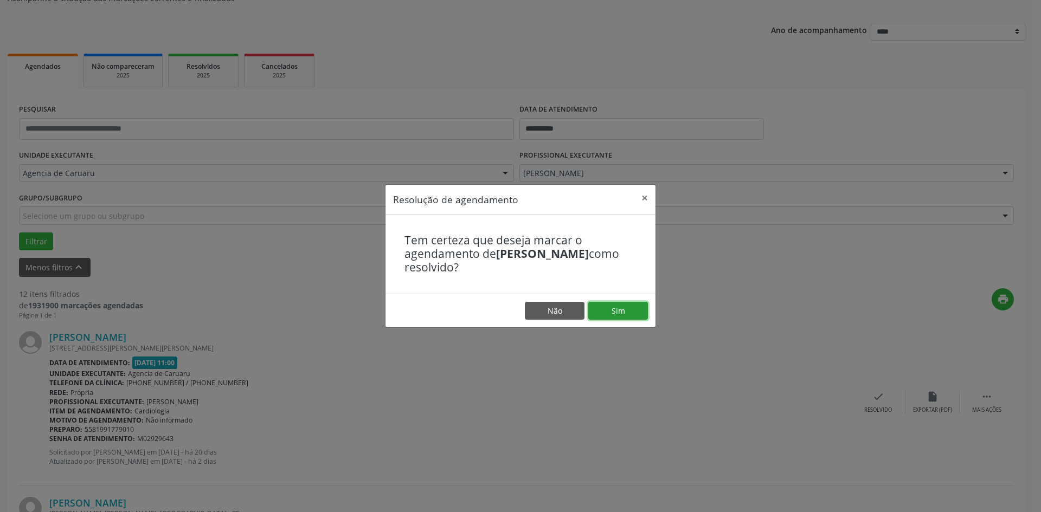
click at [630, 312] on button "Sim" at bounding box center [618, 311] width 60 height 18
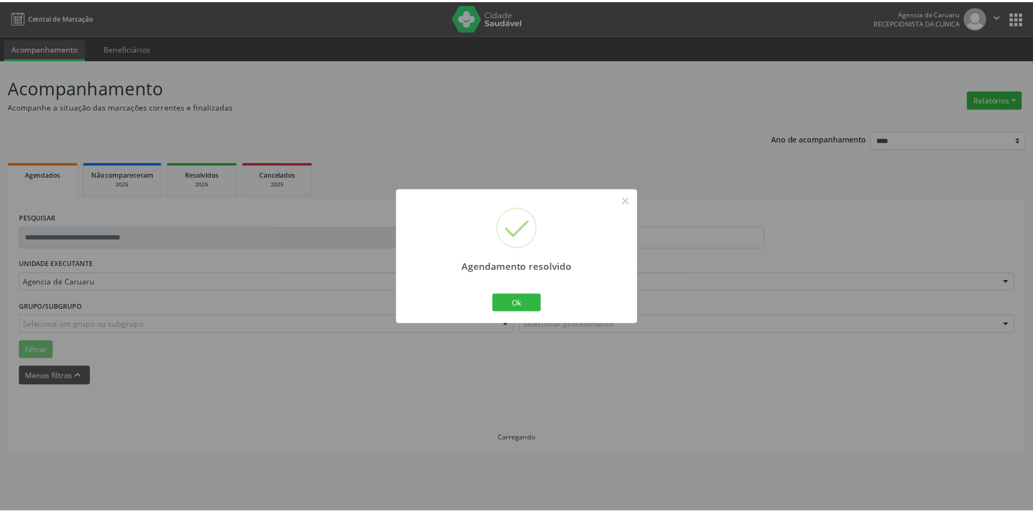
scroll to position [0, 0]
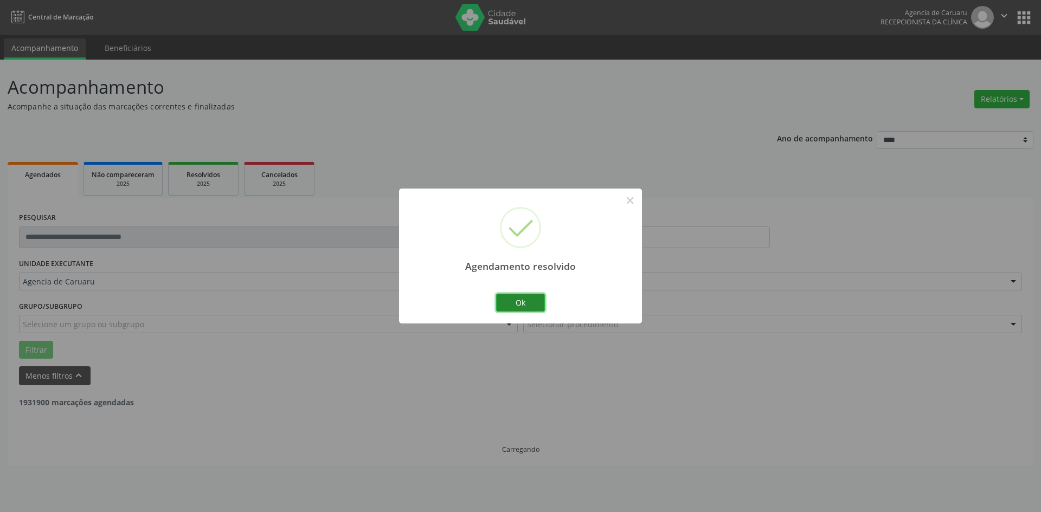
click at [519, 303] on button "Ok" at bounding box center [520, 303] width 49 height 18
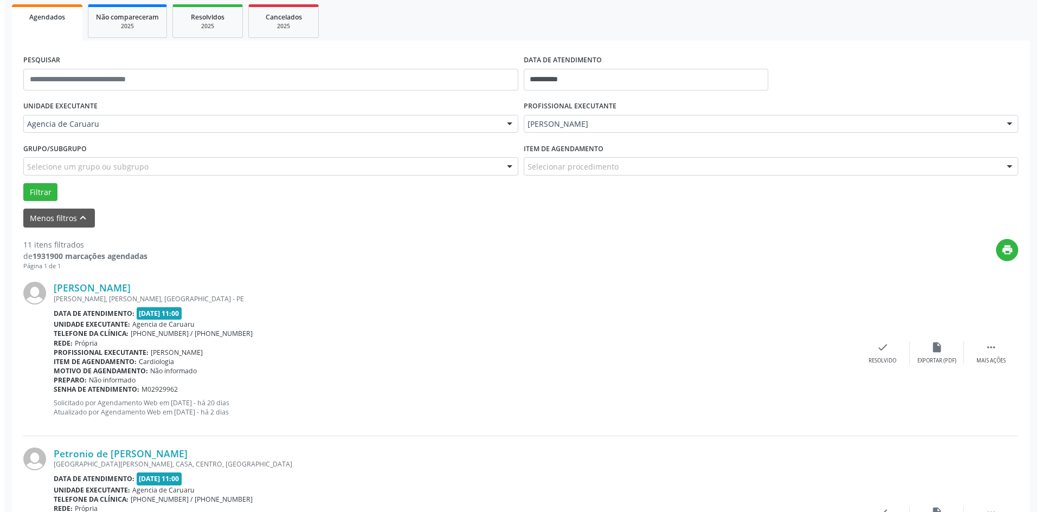
scroll to position [163, 0]
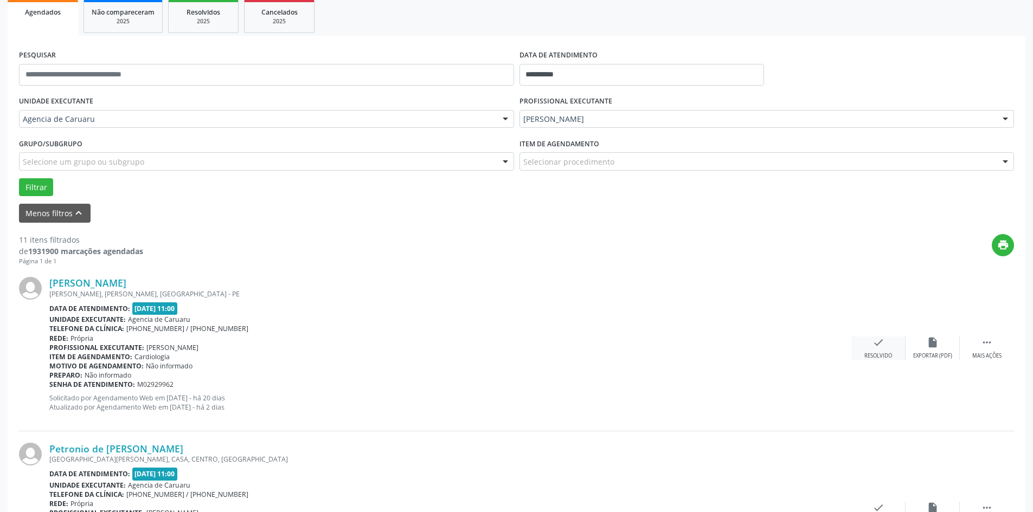
click at [874, 348] on icon "check" at bounding box center [878, 343] width 12 height 12
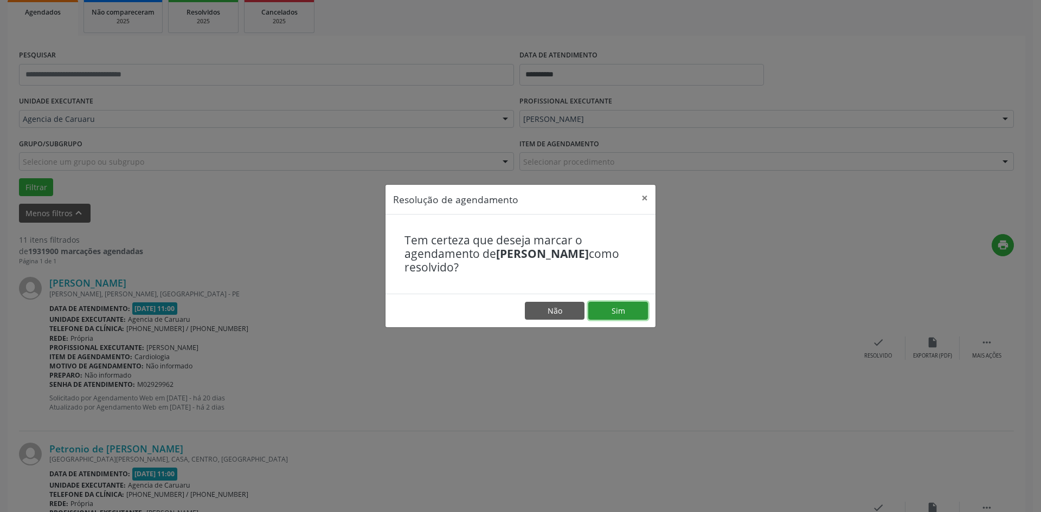
click at [612, 310] on button "Sim" at bounding box center [618, 311] width 60 height 18
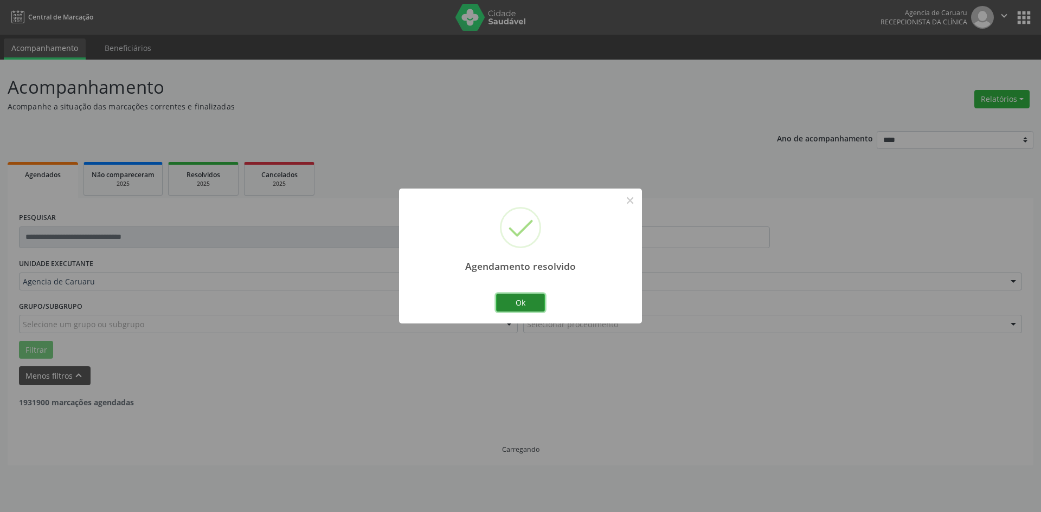
click at [515, 305] on button "Ok" at bounding box center [520, 303] width 49 height 18
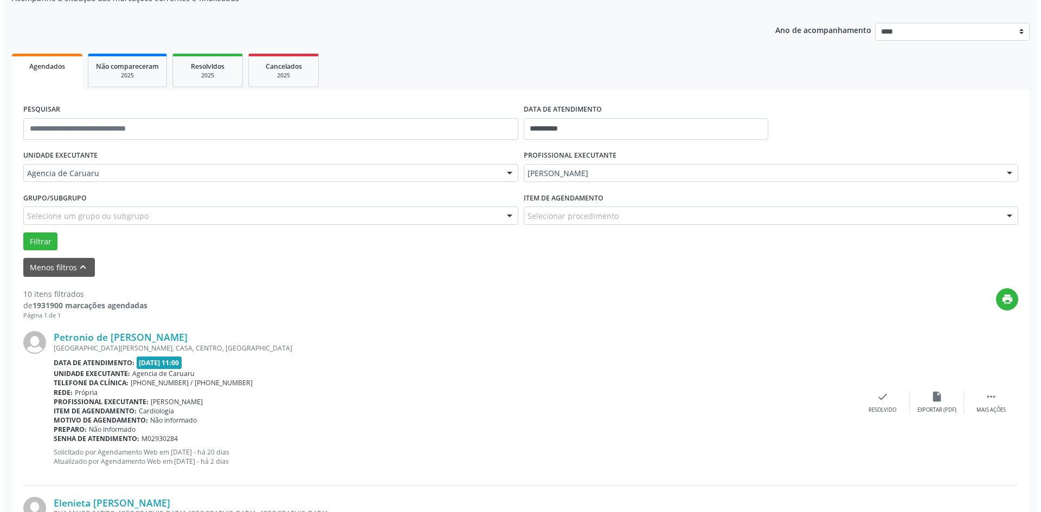
scroll to position [163, 0]
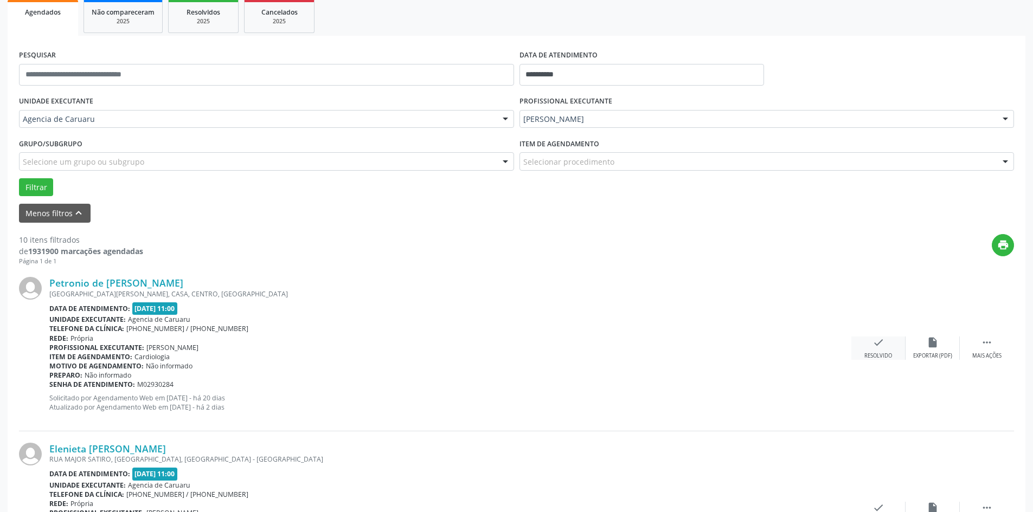
click at [875, 352] on div "check Resolvido" at bounding box center [878, 348] width 54 height 23
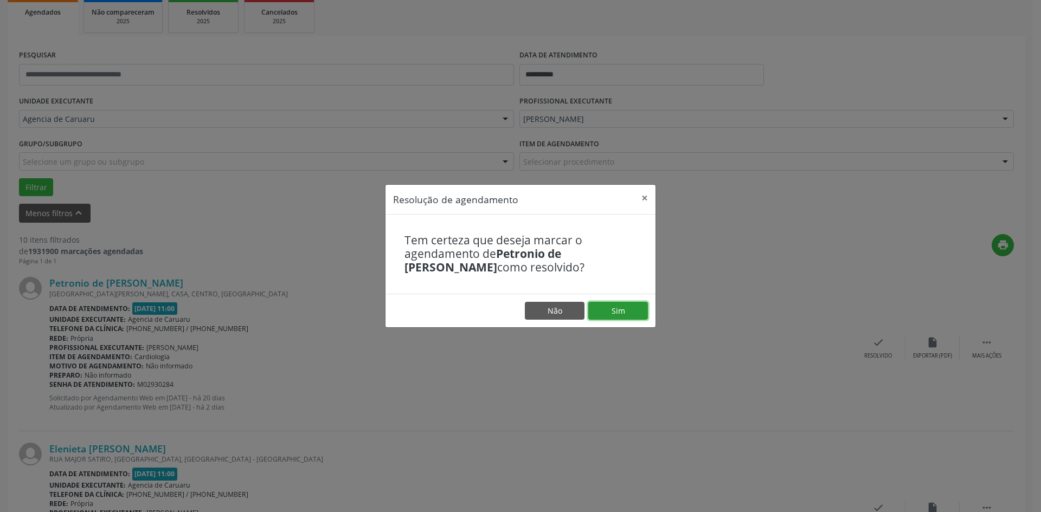
click at [623, 311] on button "Sim" at bounding box center [618, 311] width 60 height 18
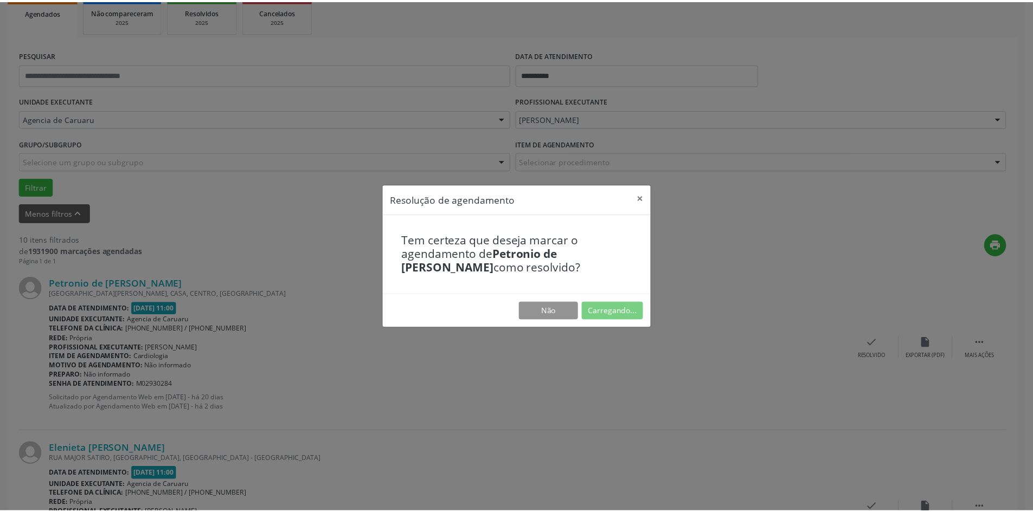
scroll to position [0, 0]
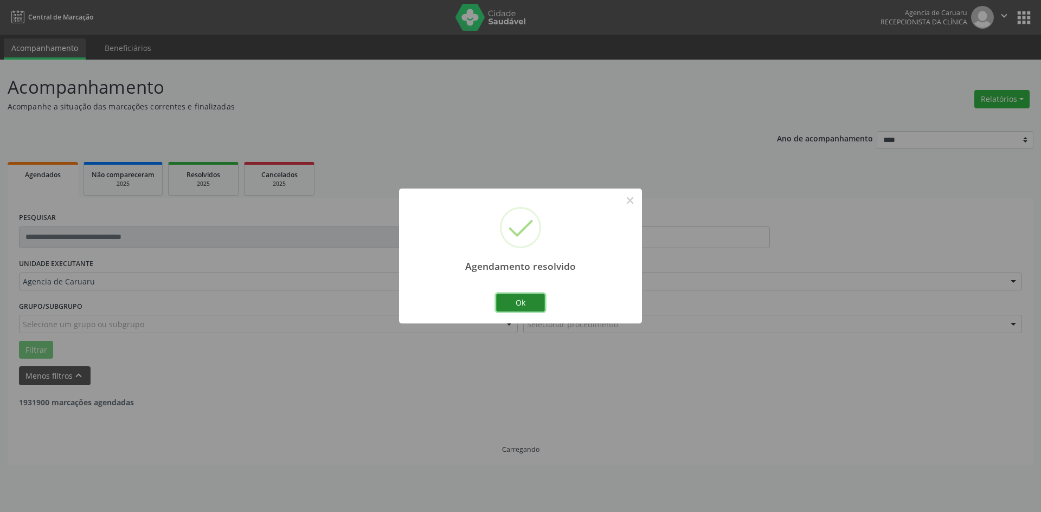
click at [523, 305] on button "Ok" at bounding box center [520, 303] width 49 height 18
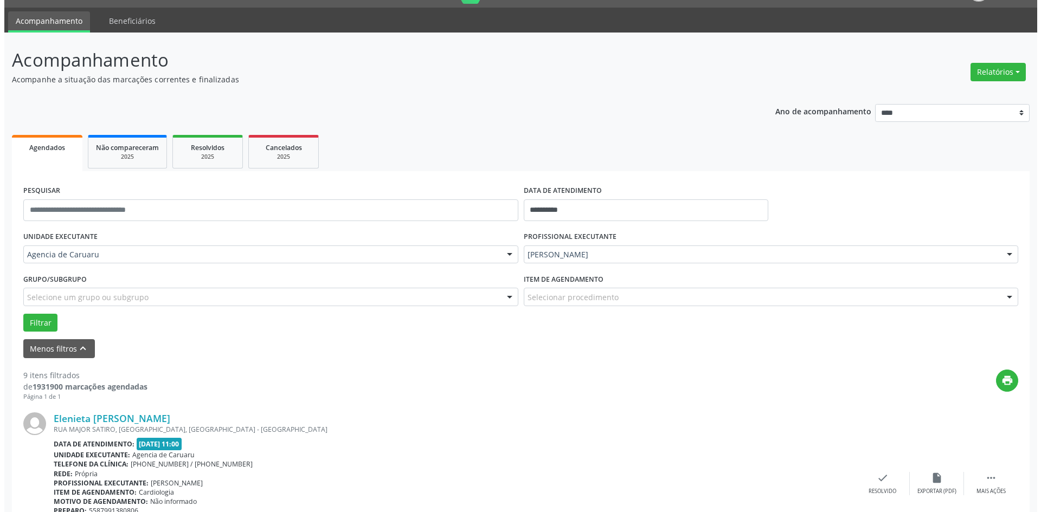
scroll to position [54, 0]
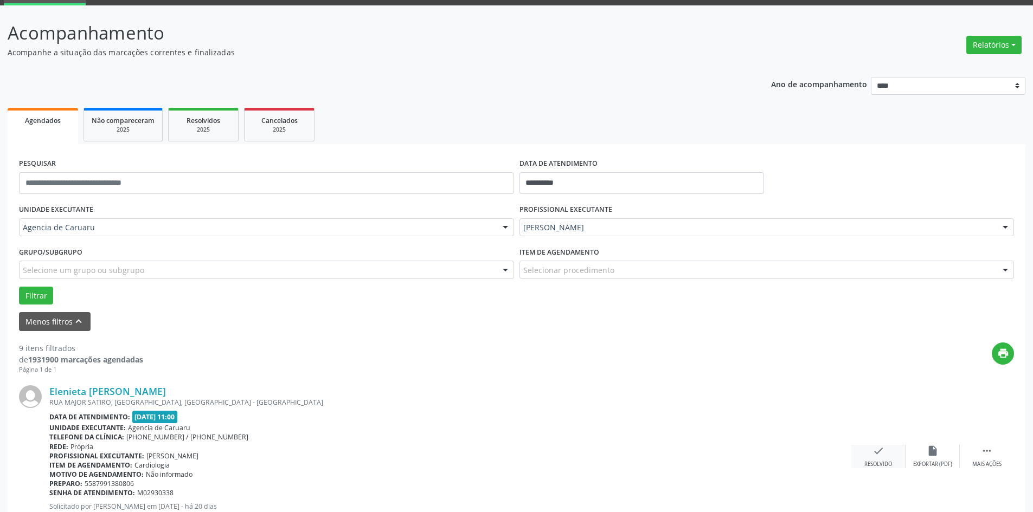
click at [863, 455] on div "check Resolvido" at bounding box center [878, 456] width 54 height 23
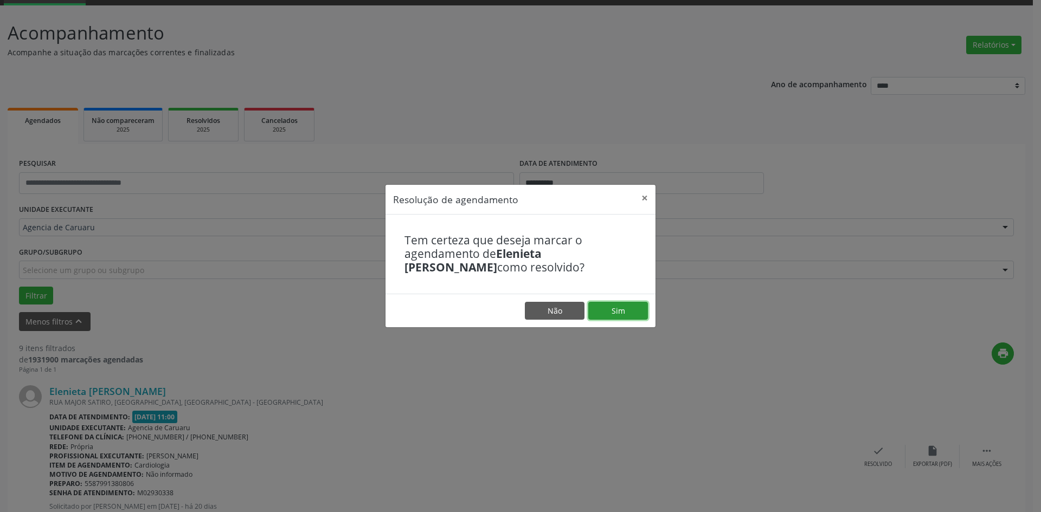
click at [620, 306] on button "Sim" at bounding box center [618, 311] width 60 height 18
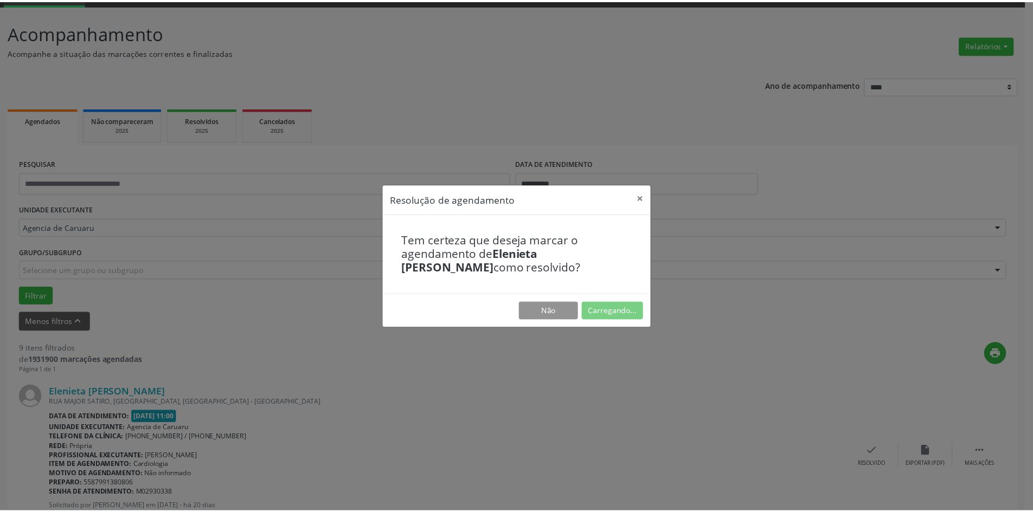
scroll to position [0, 0]
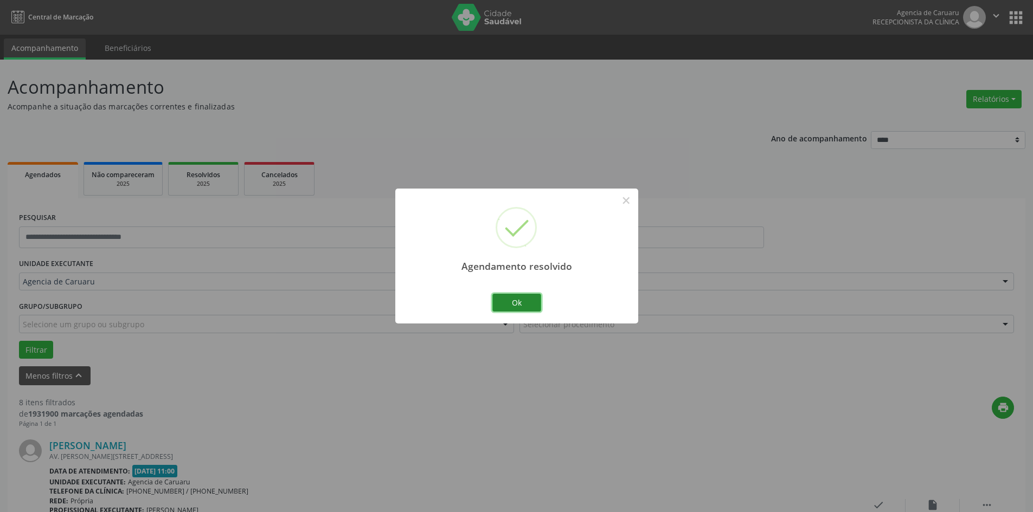
click at [517, 307] on button "Ok" at bounding box center [516, 303] width 49 height 18
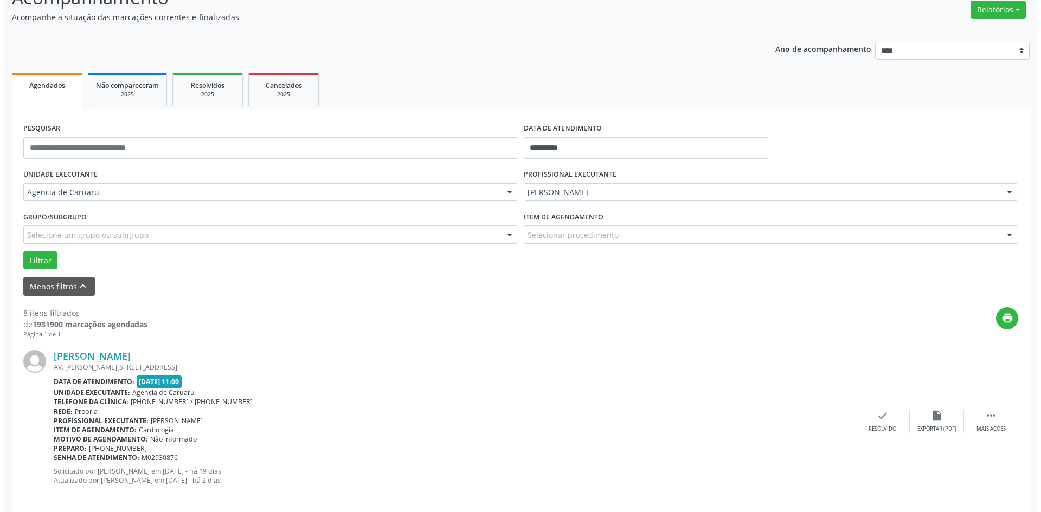
scroll to position [108, 0]
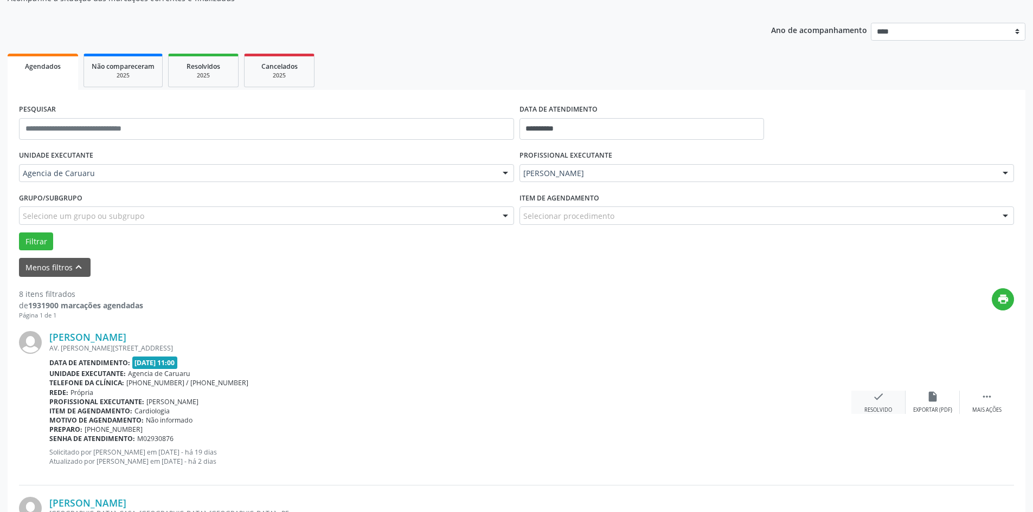
click at [874, 405] on div "check Resolvido" at bounding box center [878, 402] width 54 height 23
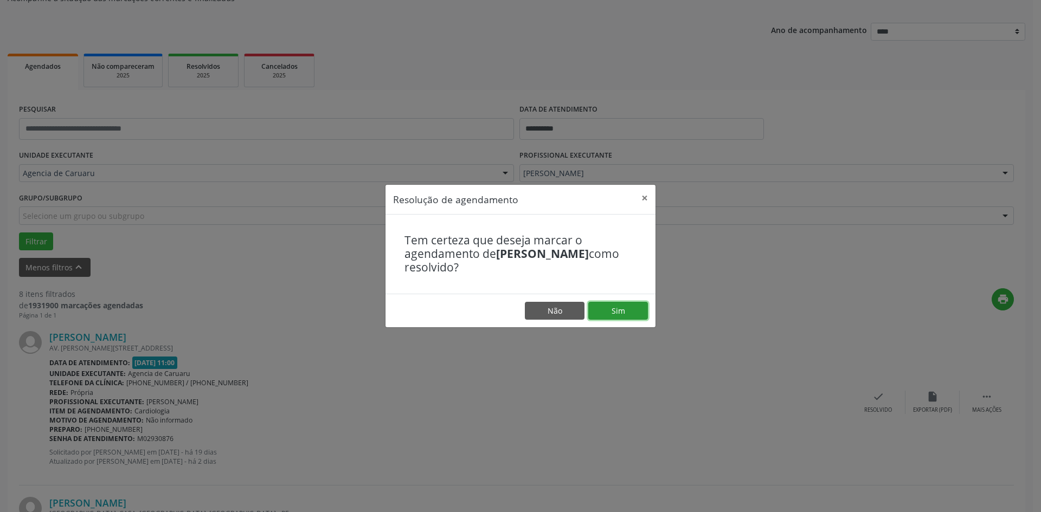
click at [620, 305] on button "Sim" at bounding box center [618, 311] width 60 height 18
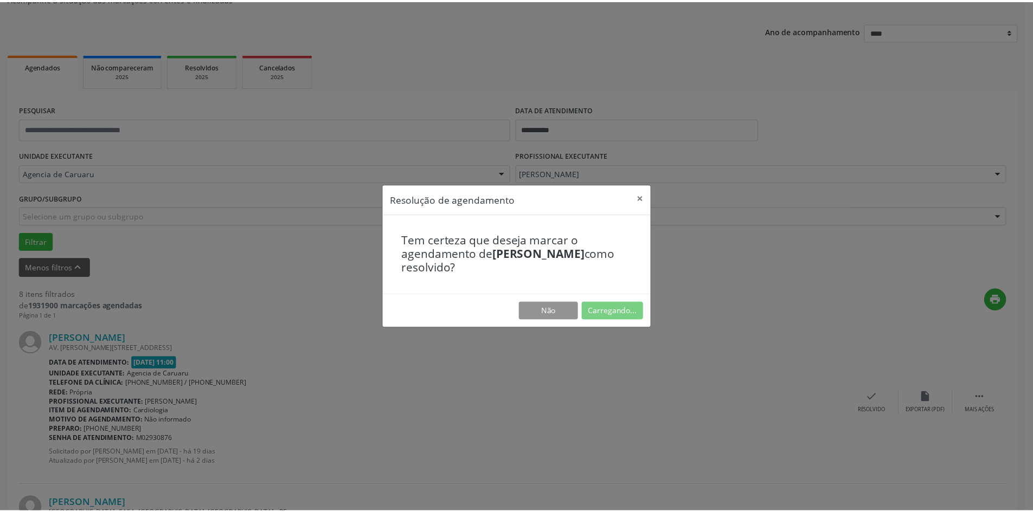
scroll to position [0, 0]
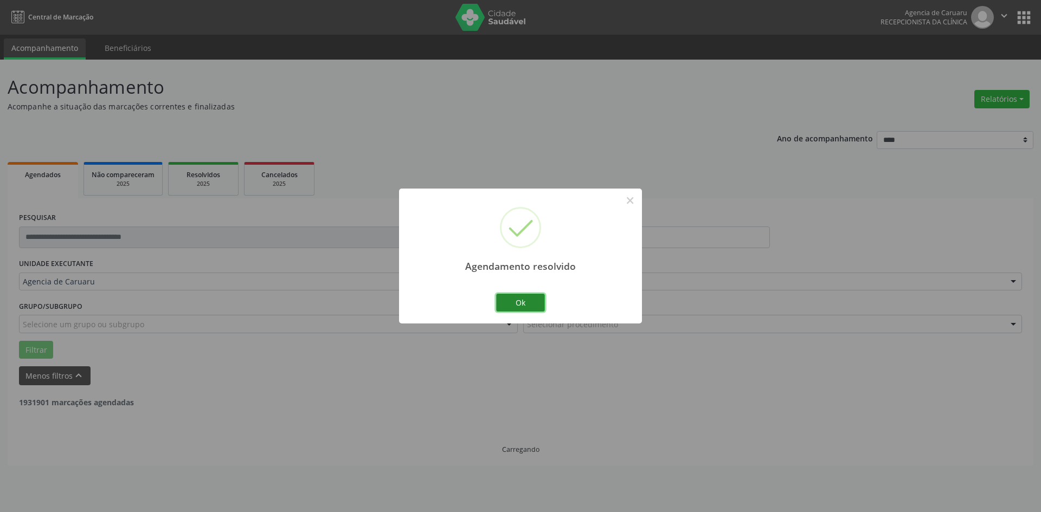
click at [511, 298] on button "Ok" at bounding box center [520, 303] width 49 height 18
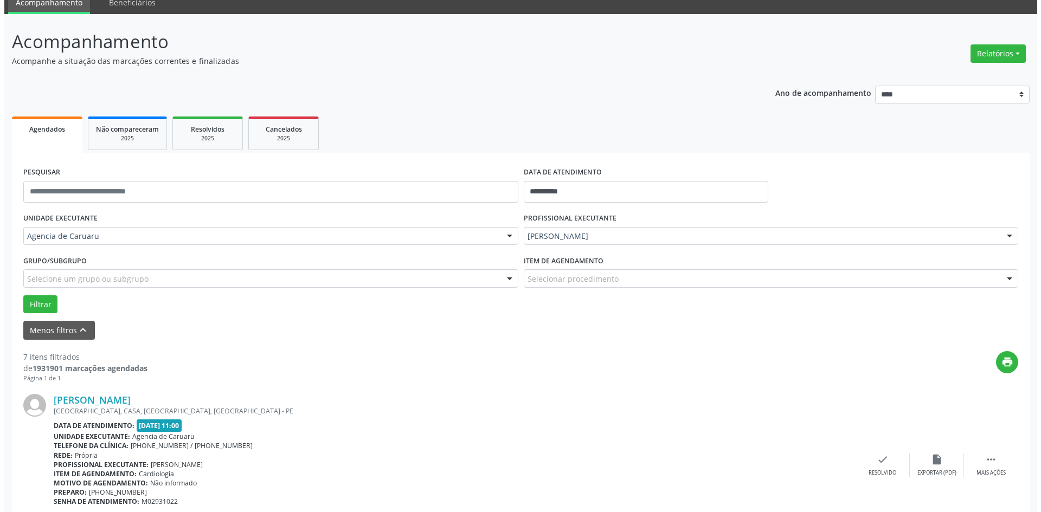
scroll to position [108, 0]
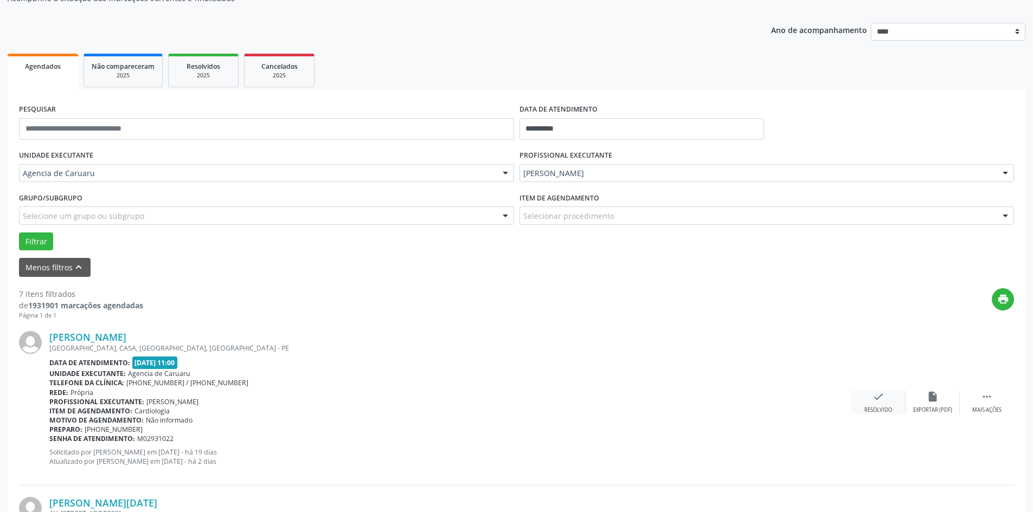
click at [870, 398] on div "check Resolvido" at bounding box center [878, 402] width 54 height 23
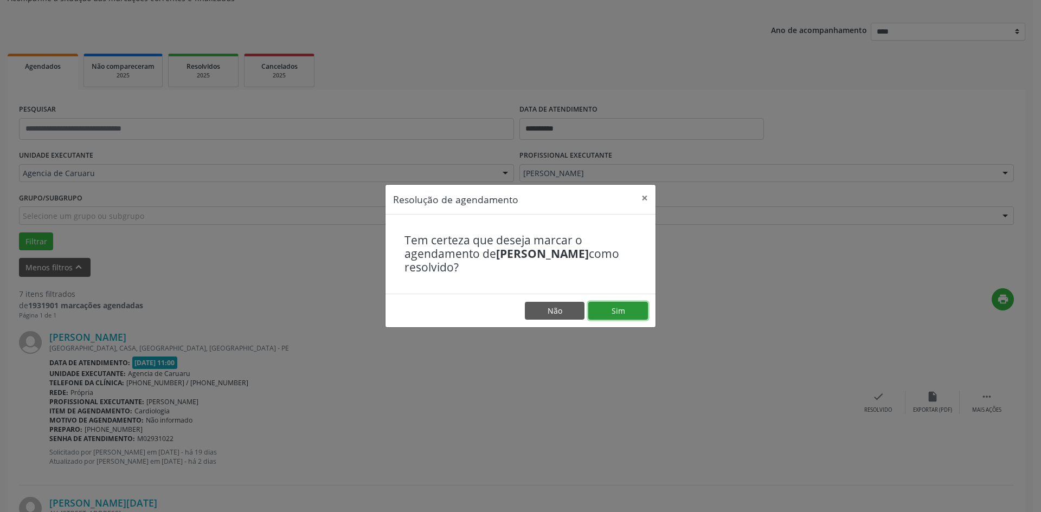
click at [620, 310] on button "Sim" at bounding box center [618, 311] width 60 height 18
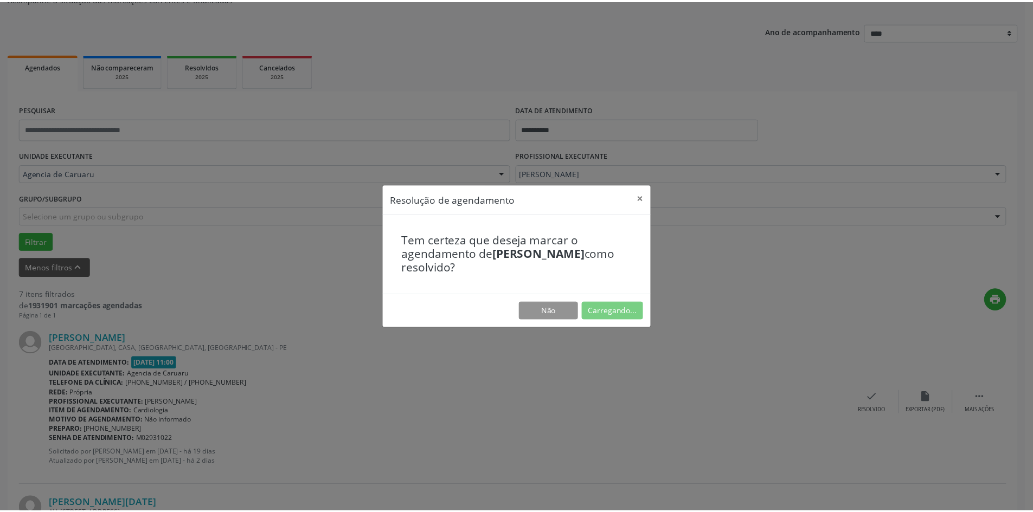
scroll to position [0, 0]
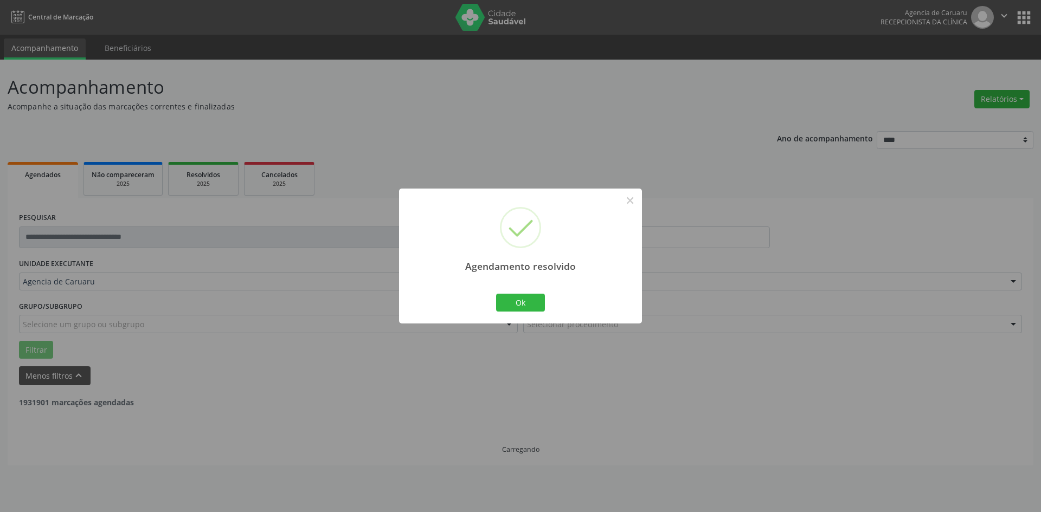
click at [515, 293] on div "Ok Cancel" at bounding box center [521, 302] width 54 height 23
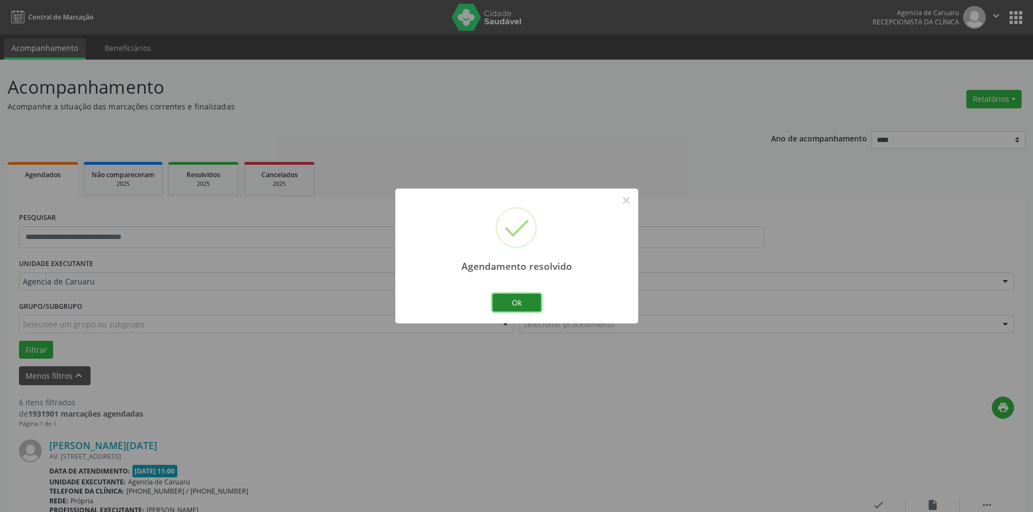
click at [515, 305] on button "Ok" at bounding box center [516, 303] width 49 height 18
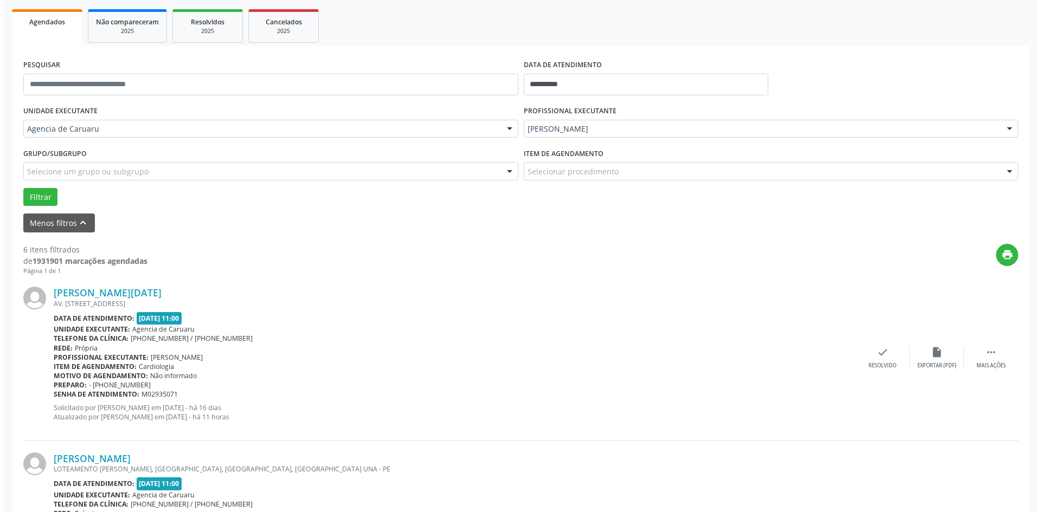
scroll to position [163, 0]
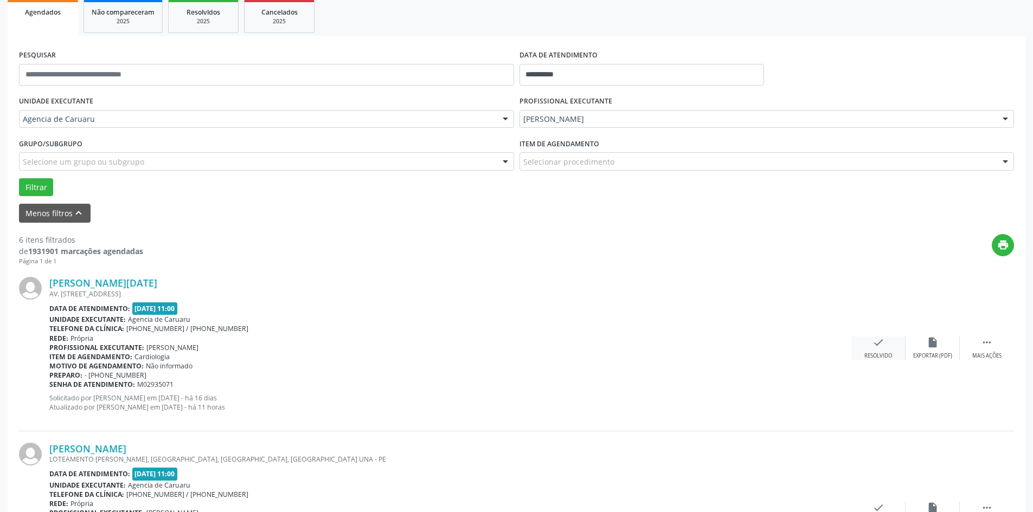
click at [875, 358] on div "Resolvido" at bounding box center [878, 356] width 28 height 8
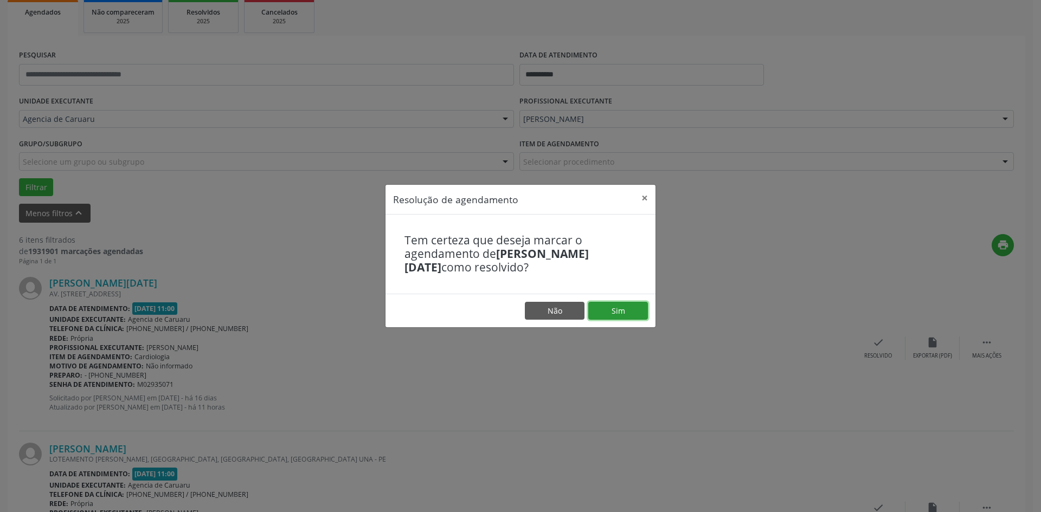
click at [639, 314] on button "Sim" at bounding box center [618, 311] width 60 height 18
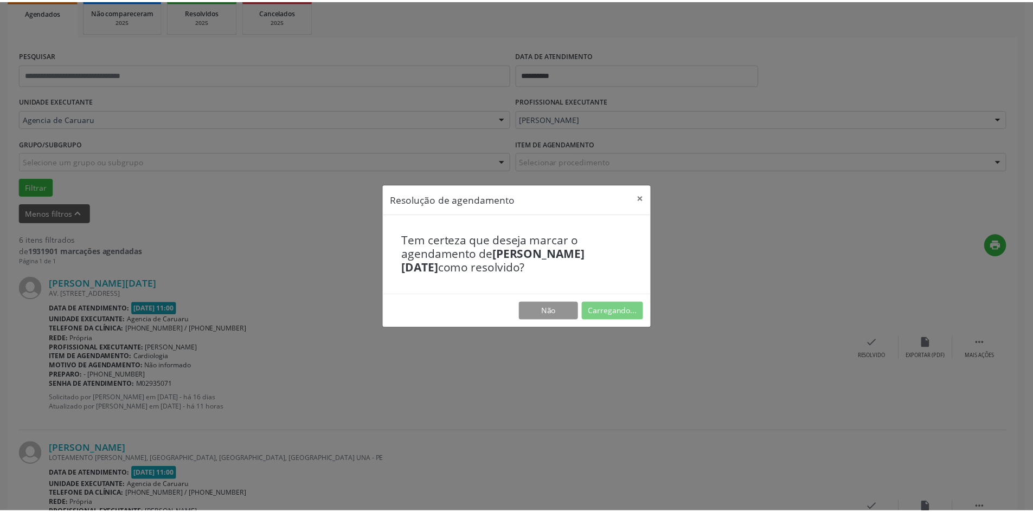
scroll to position [0, 0]
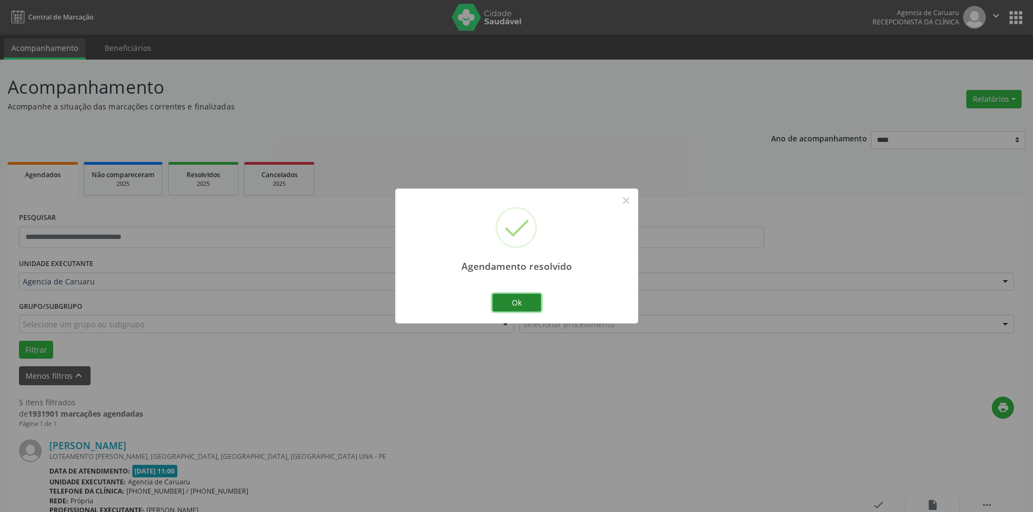
click at [523, 300] on button "Ok" at bounding box center [516, 303] width 49 height 18
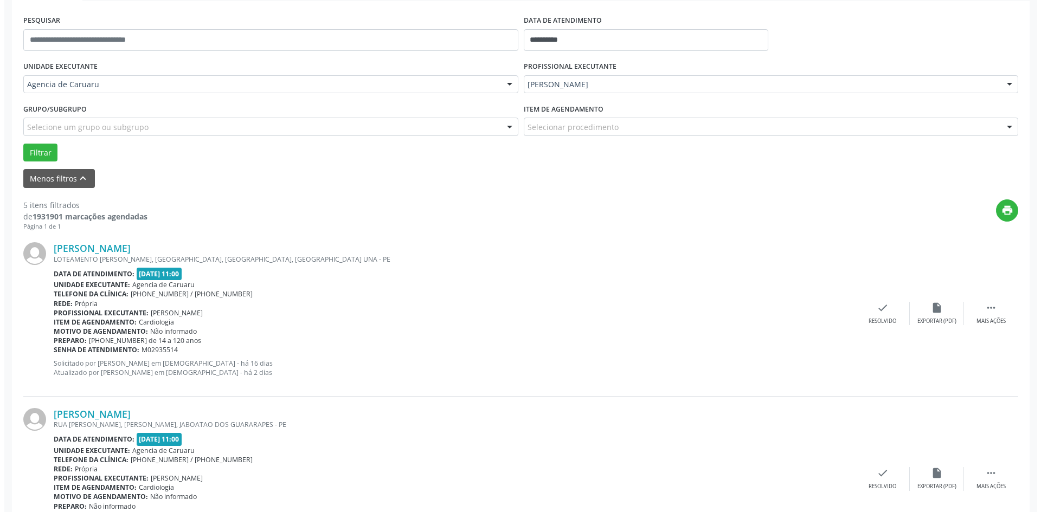
scroll to position [217, 0]
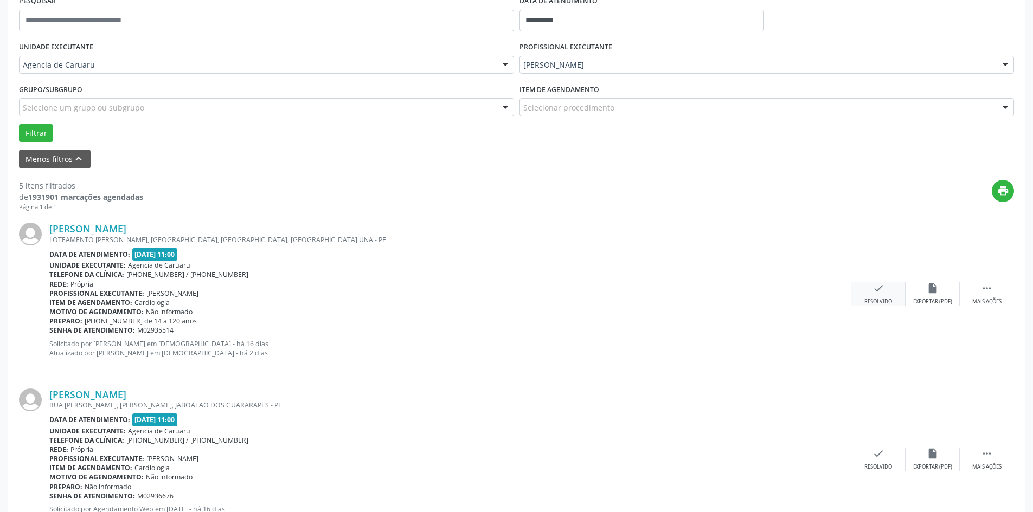
click at [882, 293] on icon "check" at bounding box center [878, 289] width 12 height 12
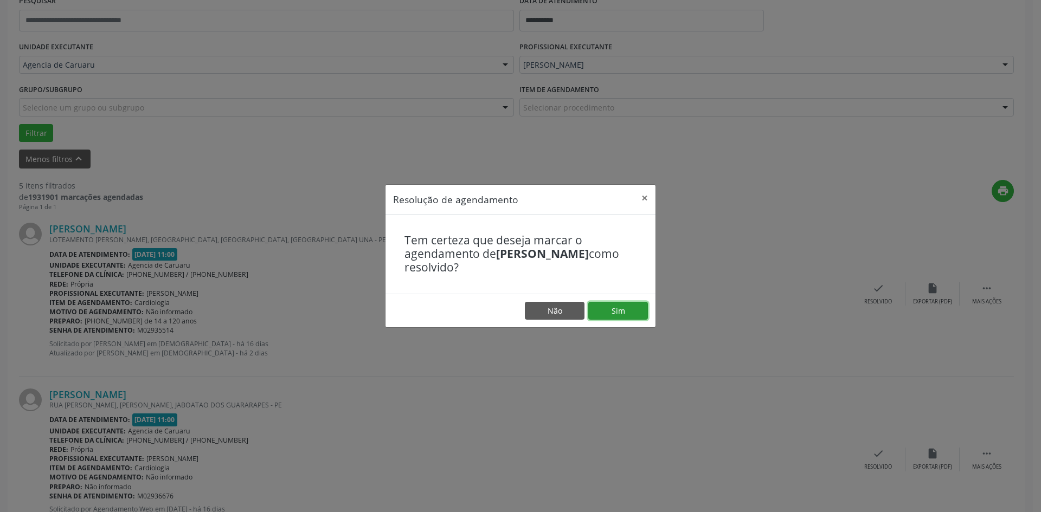
click at [634, 311] on button "Sim" at bounding box center [618, 311] width 60 height 18
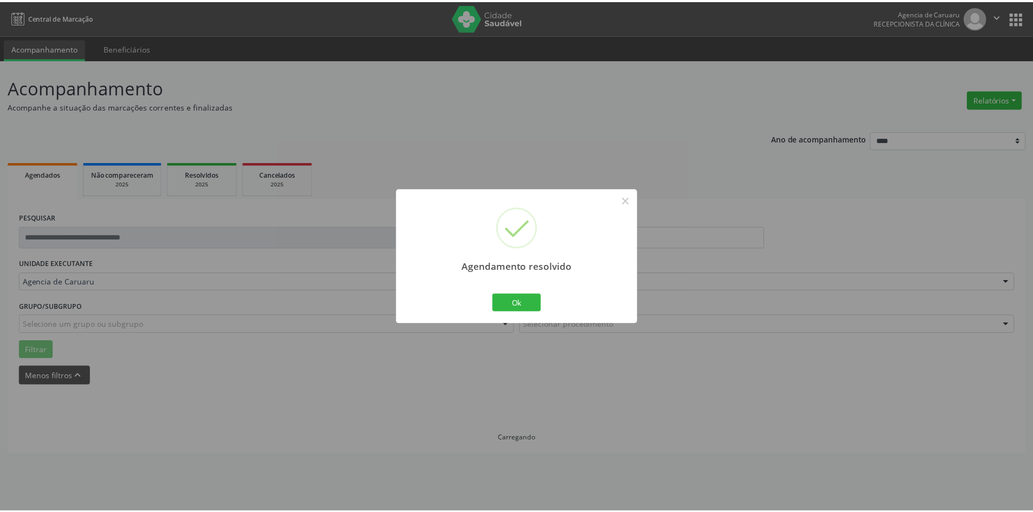
scroll to position [0, 0]
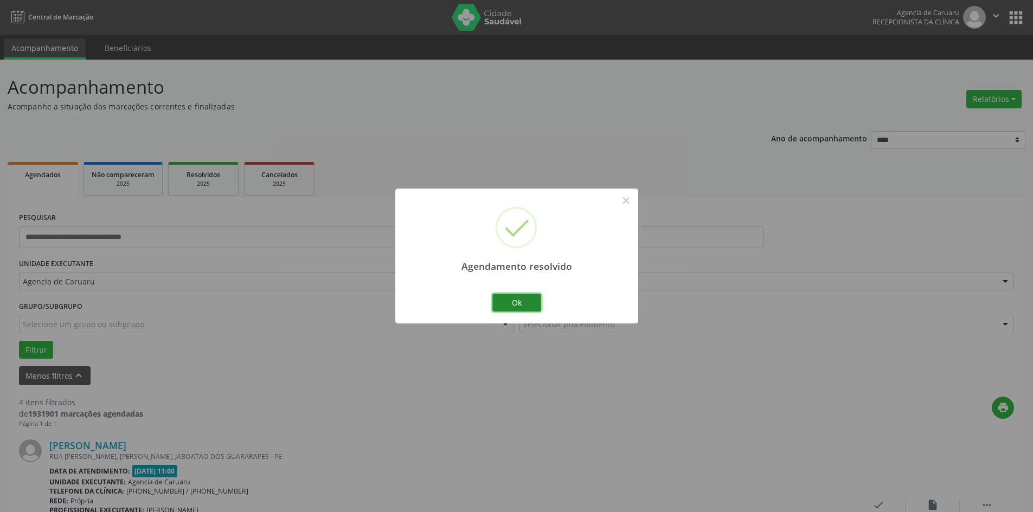
click at [525, 309] on button "Ok" at bounding box center [516, 303] width 49 height 18
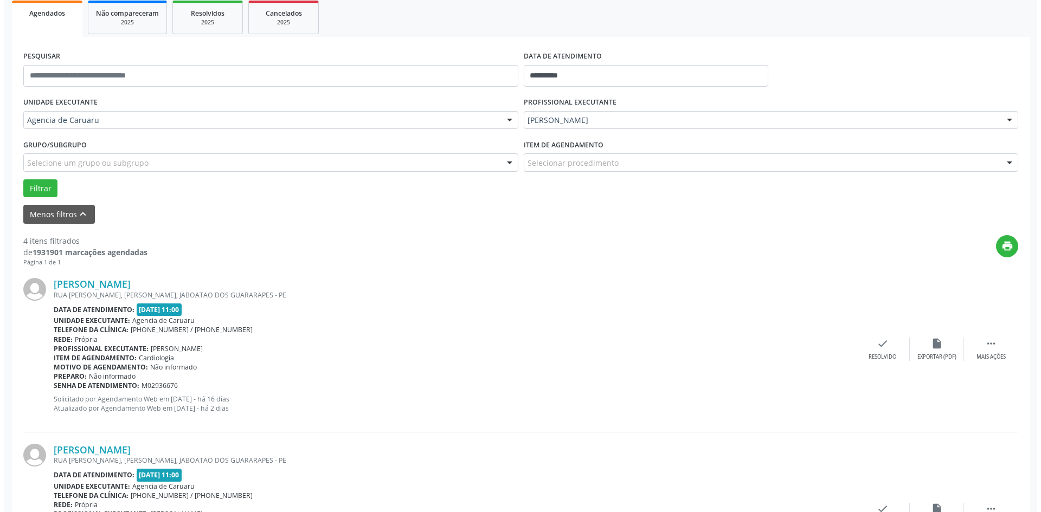
scroll to position [163, 0]
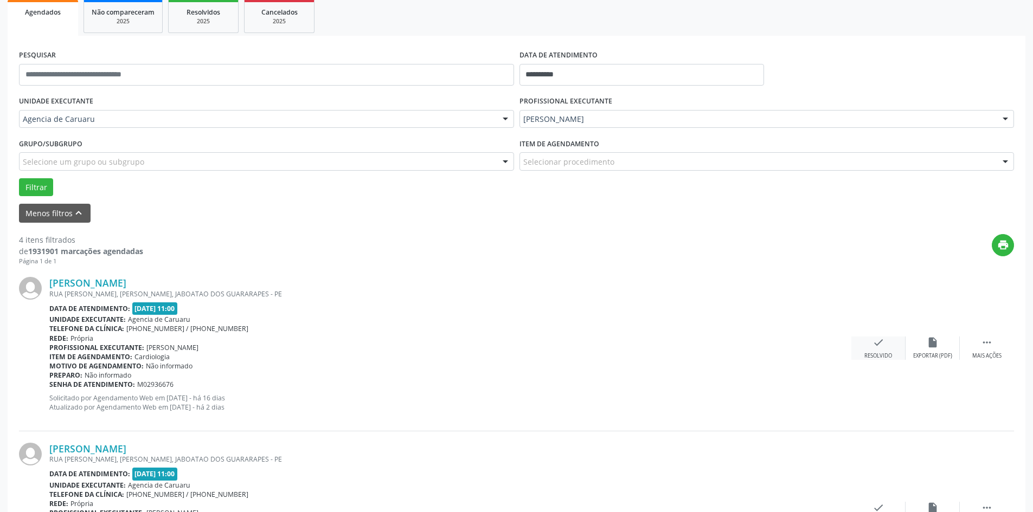
click at [883, 345] on icon "check" at bounding box center [878, 343] width 12 height 12
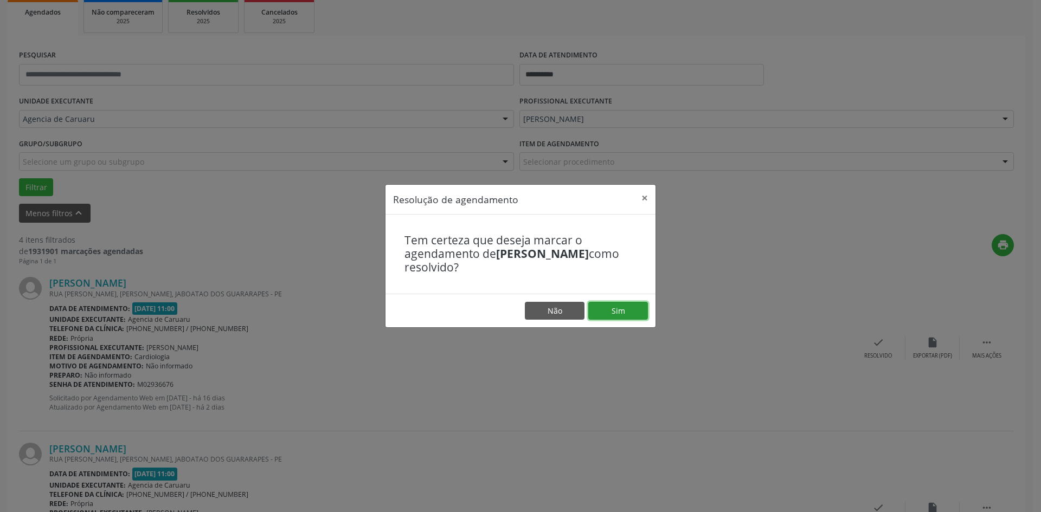
click at [632, 303] on button "Sim" at bounding box center [618, 311] width 60 height 18
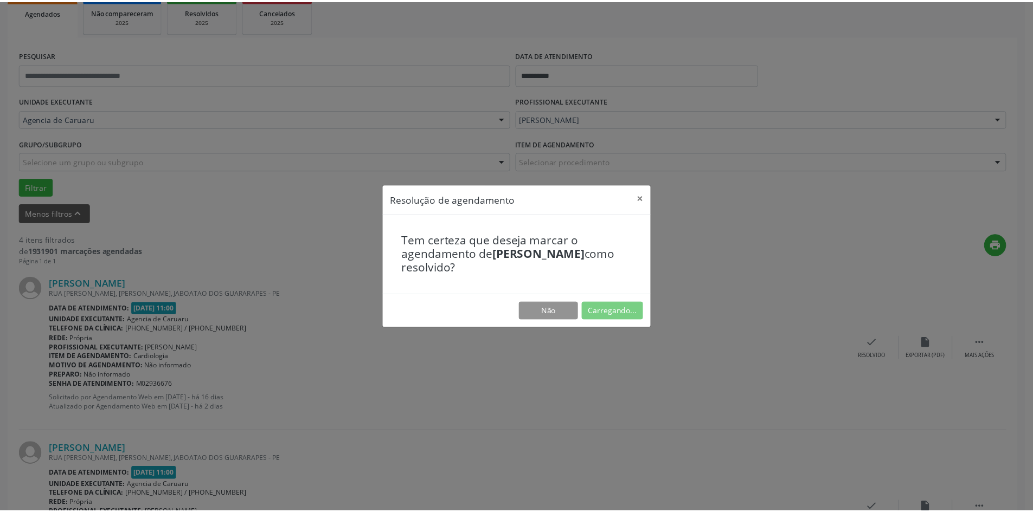
scroll to position [0, 0]
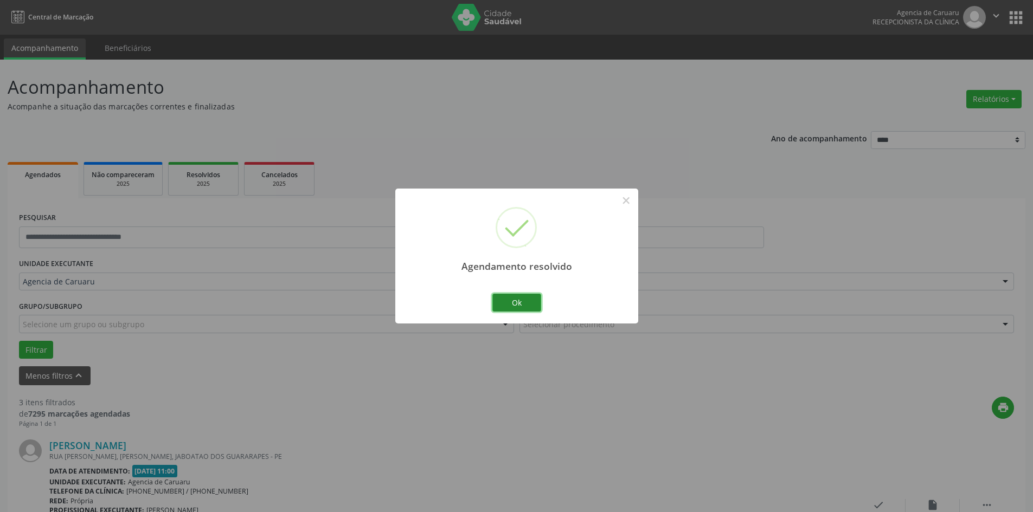
click at [509, 298] on button "Ok" at bounding box center [516, 303] width 49 height 18
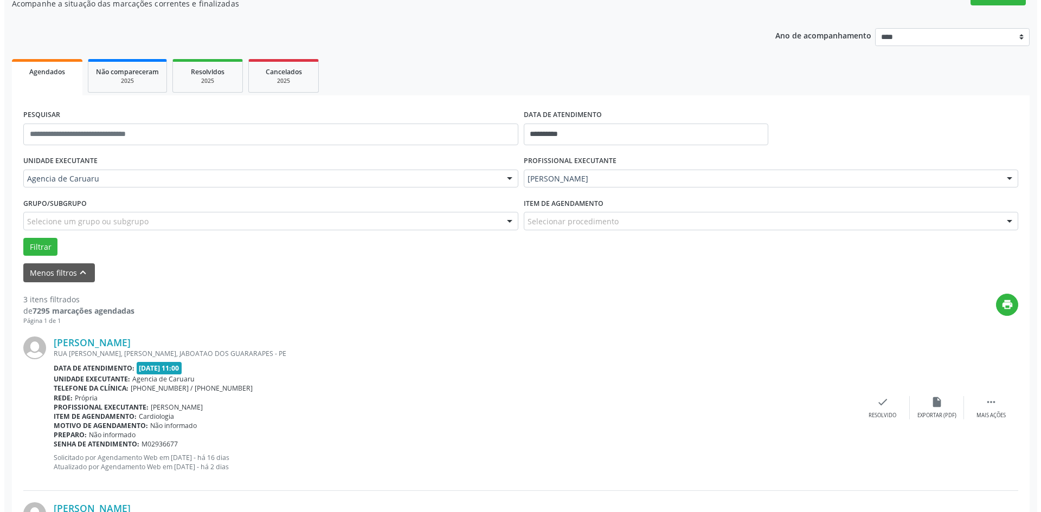
scroll to position [163, 0]
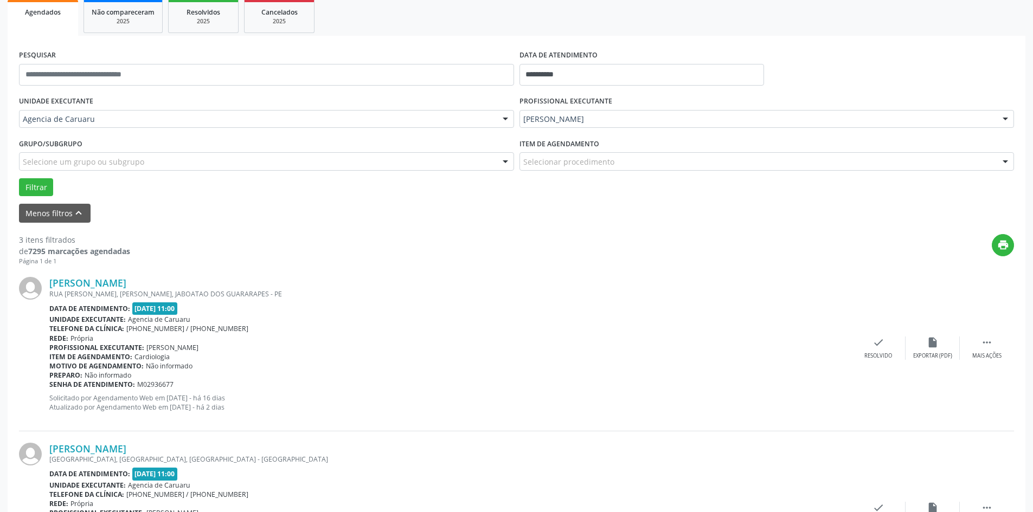
click at [873, 336] on div "[PERSON_NAME] [GEOGRAPHIC_DATA][PERSON_NAME], [GEOGRAPHIC_DATA], JABOATAO DOS G…" at bounding box center [516, 348] width 995 height 165
click at [876, 344] on icon "check" at bounding box center [878, 343] width 12 height 12
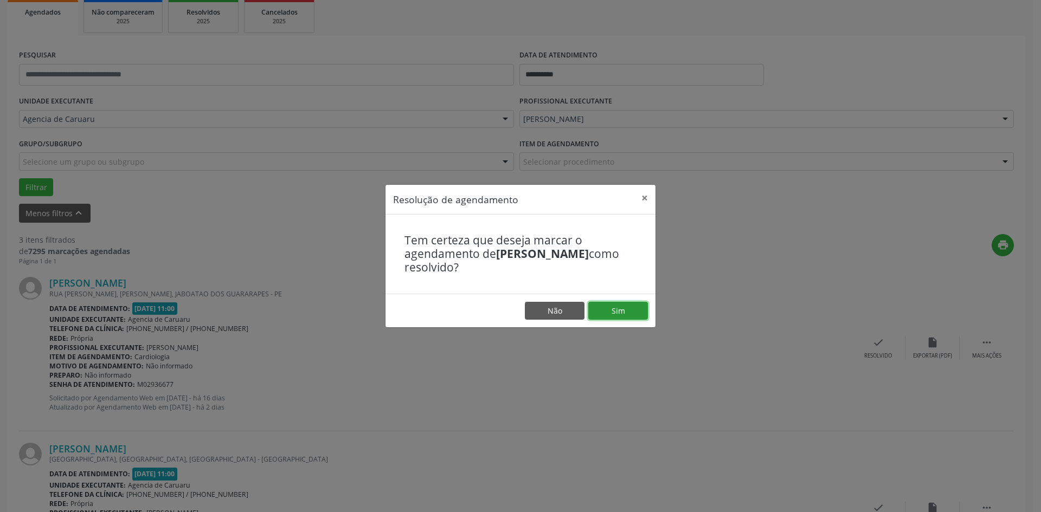
click at [608, 309] on button "Sim" at bounding box center [618, 311] width 60 height 18
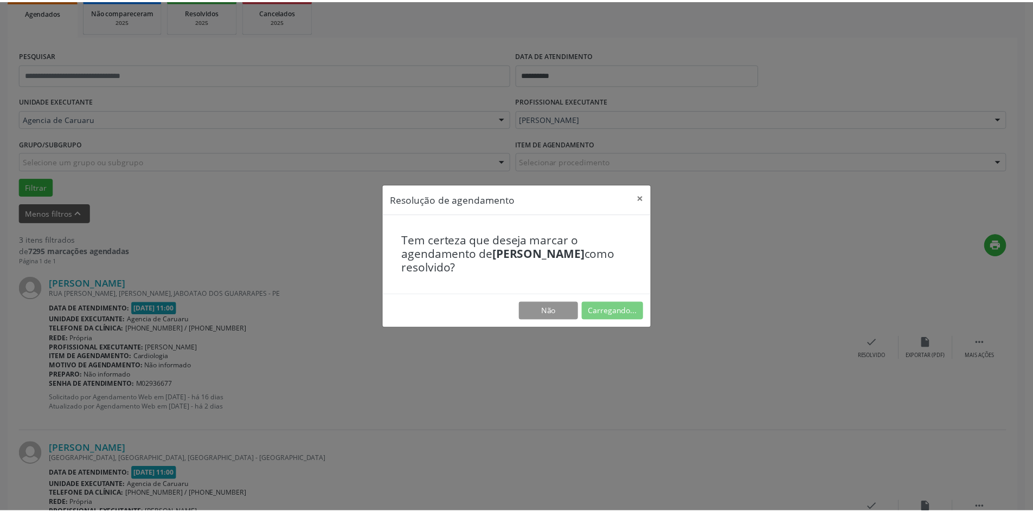
scroll to position [0, 0]
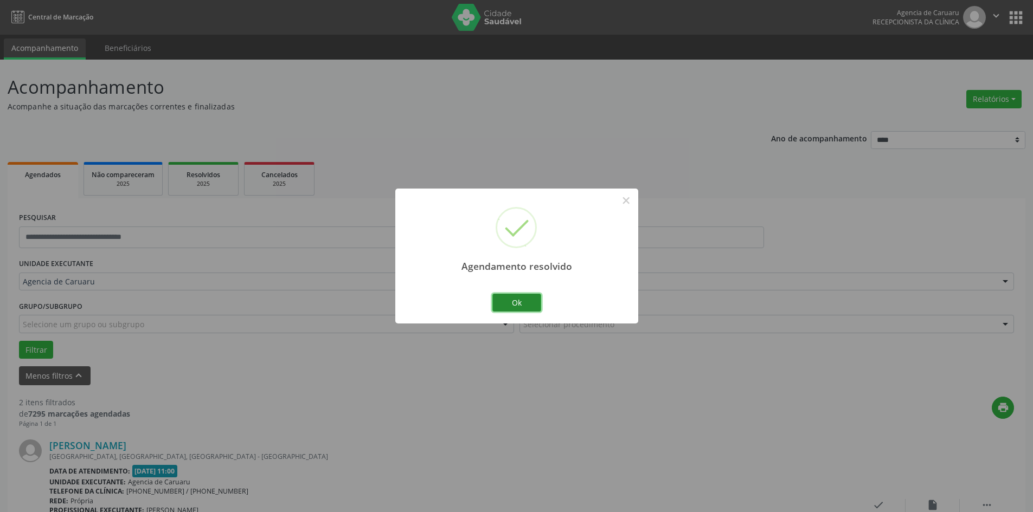
click at [516, 301] on button "Ok" at bounding box center [516, 303] width 49 height 18
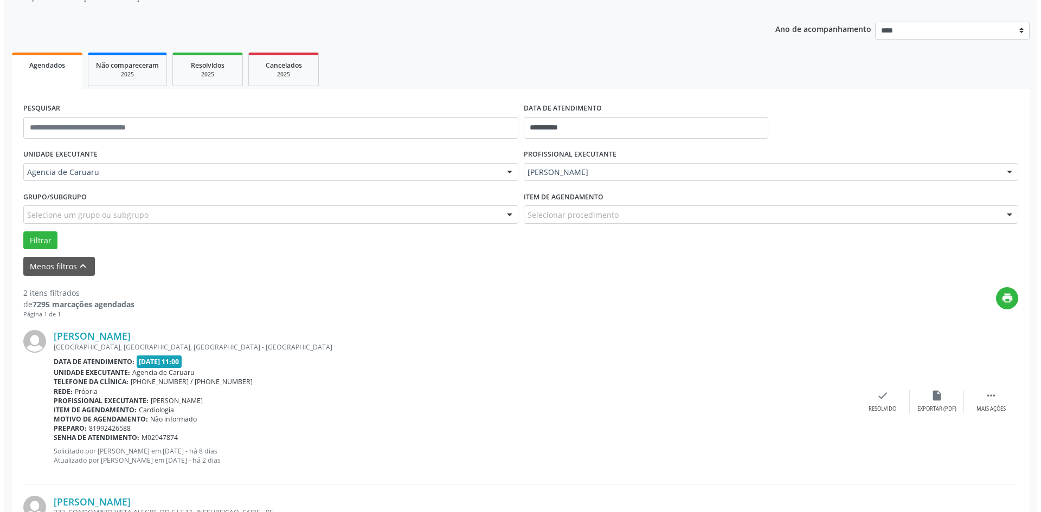
scroll to position [163, 0]
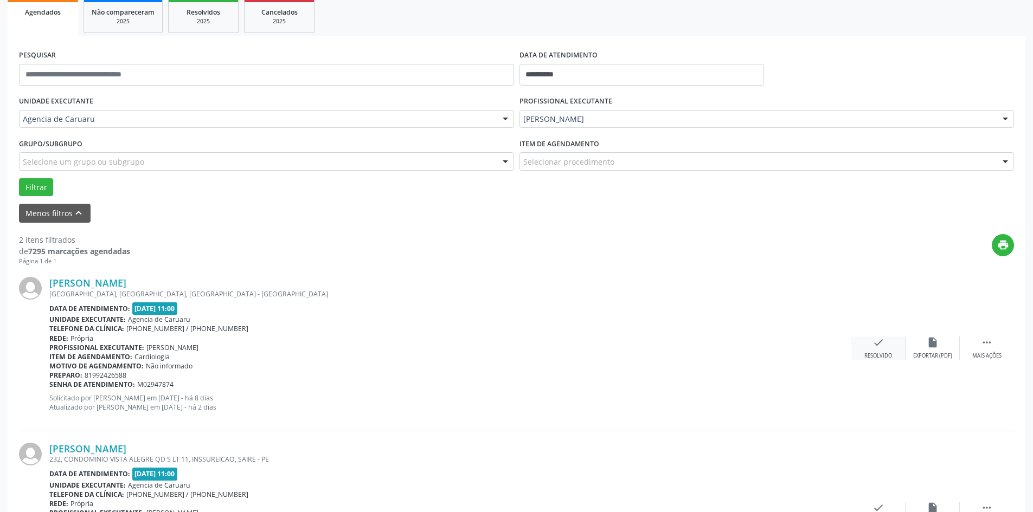
click at [874, 343] on icon "check" at bounding box center [878, 343] width 12 height 12
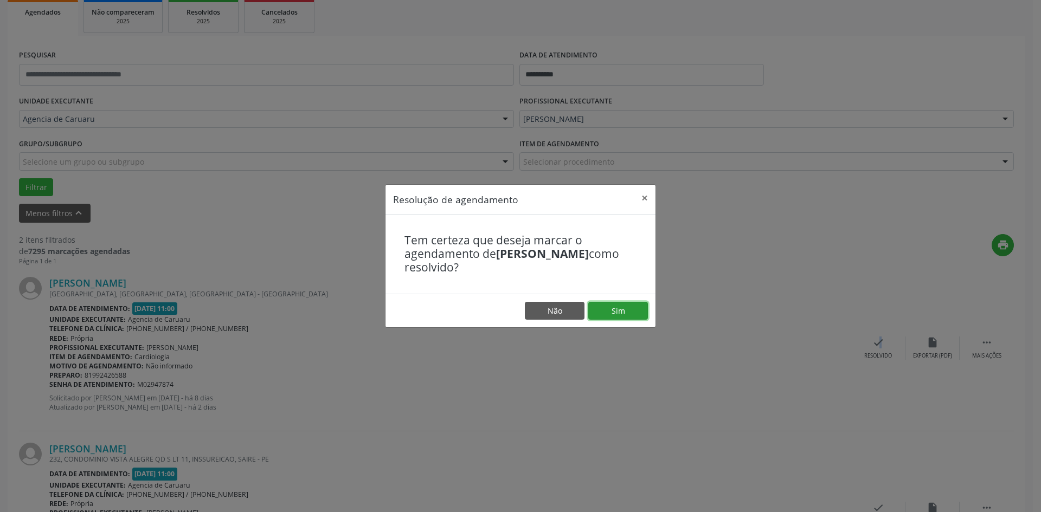
click at [618, 314] on button "Sim" at bounding box center [618, 311] width 60 height 18
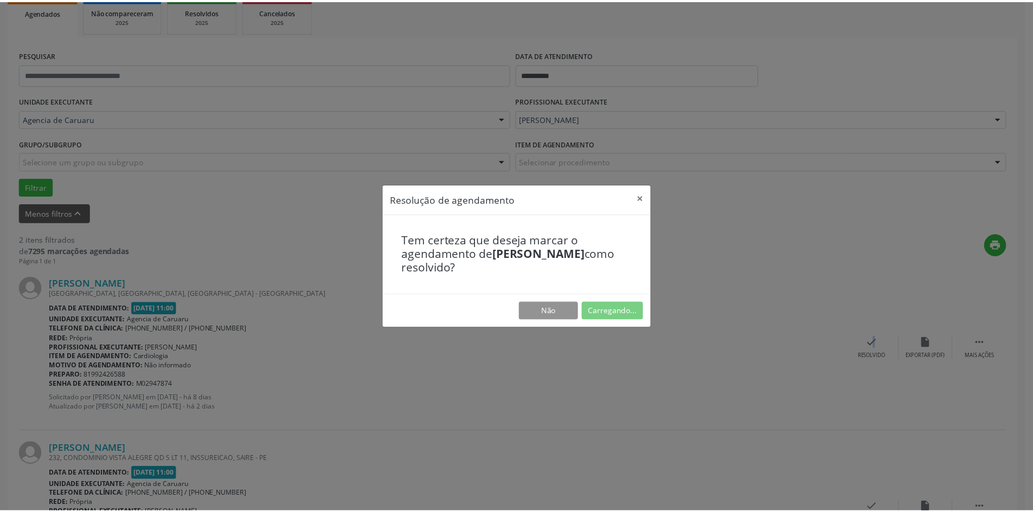
scroll to position [0, 0]
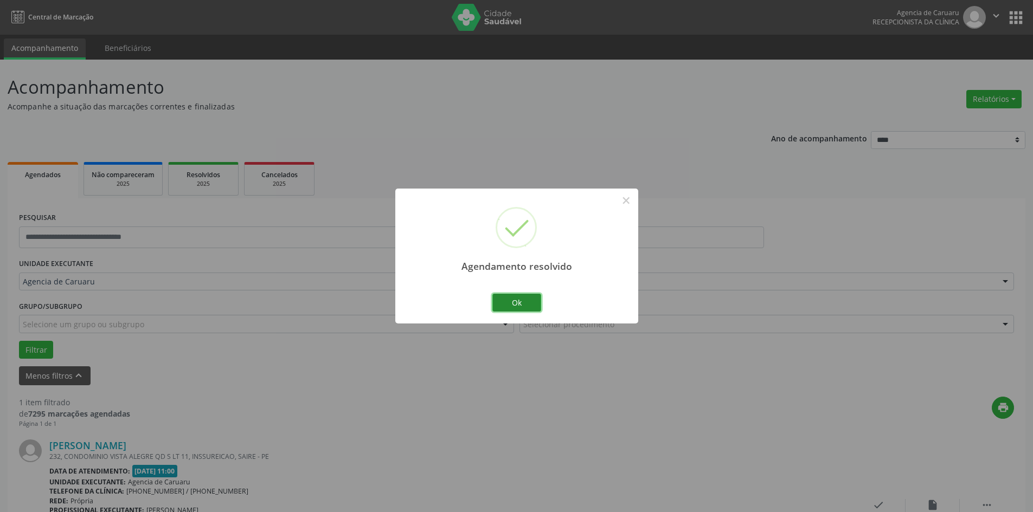
click at [529, 308] on button "Ok" at bounding box center [516, 303] width 49 height 18
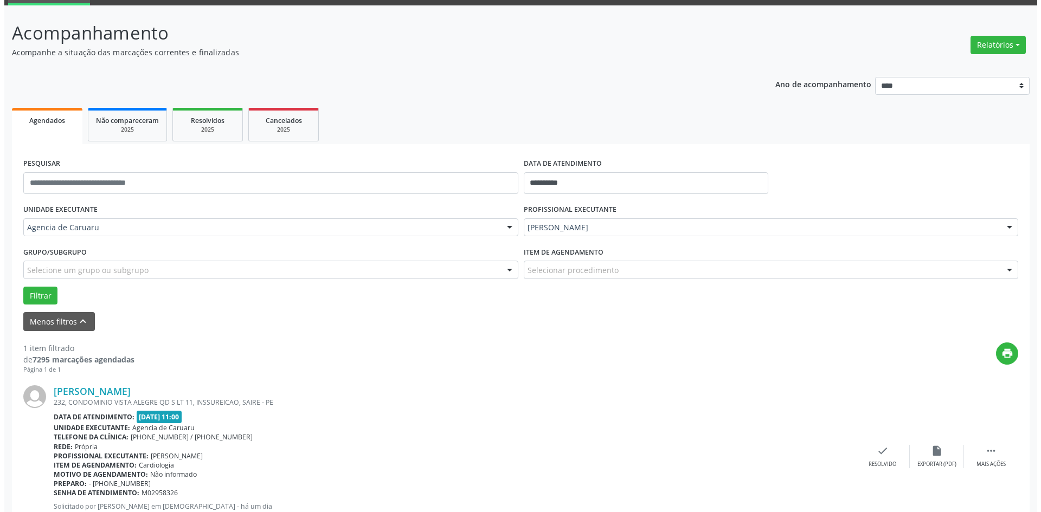
scroll to position [100, 0]
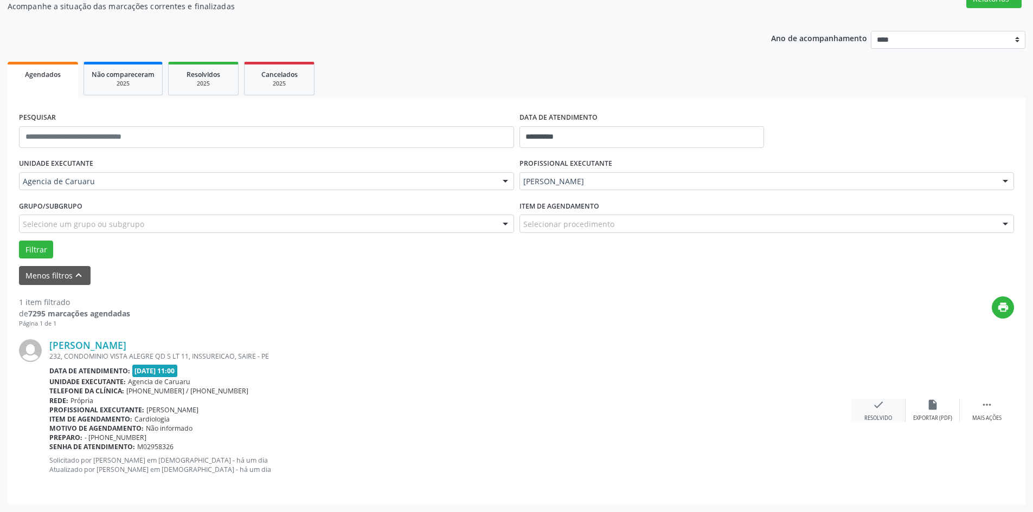
click at [890, 410] on div "check Resolvido" at bounding box center [878, 410] width 54 height 23
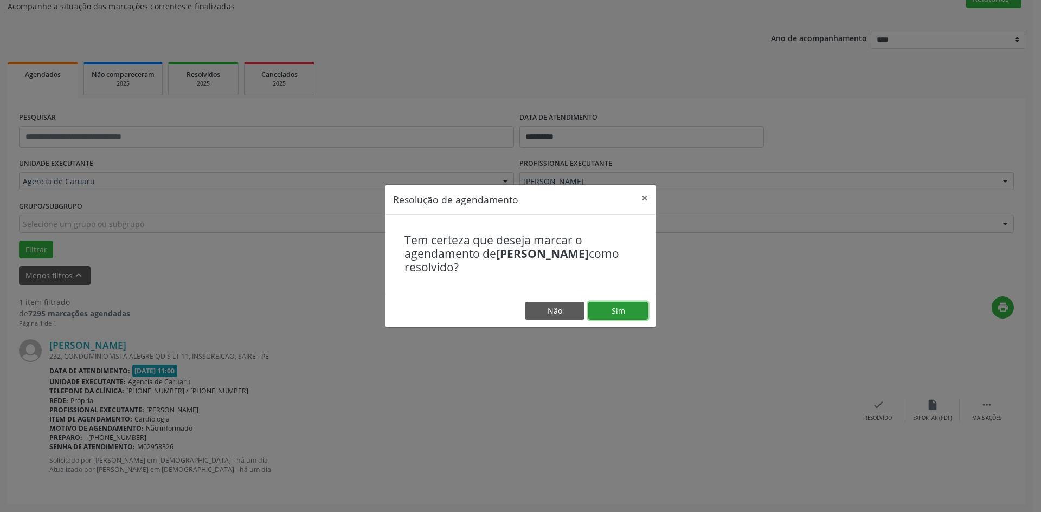
click at [625, 306] on button "Sim" at bounding box center [618, 311] width 60 height 18
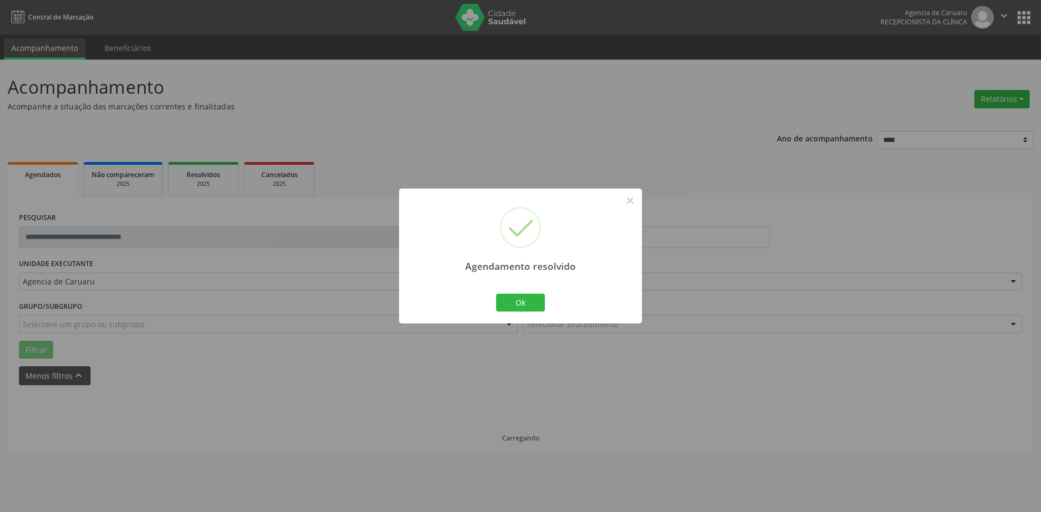
scroll to position [0, 0]
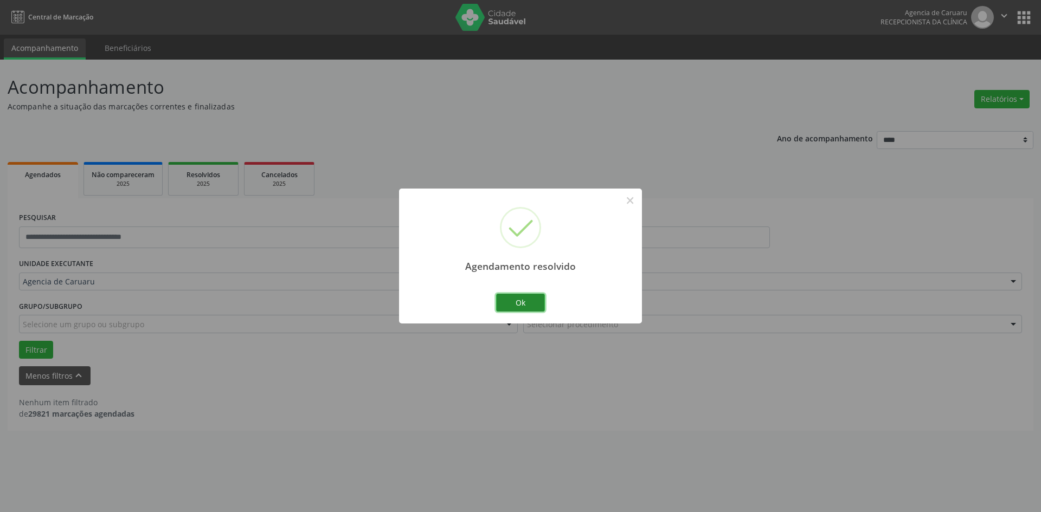
click at [531, 298] on button "Ok" at bounding box center [520, 303] width 49 height 18
